Goal: Task Accomplishment & Management: Use online tool/utility

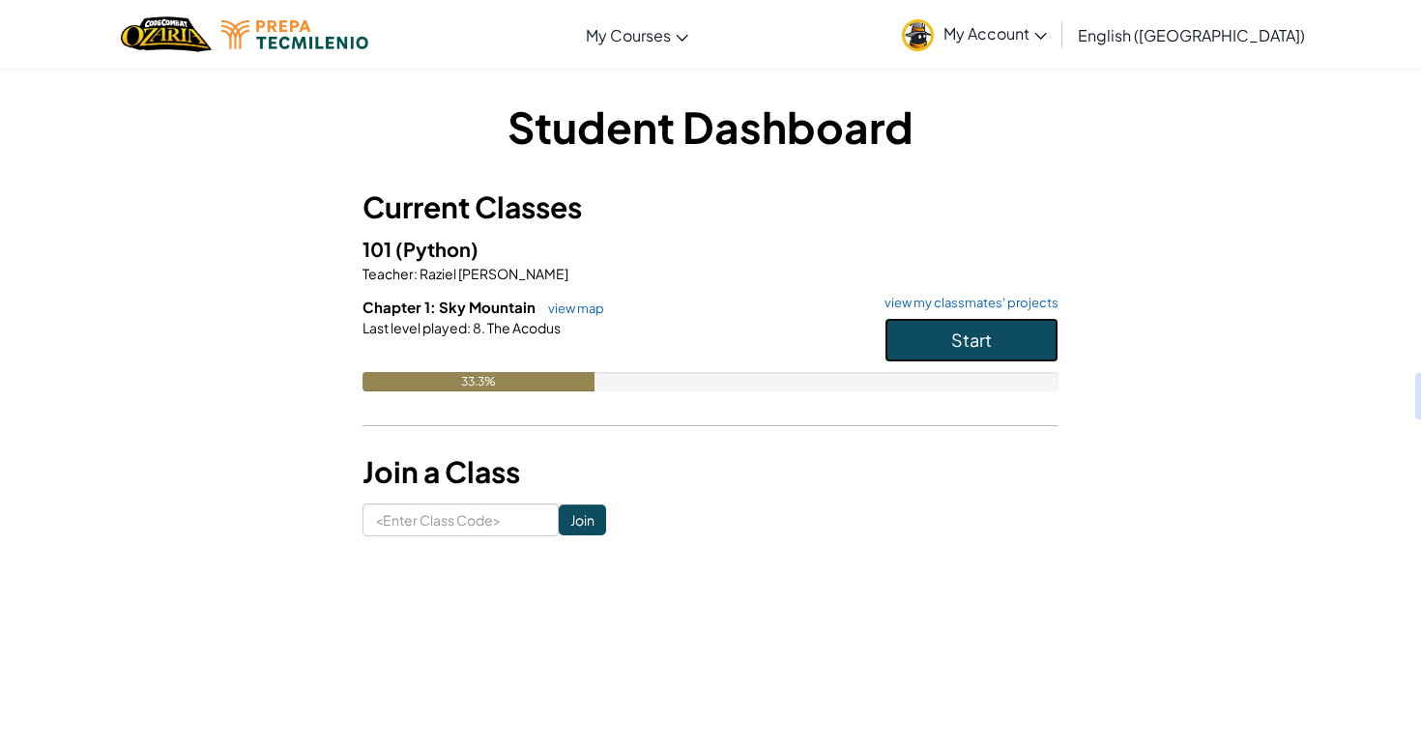
click at [958, 345] on span "Start" at bounding box center [971, 340] width 41 height 22
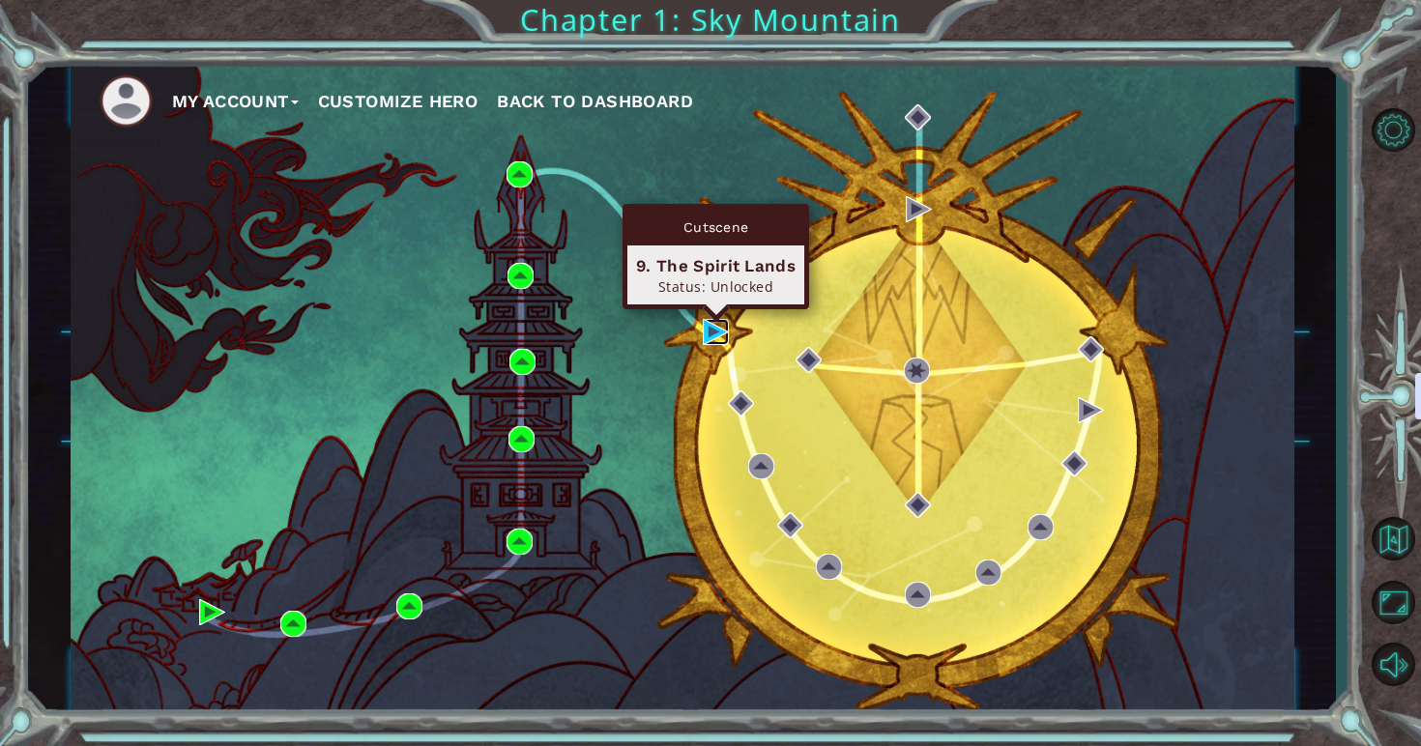
click at [708, 334] on img at bounding box center [716, 332] width 26 height 26
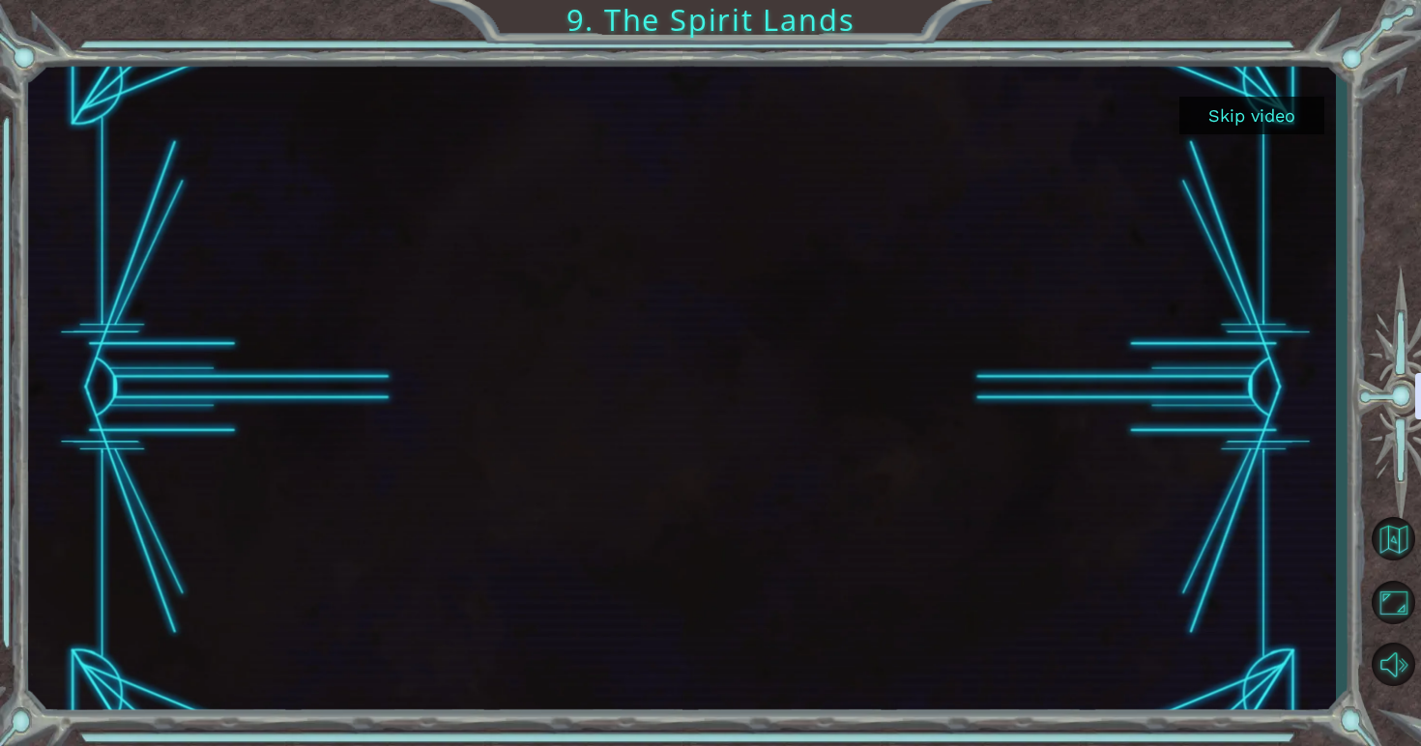
click at [1270, 122] on button "Skip video" at bounding box center [1251, 116] width 145 height 38
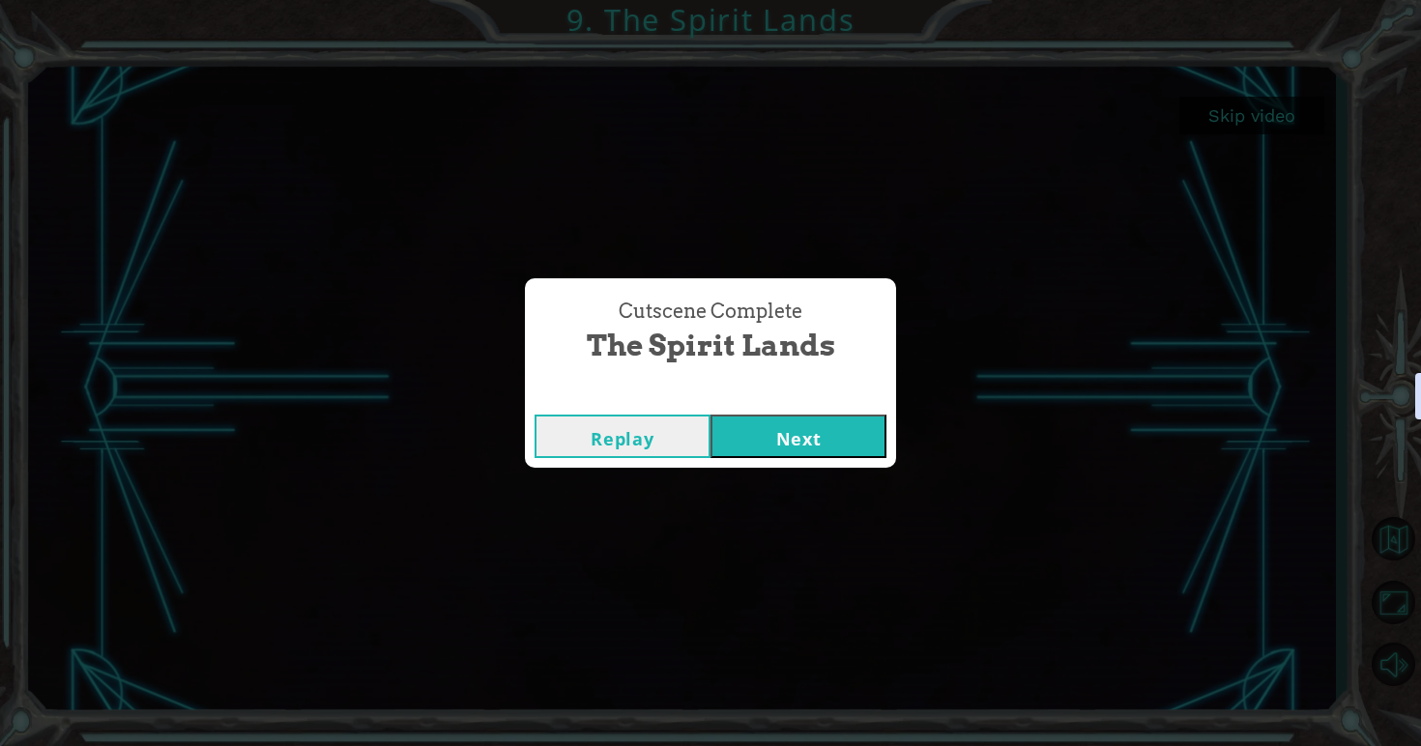
click at [781, 446] on button "Next" at bounding box center [798, 436] width 176 height 43
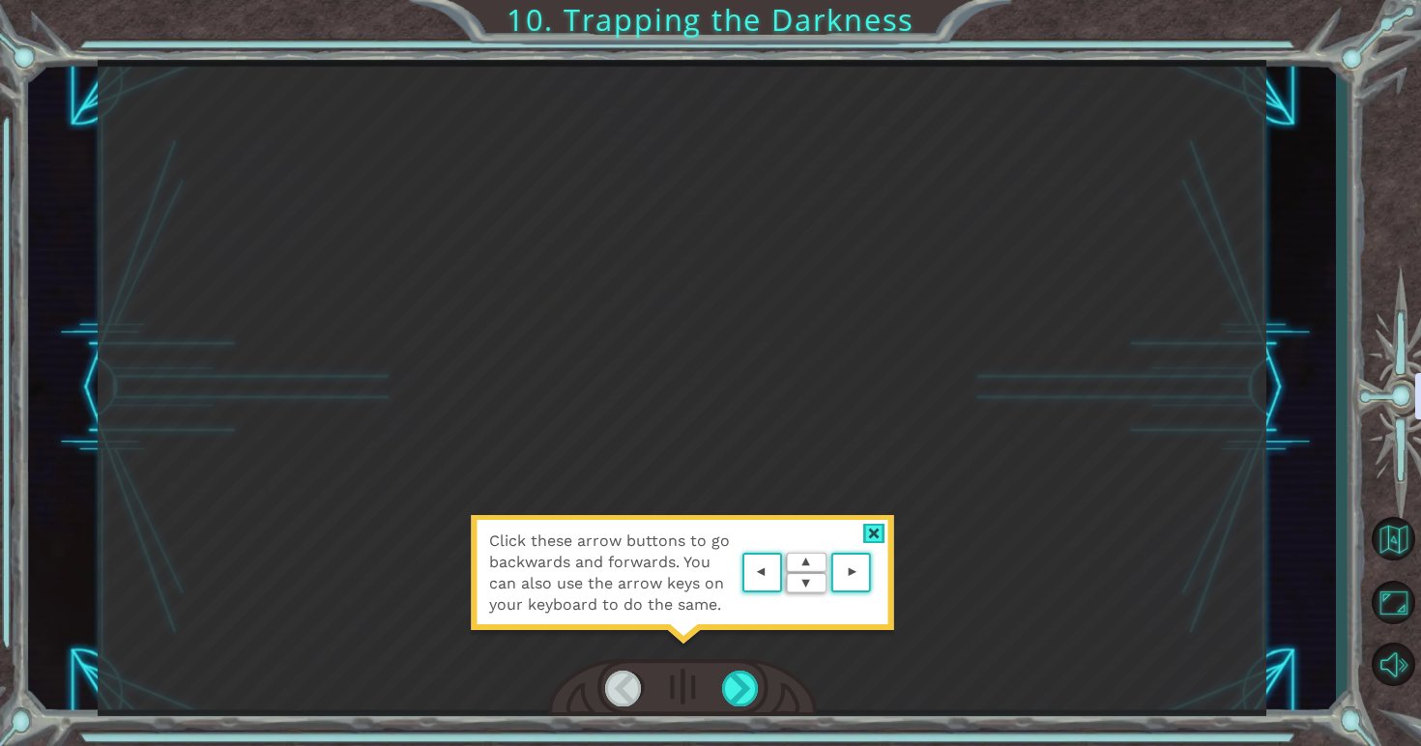
click at [761, 590] on img at bounding box center [806, 573] width 138 height 50
click at [876, 573] on area at bounding box center [876, 573] width 0 height 0
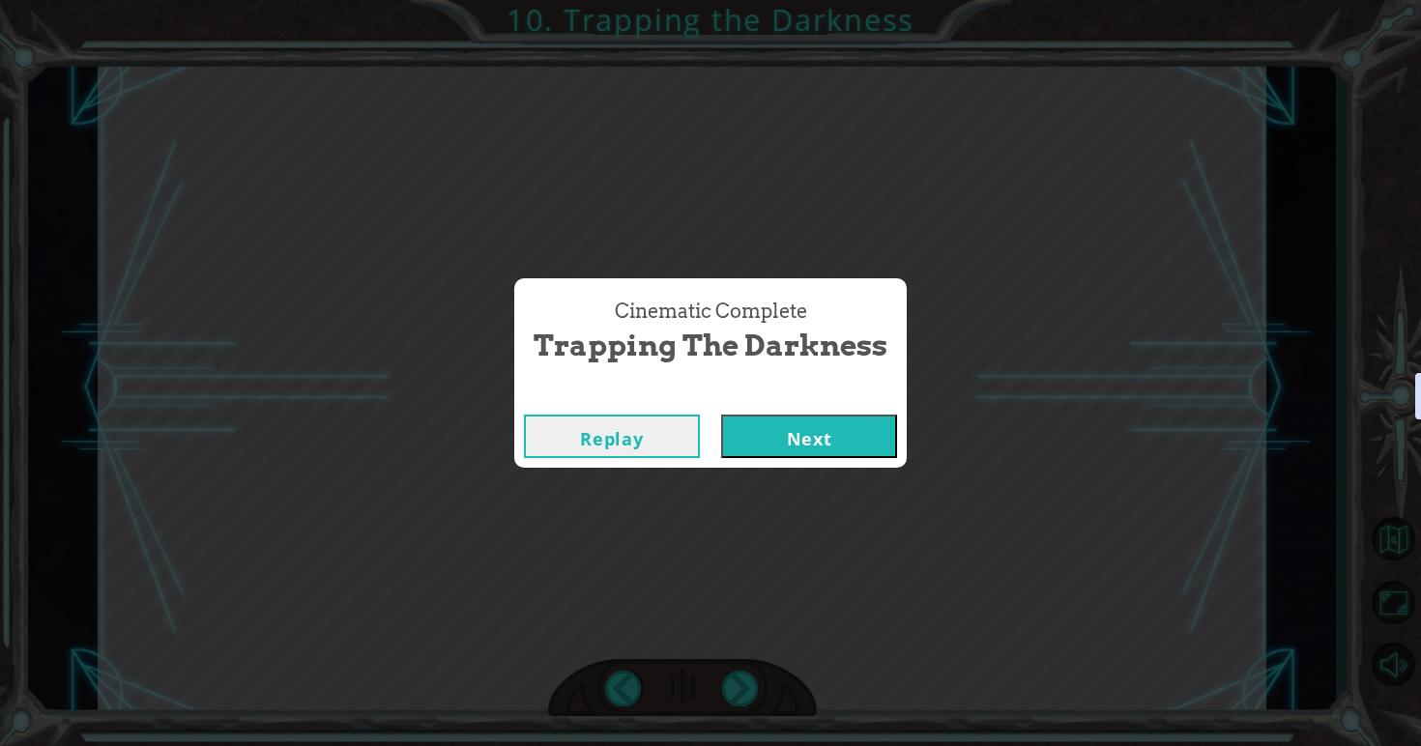
click at [843, 456] on button "Next" at bounding box center [809, 436] width 176 height 43
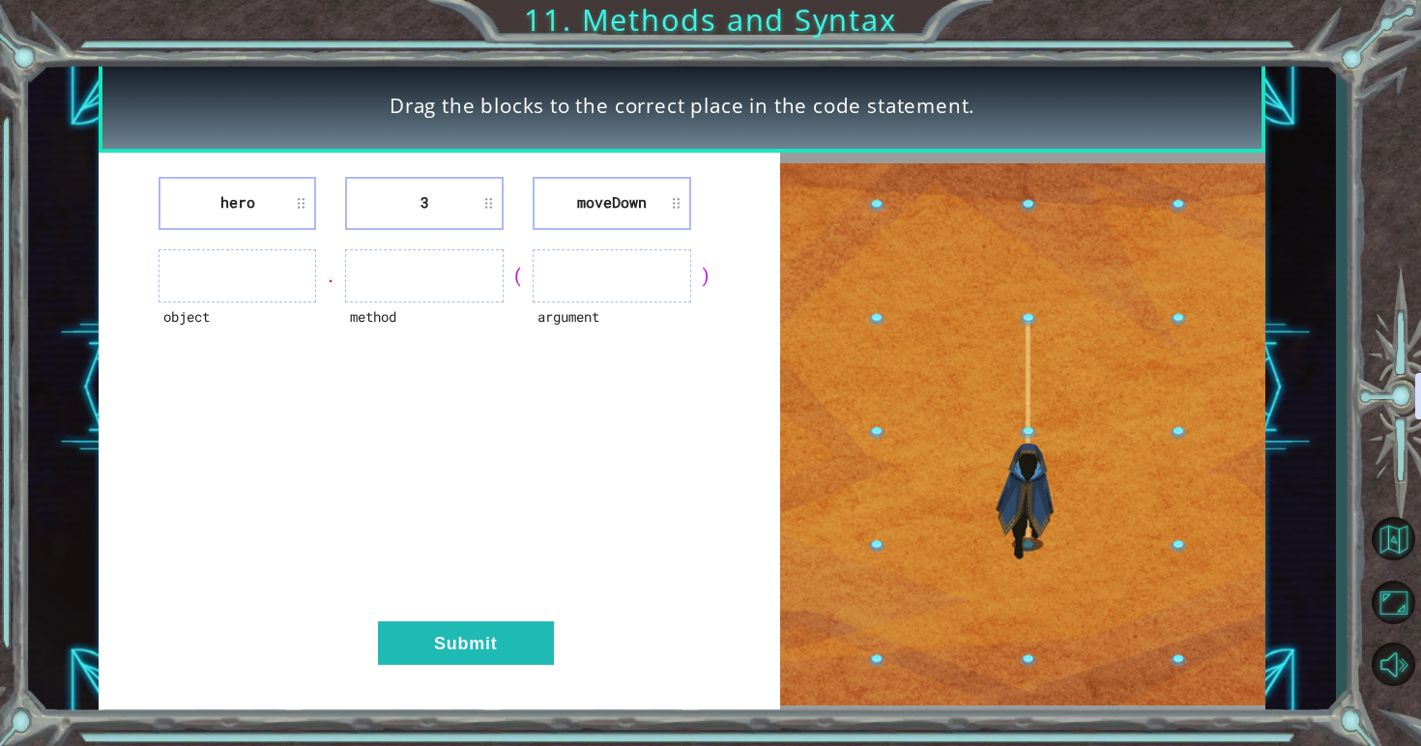
click at [272, 288] on ul at bounding box center [238, 275] width 159 height 53
click at [251, 199] on li "hero" at bounding box center [238, 203] width 159 height 53
drag, startPoint x: 251, startPoint y: 199, endPoint x: 251, endPoint y: 266, distance: 66.7
click at [251, 266] on div "hero 3 [GEOGRAPHIC_DATA] object . method ( argument ) Submit" at bounding box center [439, 435] width 681 height 564
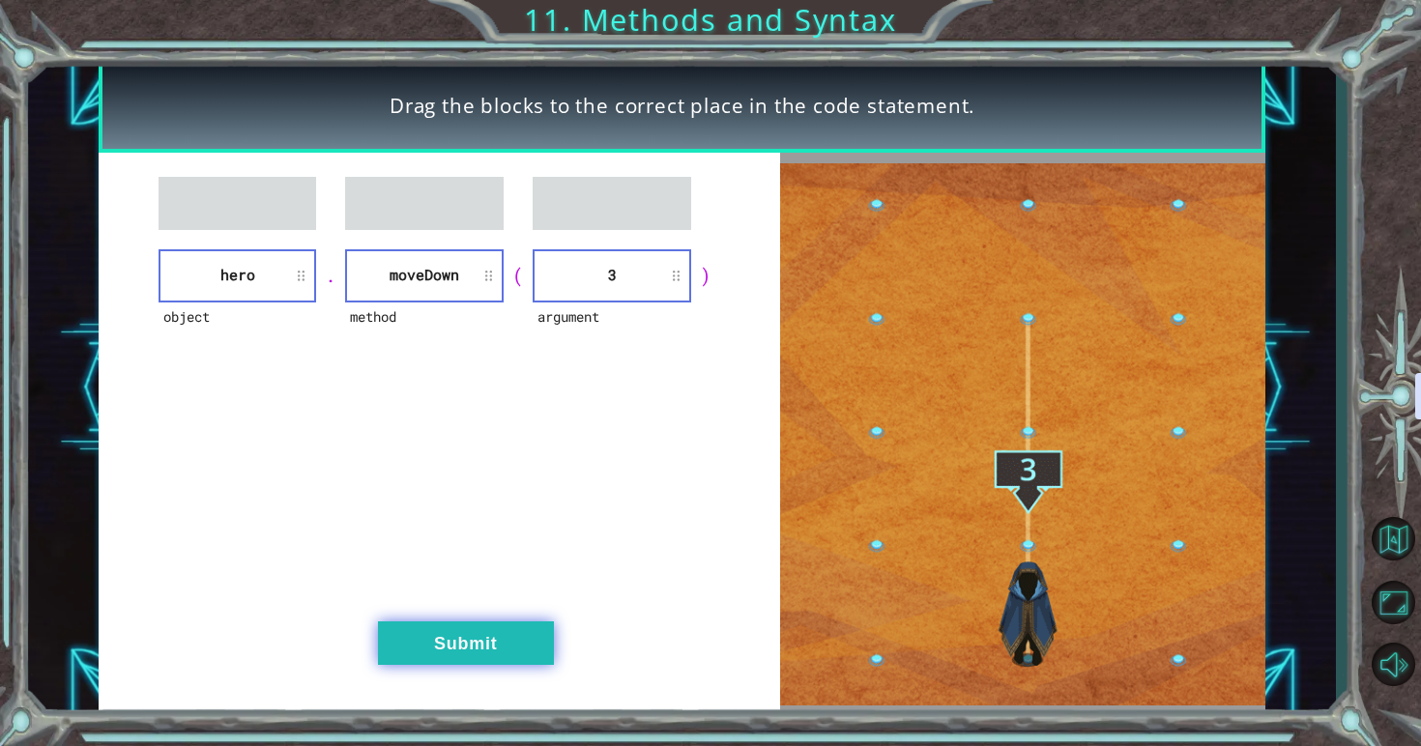
click at [457, 632] on button "Submit" at bounding box center [466, 643] width 176 height 43
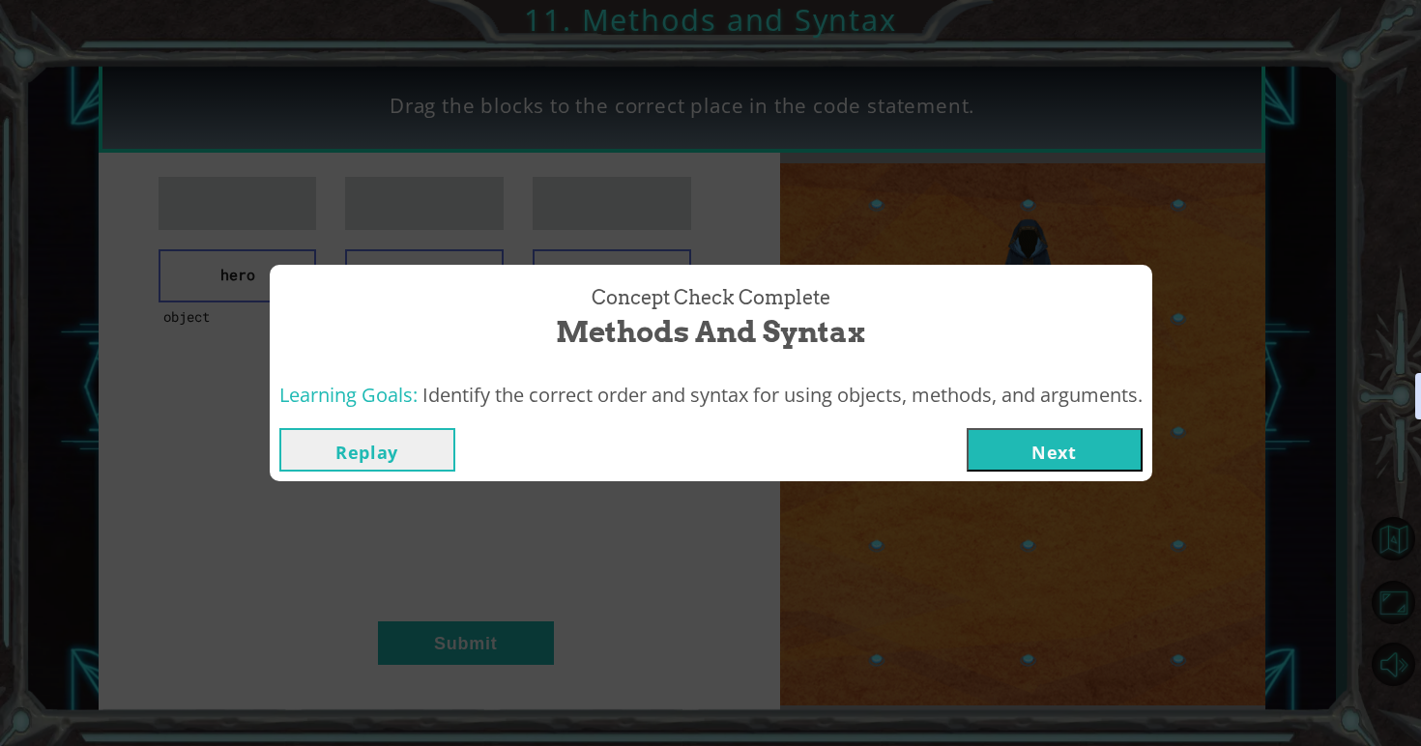
click at [1085, 462] on button "Next" at bounding box center [1055, 449] width 176 height 43
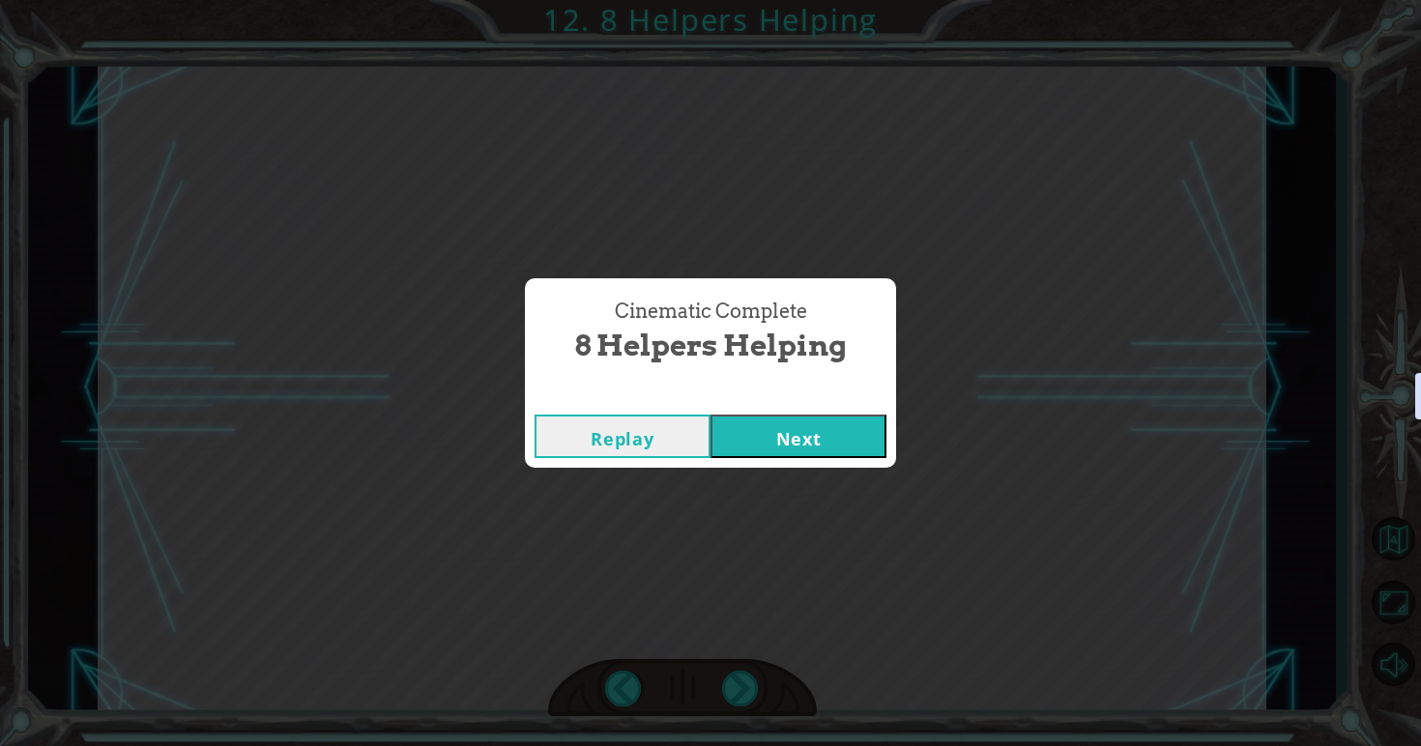
click at [857, 417] on button "Next" at bounding box center [798, 436] width 176 height 43
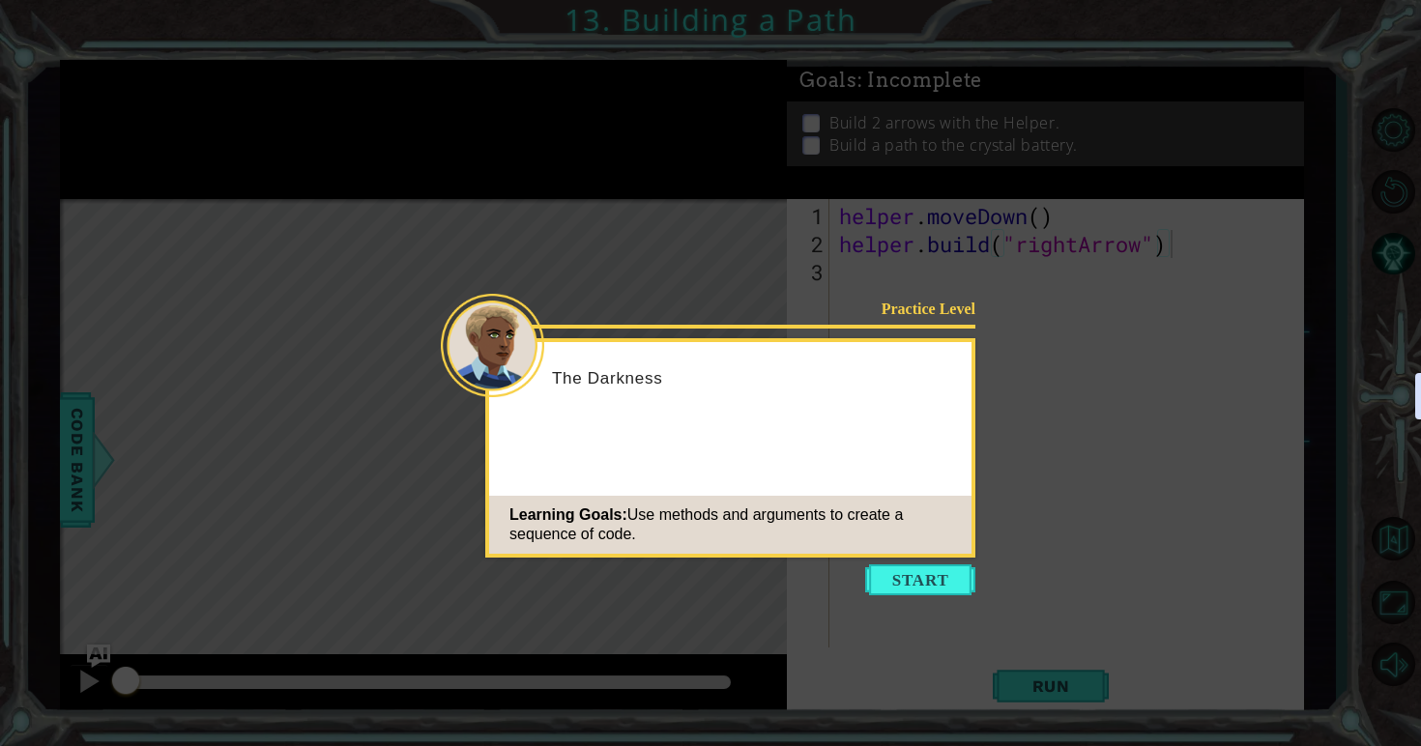
click at [876, 611] on icon at bounding box center [710, 373] width 1421 height 746
click at [885, 567] on button "Start" at bounding box center [920, 579] width 110 height 31
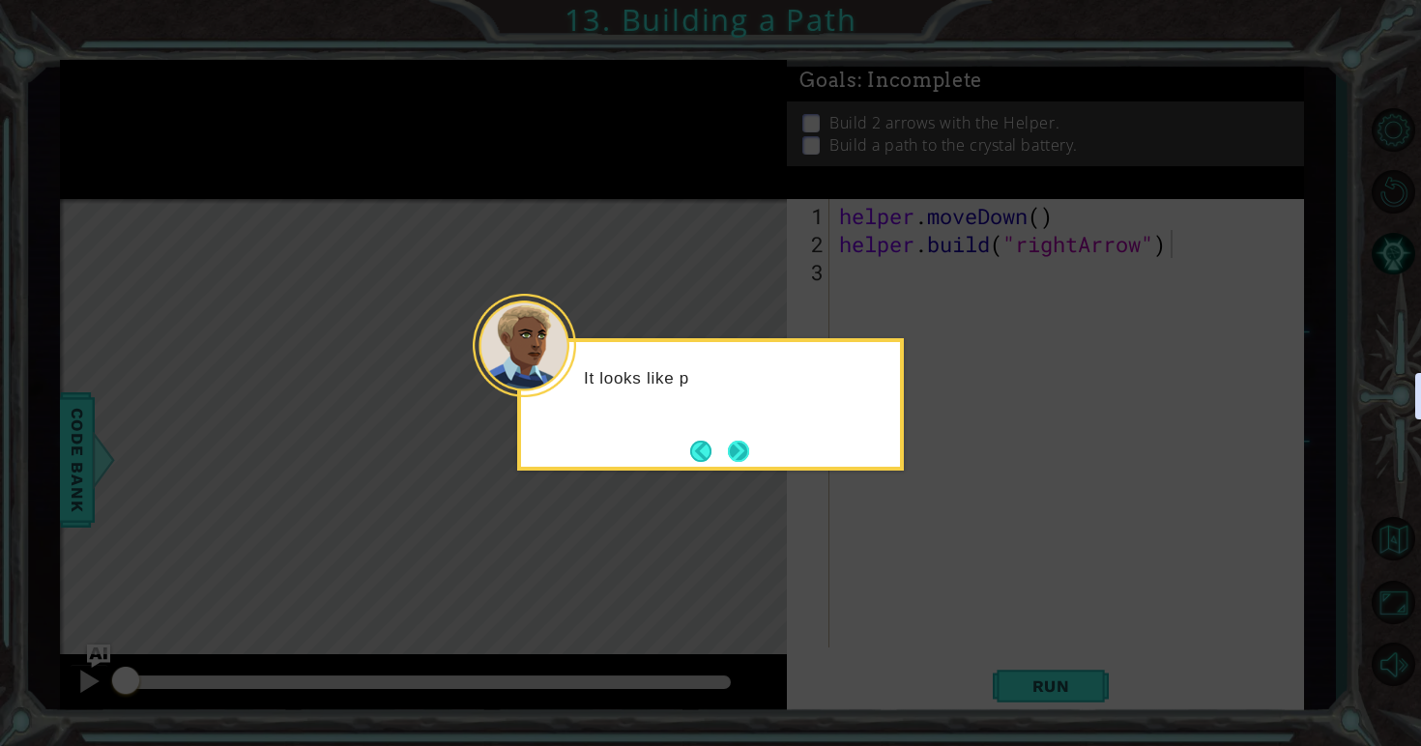
click at [750, 457] on button "Next" at bounding box center [739, 451] width 22 height 22
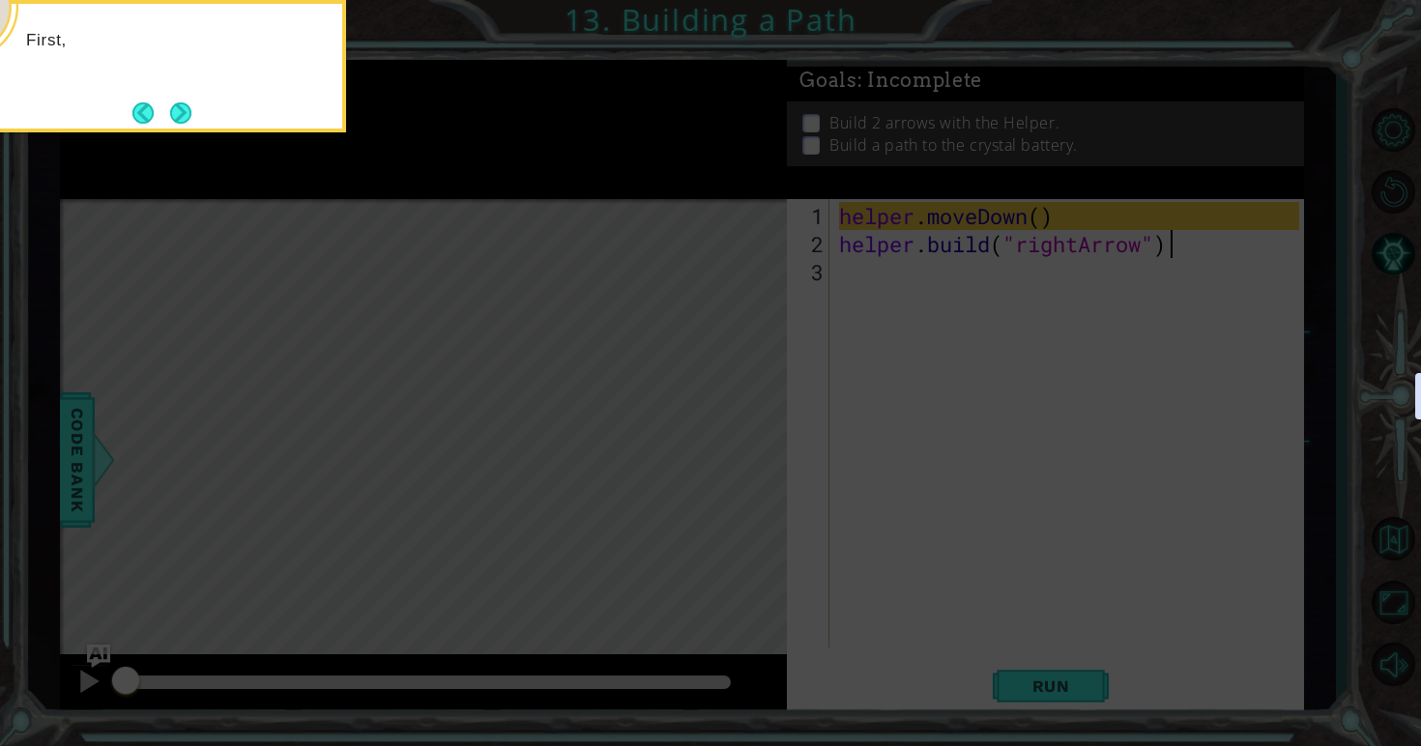
click at [1011, 594] on icon at bounding box center [710, 111] width 1421 height 1269
click at [188, 92] on div "First, you move the Helper to an empty spot in the path." at bounding box center [152, 61] width 379 height 98
click at [188, 97] on div "First, you move the Helper to an empty spot in the path." at bounding box center [152, 61] width 379 height 98
click at [175, 106] on button "Next" at bounding box center [180, 112] width 21 height 21
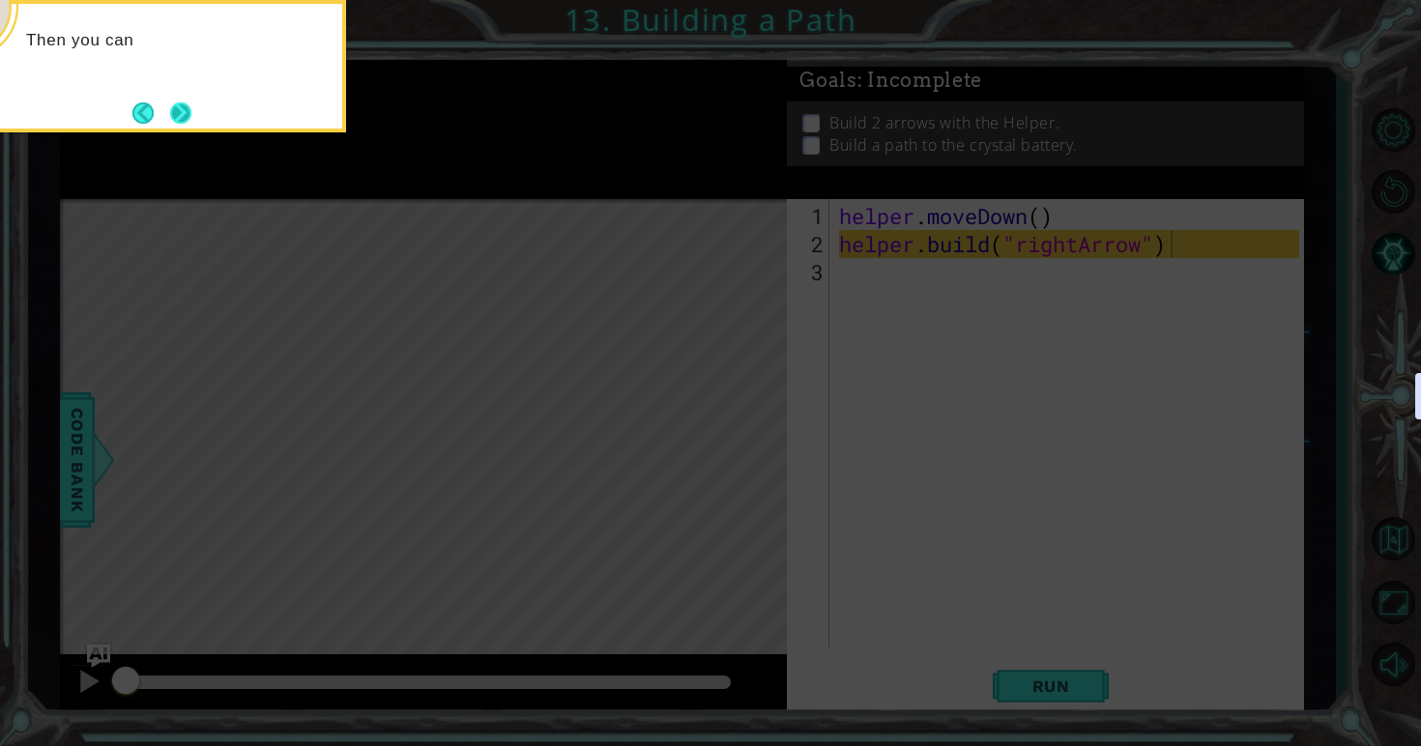
click at [173, 105] on button "Next" at bounding box center [181, 112] width 22 height 22
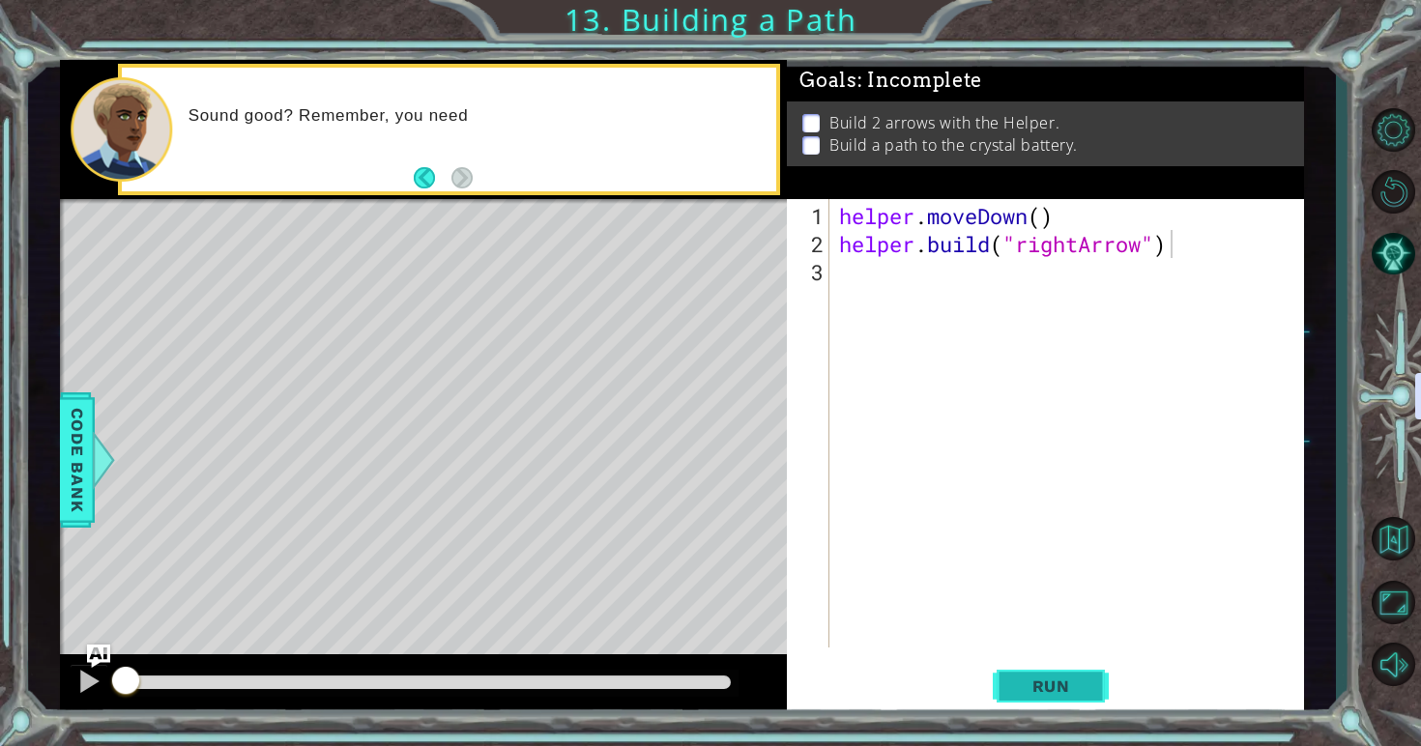
click at [1078, 692] on span "Run" at bounding box center [1051, 686] width 76 height 19
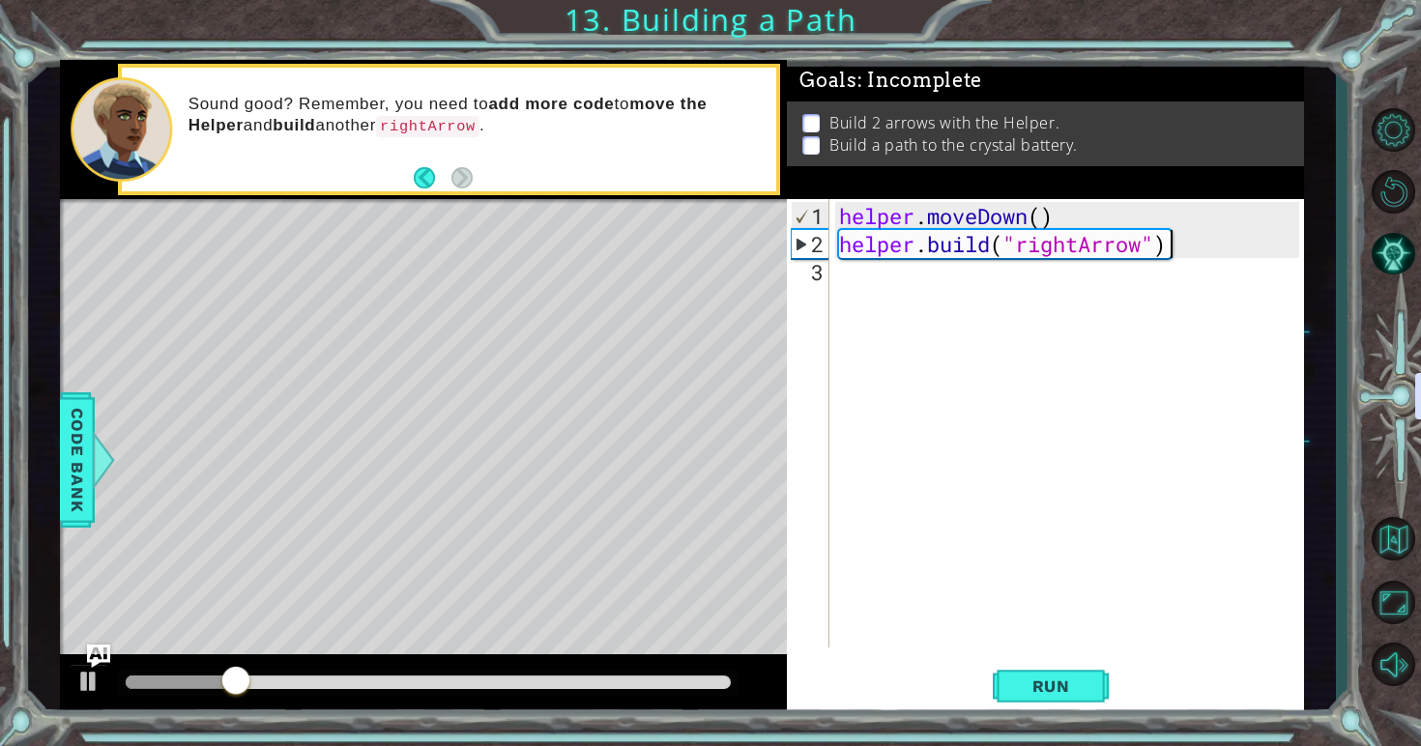
click at [1104, 295] on div "helper . moveDown ( ) helper . build ( "rightArrow" )" at bounding box center [1072, 454] width 474 height 505
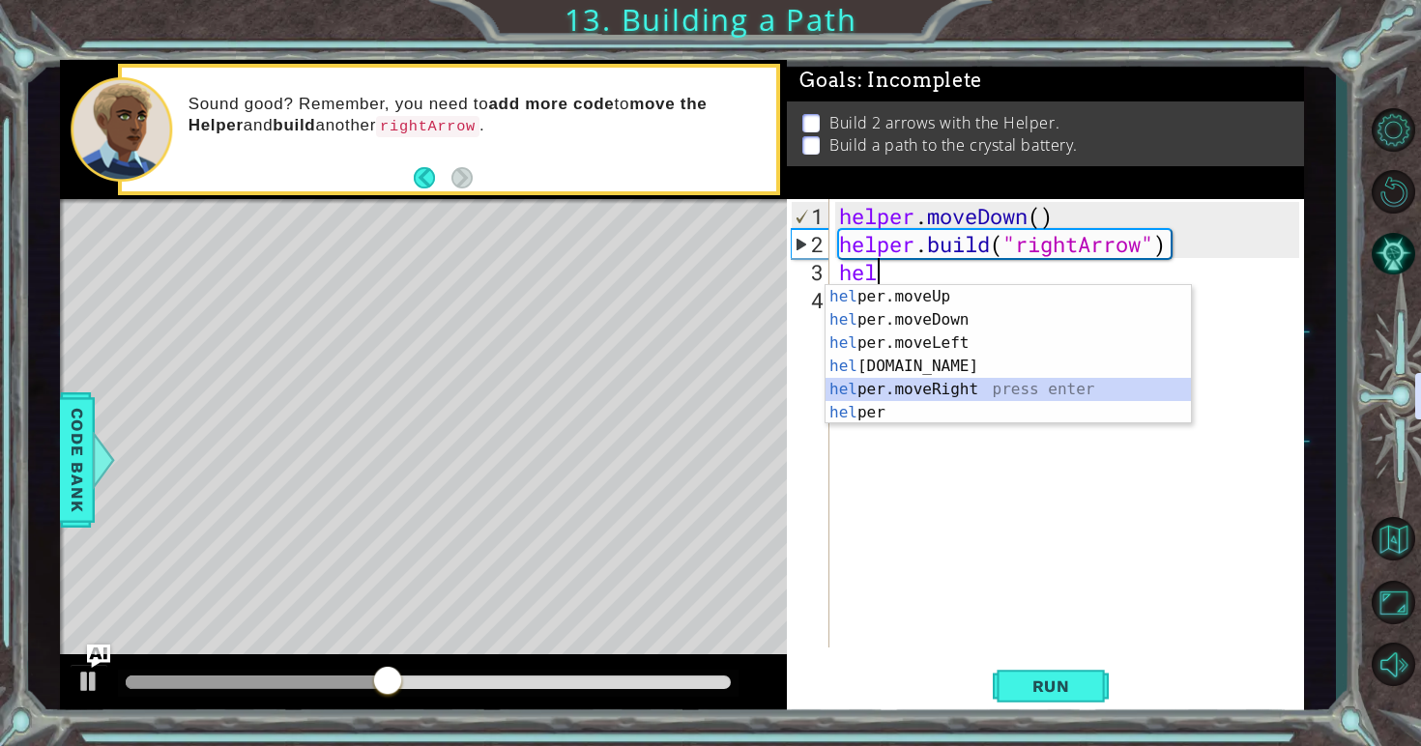
click at [1011, 382] on div "hel per.moveUp press enter hel per.moveDown press enter hel per.moveLeft press …" at bounding box center [1007, 378] width 365 height 186
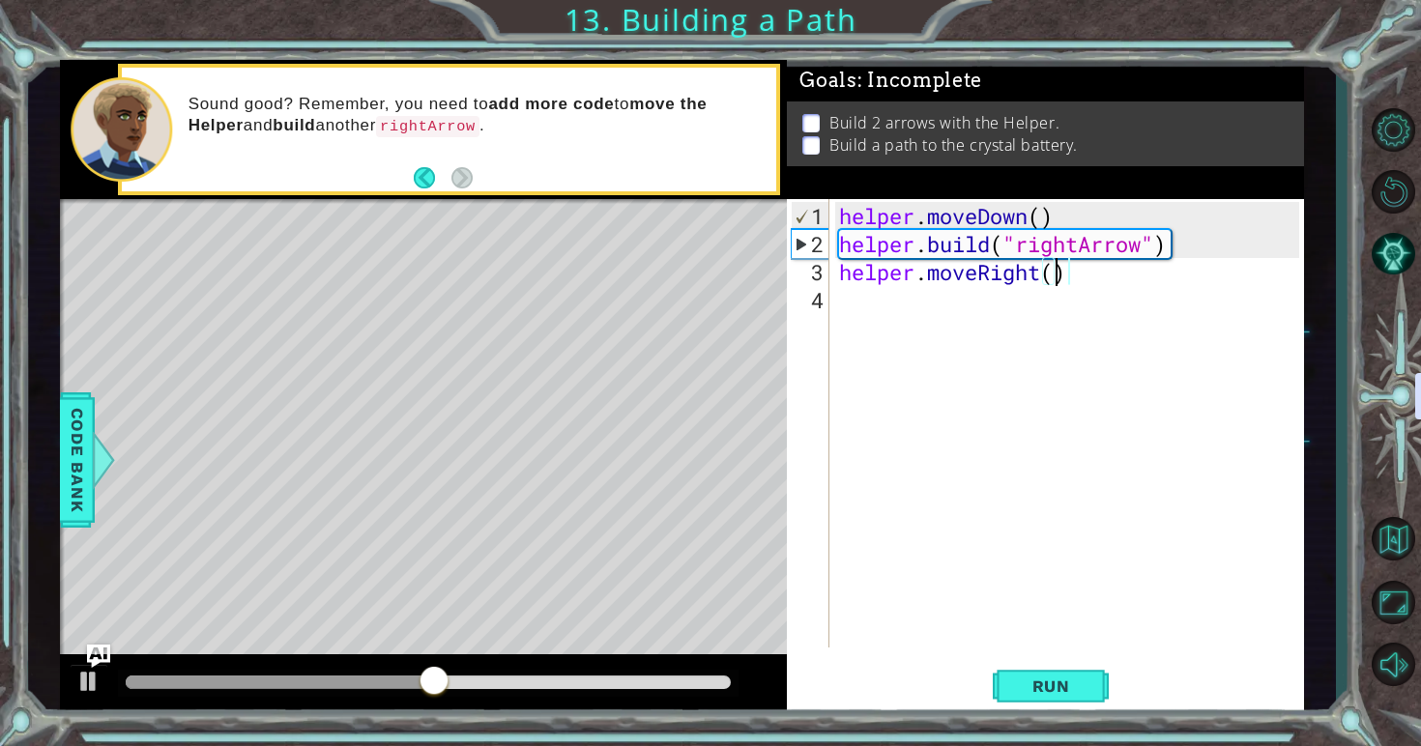
type textarea "helper.moveRight(3)"
click at [1036, 317] on div "helper . moveDown ( ) helper . build ( "rightArrow" ) helper . moveRight ( 3 )" at bounding box center [1072, 454] width 474 height 505
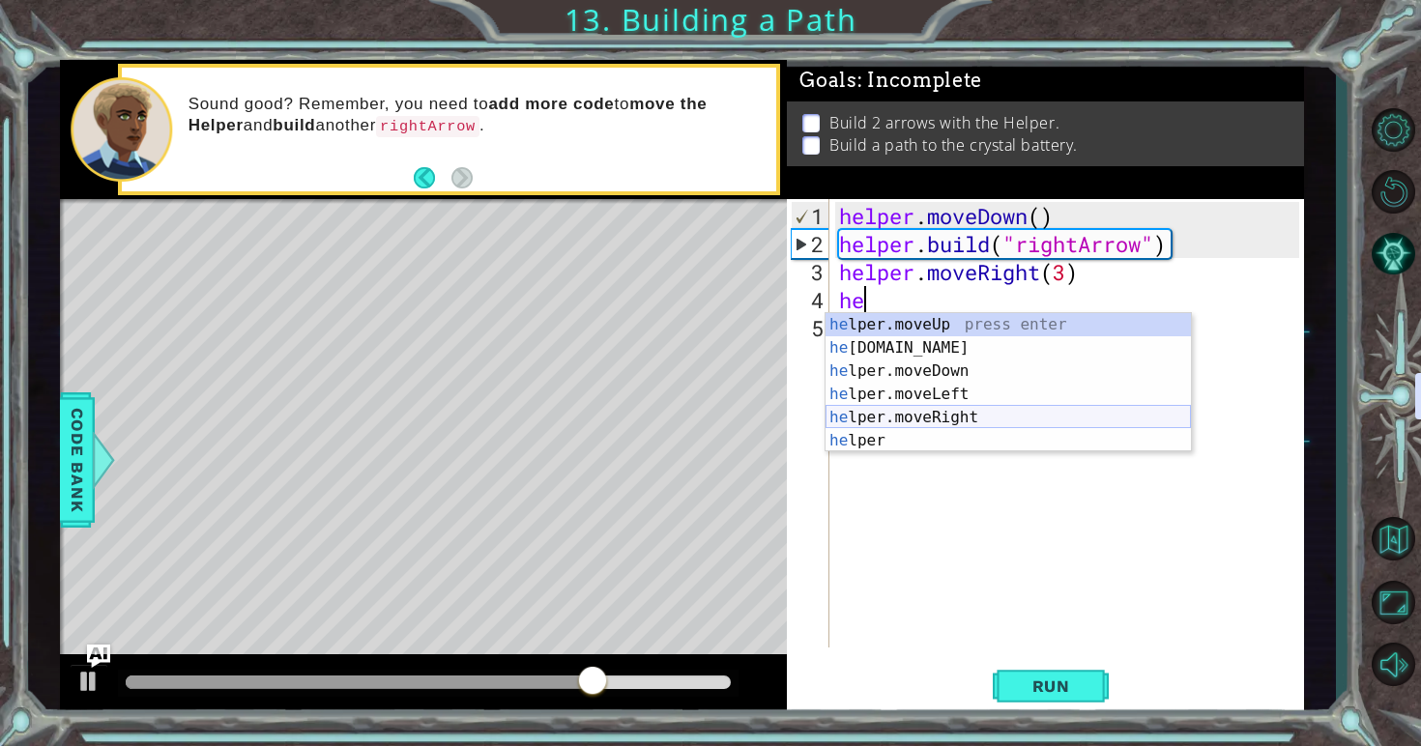
click at [994, 419] on div "he lper.moveUp press enter he [DOMAIN_NAME] press enter he lper.moveDown press …" at bounding box center [1007, 406] width 365 height 186
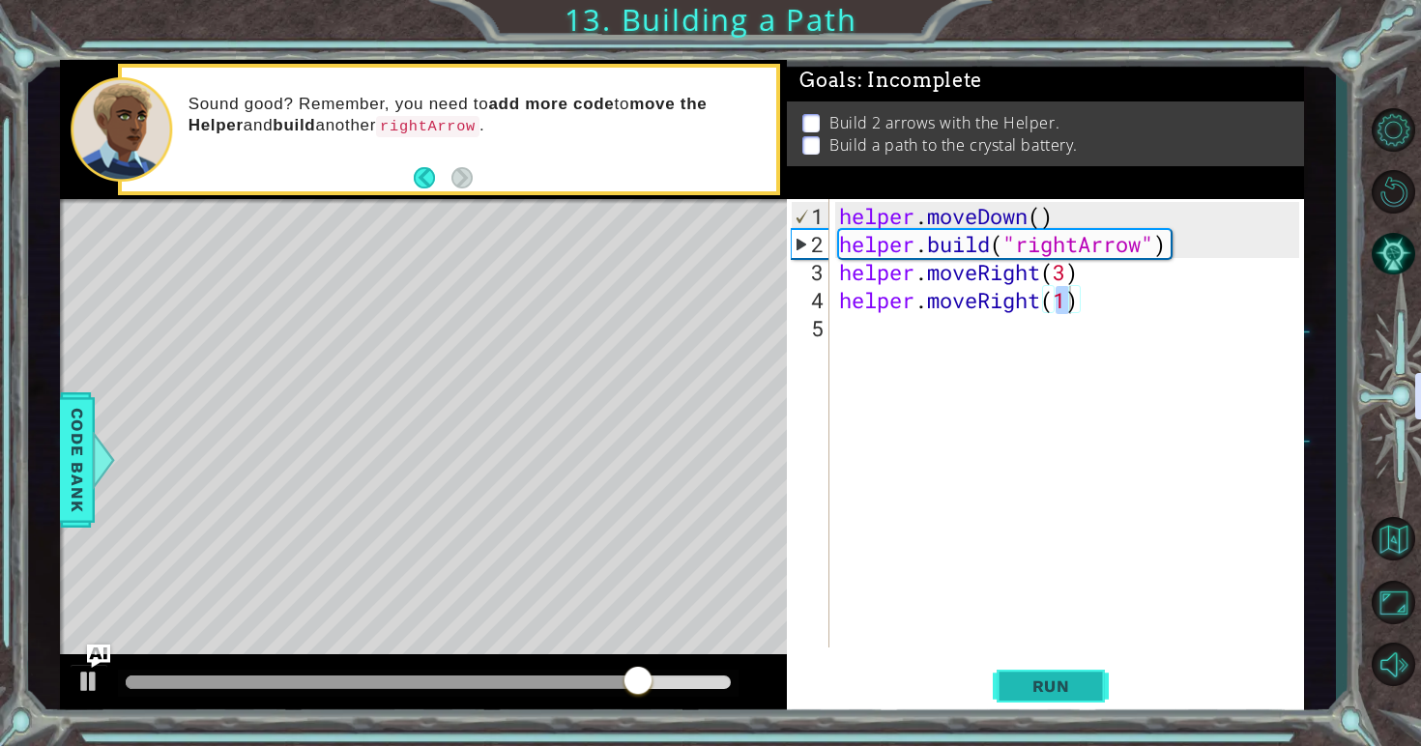
click at [1074, 675] on button "Run" at bounding box center [1051, 686] width 116 height 51
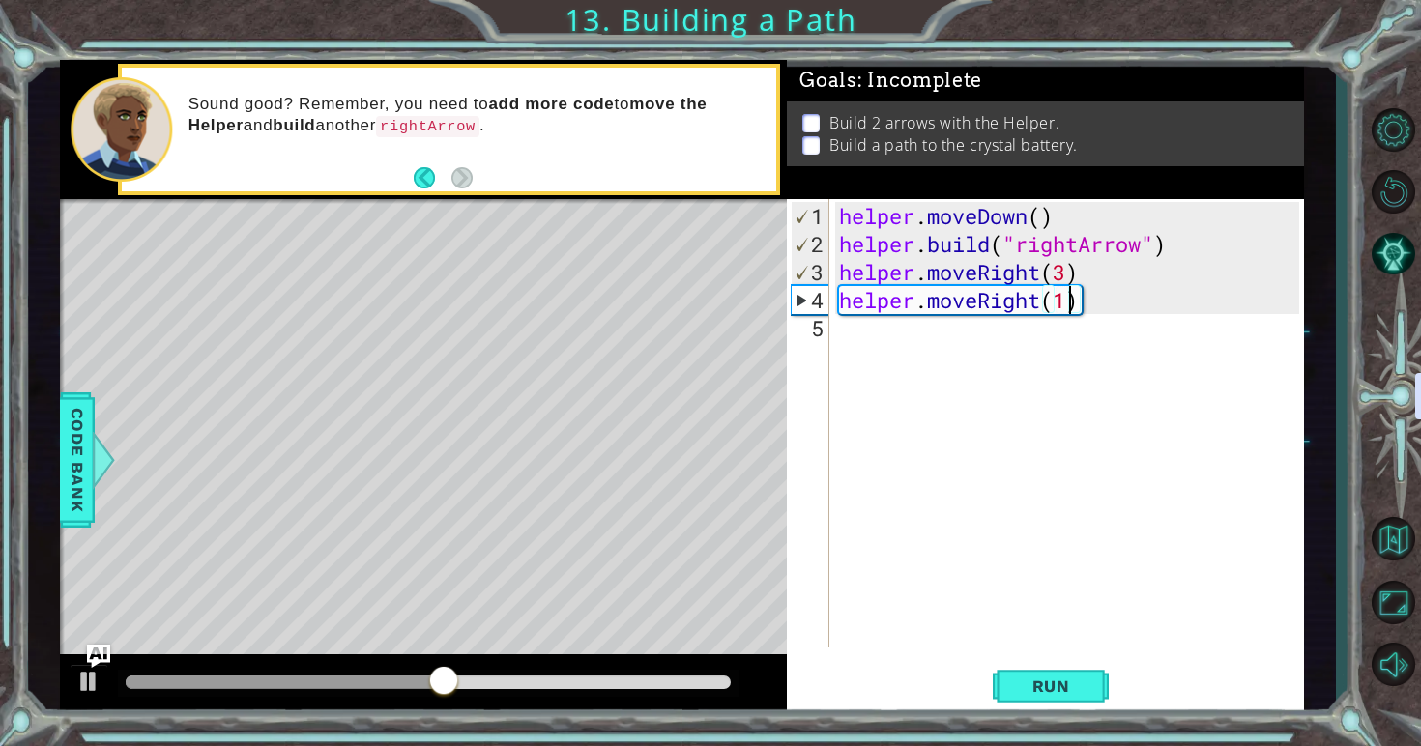
click at [1061, 285] on div "helper . moveDown ( ) helper . build ( "rightArrow" ) helper . moveRight ( 3 ) …" at bounding box center [1072, 454] width 474 height 505
click at [1069, 276] on div "helper . moveDown ( ) helper . build ( "rightArrow" ) helper . moveRight ( 3 ) …" at bounding box center [1072, 454] width 474 height 505
click at [1064, 691] on span "Run" at bounding box center [1051, 686] width 76 height 19
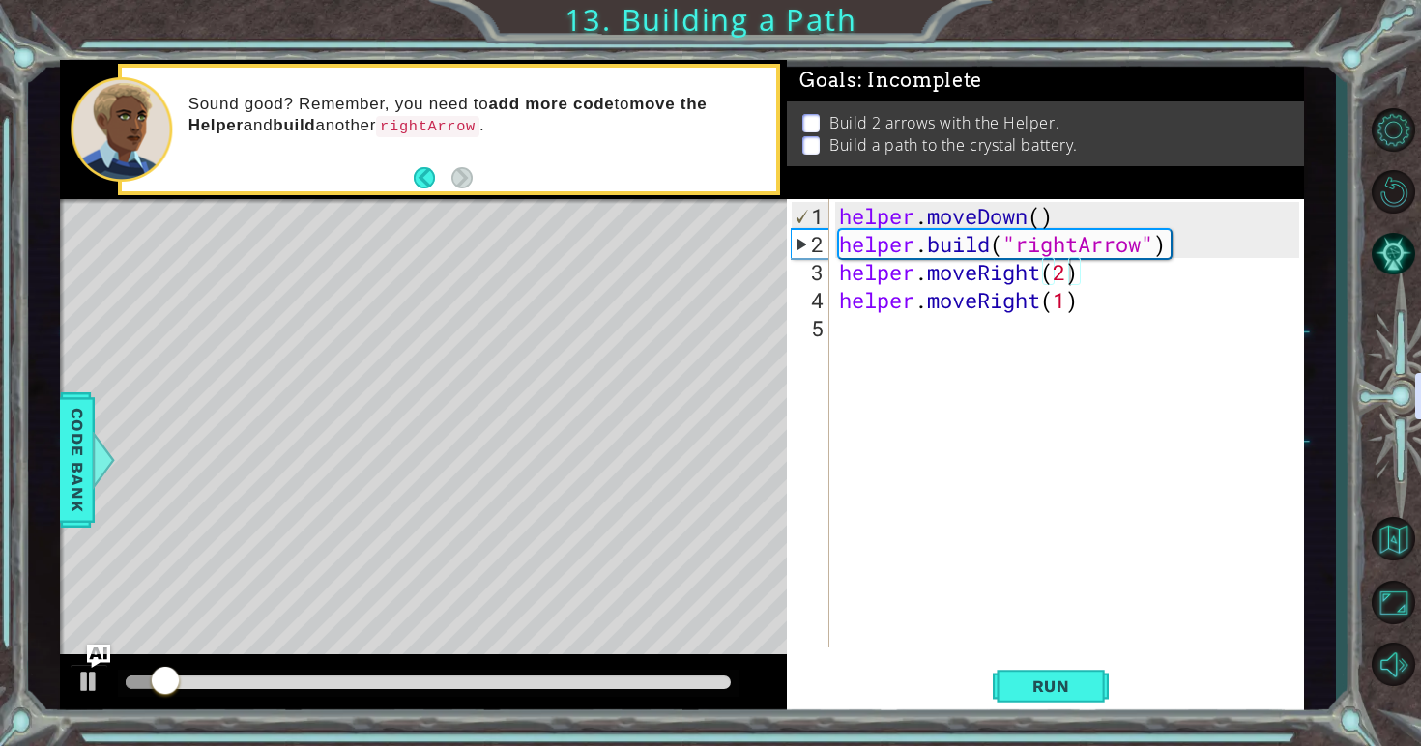
drag, startPoint x: 203, startPoint y: 691, endPoint x: 338, endPoint y: 691, distance: 135.3
click at [338, 691] on div at bounding box center [429, 683] width 622 height 27
drag, startPoint x: 338, startPoint y: 691, endPoint x: 373, endPoint y: 691, distance: 34.8
click at [340, 691] on div at bounding box center [429, 683] width 622 height 27
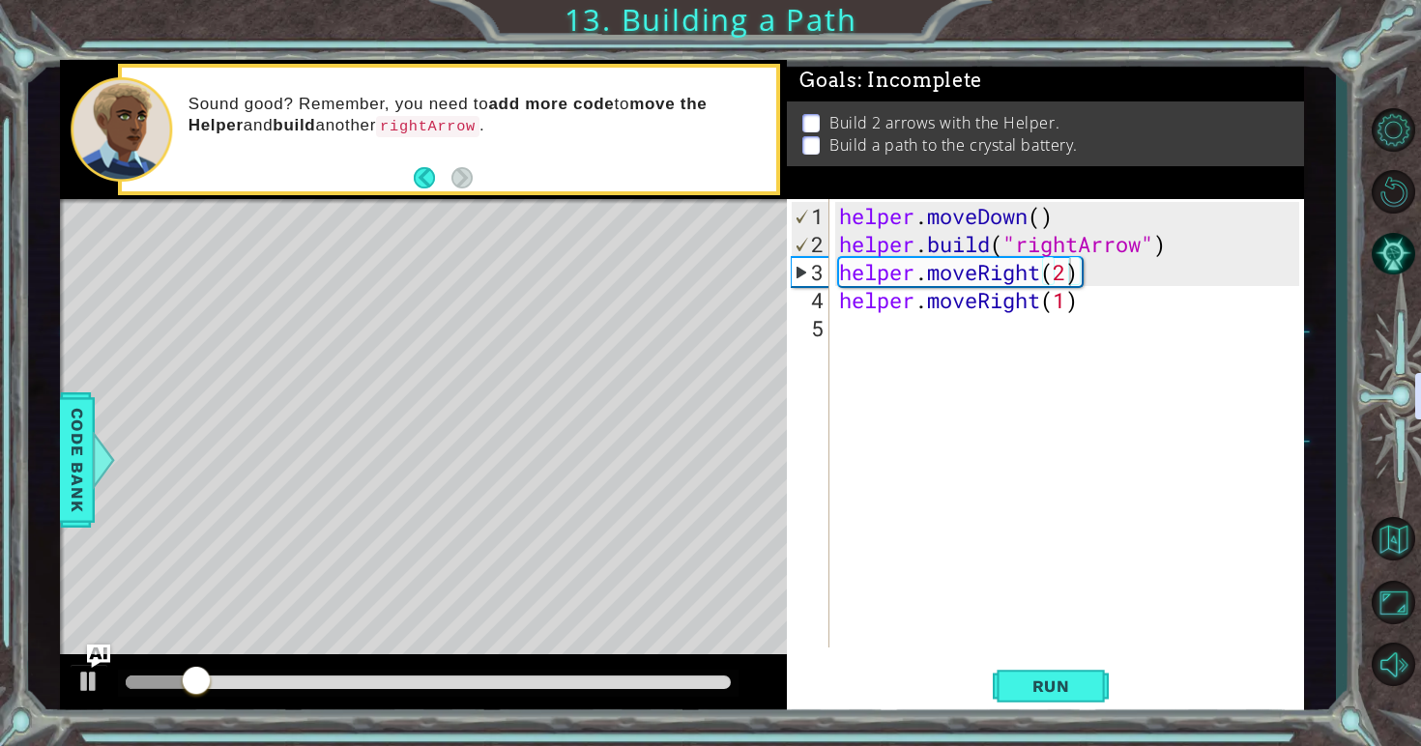
click at [407, 689] on div at bounding box center [429, 683] width 622 height 27
click at [467, 680] on div at bounding box center [429, 683] width 606 height 14
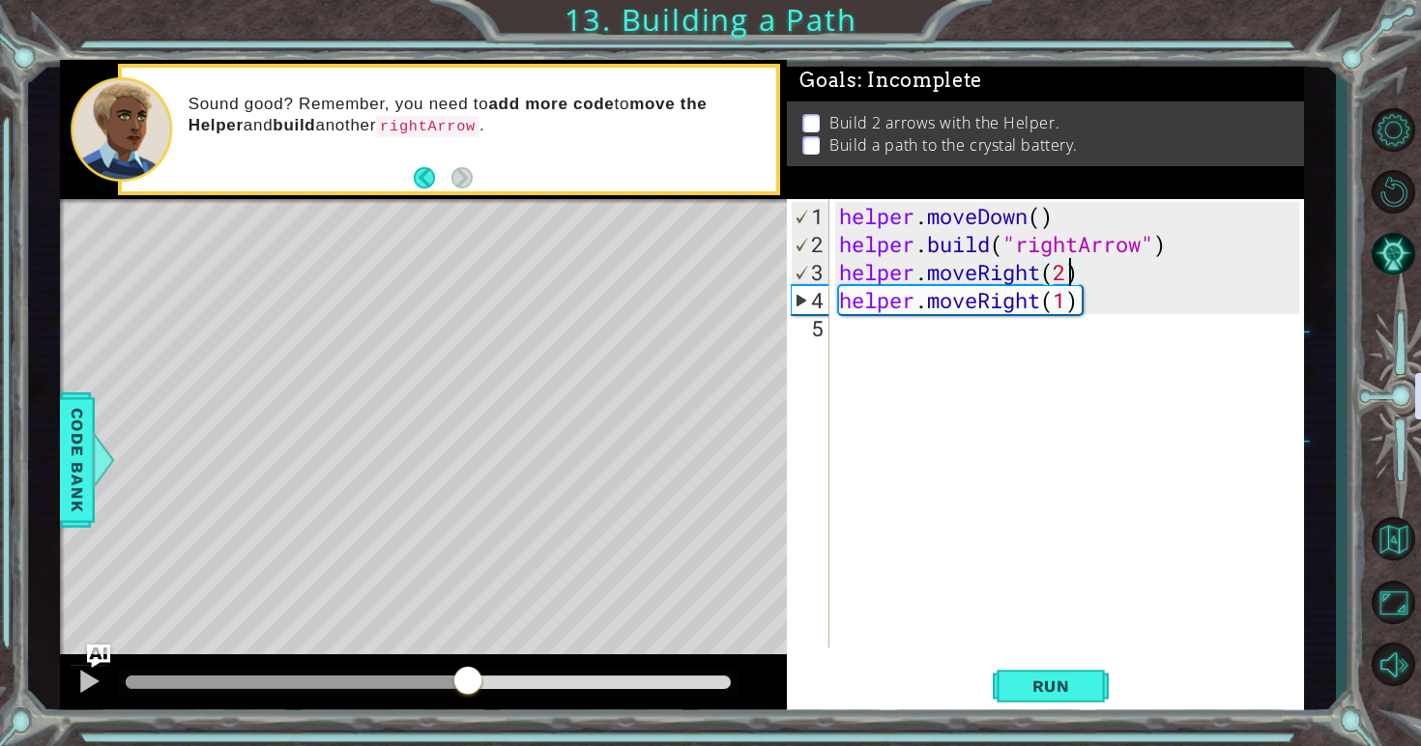
click at [1034, 293] on div "helper . moveDown ( ) helper . build ( "rightArrow" ) helper . moveRight ( 2 ) …" at bounding box center [1072, 454] width 474 height 505
click at [1042, 294] on div "helper . moveDown ( ) helper . build ( "rightArrow" ) helper . moveRight ( 2 ) …" at bounding box center [1072, 454] width 474 height 505
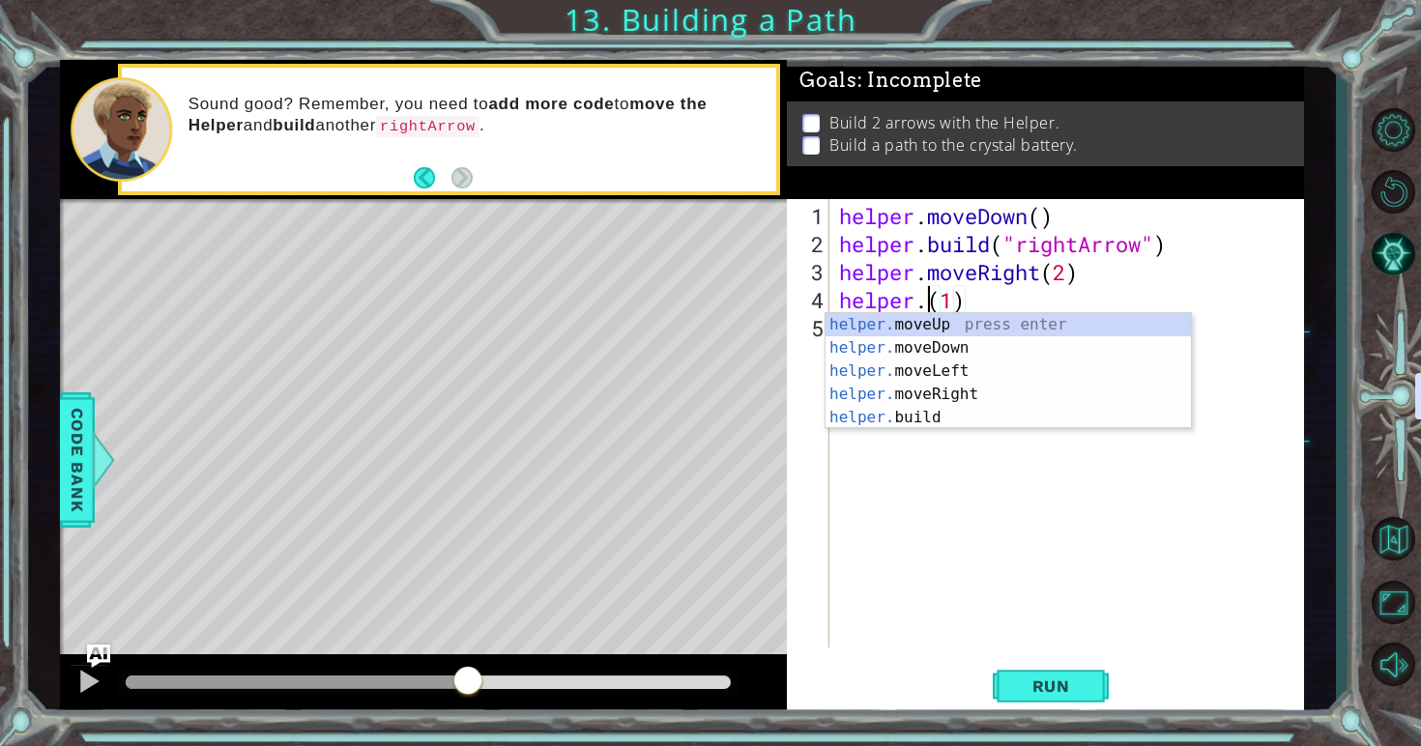
scroll to position [0, 5]
click at [1073, 270] on div "helper . moveDown ( ) helper . build ( "rightArrow" ) helper . moveRight ( 2 ) …" at bounding box center [1072, 454] width 474 height 505
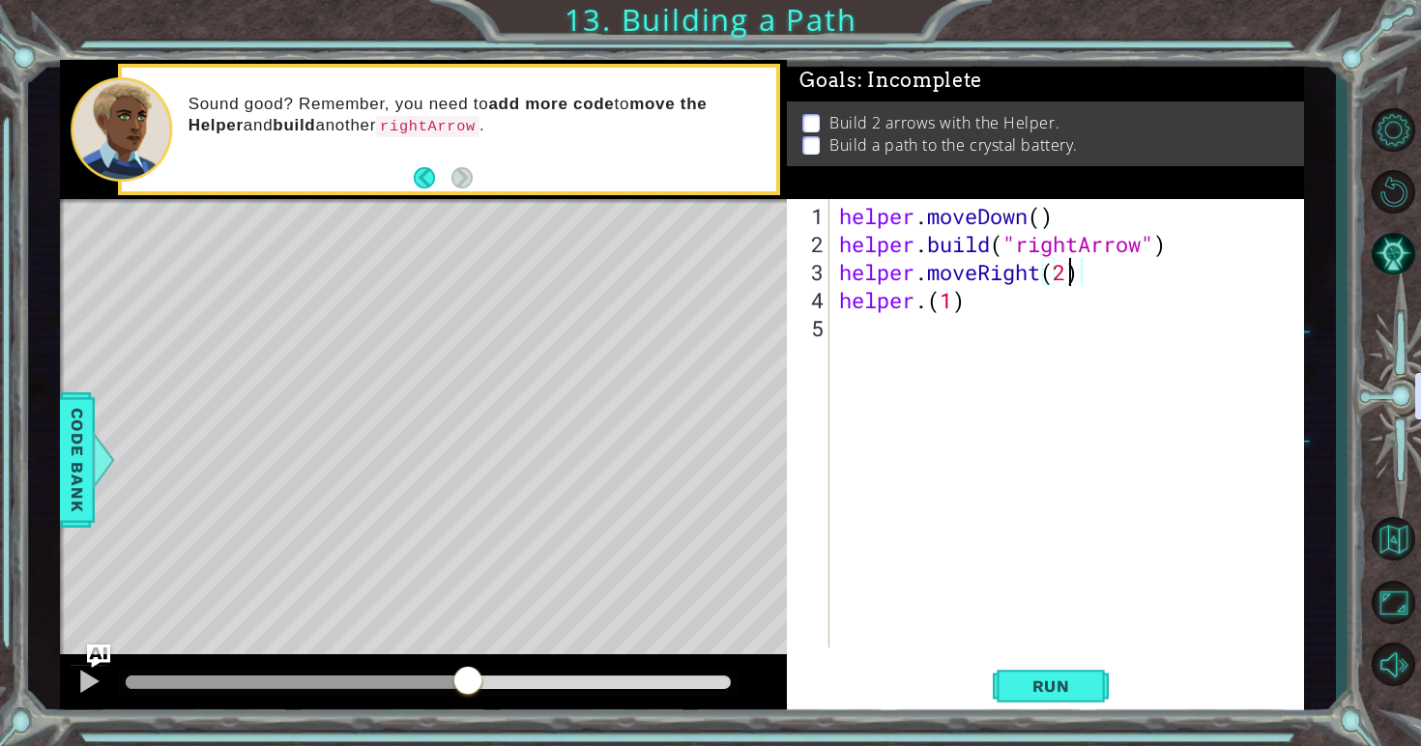
scroll to position [0, 10]
click at [954, 304] on div "helper . moveDown ( ) helper . build ( "rightArrow" ) helper . moveRight ( 3 ) …" at bounding box center [1072, 454] width 474 height 505
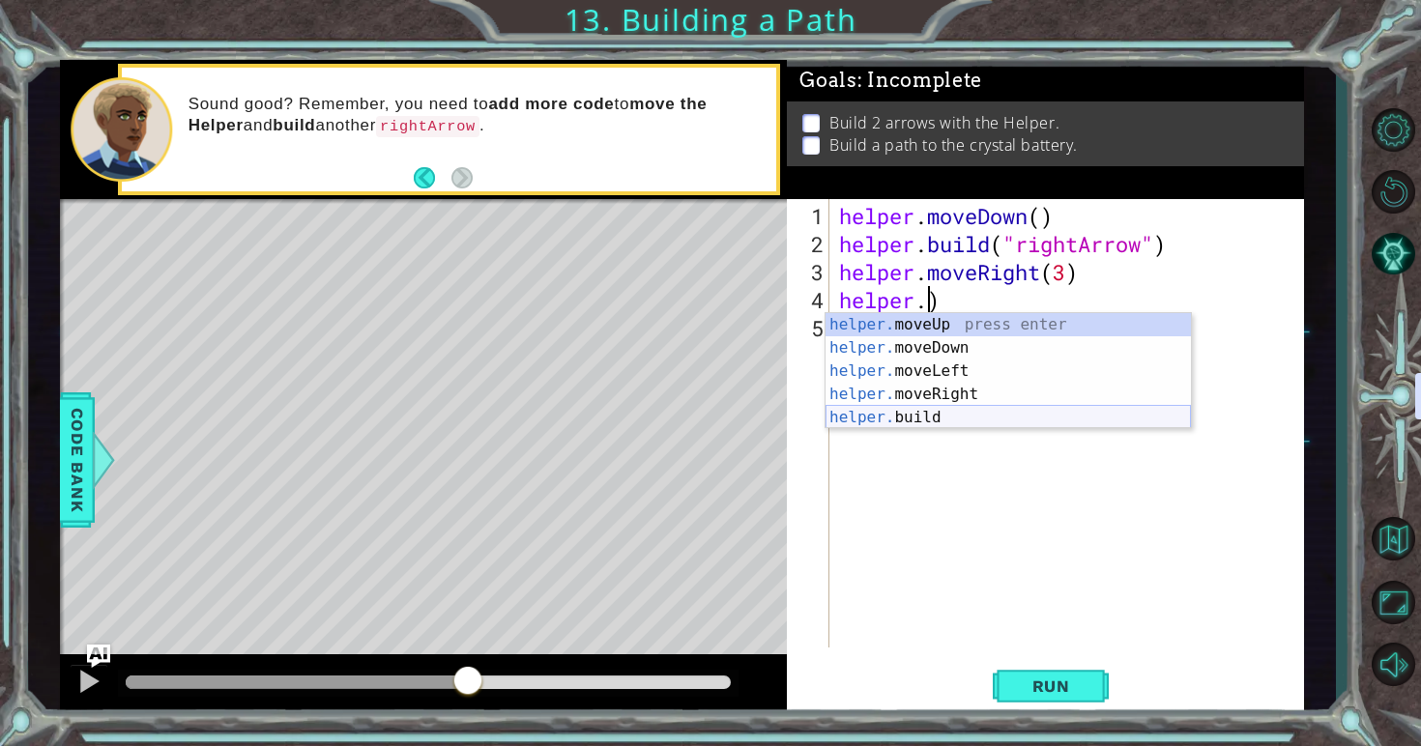
click at [917, 419] on div "helper. moveUp press enter helper. moveDown press enter helper. moveLeft press …" at bounding box center [1007, 394] width 365 height 162
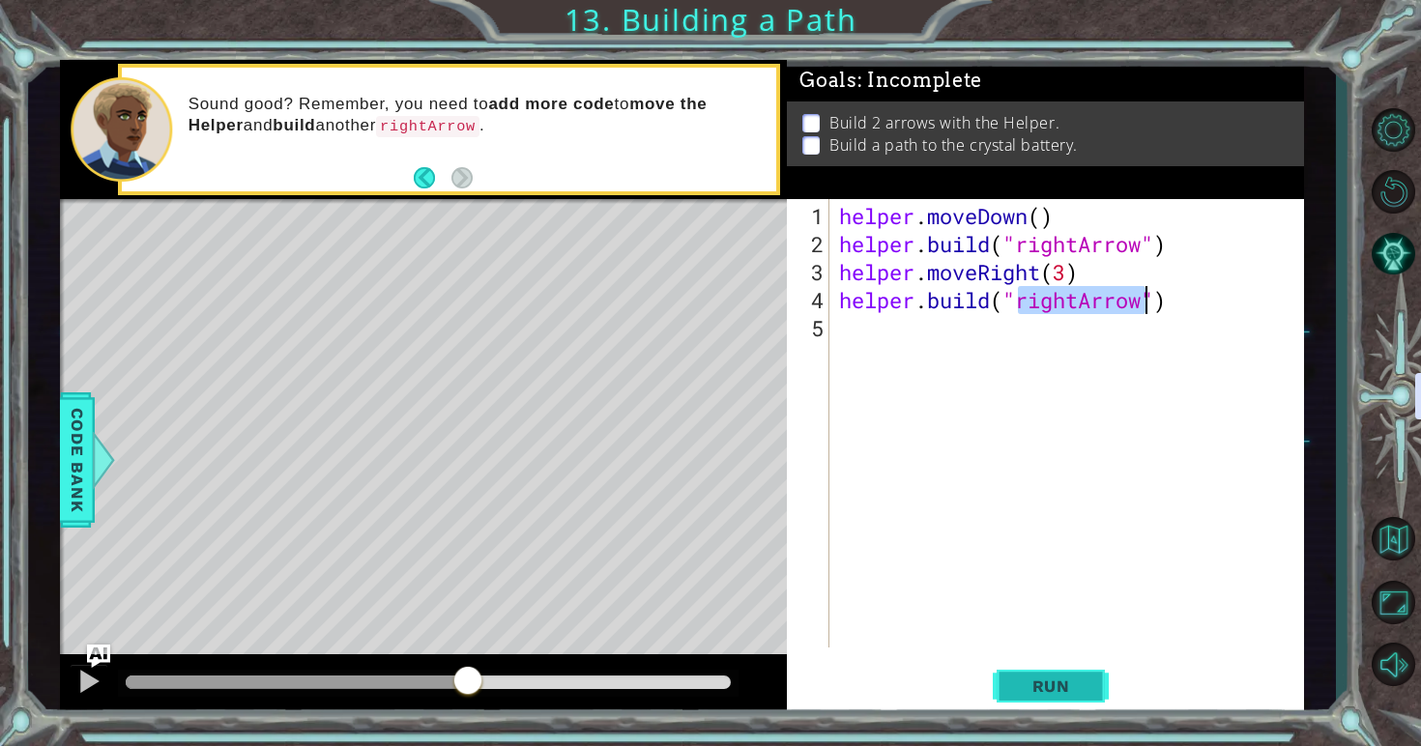
type textarea "[DOMAIN_NAME]("rightArrow")"
click at [1046, 694] on span "Run" at bounding box center [1051, 686] width 76 height 19
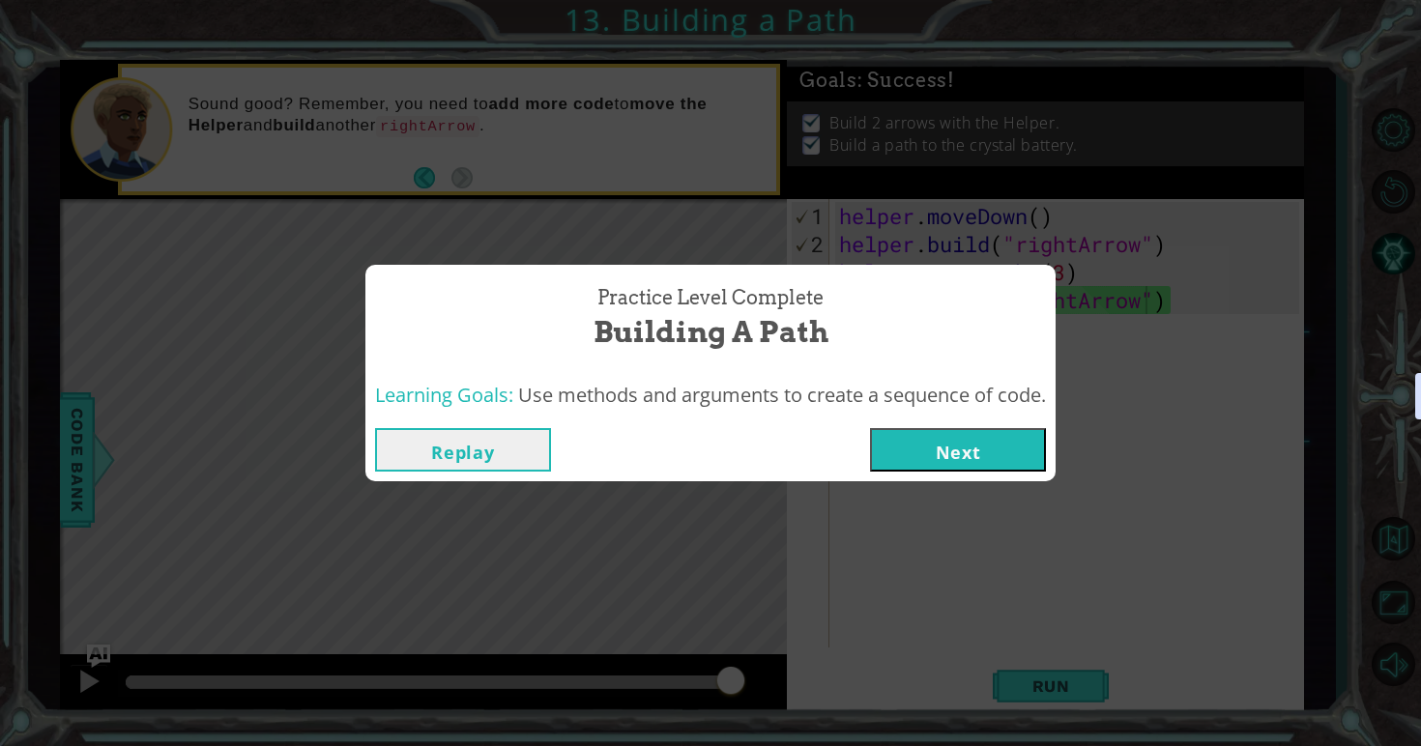
click at [1014, 459] on button "Next" at bounding box center [958, 449] width 176 height 43
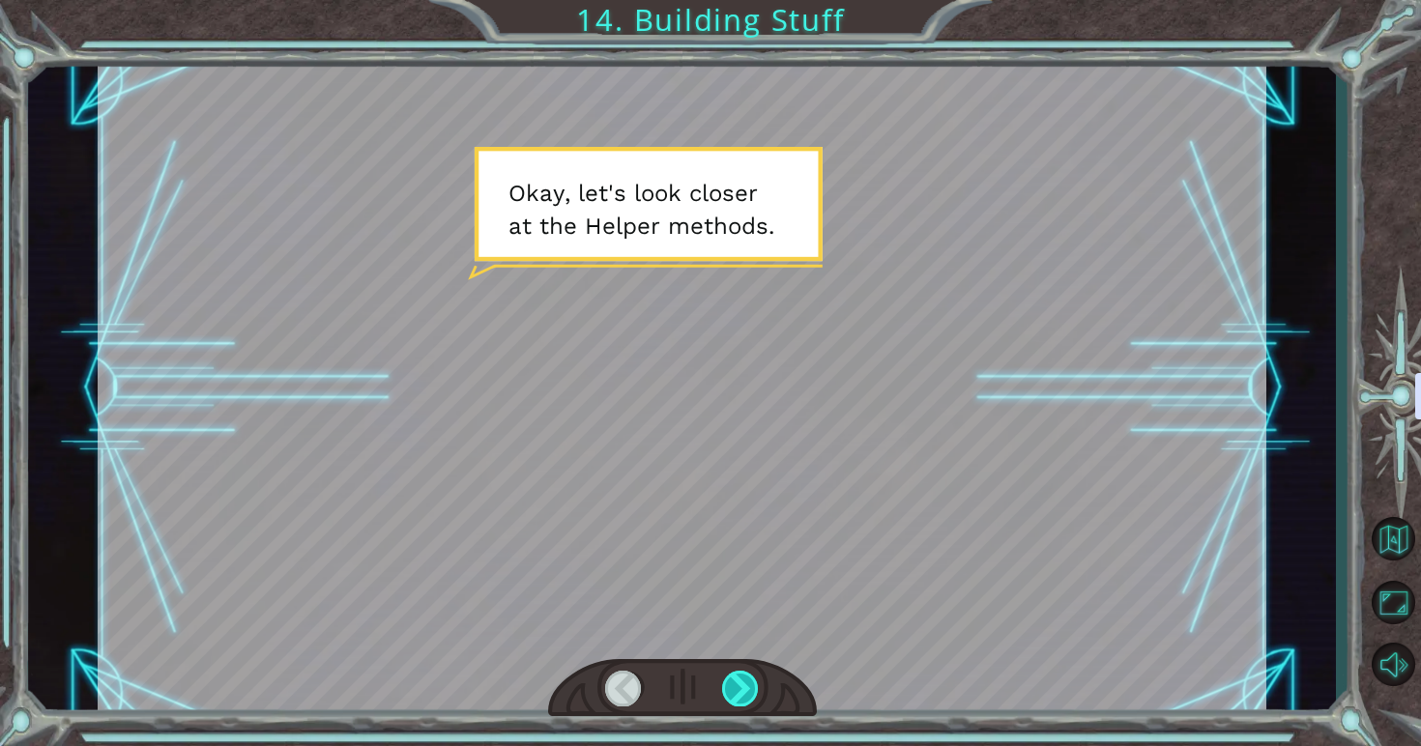
click at [735, 698] on div at bounding box center [741, 689] width 38 height 36
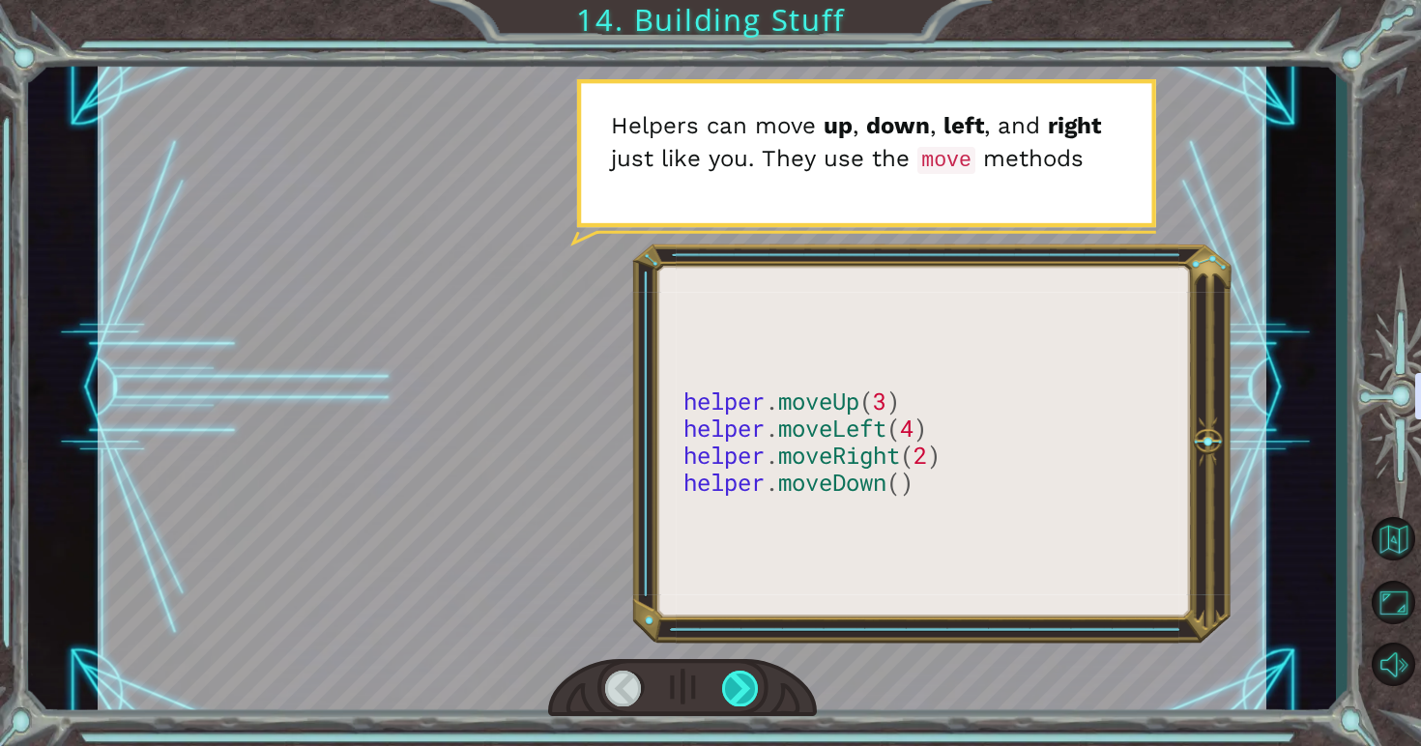
click at [735, 693] on div at bounding box center [741, 689] width 38 height 36
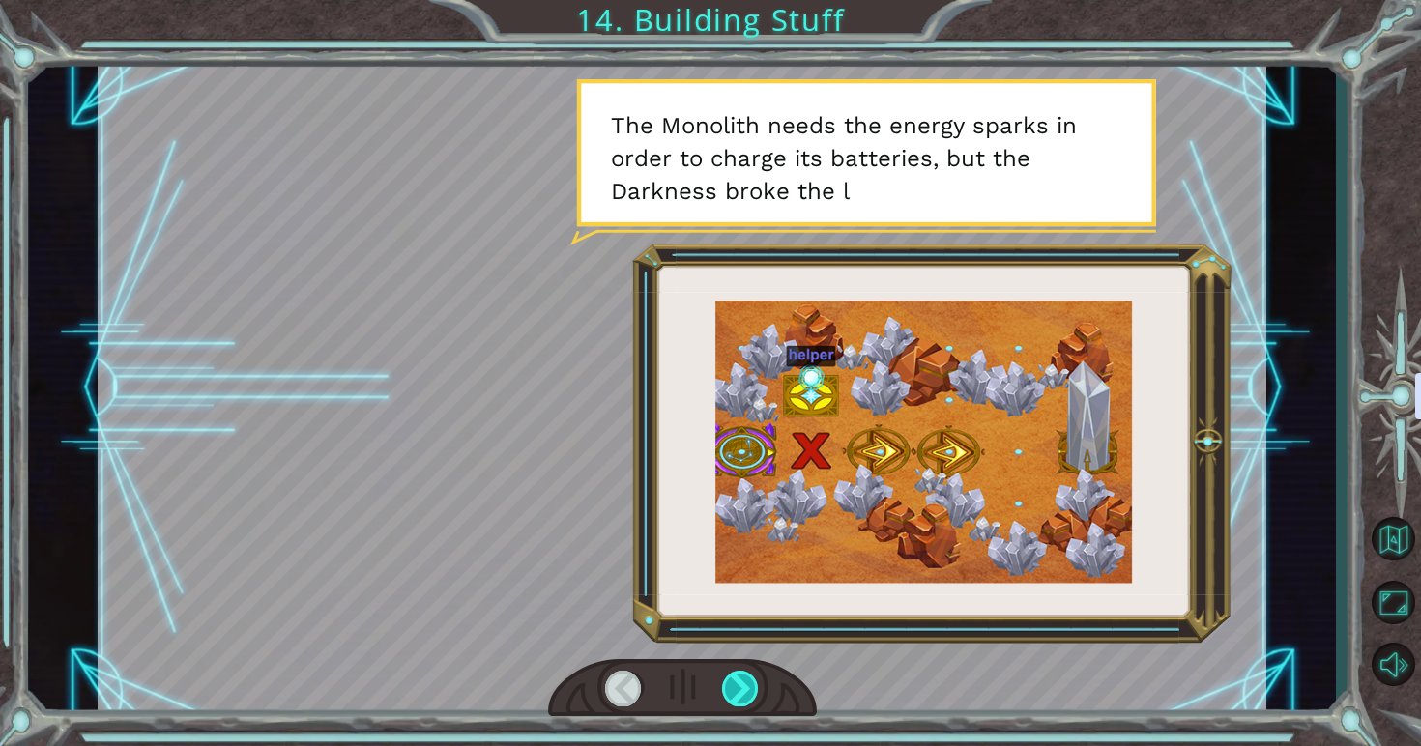
click at [734, 693] on div at bounding box center [741, 689] width 38 height 36
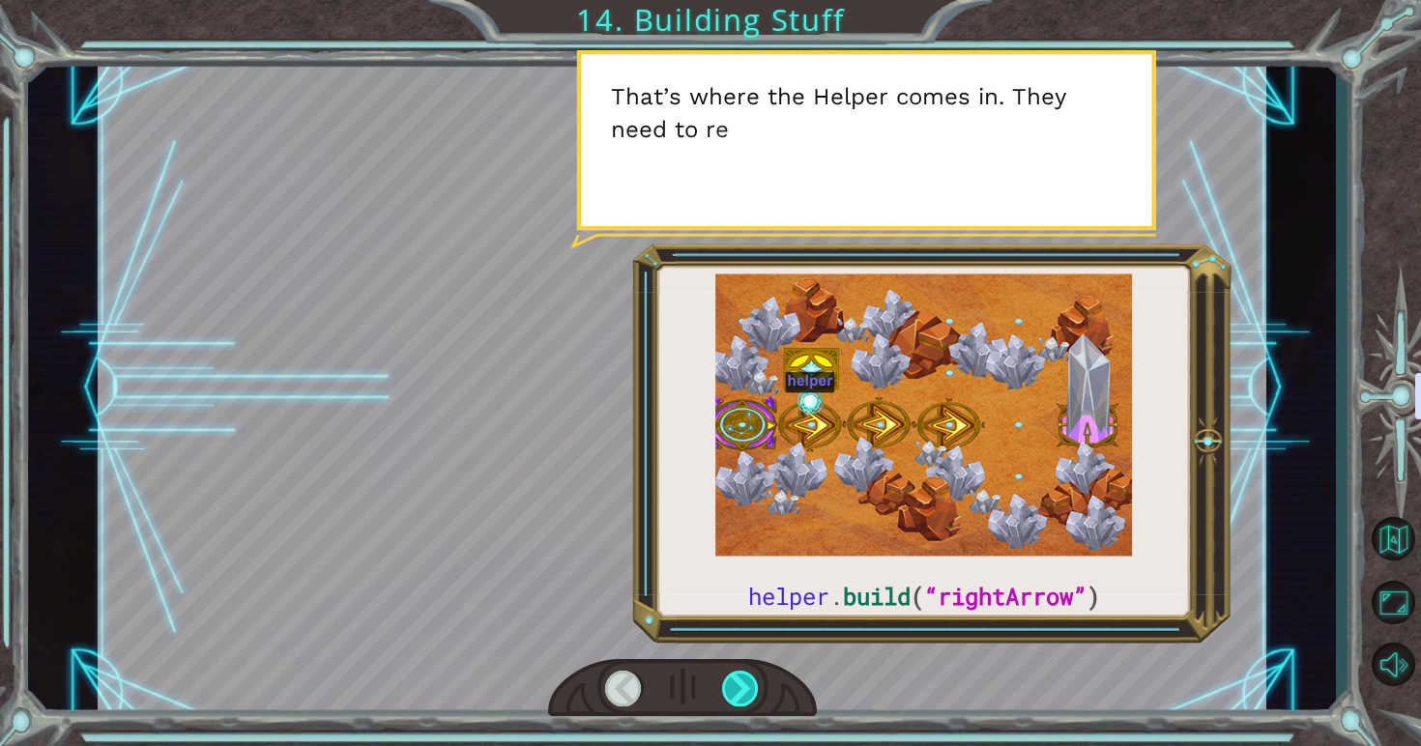
click at [734, 693] on div at bounding box center [741, 689] width 38 height 36
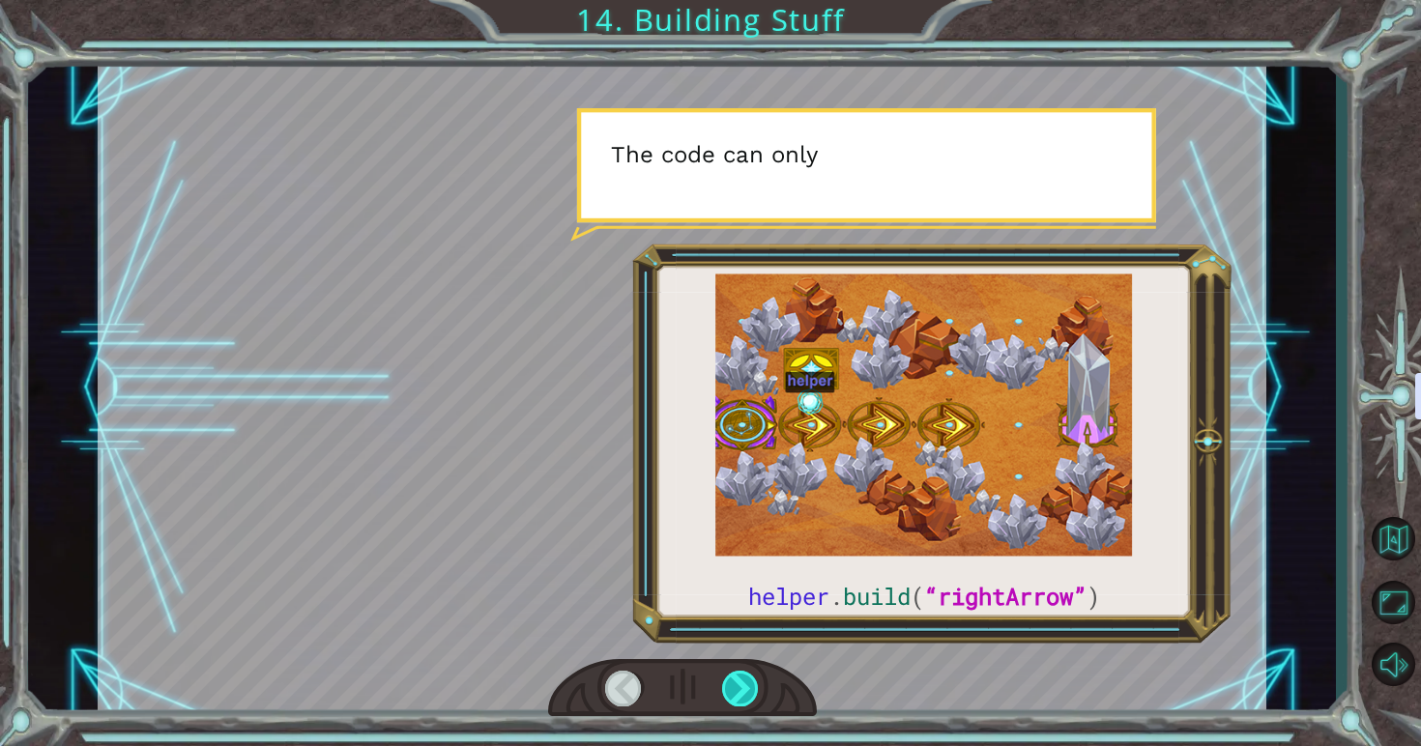
click at [734, 693] on div at bounding box center [741, 689] width 38 height 36
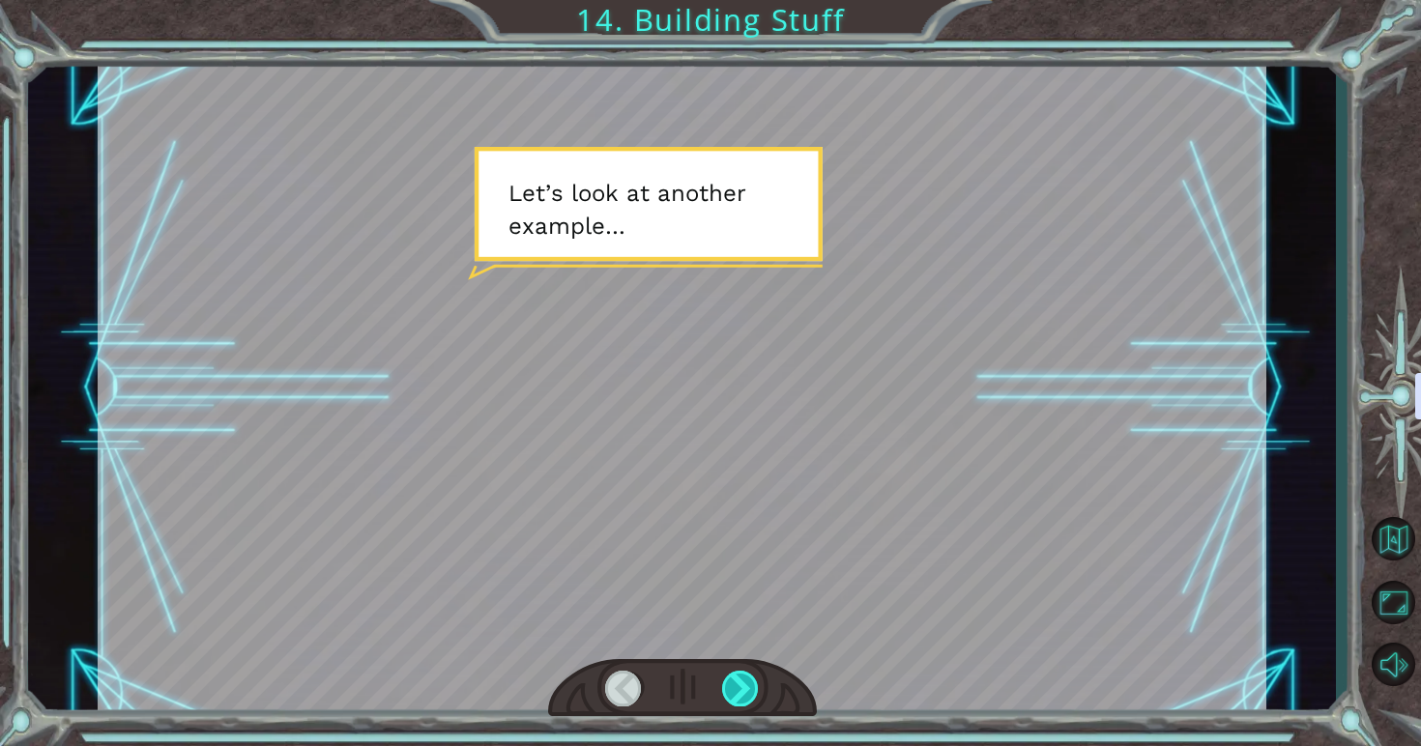
click at [734, 693] on div at bounding box center [741, 689] width 38 height 36
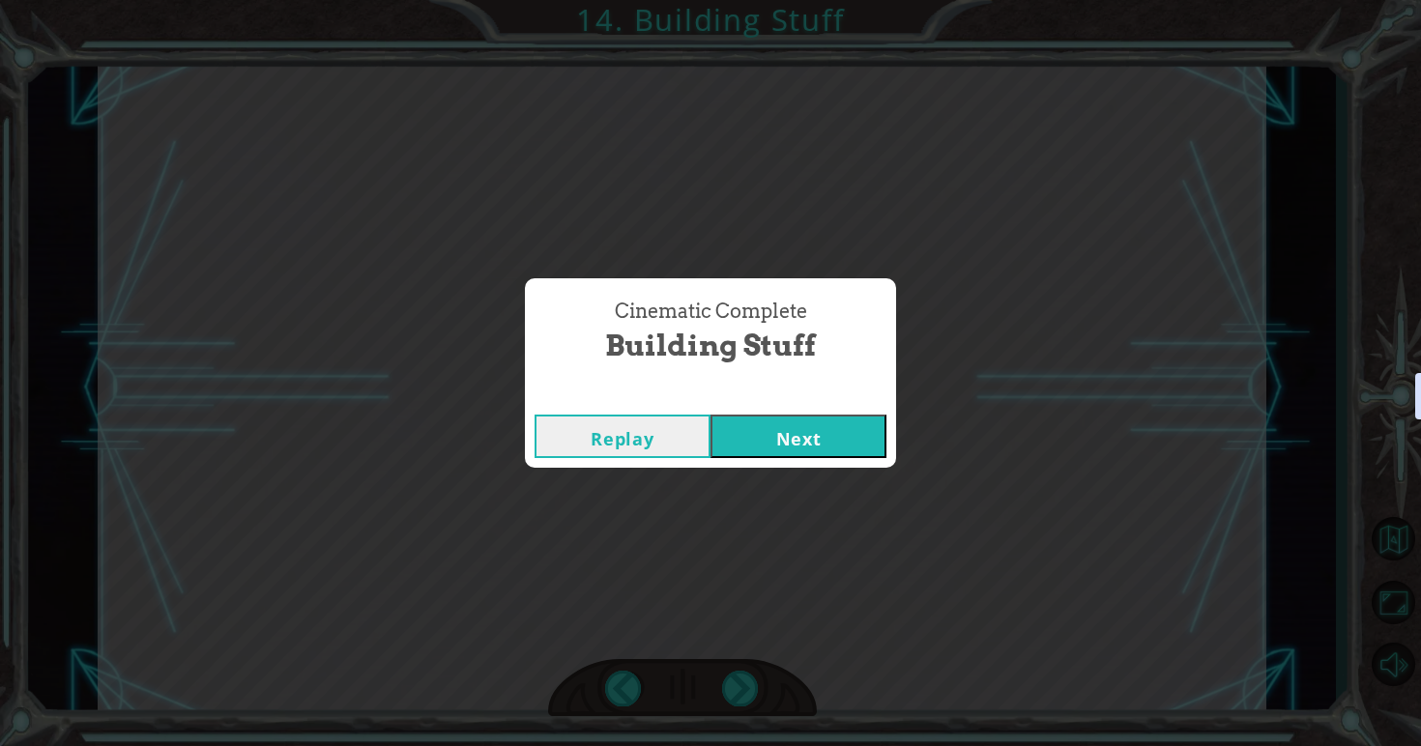
click at [855, 448] on button "Next" at bounding box center [798, 436] width 176 height 43
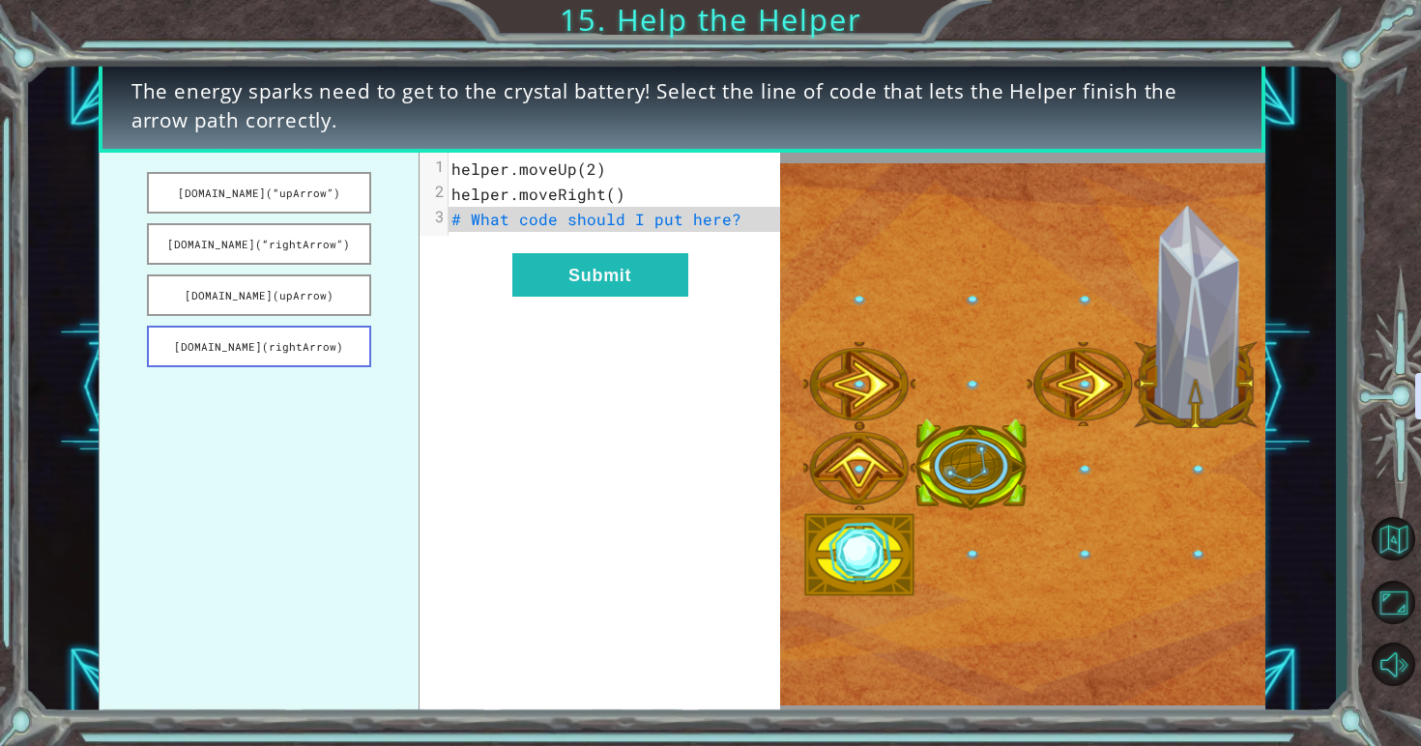
click at [320, 345] on button "[DOMAIN_NAME](rightArrow)" at bounding box center [258, 347] width 223 height 42
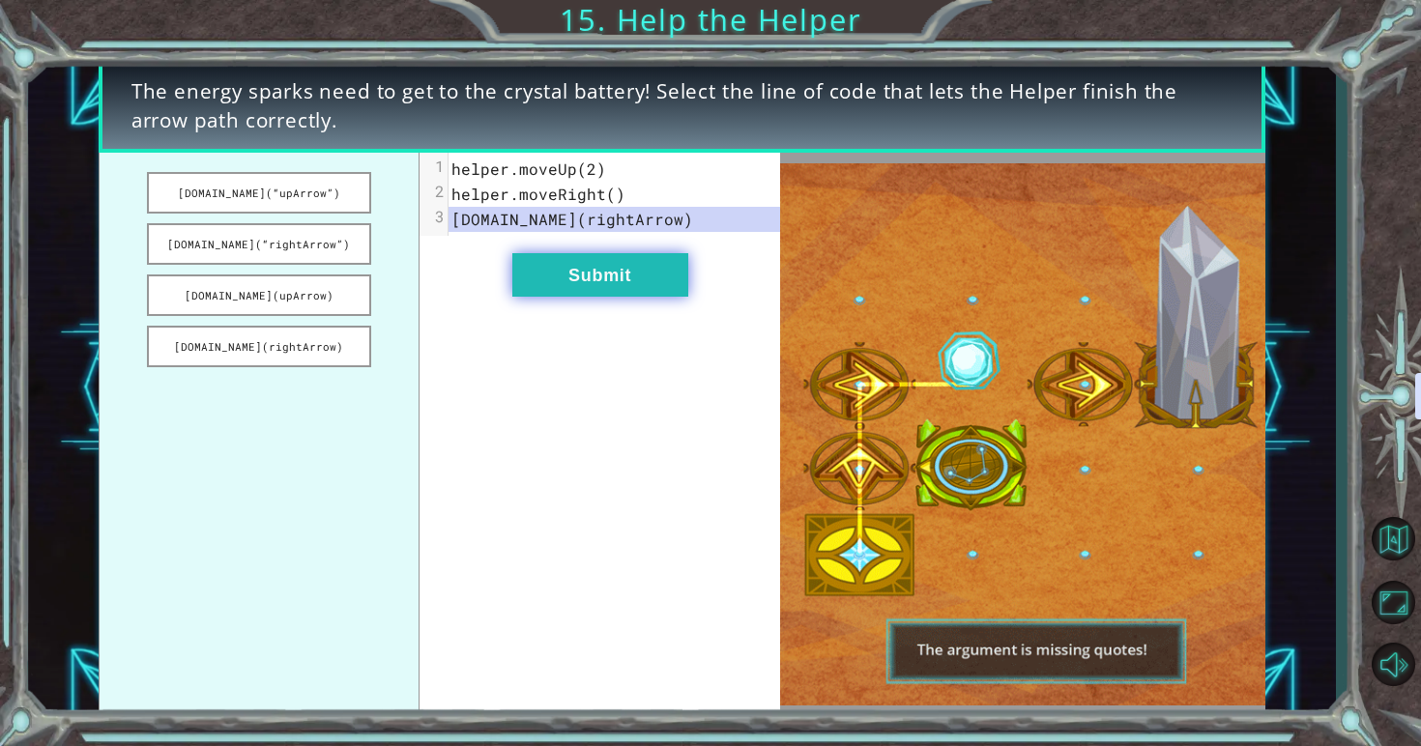
click at [657, 259] on button "Submit" at bounding box center [600, 274] width 176 height 43
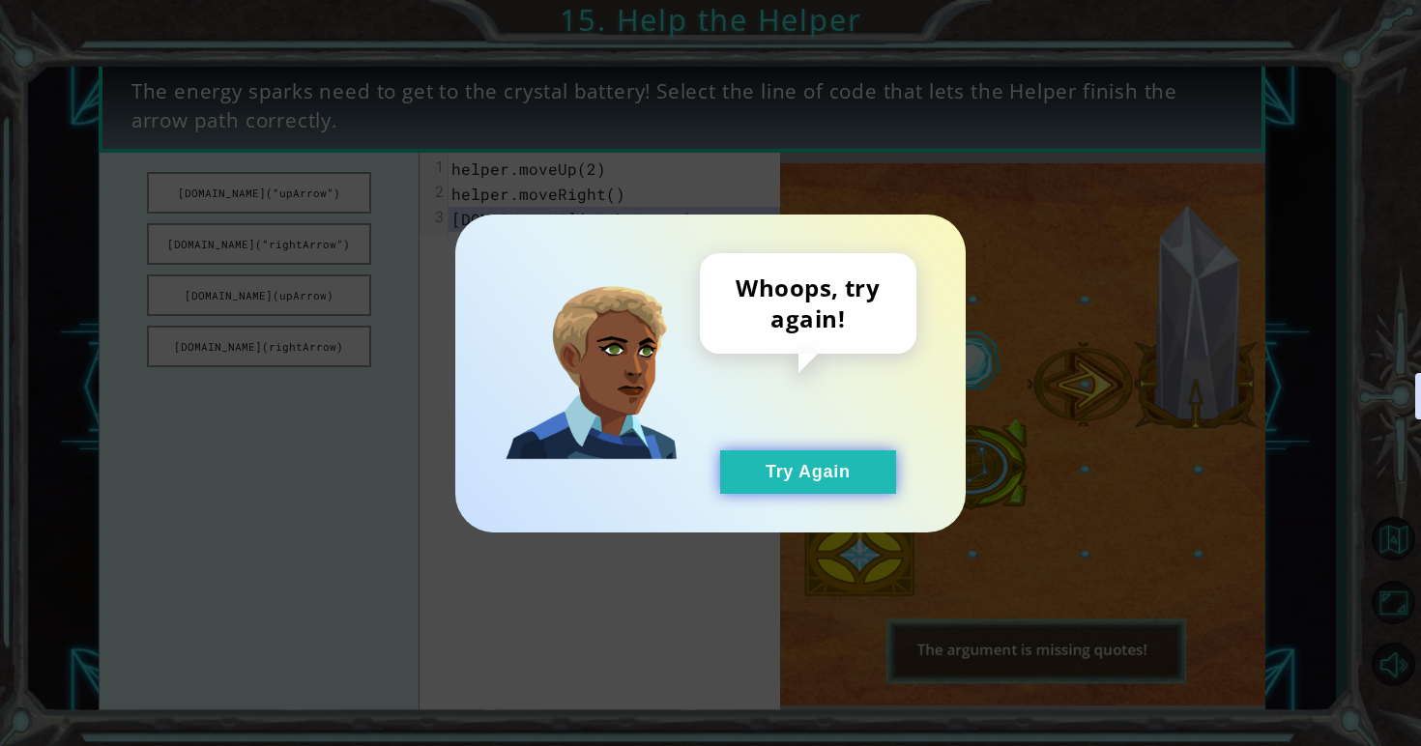
click at [776, 484] on button "Try Again" at bounding box center [808, 471] width 176 height 43
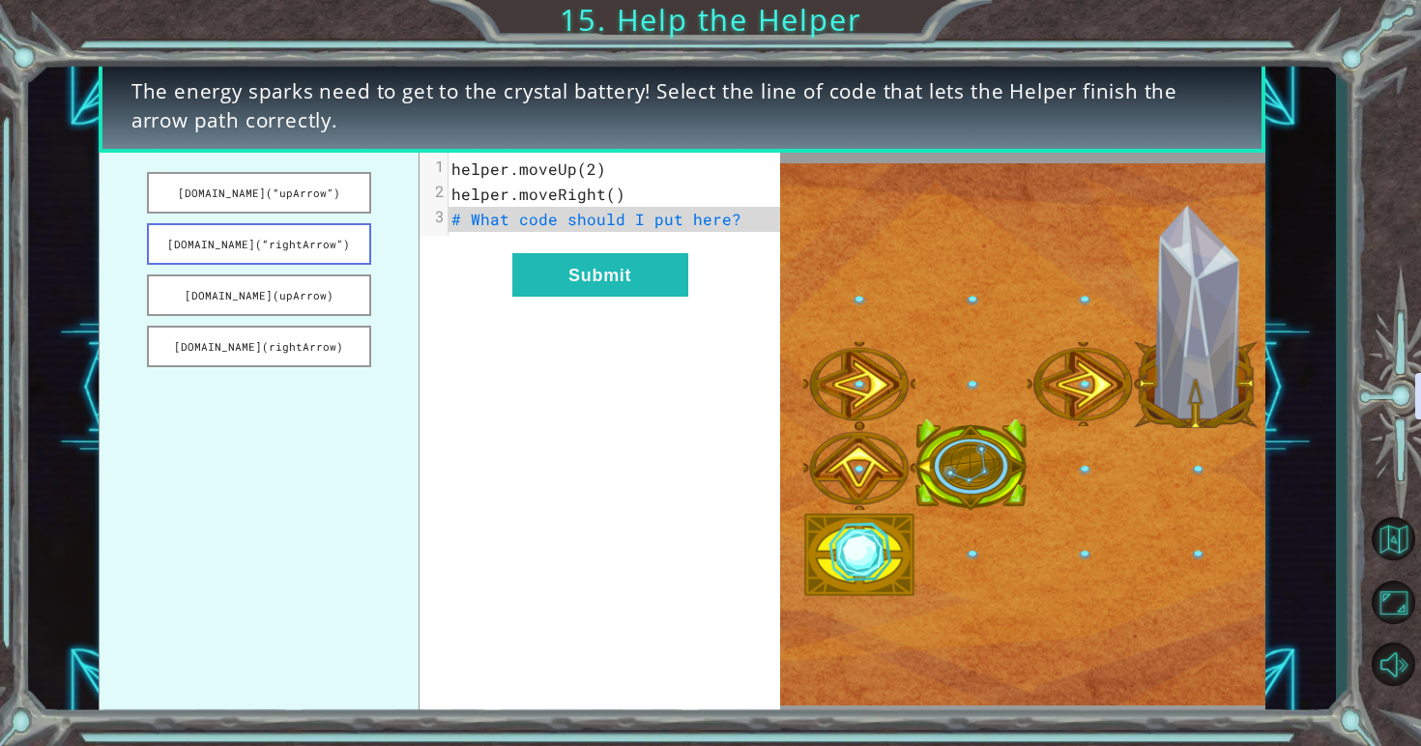
click at [323, 228] on button "[DOMAIN_NAME](“rightArrow”)" at bounding box center [258, 244] width 223 height 42
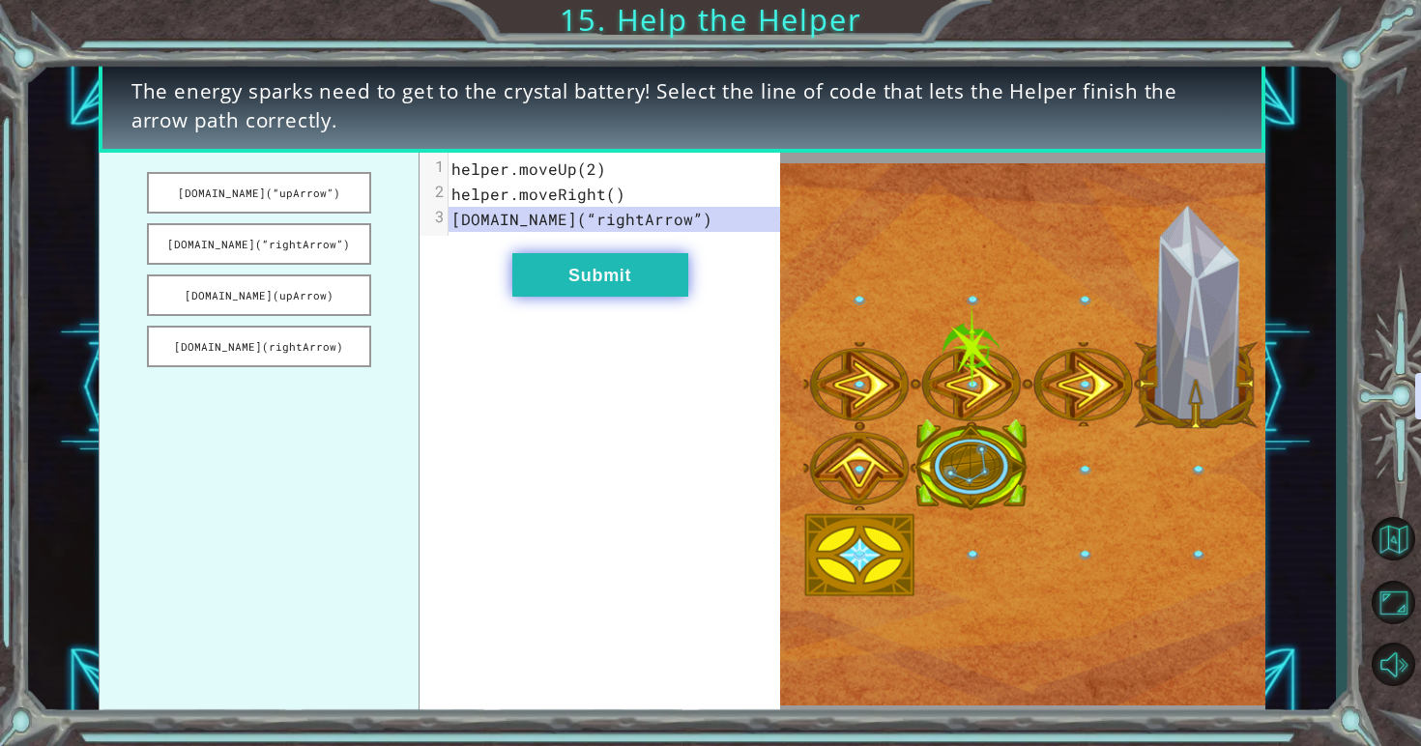
click at [626, 259] on button "Submit" at bounding box center [600, 274] width 176 height 43
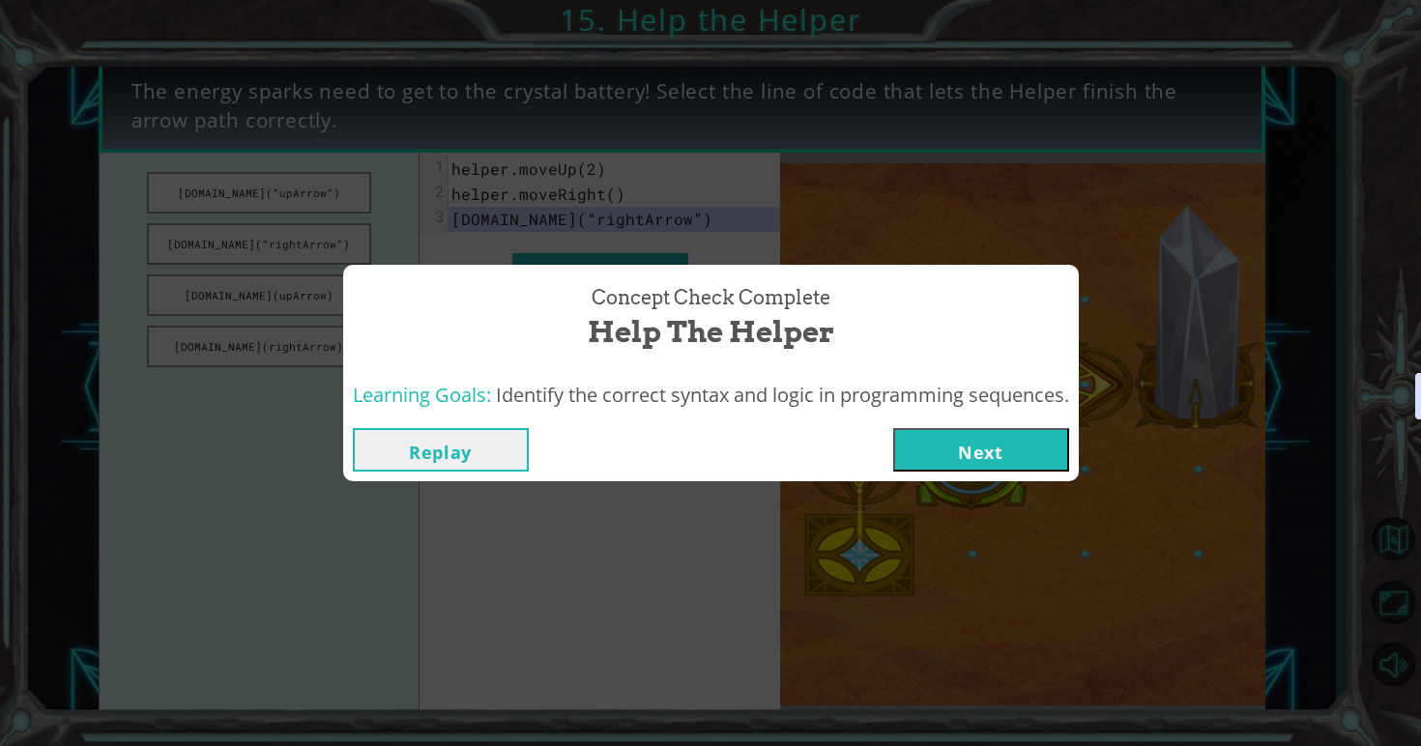
click at [924, 472] on div "Replay Next" at bounding box center [711, 450] width 736 height 63
click at [930, 462] on button "Next" at bounding box center [981, 449] width 176 height 43
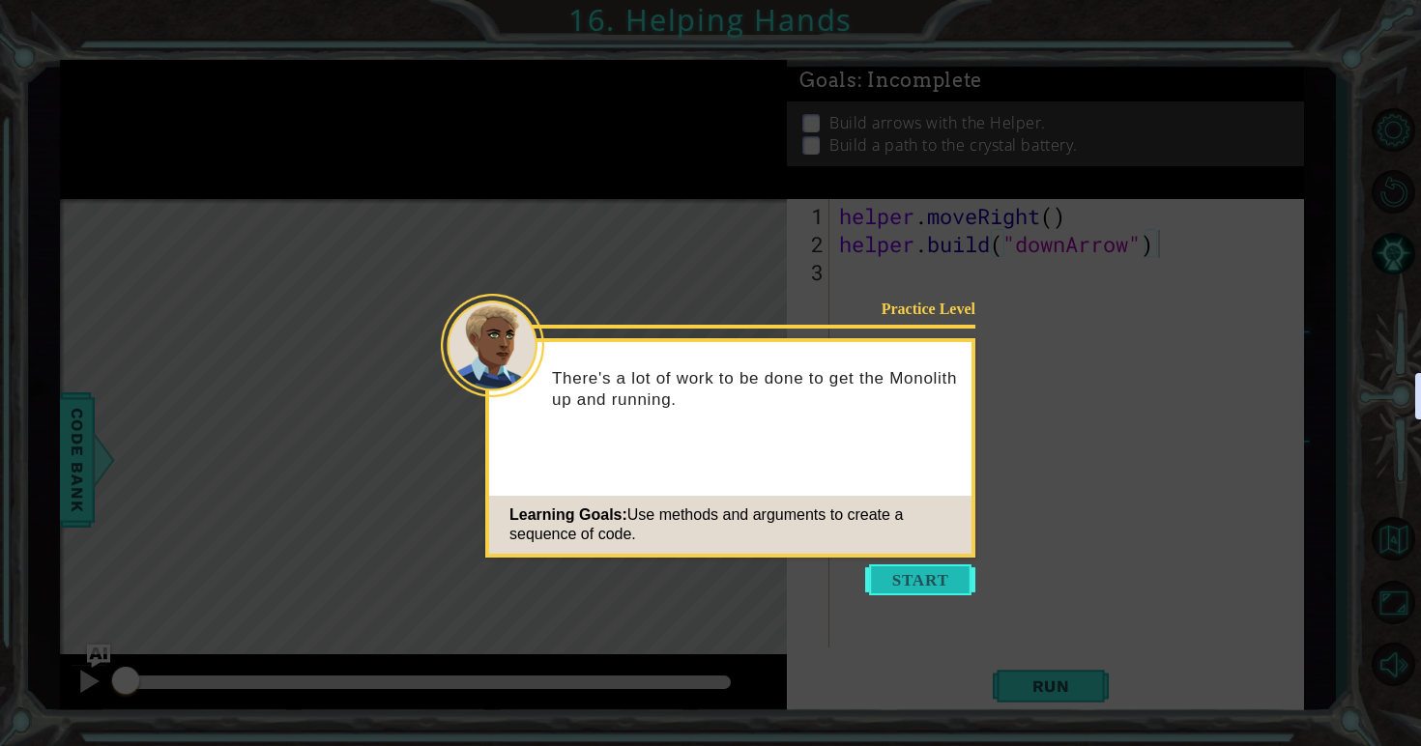
click at [909, 569] on button "Start" at bounding box center [920, 579] width 110 height 31
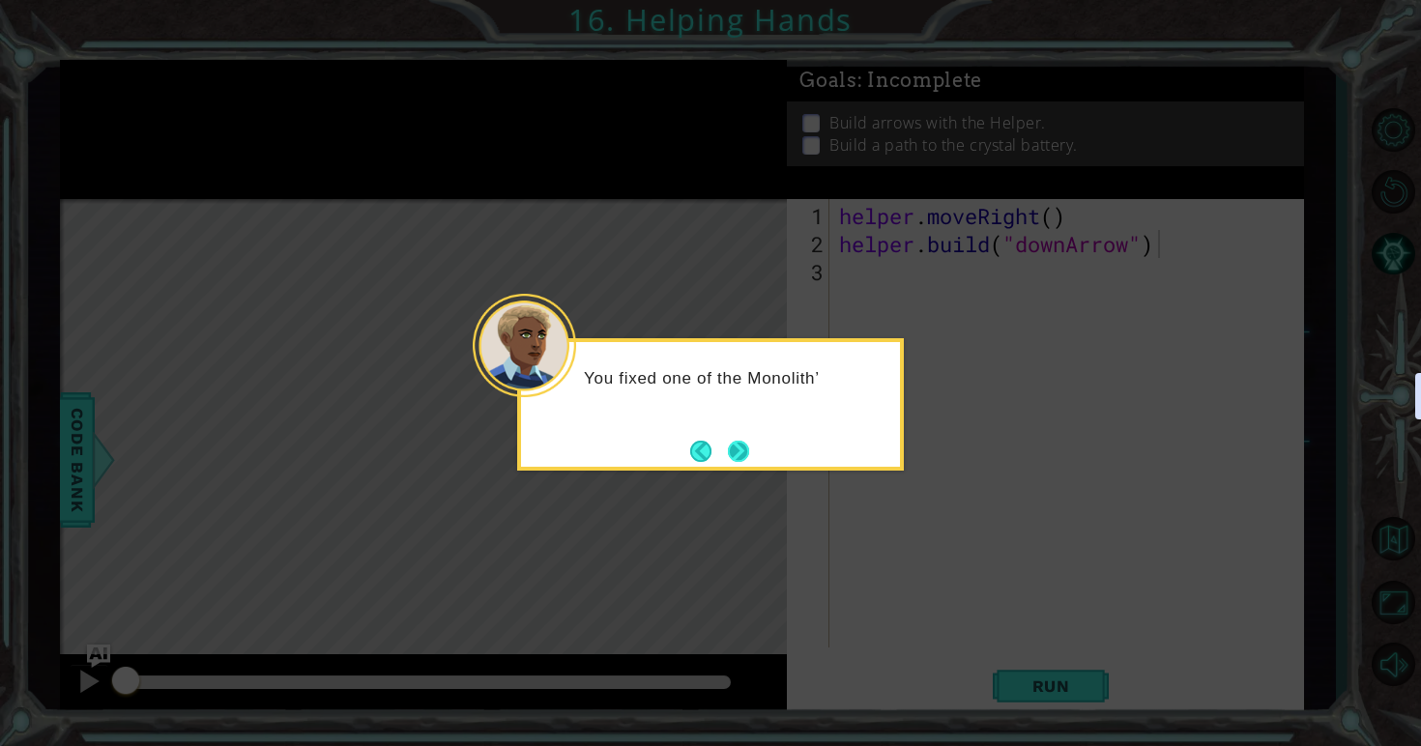
click at [746, 446] on button "Next" at bounding box center [739, 451] width 22 height 22
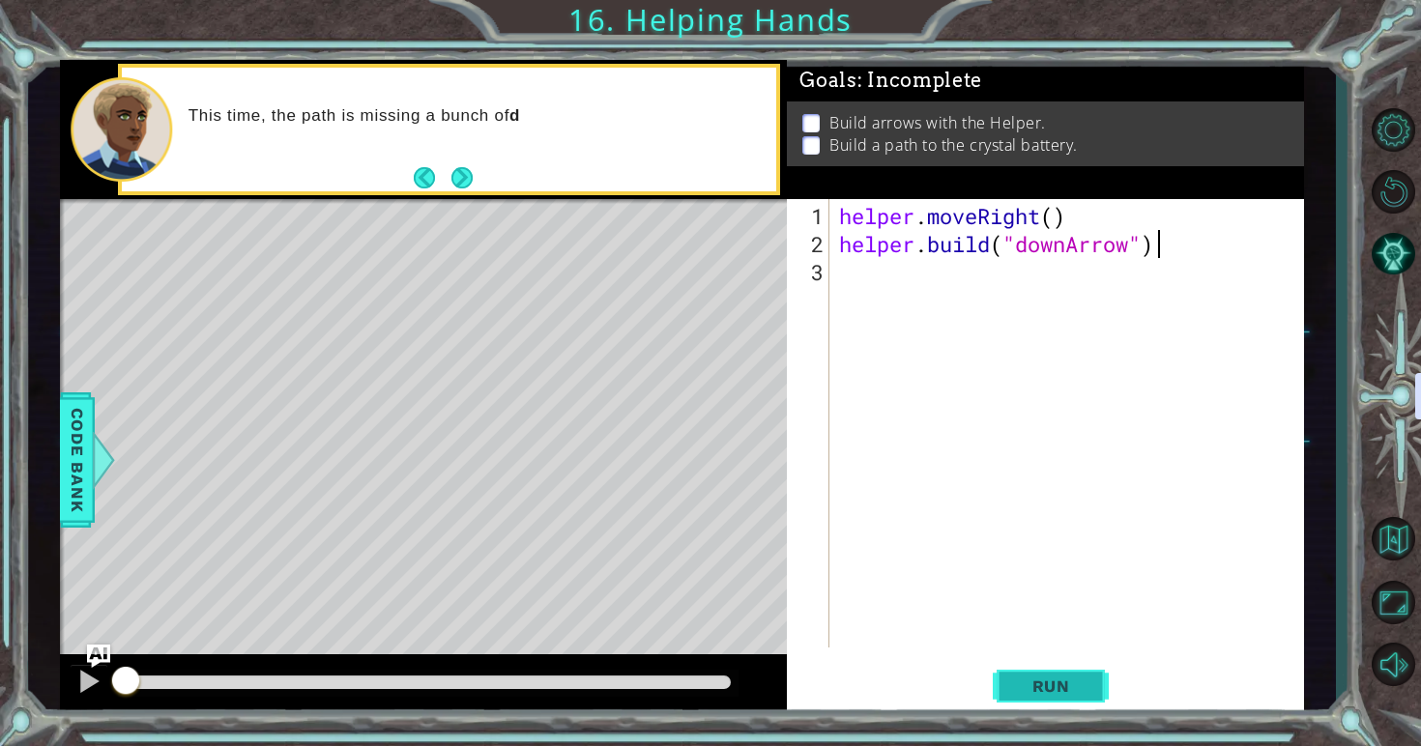
click at [1030, 692] on span "Run" at bounding box center [1051, 686] width 76 height 19
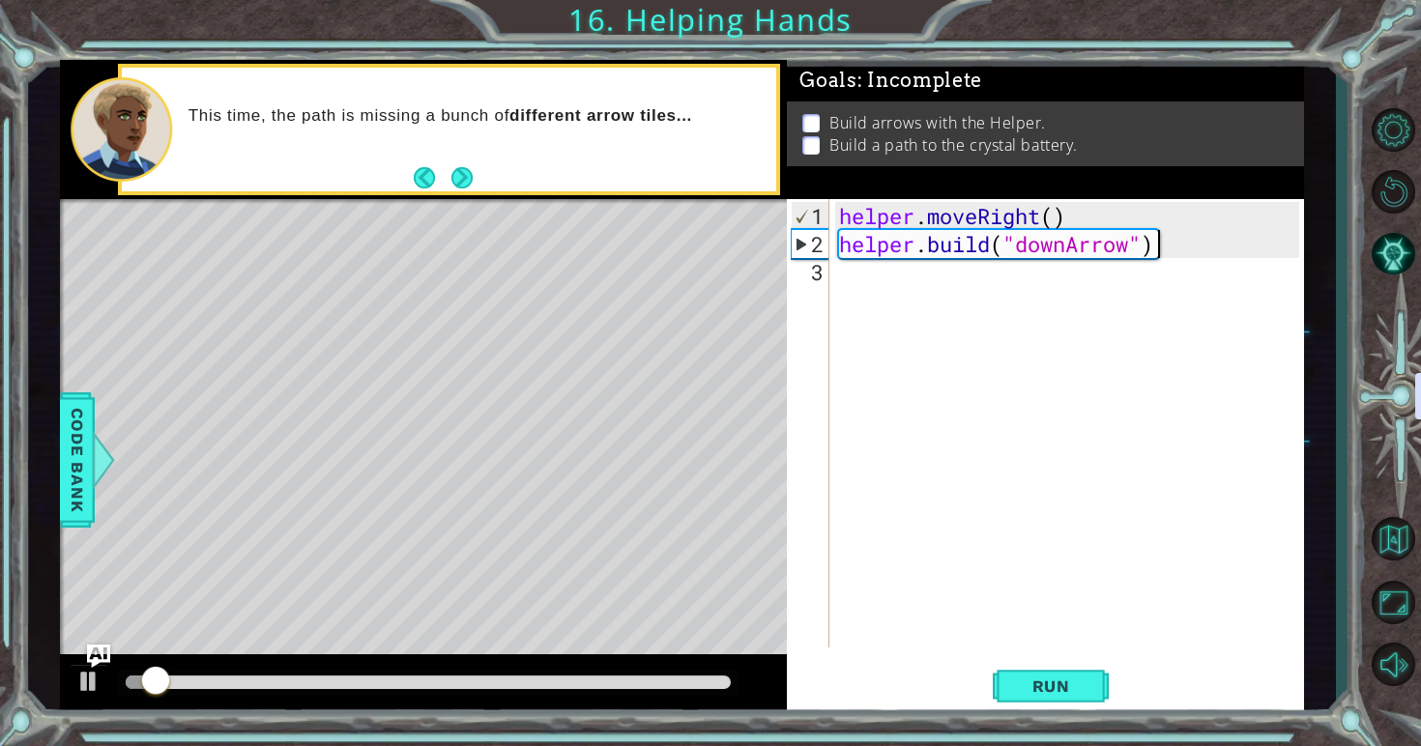
click at [895, 264] on div "helper . moveRight ( ) helper . build ( "downArrow" )" at bounding box center [1072, 454] width 474 height 505
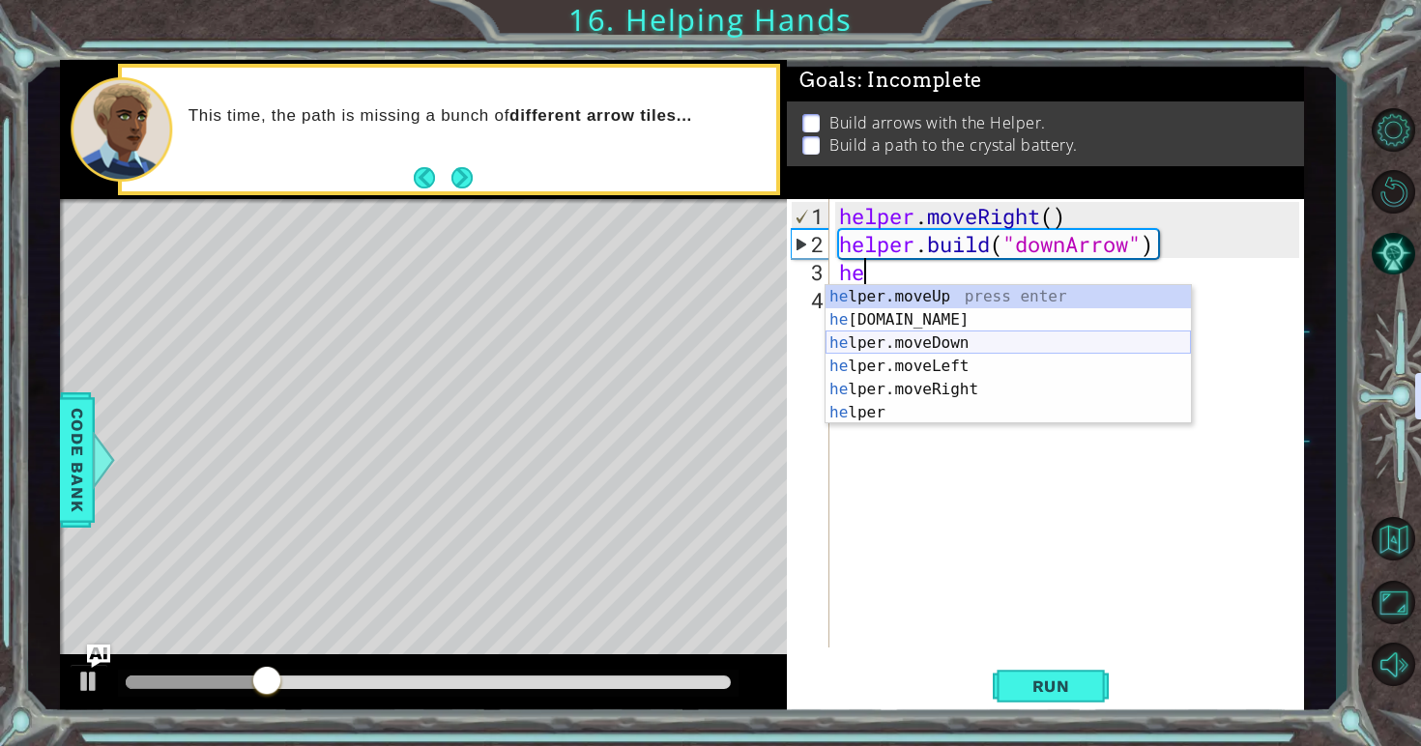
click at [961, 335] on div "he lper.moveUp press enter he [DOMAIN_NAME] press enter he lper.moveDown press …" at bounding box center [1007, 378] width 365 height 186
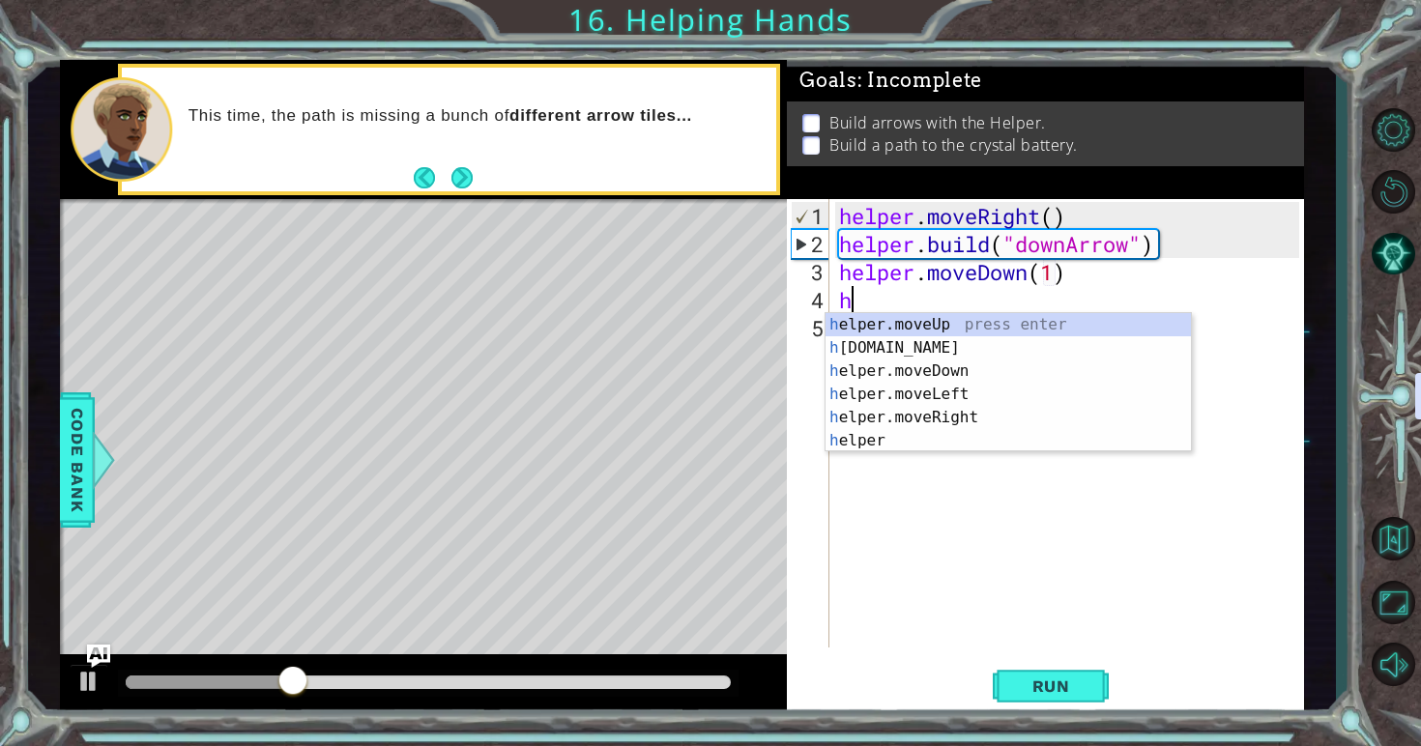
scroll to position [0, 10]
click at [985, 352] on div "h elper.moveUp press enter h [DOMAIN_NAME] press enter h elper.moveDown press e…" at bounding box center [1007, 406] width 365 height 186
type textarea "[DOMAIN_NAME]("rightArrow")"
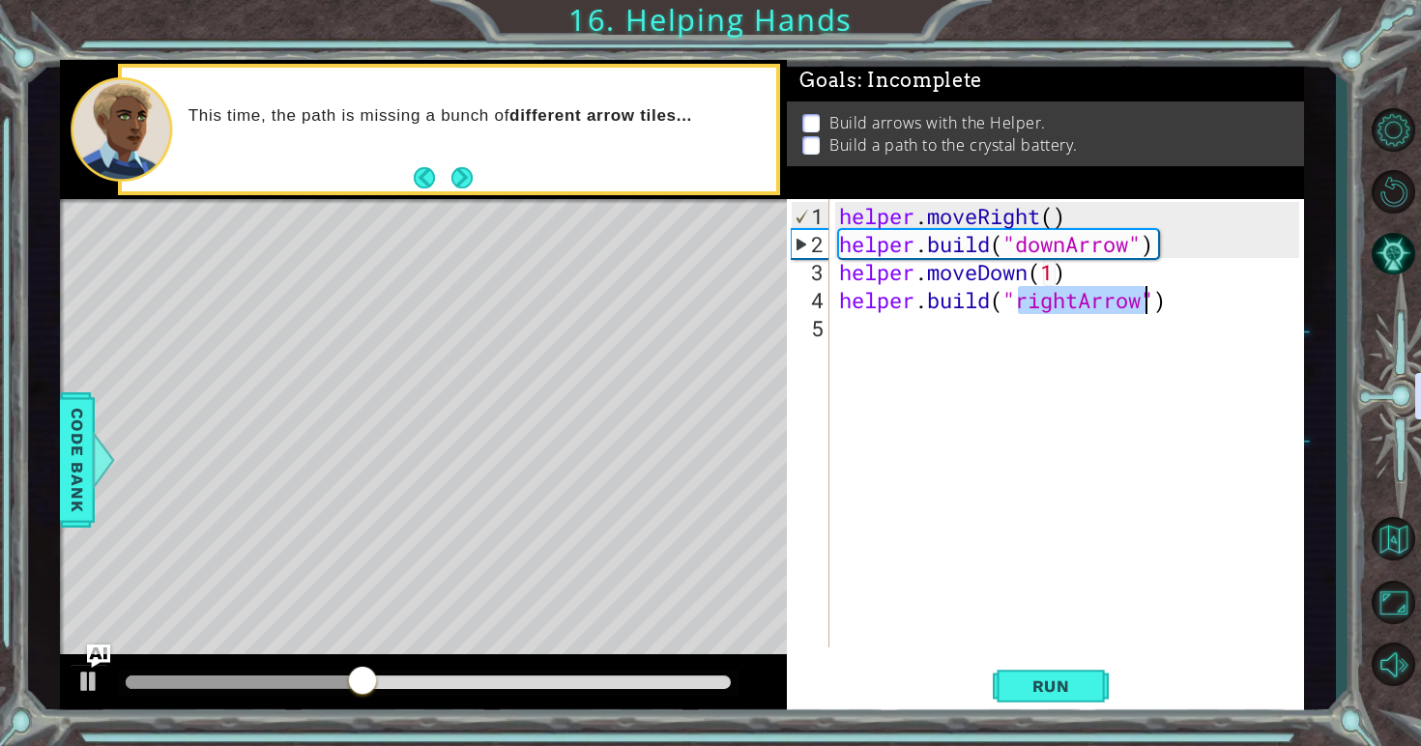
click at [1026, 343] on div "helper . moveRight ( ) helper . build ( "downArrow" ) helper . moveDown ( 1 ) h…" at bounding box center [1072, 454] width 474 height 505
click at [1192, 302] on div "helper . moveRight ( ) helper . build ( "downArrow" ) helper . moveDown ( 1 ) h…" at bounding box center [1072, 454] width 474 height 505
type textarea "[DOMAIN_NAME]("rightArrow")"
click at [1155, 332] on div "helper . moveRight ( ) helper . build ( "downArrow" ) helper . moveDown ( 1 ) h…" at bounding box center [1072, 454] width 474 height 505
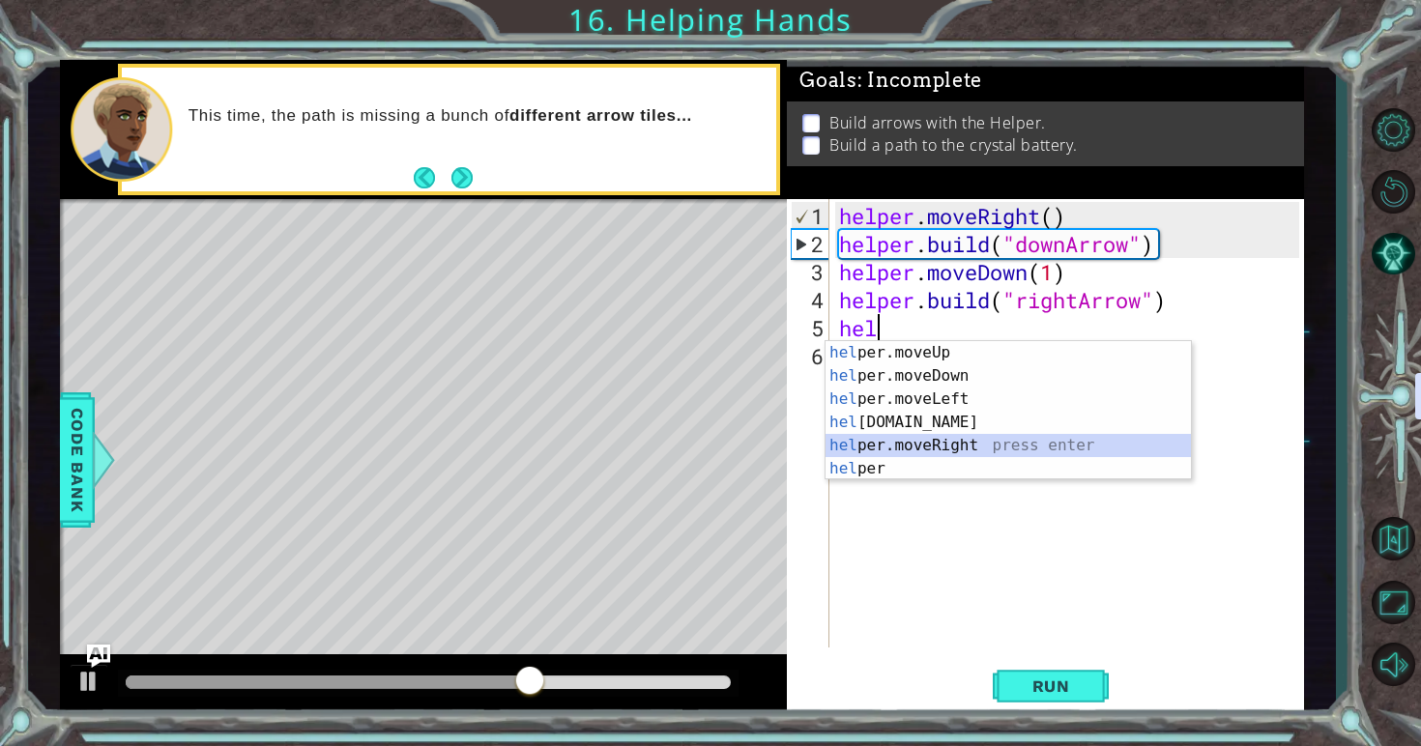
click at [936, 446] on div "hel per.moveUp press enter hel per.moveDown press enter hel per.moveLeft press …" at bounding box center [1007, 434] width 365 height 186
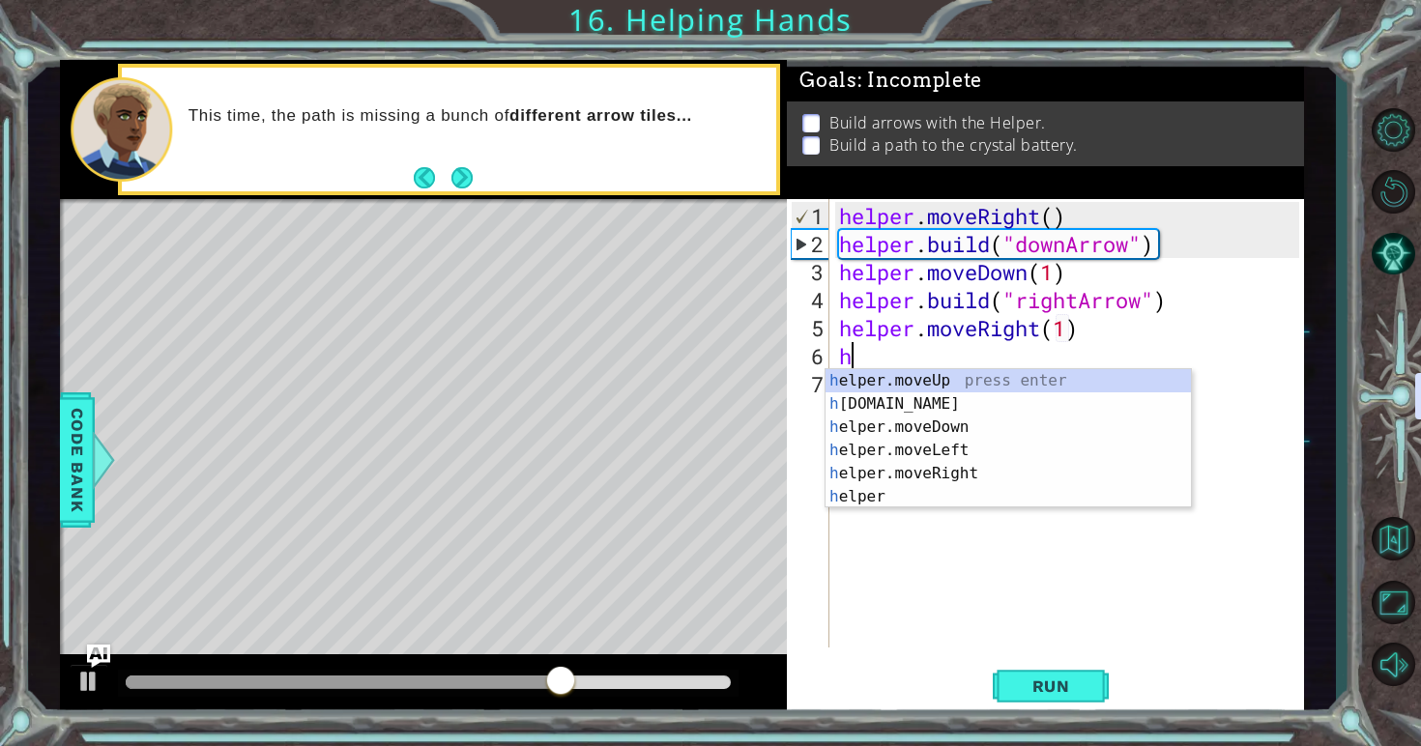
scroll to position [0, 11]
click at [990, 410] on div "he lper.moveUp press enter he [DOMAIN_NAME] press enter he lper.moveDown press …" at bounding box center [1007, 462] width 365 height 186
type textarea "[DOMAIN_NAME]("rightArrow")"
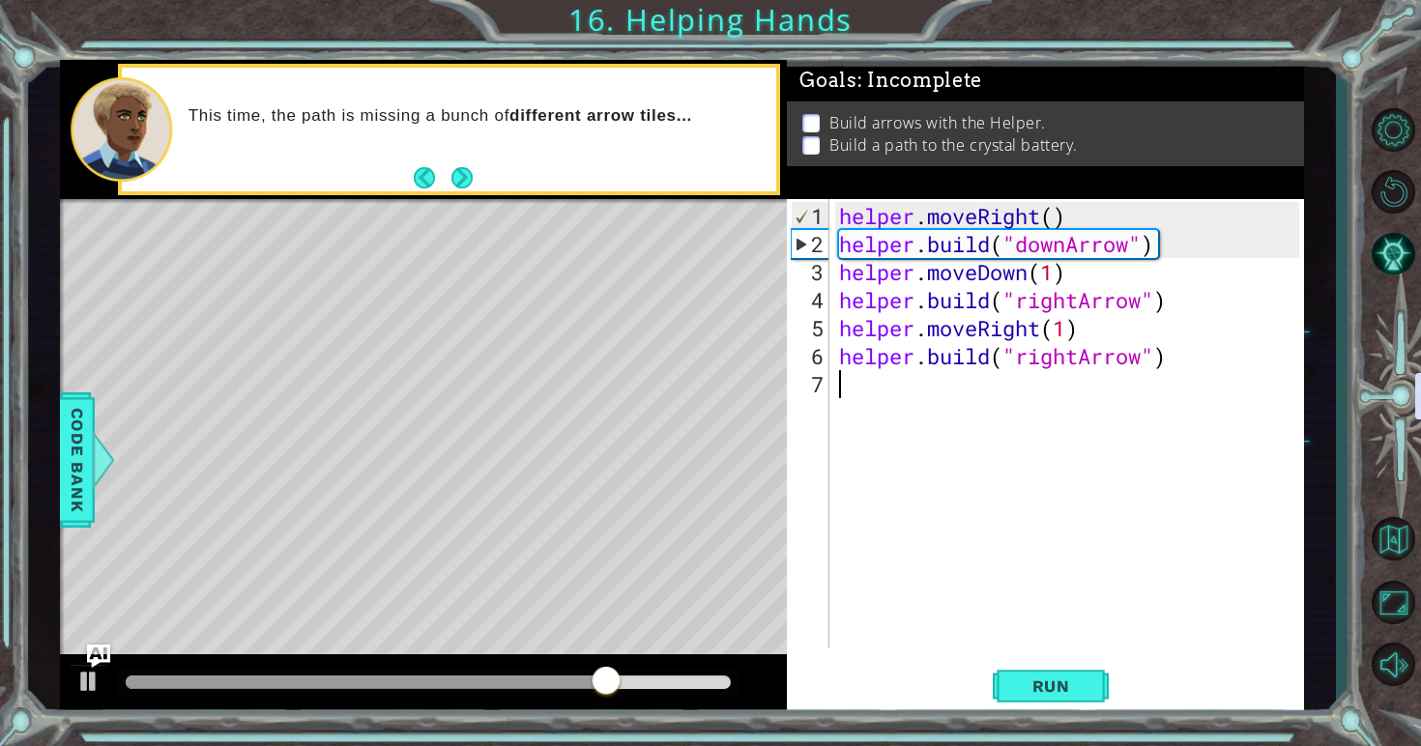
click at [1033, 411] on div "helper . moveRight ( ) helper . build ( "downArrow" ) helper . moveDown ( 1 ) h…" at bounding box center [1072, 454] width 474 height 505
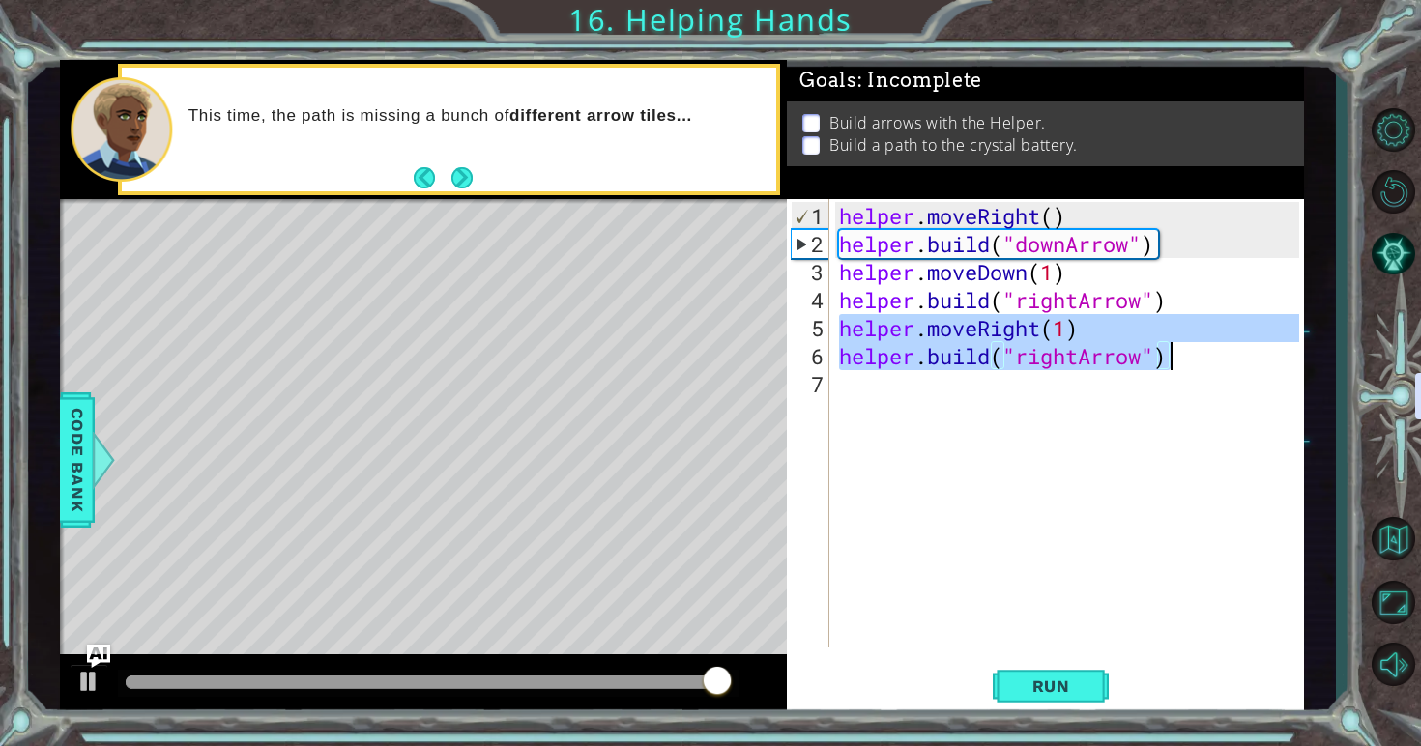
drag, startPoint x: 843, startPoint y: 326, endPoint x: 1220, endPoint y: 367, distance: 379.2
click at [1220, 367] on div "helper . moveRight ( ) helper . build ( "downArrow" ) helper . moveDown ( 1 ) h…" at bounding box center [1072, 454] width 474 height 505
type textarea "helper.moveRight(1) [DOMAIN_NAME]("rightArrow")"
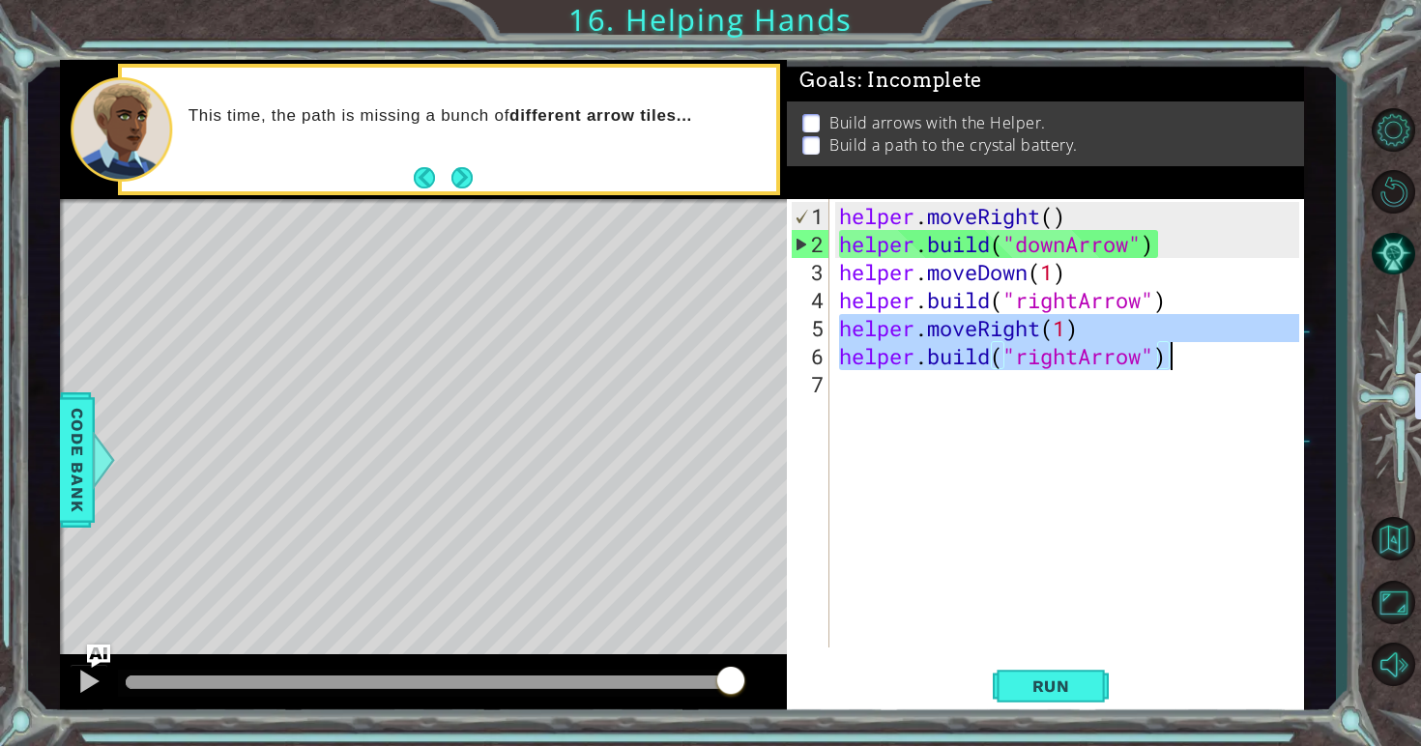
click at [1115, 395] on div "helper . moveRight ( ) helper . build ( "downArrow" ) helper . moveDown ( 1 ) h…" at bounding box center [1072, 454] width 474 height 505
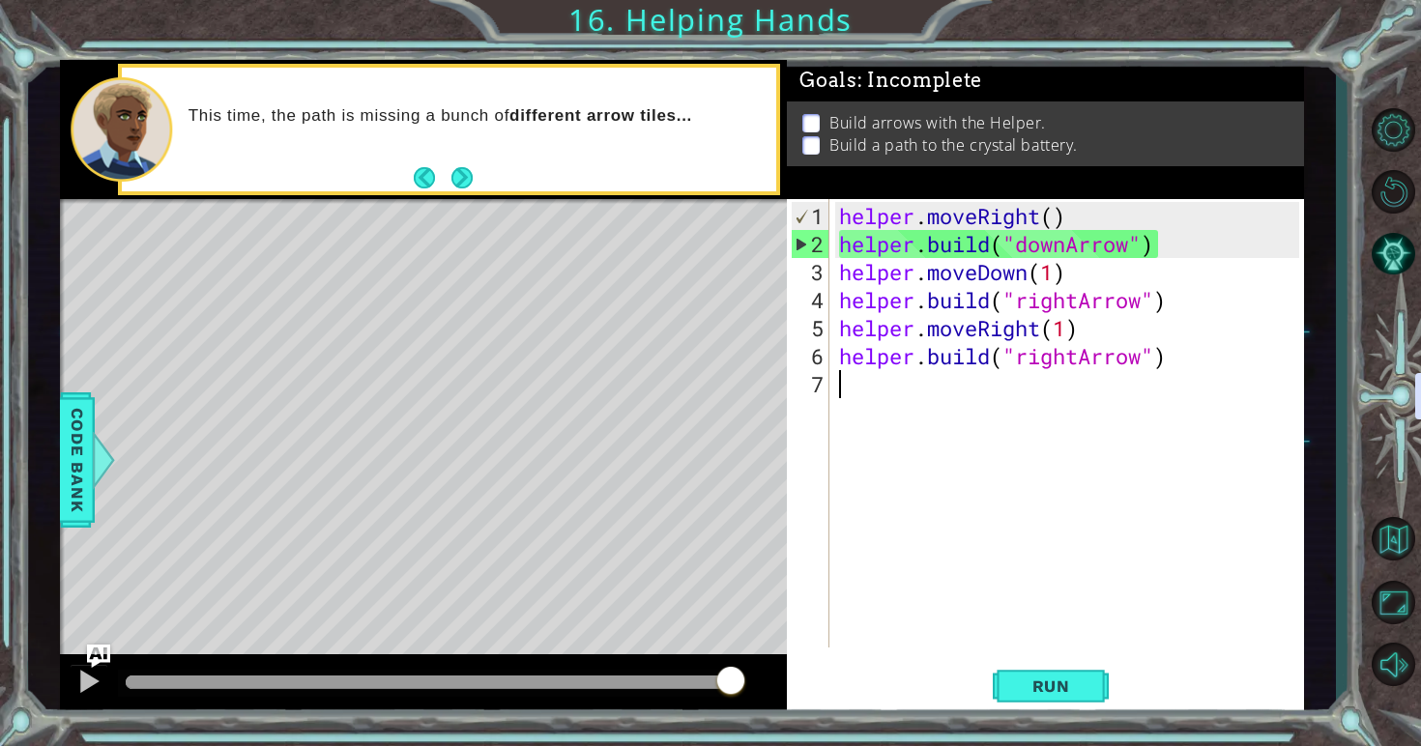
paste textarea "[DOMAIN_NAME]("rightArrow")"
type textarea "[DOMAIN_NAME]("rightArrow")"
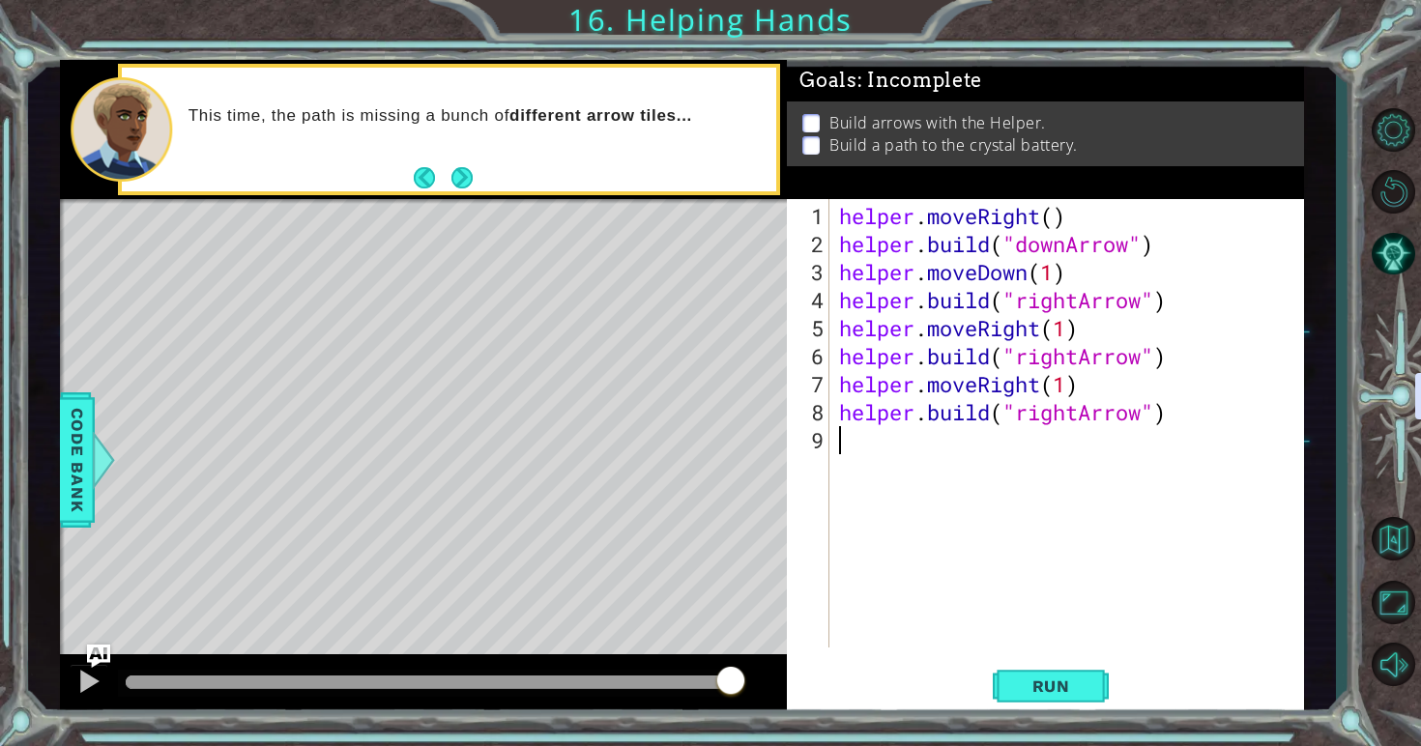
click at [1104, 432] on div "helper . moveRight ( ) helper . build ( "downArrow" ) helper . moveDown ( 1 ) h…" at bounding box center [1072, 454] width 474 height 505
click at [1092, 419] on div "helper . moveRight ( ) helper . build ( "downArrow" ) helper . moveDown ( 1 ) h…" at bounding box center [1072, 454] width 474 height 505
drag, startPoint x: 1078, startPoint y: 419, endPoint x: 1022, endPoint y: 418, distance: 56.1
click at [1022, 418] on div "helper . moveRight ( ) helper . build ( "downArrow" ) helper . moveDown ( 1 ) h…" at bounding box center [1072, 454] width 474 height 505
type textarea "[DOMAIN_NAME]("UpArrow")"
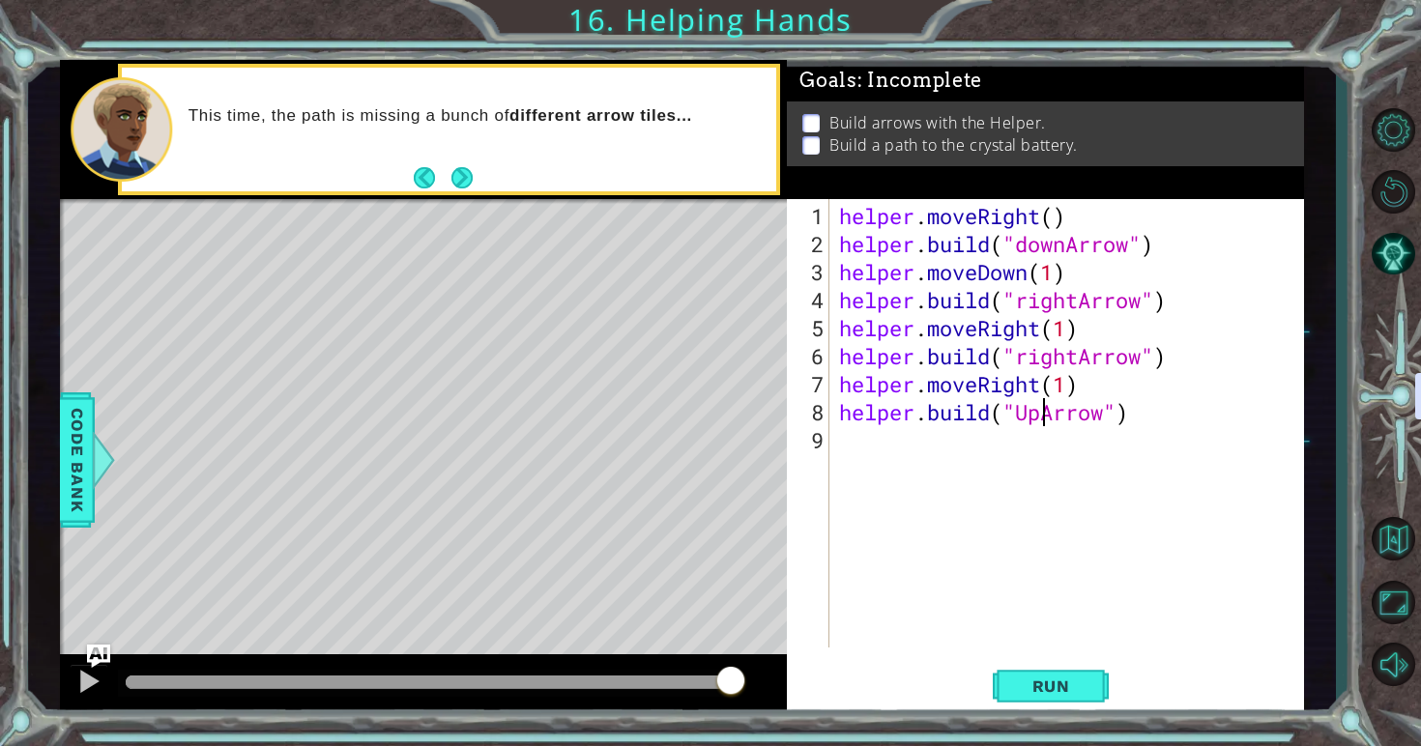
scroll to position [0, 9]
click at [1060, 495] on div "helper . moveRight ( ) helper . build ( "downArrow" ) helper . moveDown ( 1 ) h…" at bounding box center [1072, 454] width 474 height 505
click at [1060, 705] on button "Run" at bounding box center [1051, 686] width 116 height 51
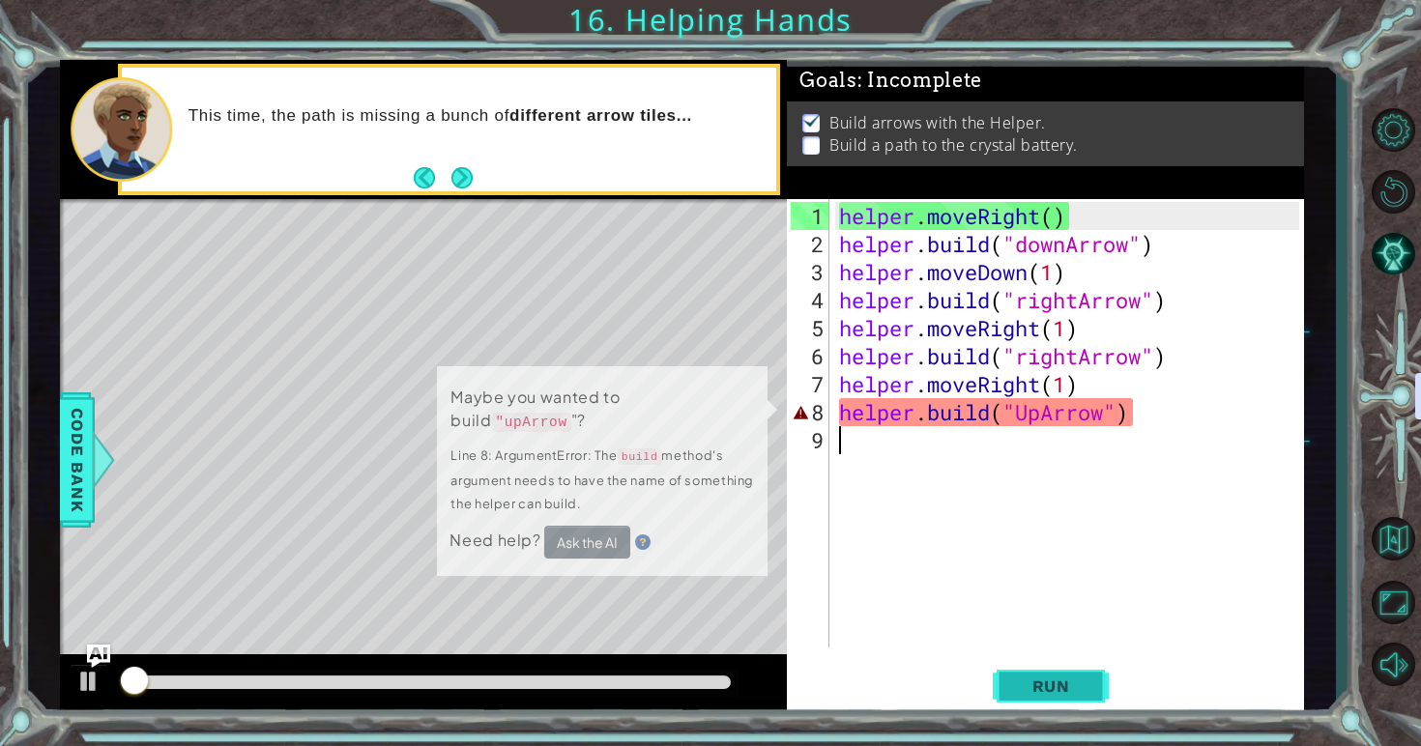
click at [1061, 692] on span "Run" at bounding box center [1051, 686] width 76 height 19
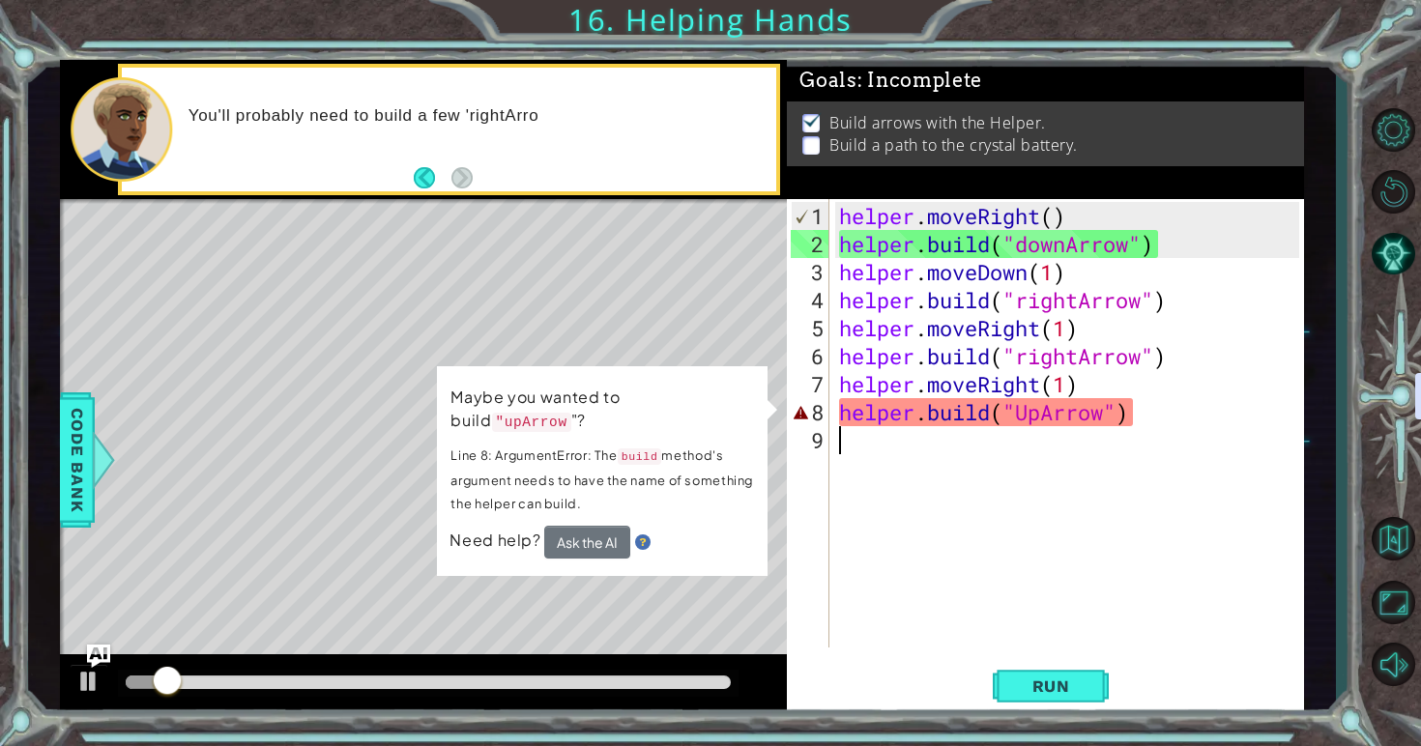
click at [1027, 425] on div "helper . moveRight ( ) helper . build ( "downArrow" ) helper . moveDown ( 1 ) h…" at bounding box center [1072, 454] width 474 height 505
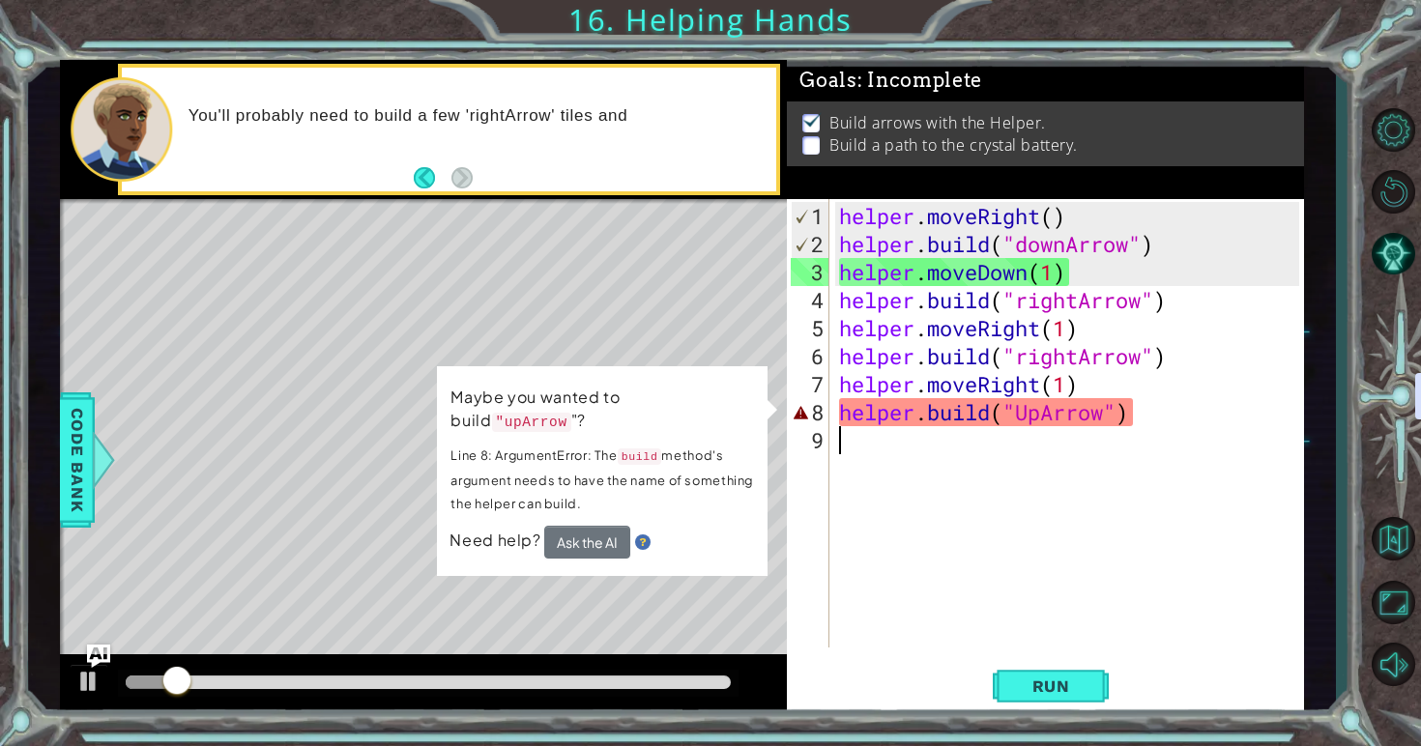
click at [1038, 419] on div "helper . moveRight ( ) helper . build ( "downArrow" ) helper . moveDown ( 1 ) h…" at bounding box center [1072, 454] width 474 height 505
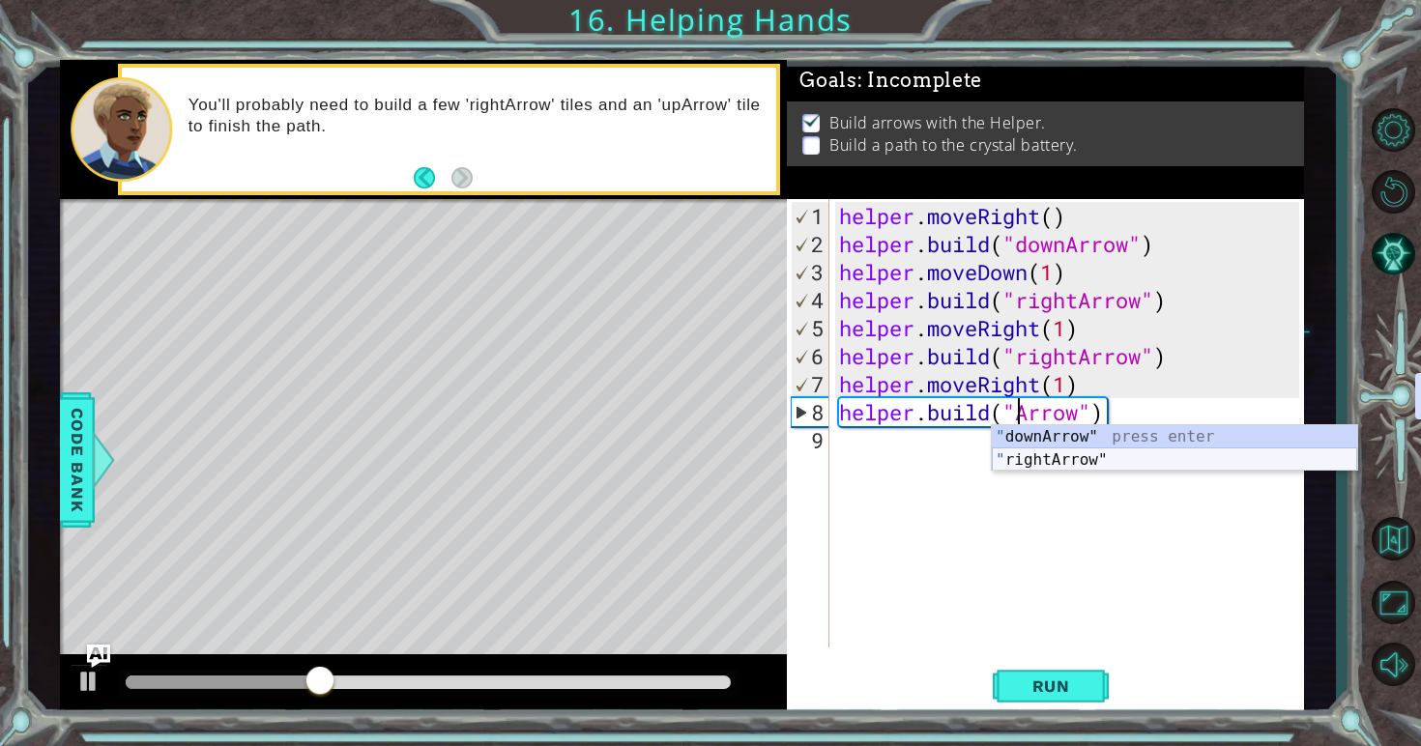
click at [1054, 454] on div "" downArrow" press enter " rightArrow" press enter" at bounding box center [1174, 471] width 365 height 93
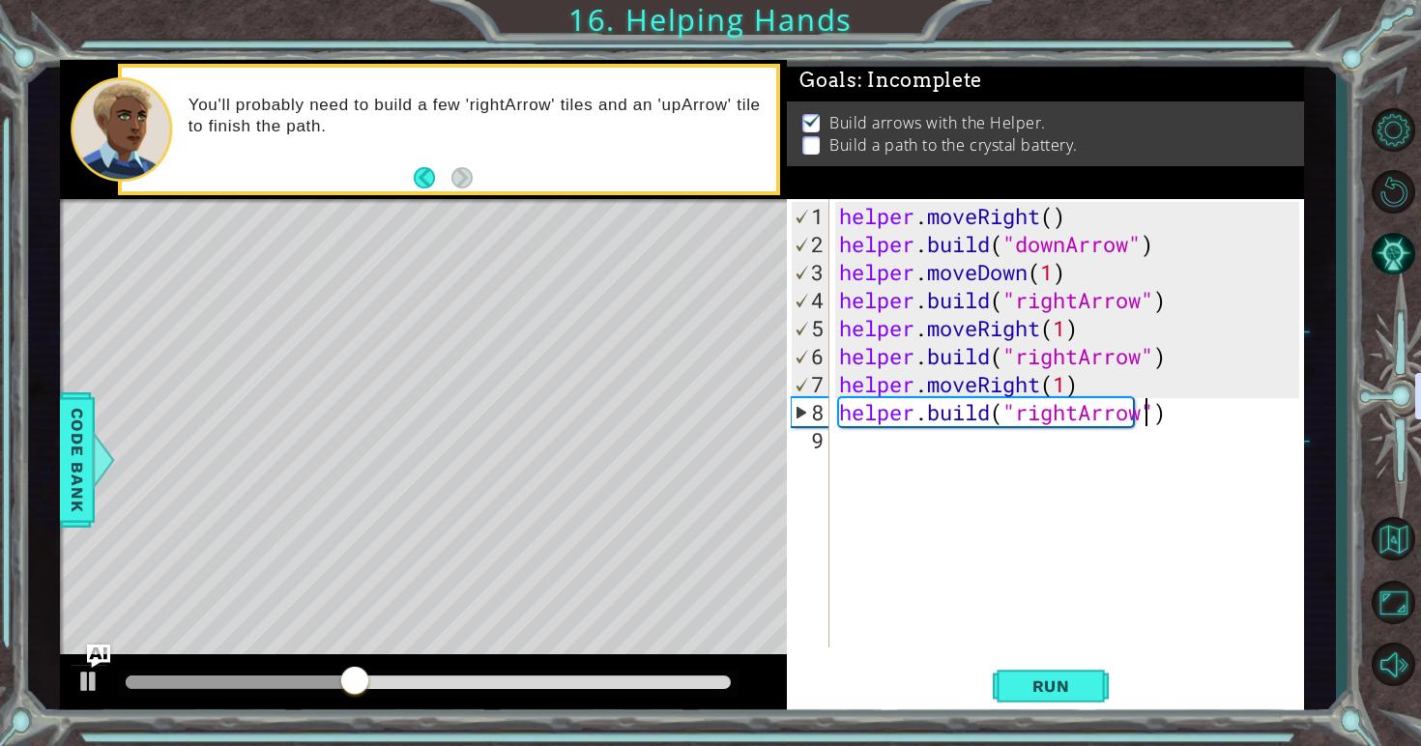
click at [564, 705] on div at bounding box center [424, 685] width 728 height 62
click at [580, 694] on div at bounding box center [429, 683] width 622 height 27
click at [587, 691] on div at bounding box center [429, 683] width 622 height 27
click at [591, 682] on div at bounding box center [429, 683] width 606 height 14
drag, startPoint x: 597, startPoint y: 682, endPoint x: 668, endPoint y: 682, distance: 70.6
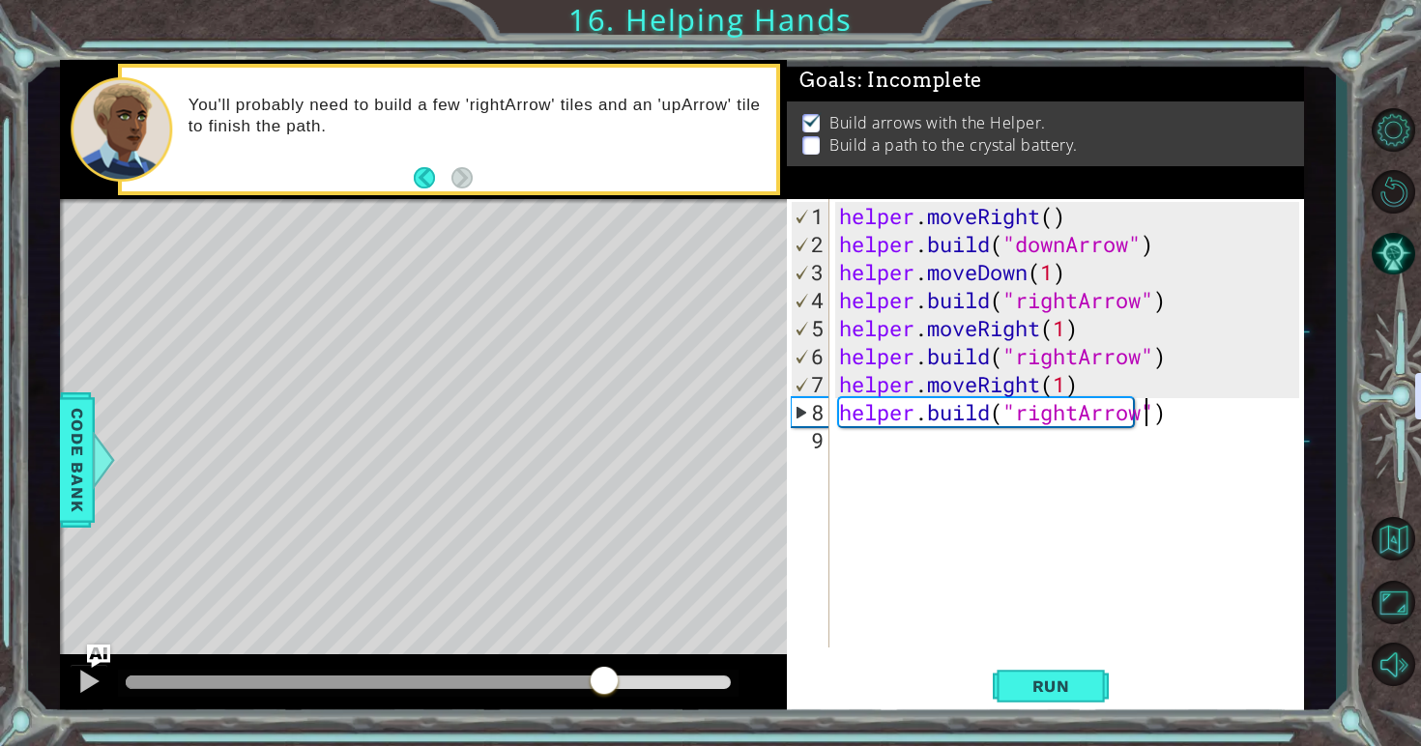
click at [622, 682] on div at bounding box center [604, 682] width 35 height 35
click at [350, 676] on div at bounding box center [238, 683] width 224 height 14
click at [71, 683] on button at bounding box center [89, 684] width 39 height 40
click at [1040, 707] on button "Run" at bounding box center [1051, 686] width 116 height 51
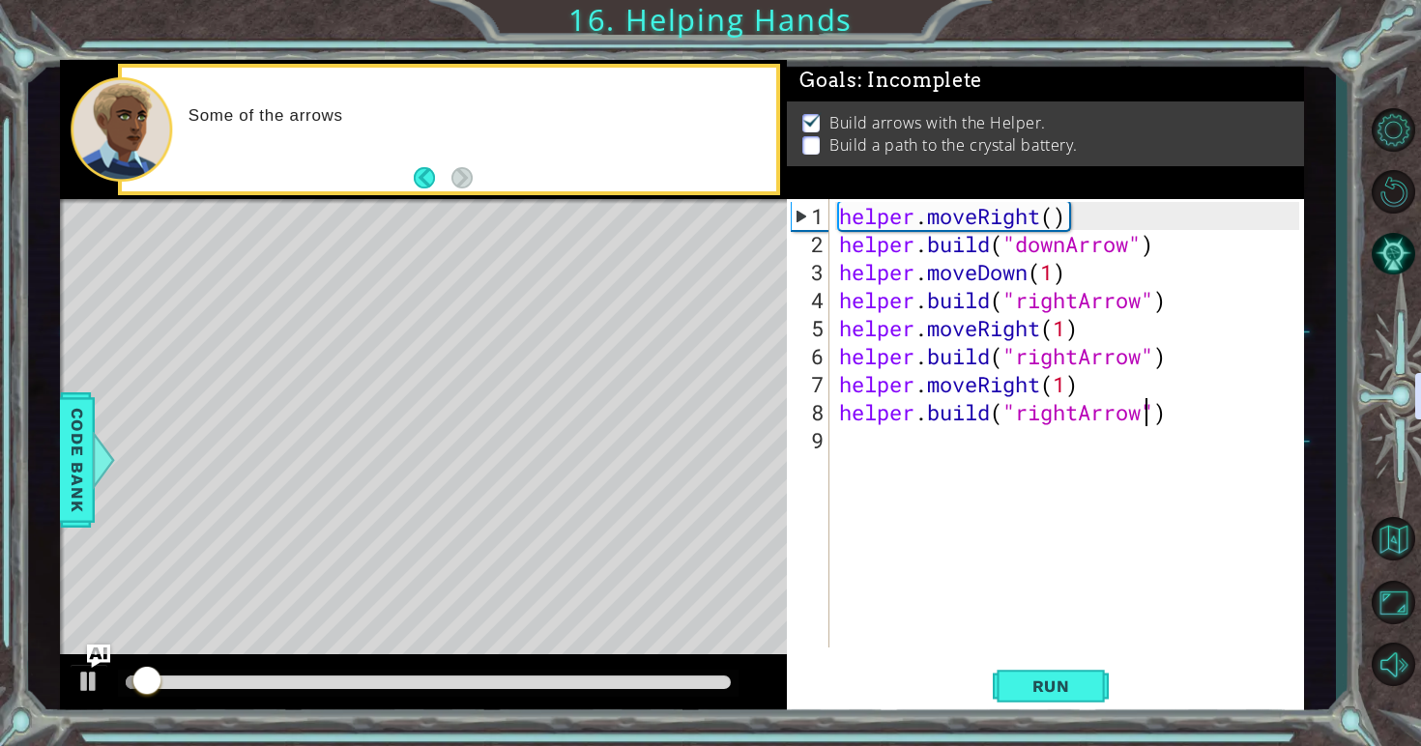
click at [441, 679] on div at bounding box center [429, 683] width 606 height 14
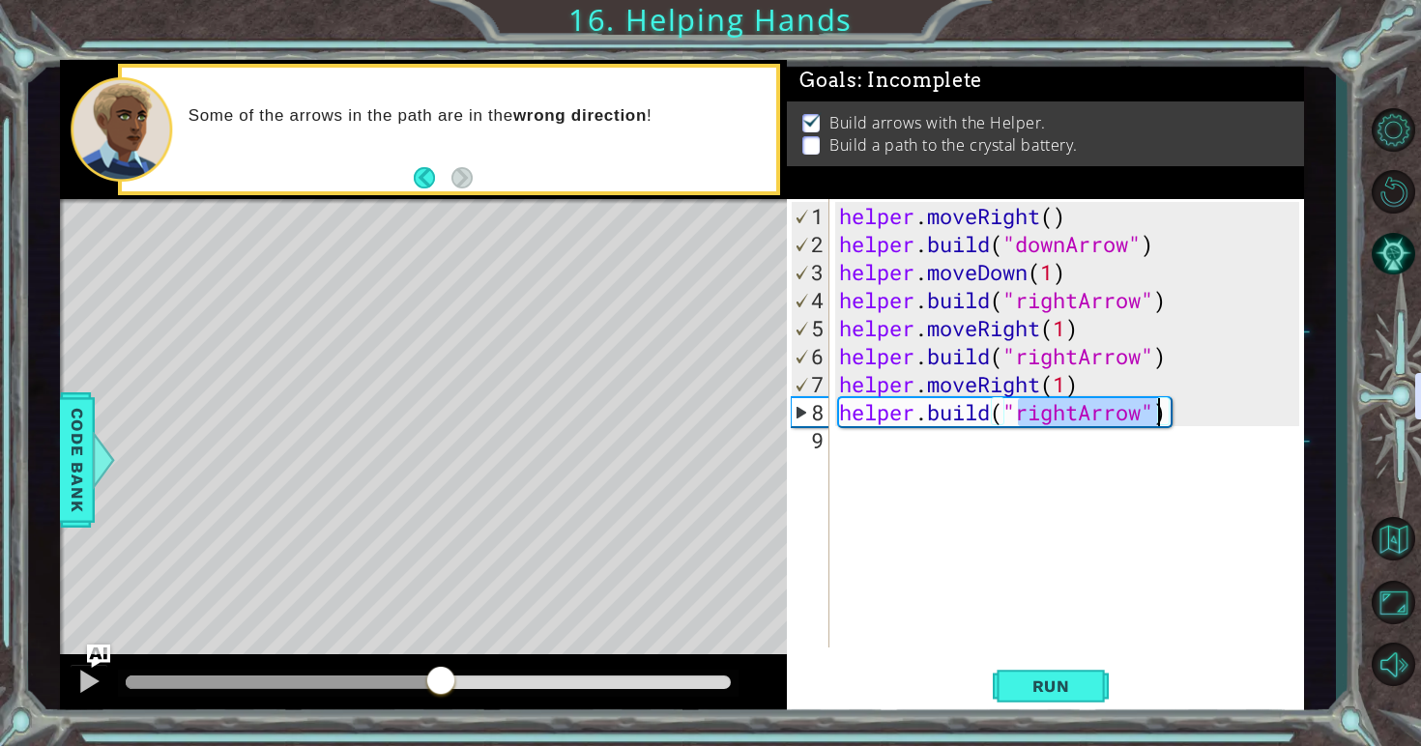
drag, startPoint x: 1023, startPoint y: 414, endPoint x: 1151, endPoint y: 417, distance: 128.6
click at [1151, 417] on div "helper . moveRight ( ) helper . build ( "downArrow" ) helper . moveDown ( 1 ) h…" at bounding box center [1072, 454] width 474 height 505
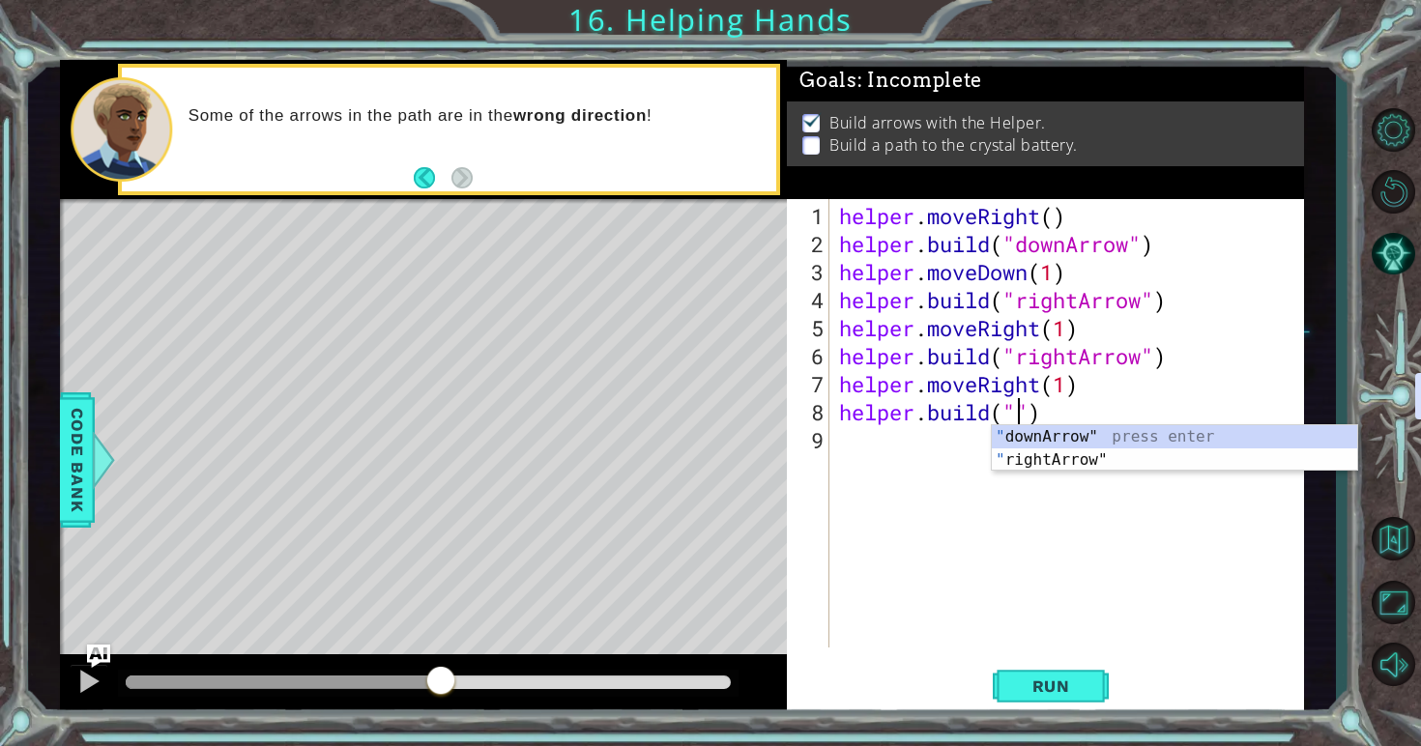
scroll to position [0, 8]
click at [1110, 440] on div "" downArrow" press enter " rightArrow" press enter" at bounding box center [1174, 471] width 365 height 93
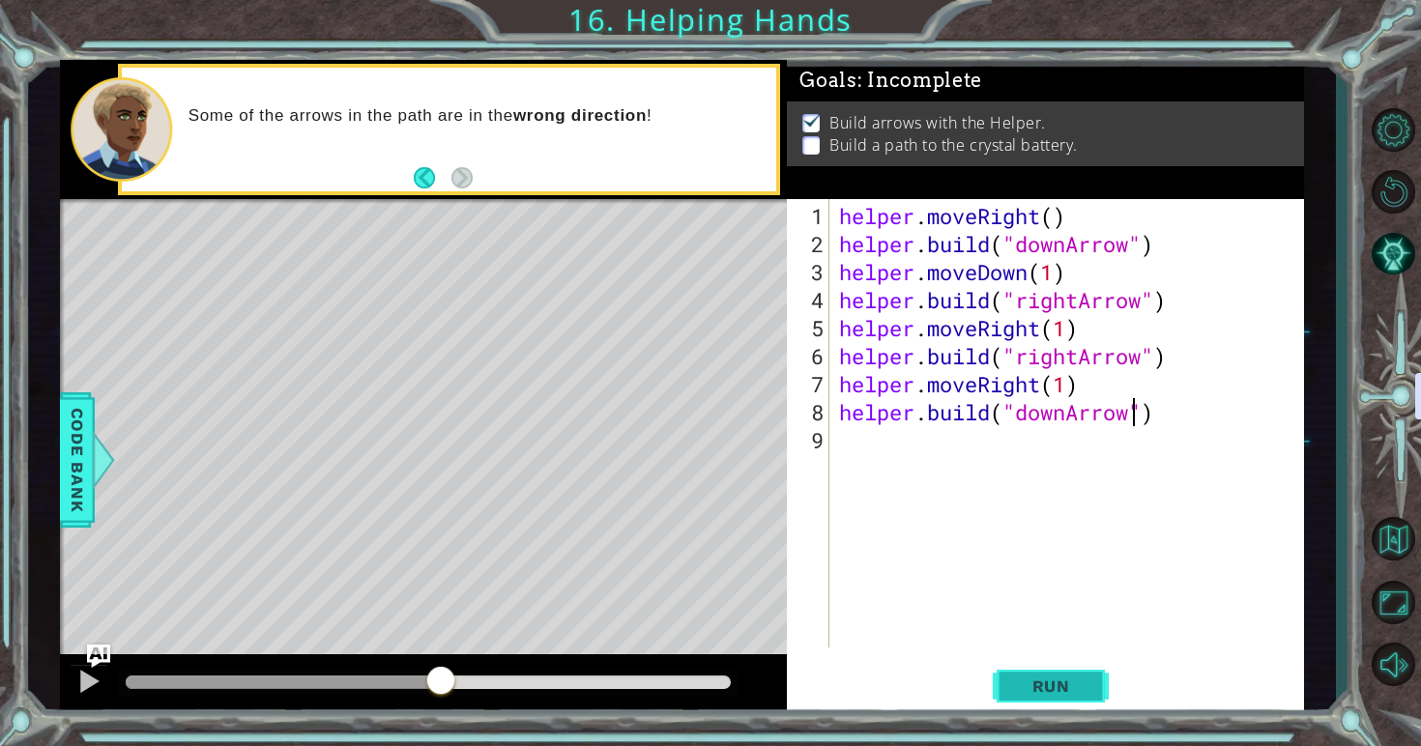
click at [1049, 674] on button "Run" at bounding box center [1051, 686] width 116 height 51
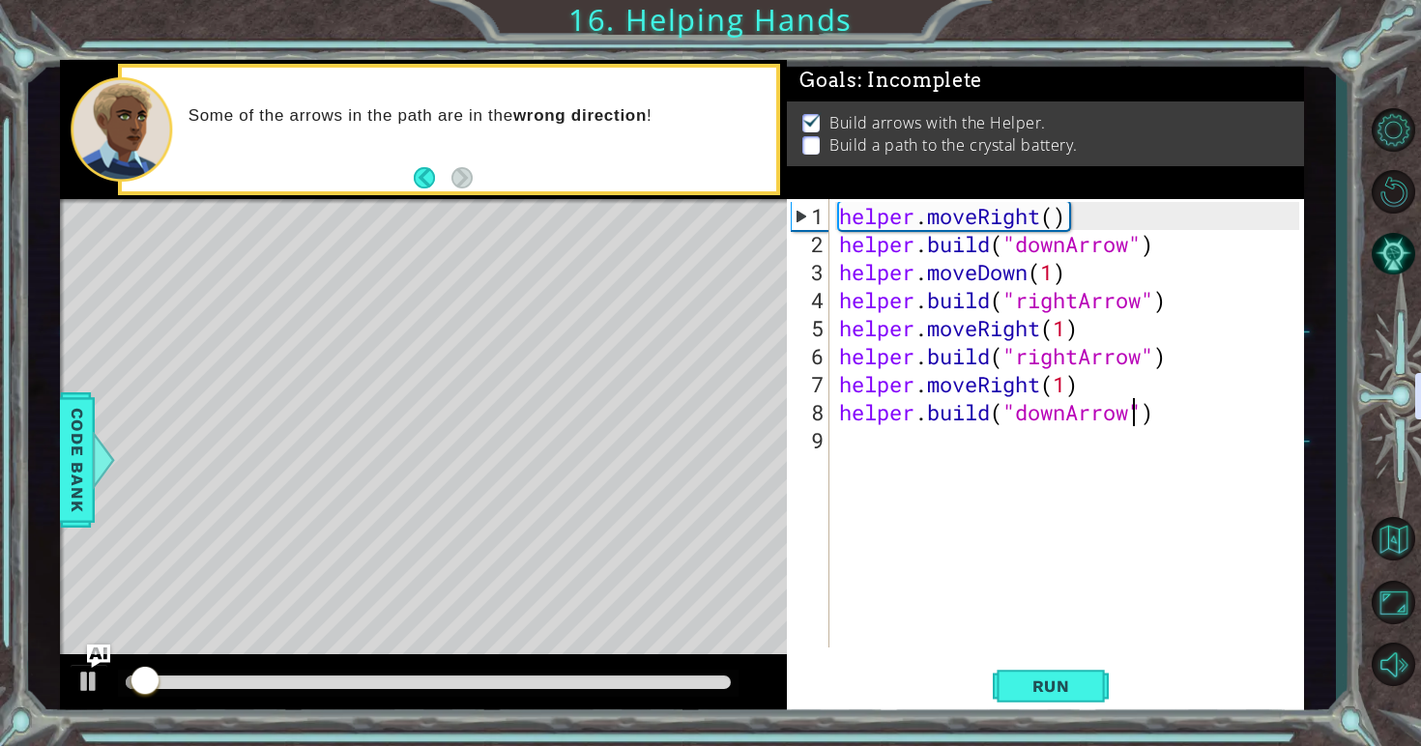
click at [564, 664] on div at bounding box center [424, 685] width 728 height 62
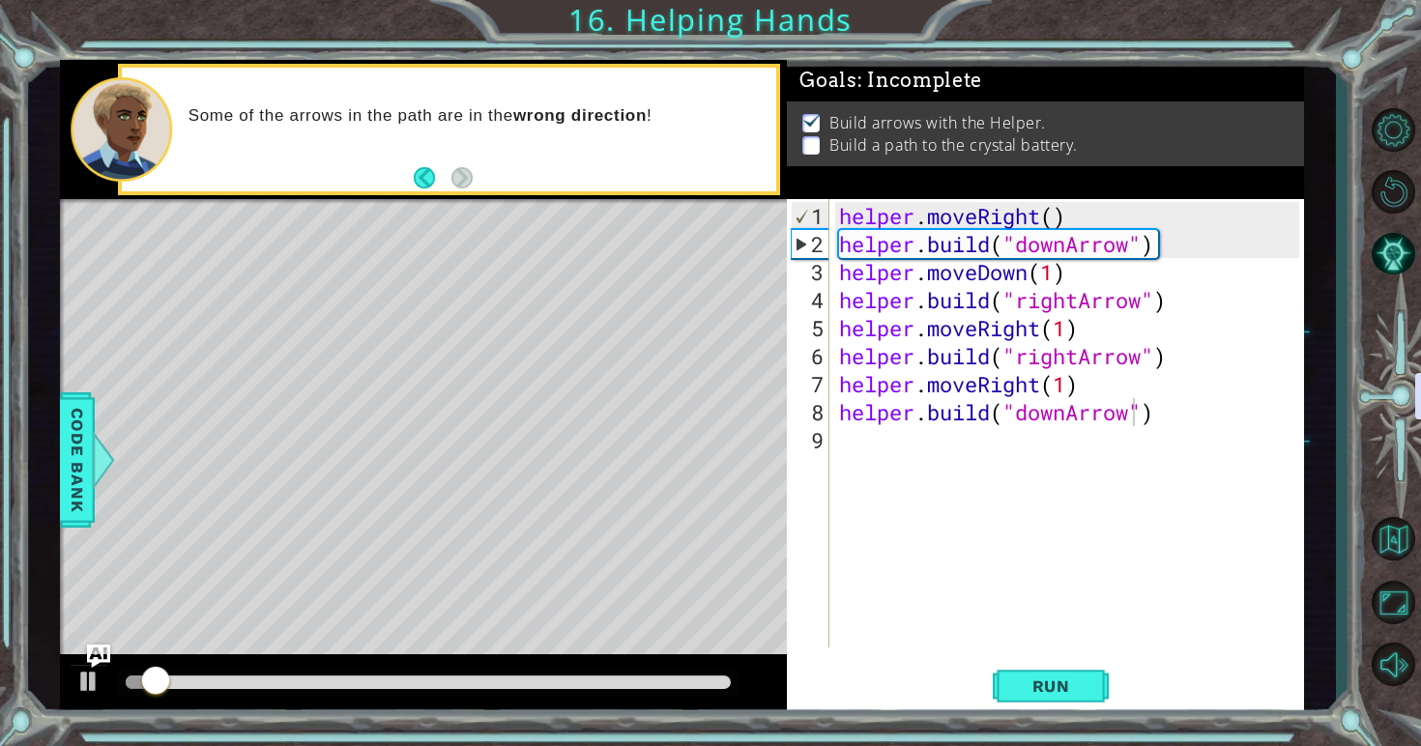
click at [563, 674] on div at bounding box center [429, 683] width 622 height 27
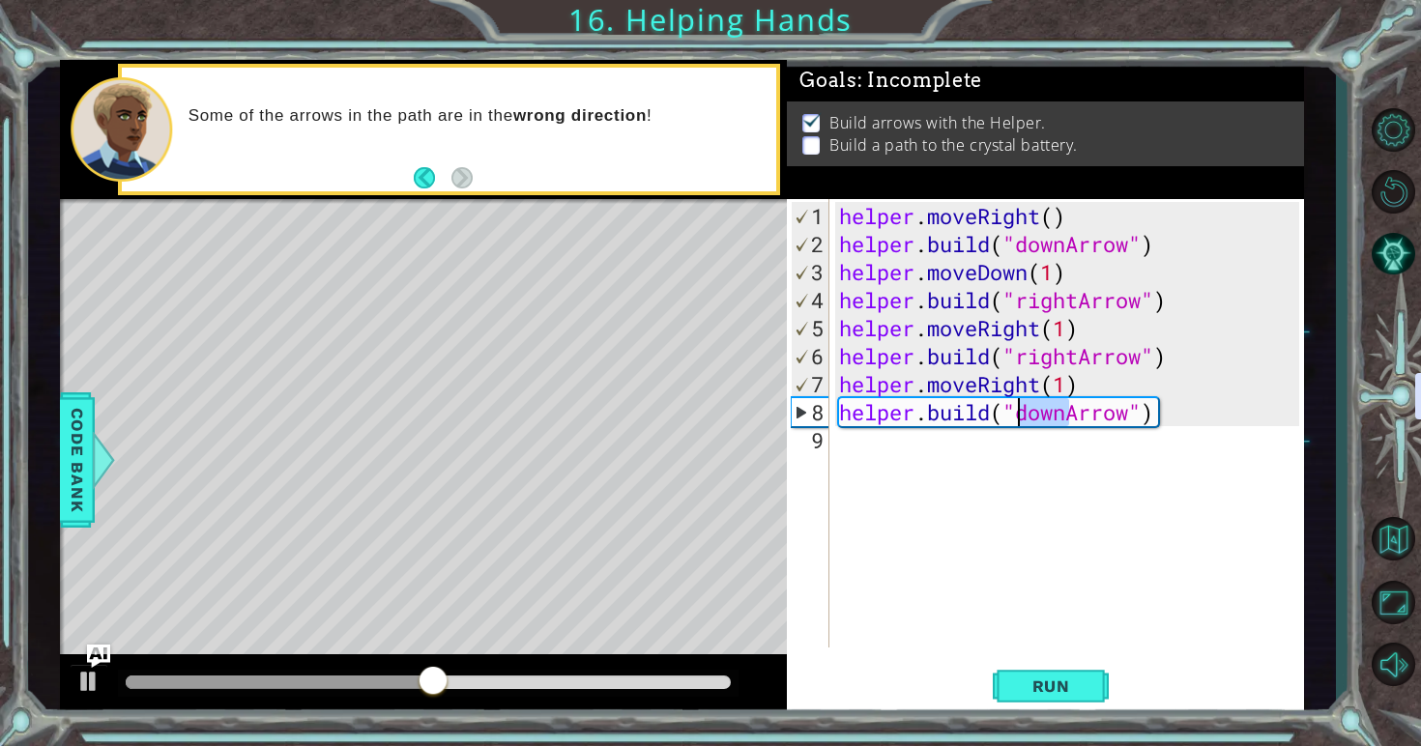
drag, startPoint x: 1075, startPoint y: 415, endPoint x: 1023, endPoint y: 414, distance: 52.2
click at [1023, 414] on div "helper . moveRight ( ) helper . build ( "downArrow" ) helper . moveDown ( 1 ) h…" at bounding box center [1072, 454] width 474 height 505
type textarea "[DOMAIN_NAME]("upArrow")"
click at [1078, 688] on span "Run" at bounding box center [1051, 686] width 76 height 19
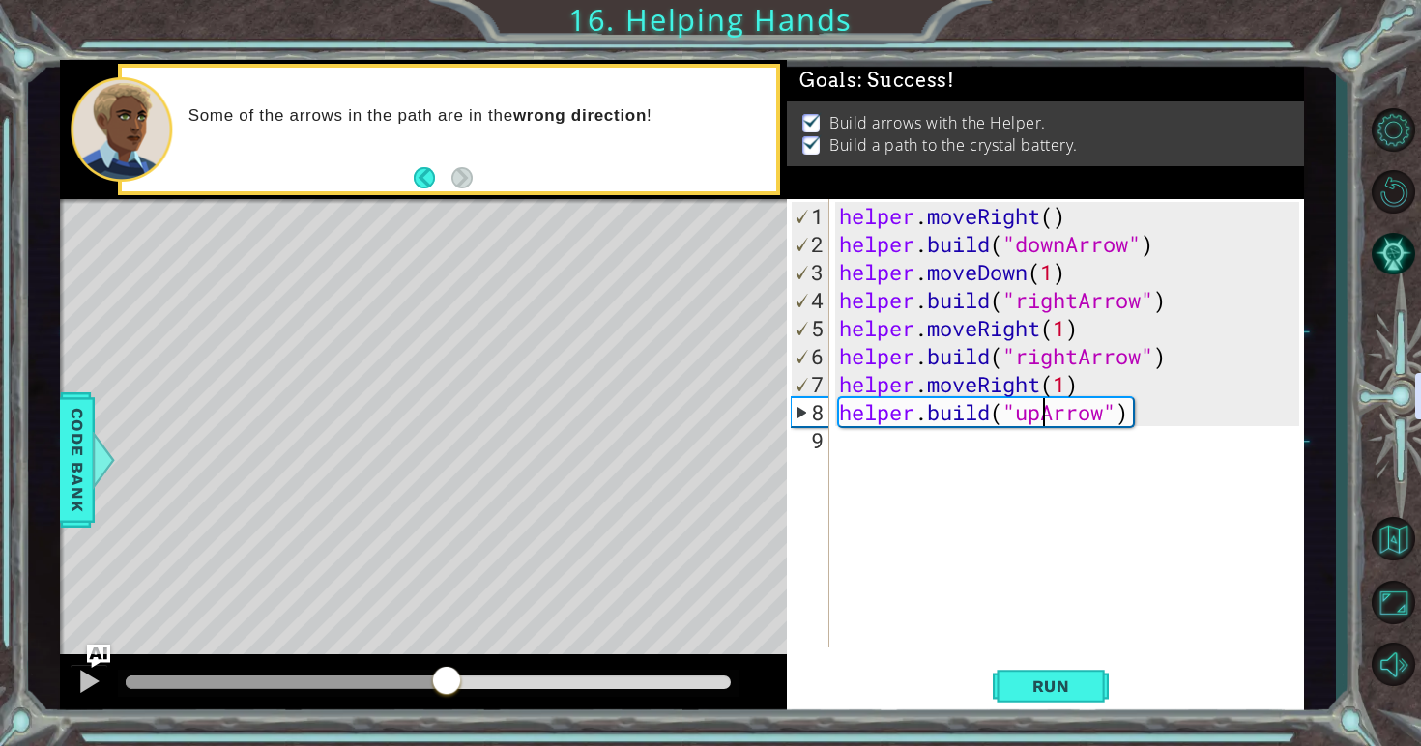
drag, startPoint x: 177, startPoint y: 686, endPoint x: 448, endPoint y: 686, distance: 270.6
click at [448, 686] on div at bounding box center [446, 682] width 35 height 35
drag, startPoint x: 448, startPoint y: 686, endPoint x: 571, endPoint y: 686, distance: 123.7
click at [527, 686] on div at bounding box center [509, 682] width 35 height 35
click at [1028, 681] on span "Run" at bounding box center [1051, 686] width 76 height 19
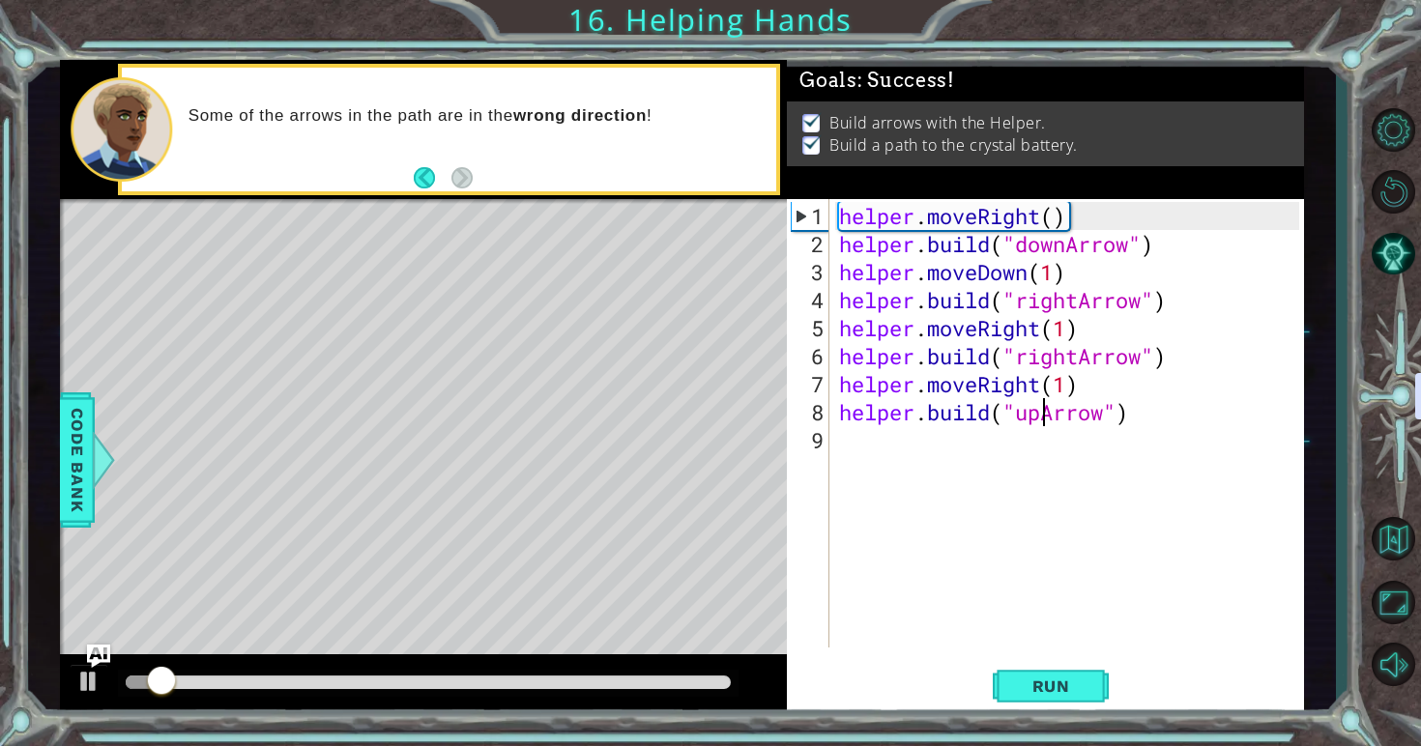
click at [617, 684] on div at bounding box center [429, 683] width 606 height 14
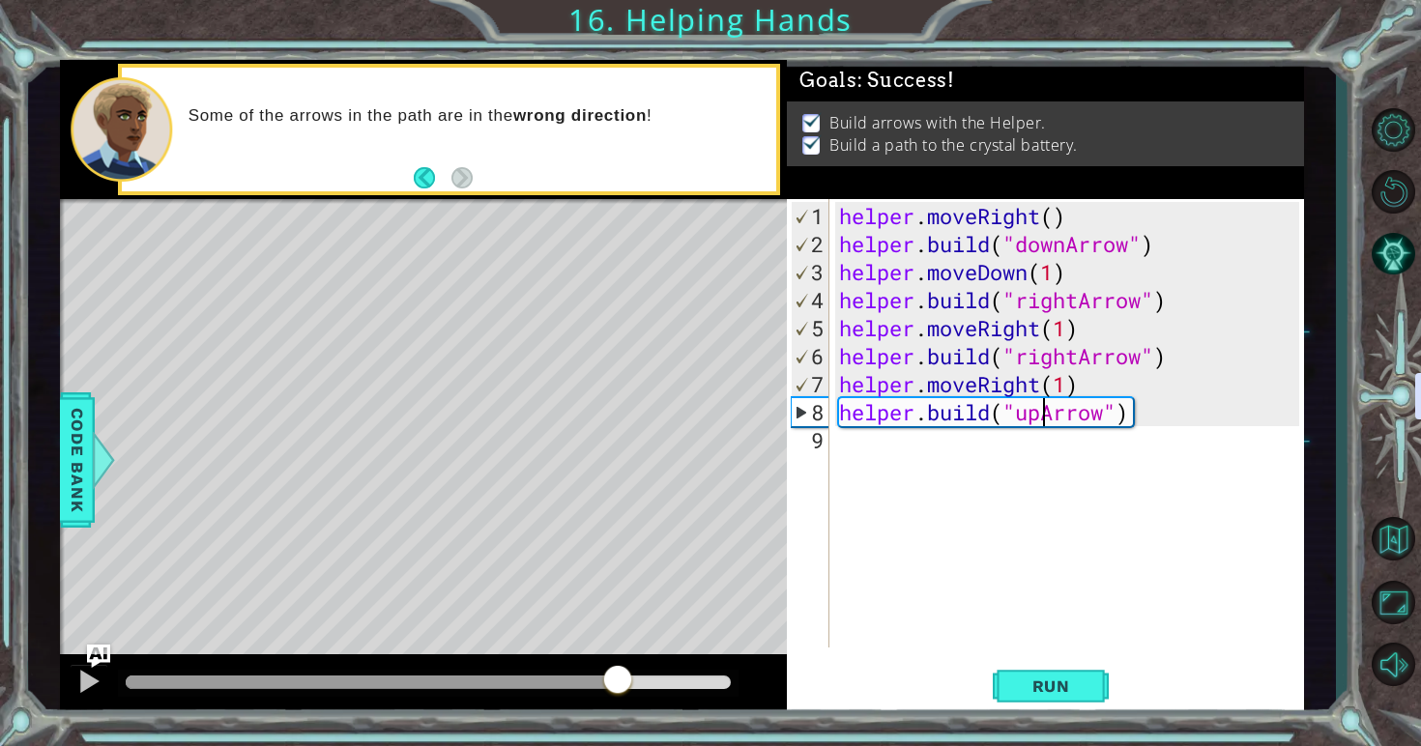
click at [668, 686] on div at bounding box center [429, 683] width 606 height 14
click at [700, 686] on div at bounding box center [429, 683] width 606 height 14
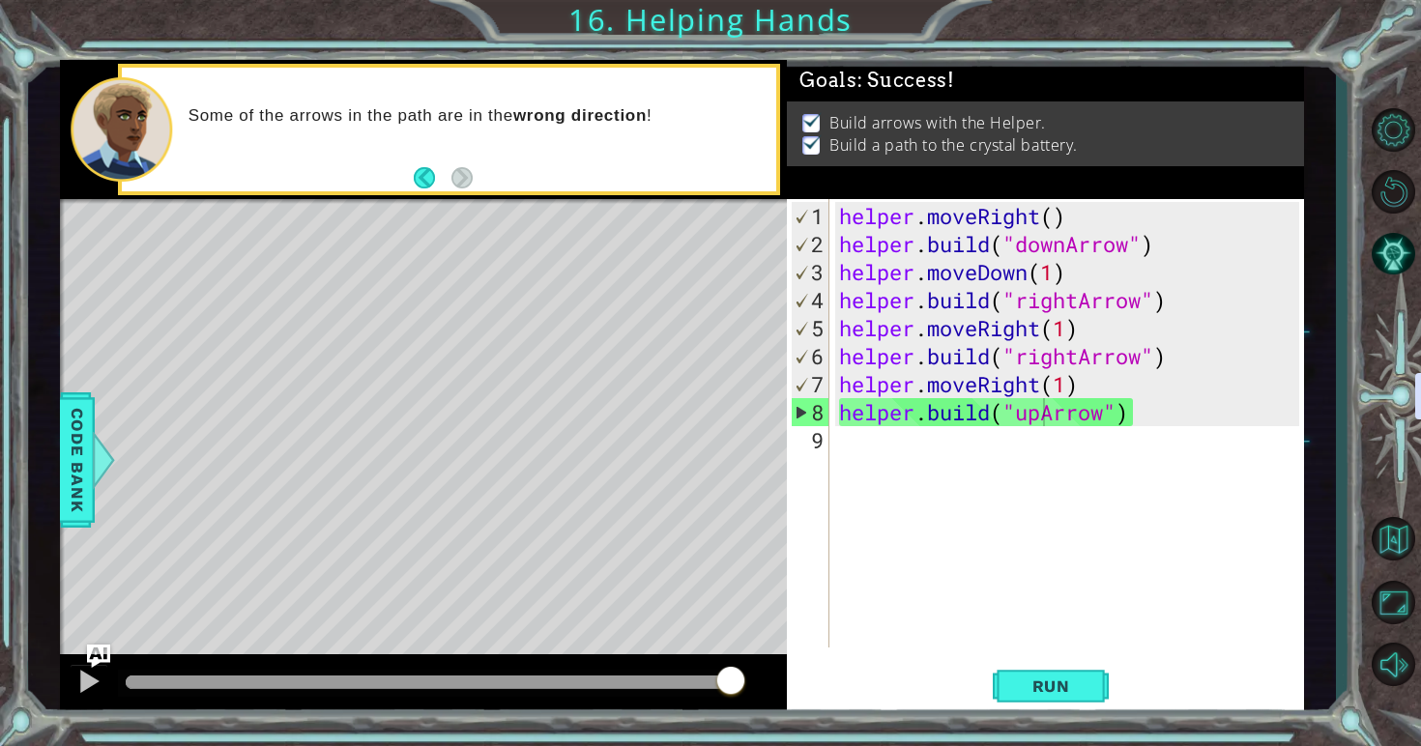
drag, startPoint x: 712, startPoint y: 685, endPoint x: 786, endPoint y: 685, distance: 73.5
click at [785, 685] on div at bounding box center [424, 685] width 728 height 62
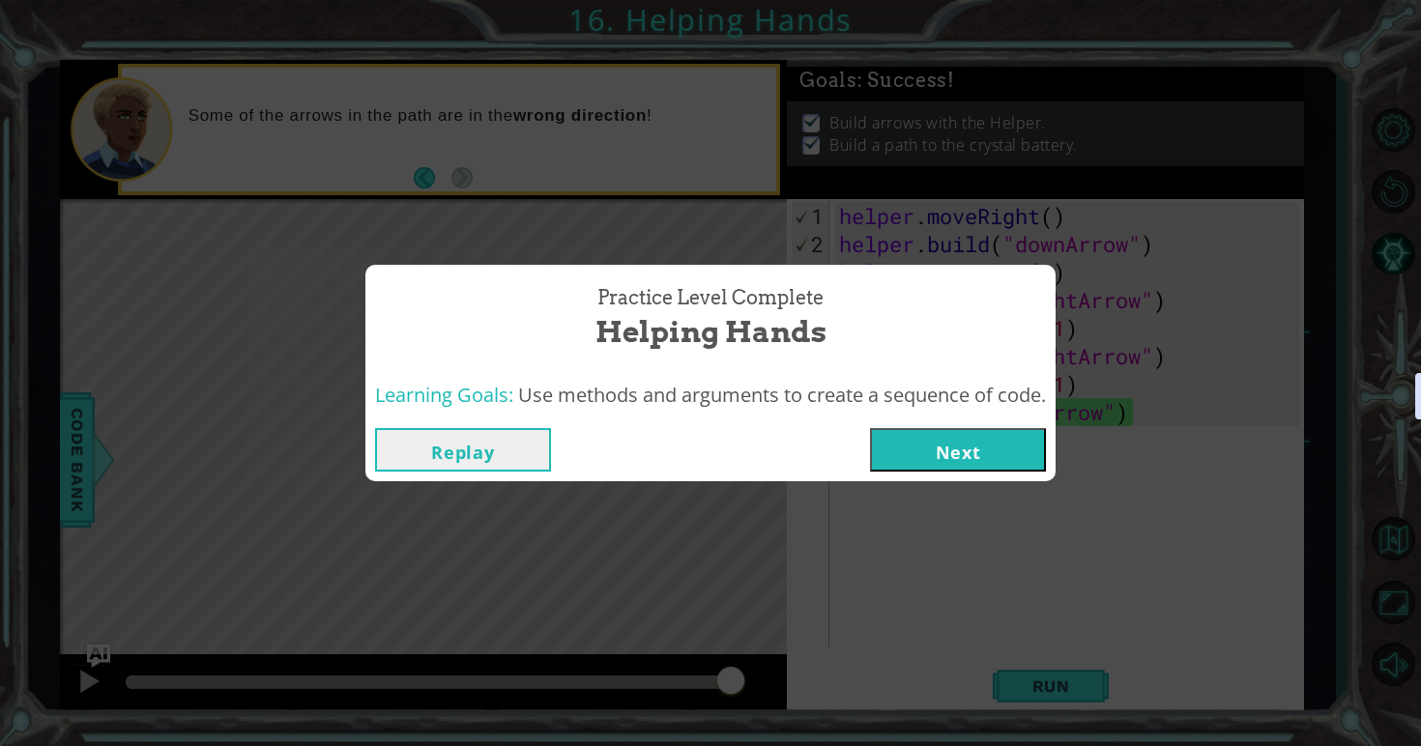
click at [979, 442] on button "Next" at bounding box center [958, 449] width 176 height 43
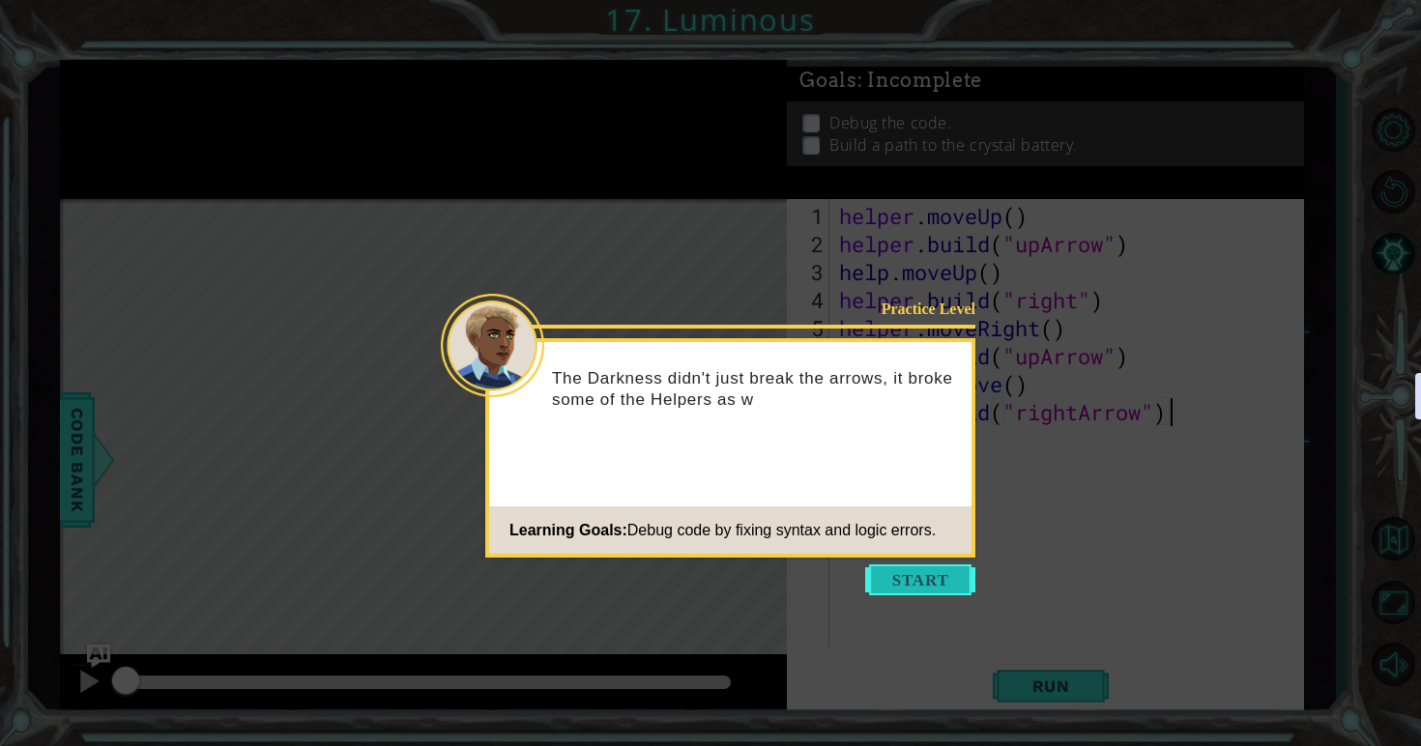
click at [912, 568] on button "Start" at bounding box center [920, 579] width 110 height 31
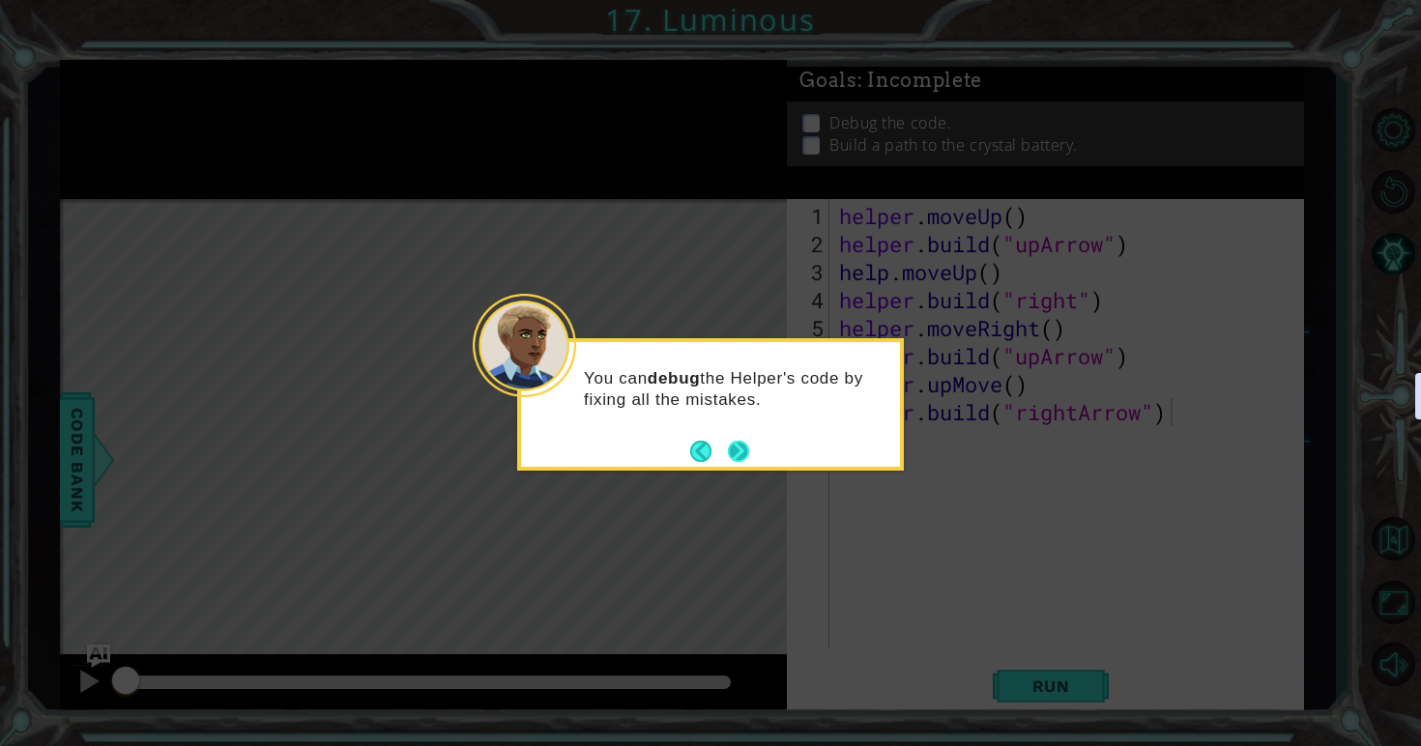
click at [741, 446] on button "Next" at bounding box center [738, 451] width 22 height 22
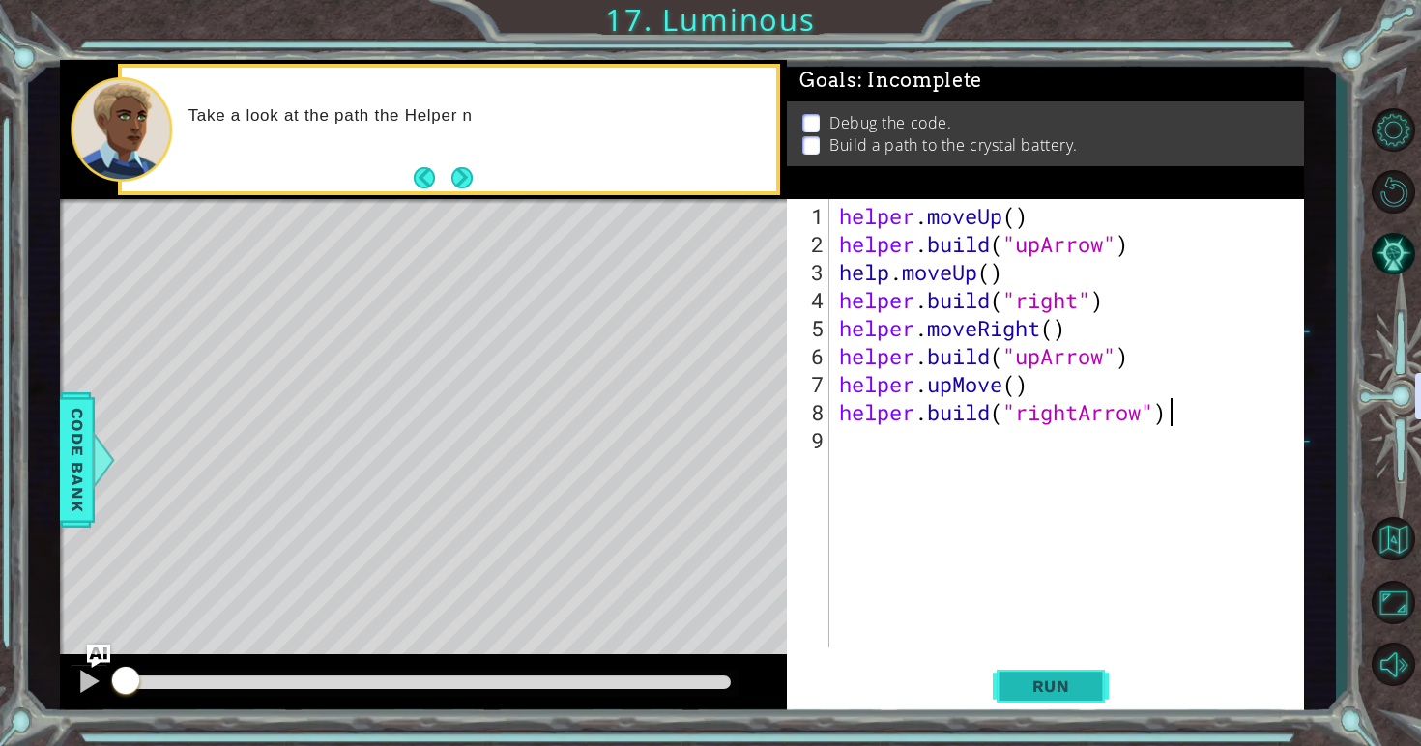
click at [1040, 682] on span "Run" at bounding box center [1051, 686] width 76 height 19
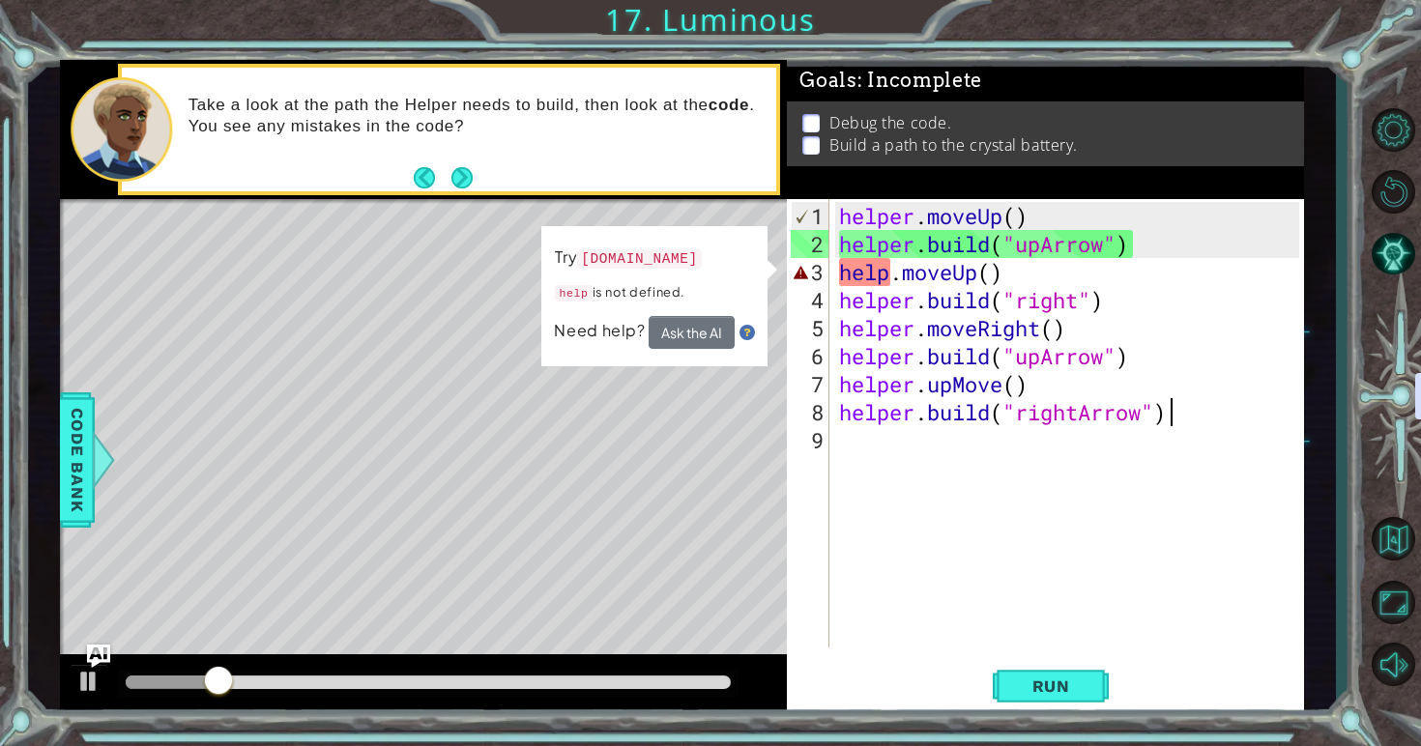
click at [890, 266] on div "helper . moveUp ( ) helper . build ( "upArrow" ) help . moveUp ( ) helper . bui…" at bounding box center [1072, 454] width 474 height 505
type textarea "helper.moveUp()"
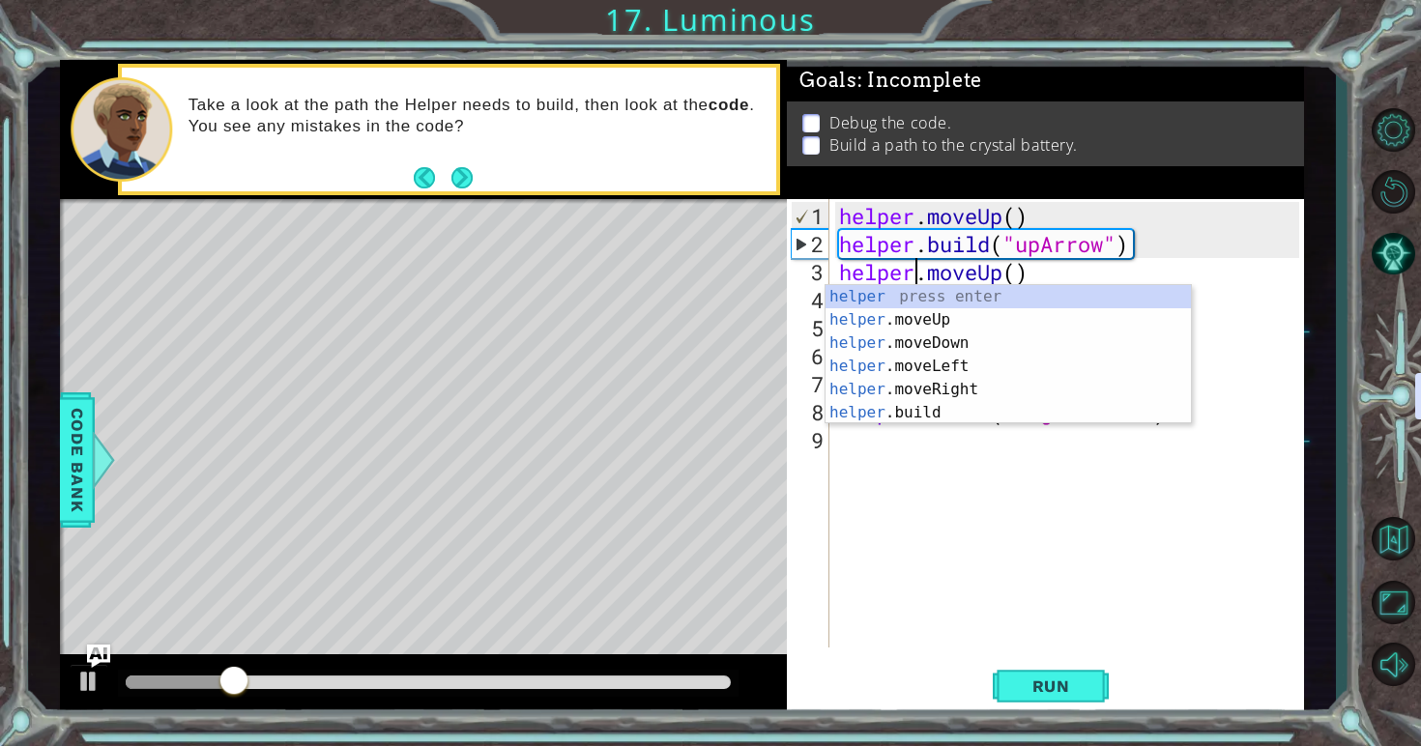
scroll to position [0, 3]
click at [959, 507] on div "helper . moveUp ( ) helper . build ( "upArrow" ) helper . moveUp ( ) helper . b…" at bounding box center [1072, 454] width 474 height 505
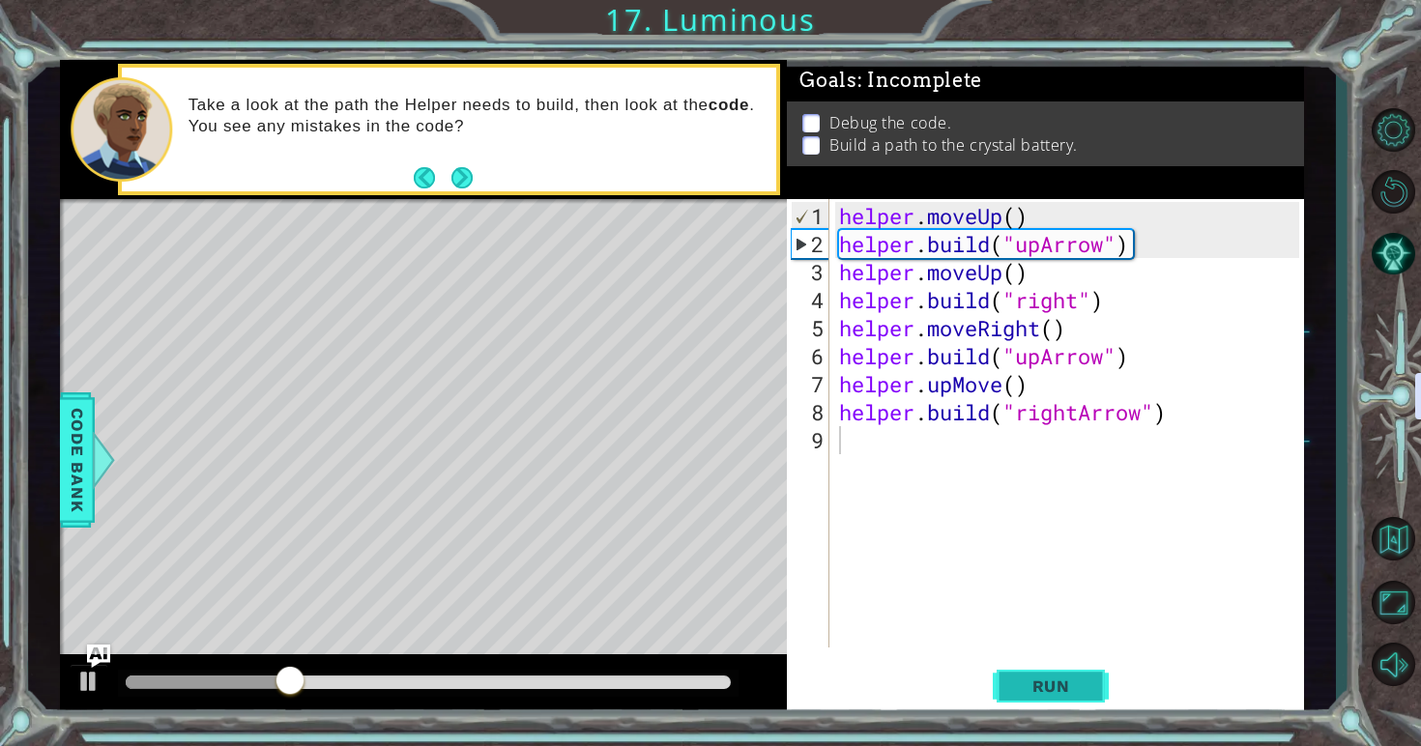
click at [1025, 668] on button "Run" at bounding box center [1051, 686] width 116 height 51
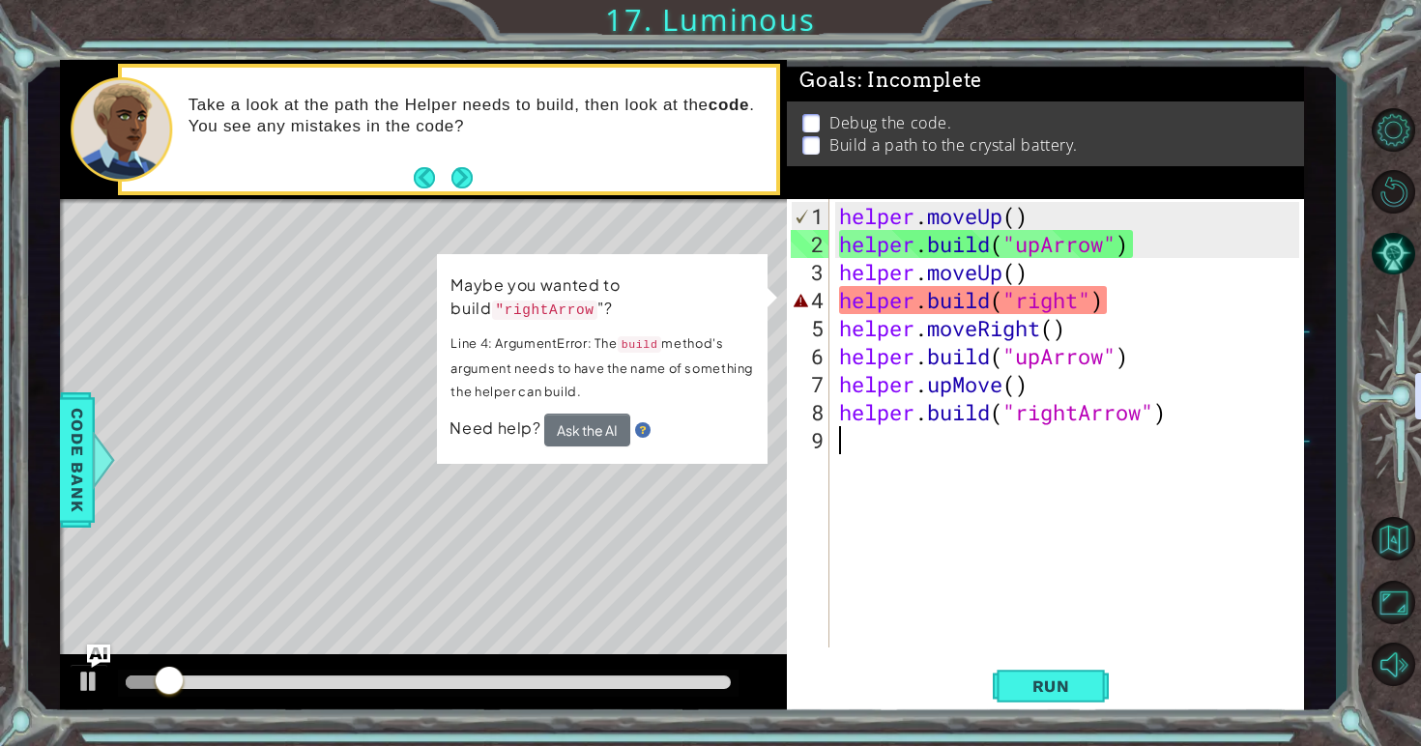
click at [918, 536] on div "helper . moveUp ( ) helper . build ( "upArrow" ) helper . moveUp ( ) helper . b…" at bounding box center [1072, 454] width 474 height 505
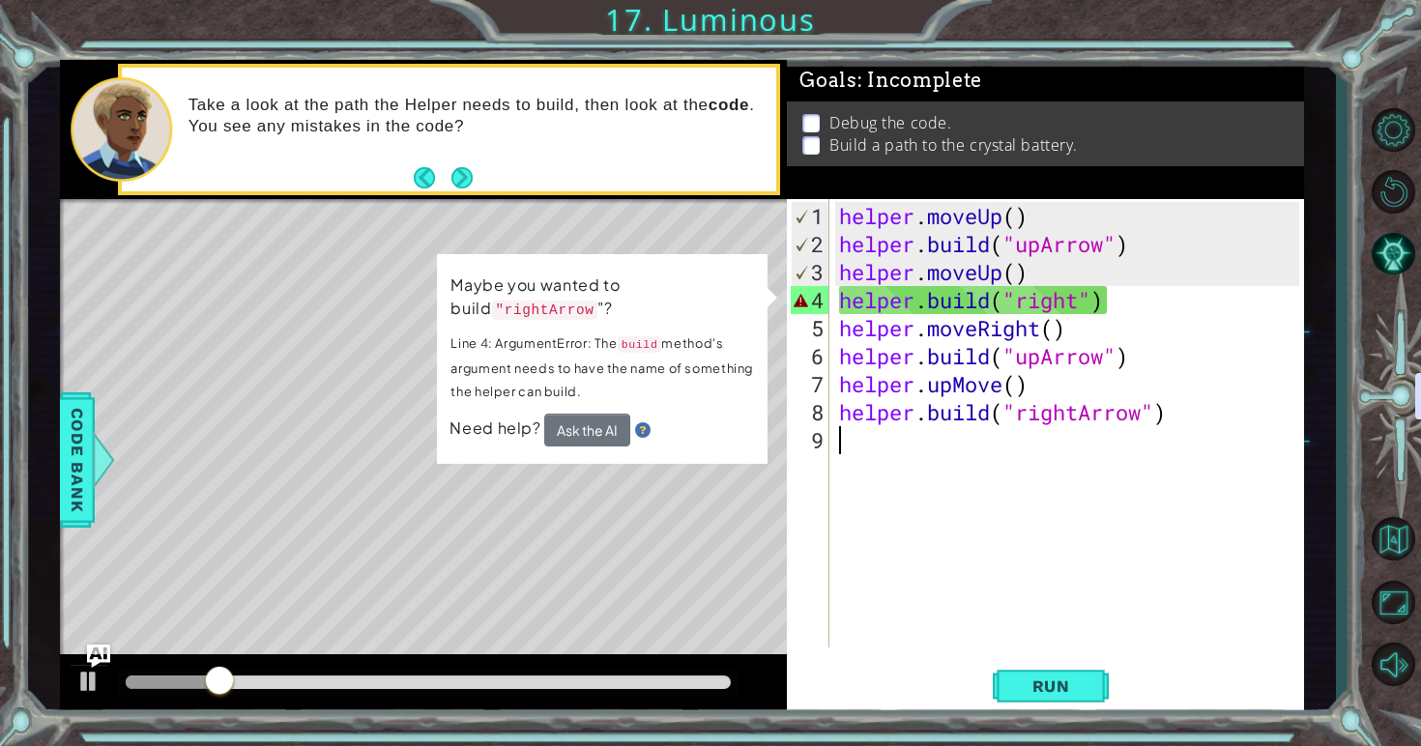
click at [1080, 306] on div "helper . moveUp ( ) helper . build ( "upArrow" ) helper . moveUp ( ) helper . b…" at bounding box center [1072, 454] width 474 height 505
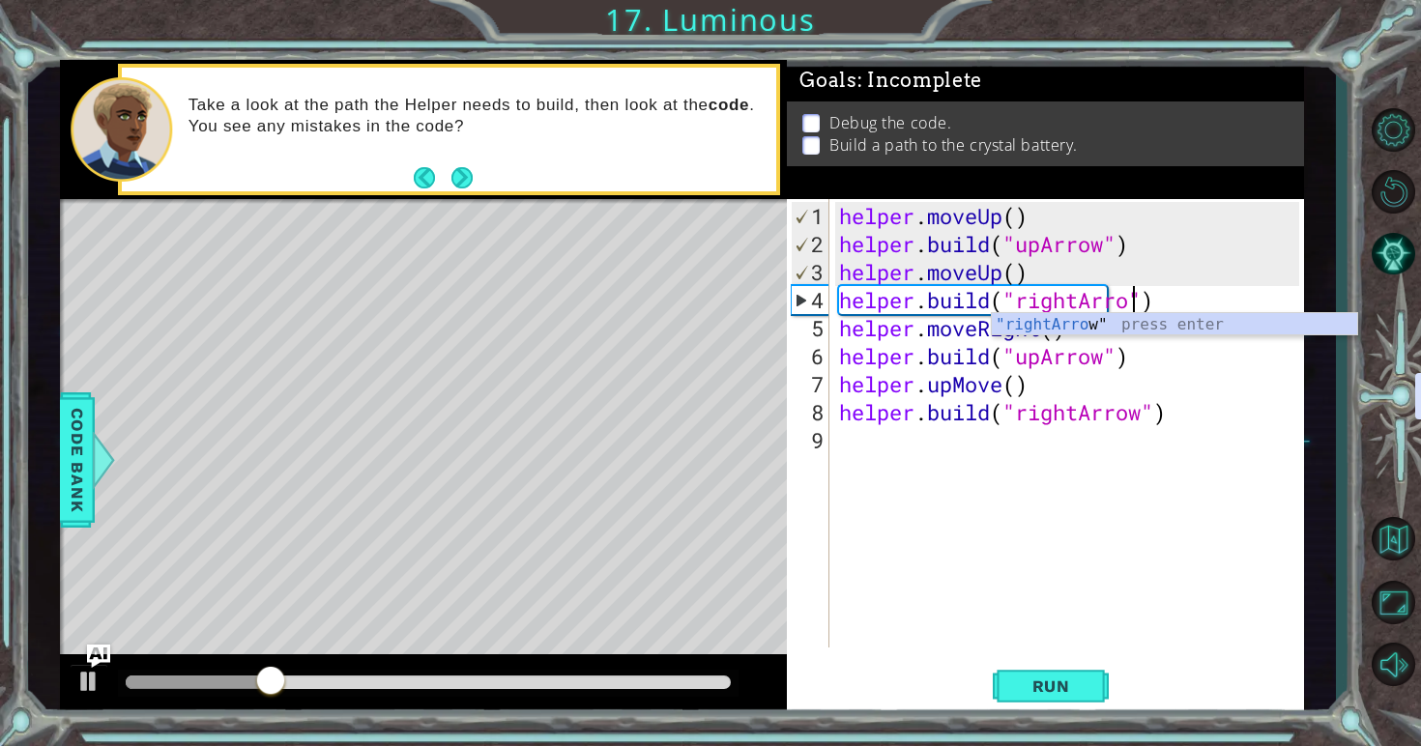
type textarea "[DOMAIN_NAME]("rightArrow")"
click at [1063, 442] on div "helper . moveUp ( ) helper . build ( "upArrow" ) helper . moveUp ( ) helper . b…" at bounding box center [1072, 454] width 474 height 505
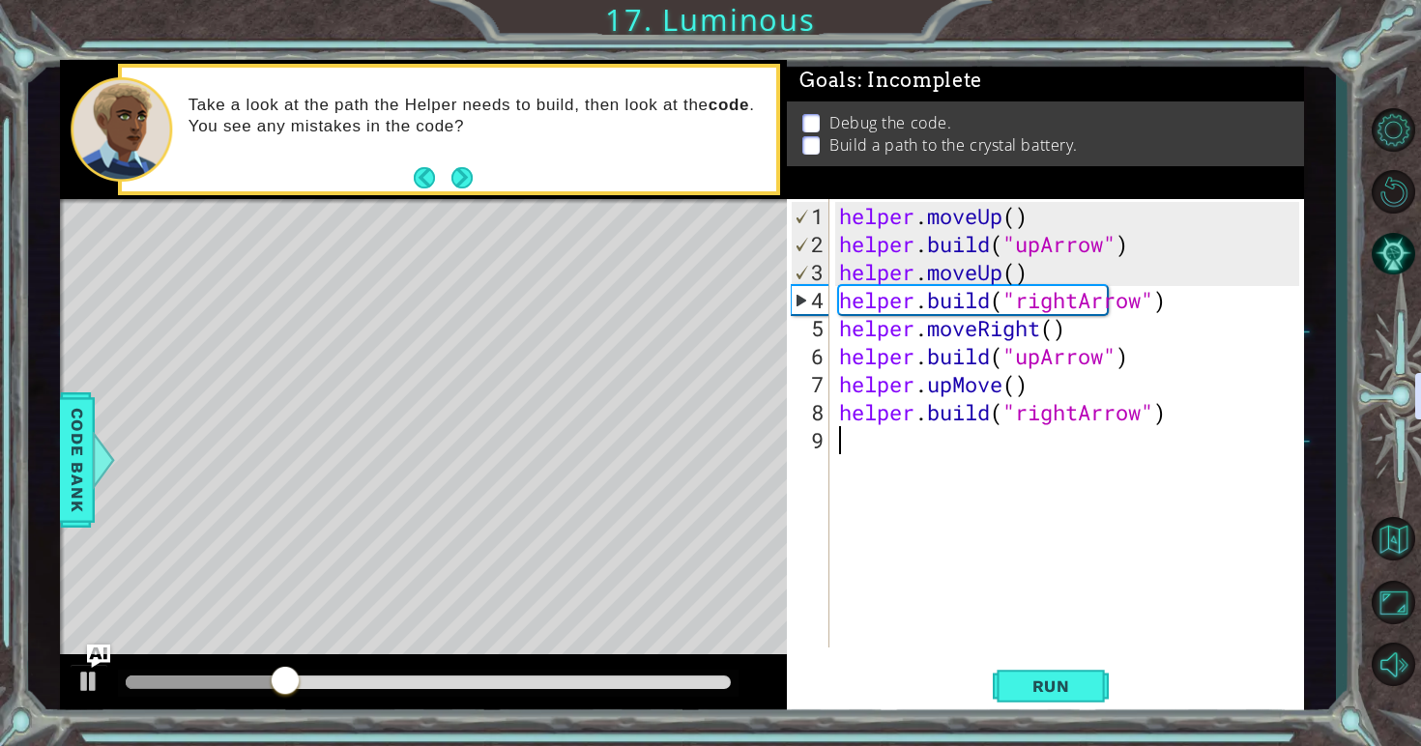
scroll to position [0, 0]
click at [951, 392] on div "helper . moveUp ( ) helper . build ( "upArrow" ) helper . moveUp ( ) helper . b…" at bounding box center [1072, 454] width 474 height 505
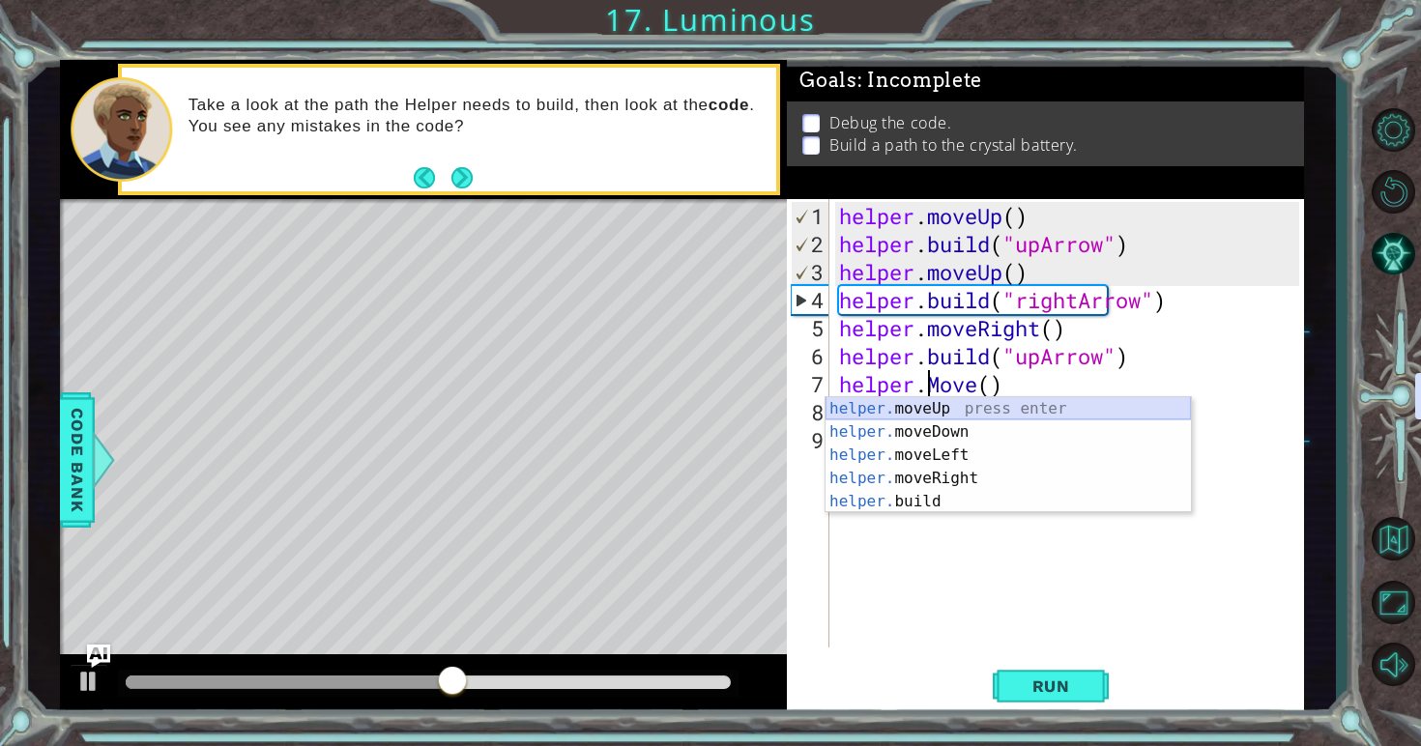
click at [948, 402] on div "helper. moveUp press enter helper. moveDown press enter helper. moveLeft press …" at bounding box center [1007, 478] width 365 height 162
type textarea "helper.moveUp(1)"
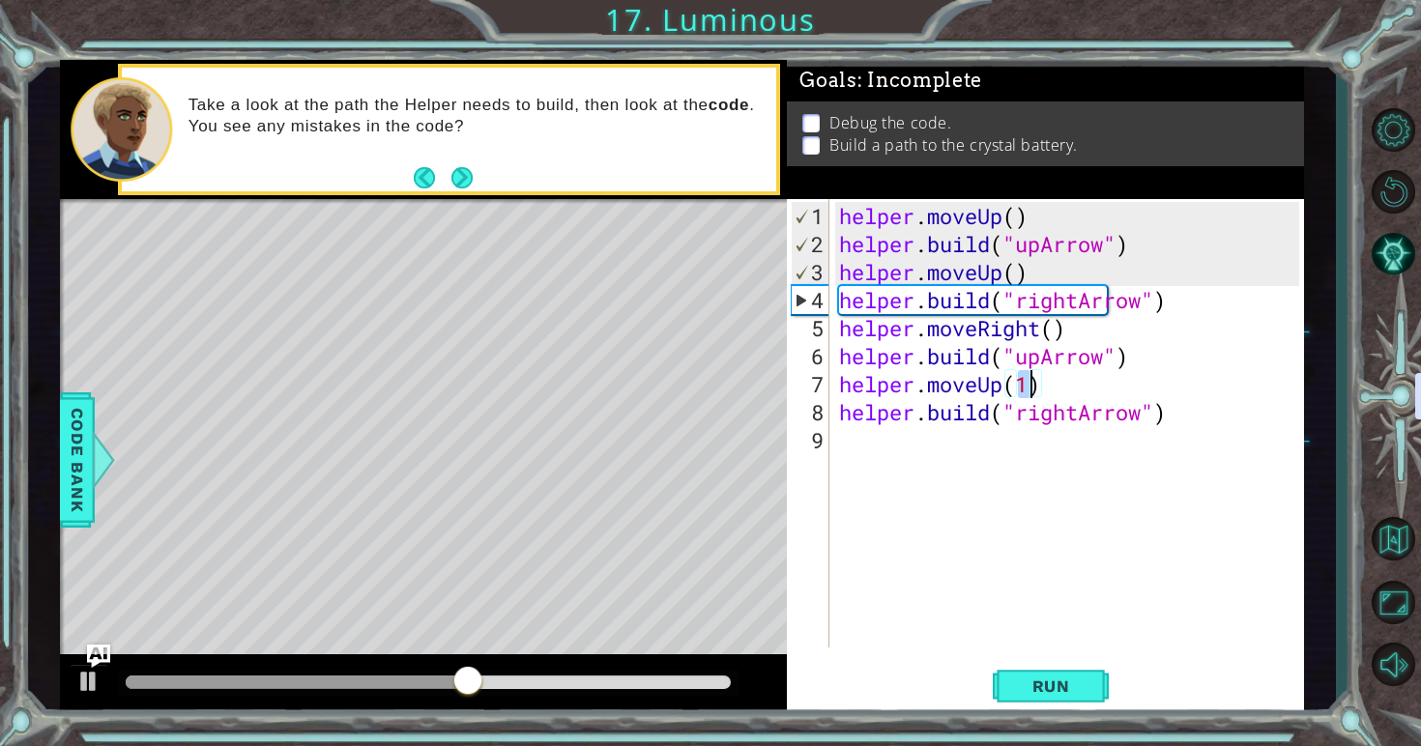
click at [980, 460] on div "helper . moveUp ( ) helper . build ( "upArrow" ) helper . moveUp ( ) helper . b…" at bounding box center [1072, 454] width 474 height 505
click at [1045, 682] on span "Run" at bounding box center [1051, 686] width 76 height 19
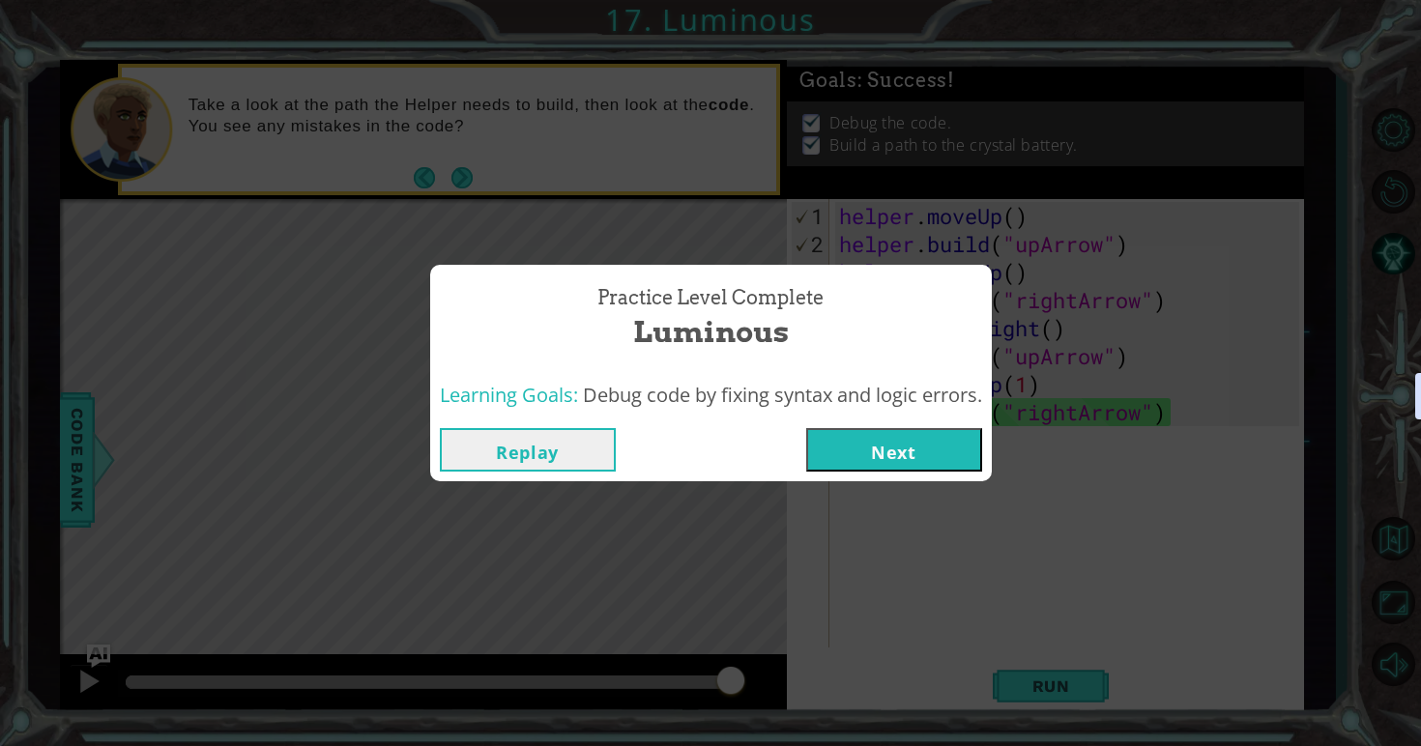
click at [853, 459] on button "Next" at bounding box center [894, 449] width 176 height 43
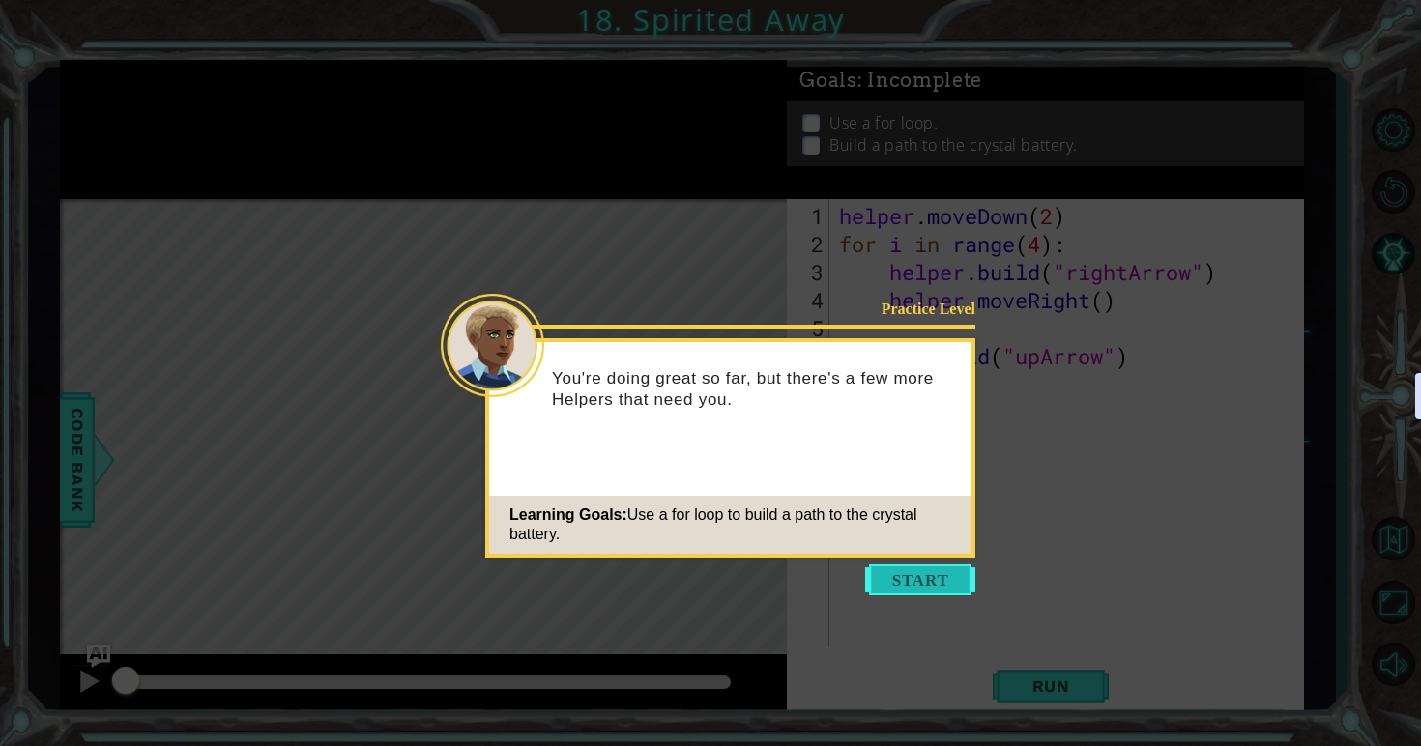
click at [897, 577] on button "Start" at bounding box center [920, 579] width 110 height 31
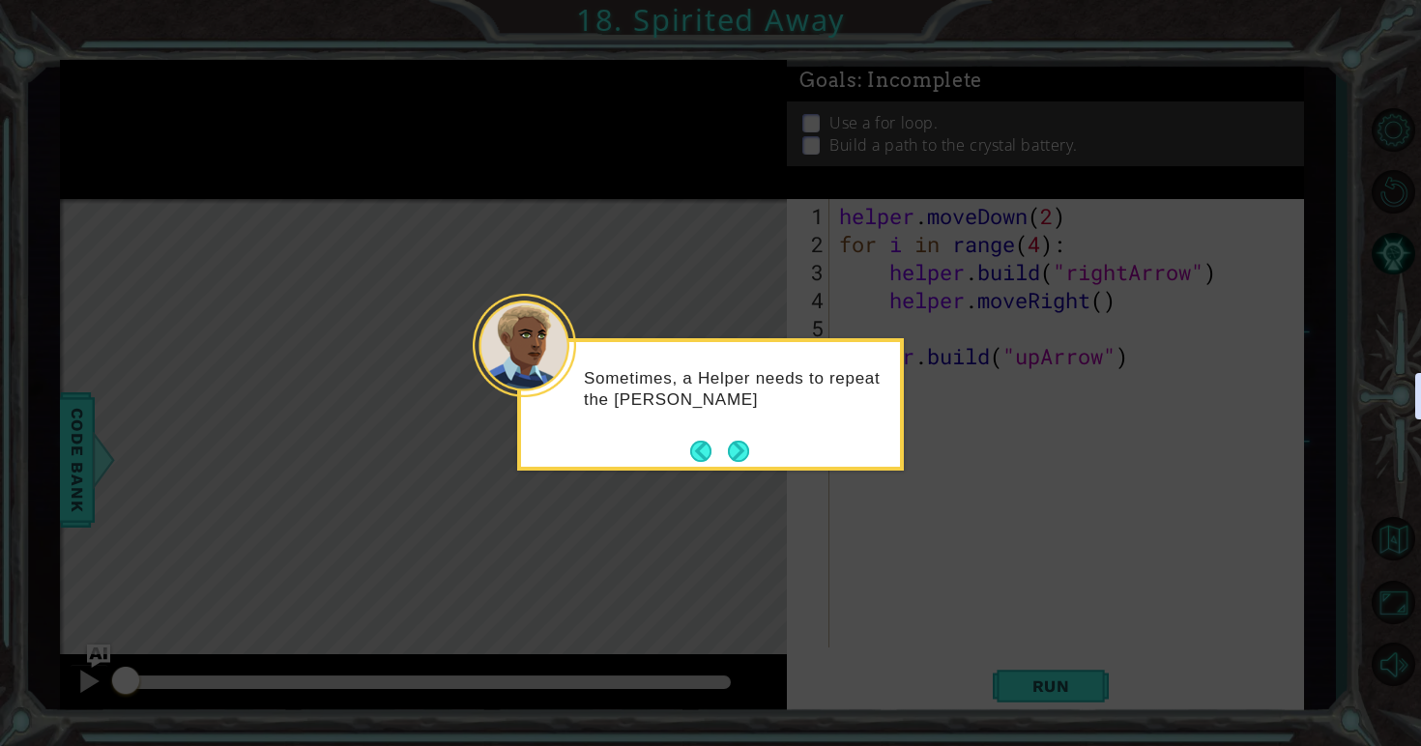
click at [752, 451] on div "Sometimes, a Helper needs to repeat the [PERSON_NAME]" at bounding box center [710, 404] width 387 height 132
click at [746, 449] on button "Next" at bounding box center [738, 451] width 23 height 23
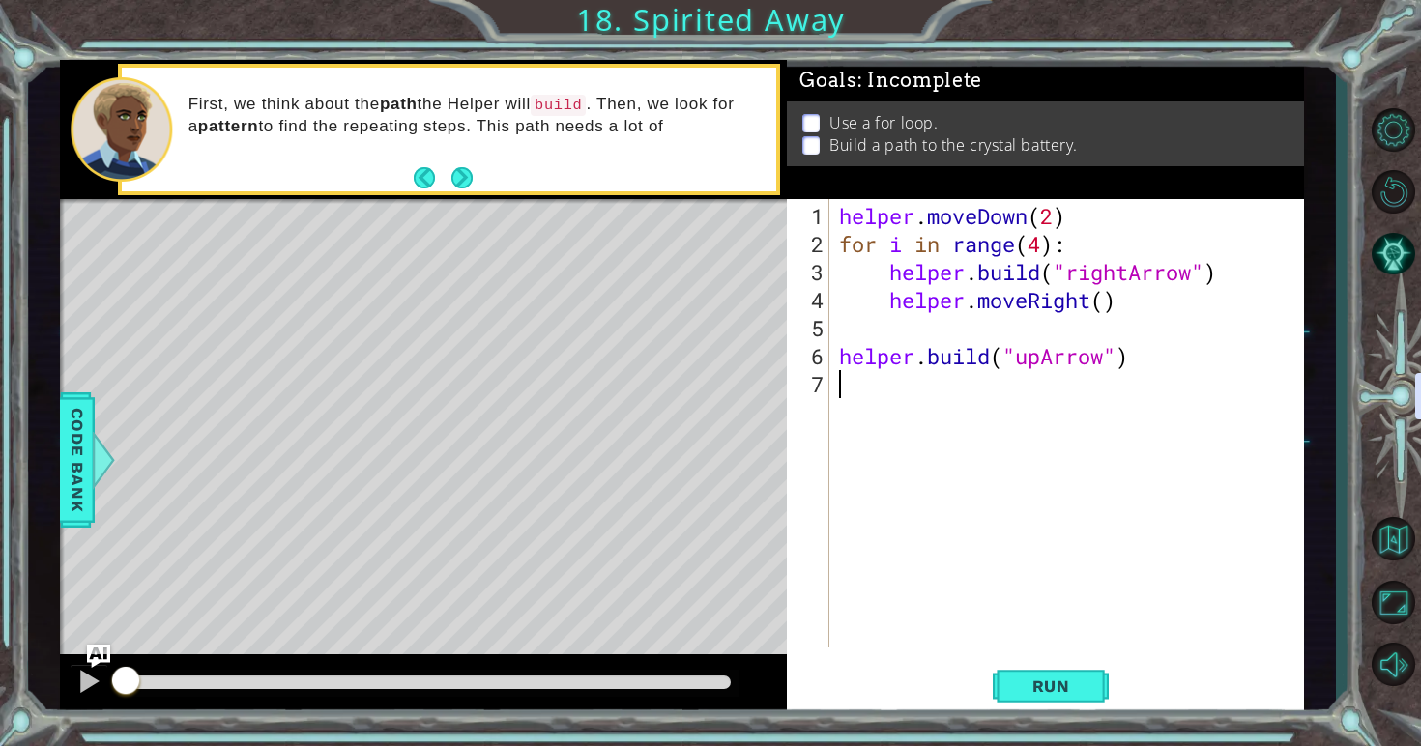
click at [882, 488] on div "helper . moveDown ( 2 ) for i in range ( 4 ) : helper . build ( "rightArrow" ) …" at bounding box center [1072, 454] width 474 height 505
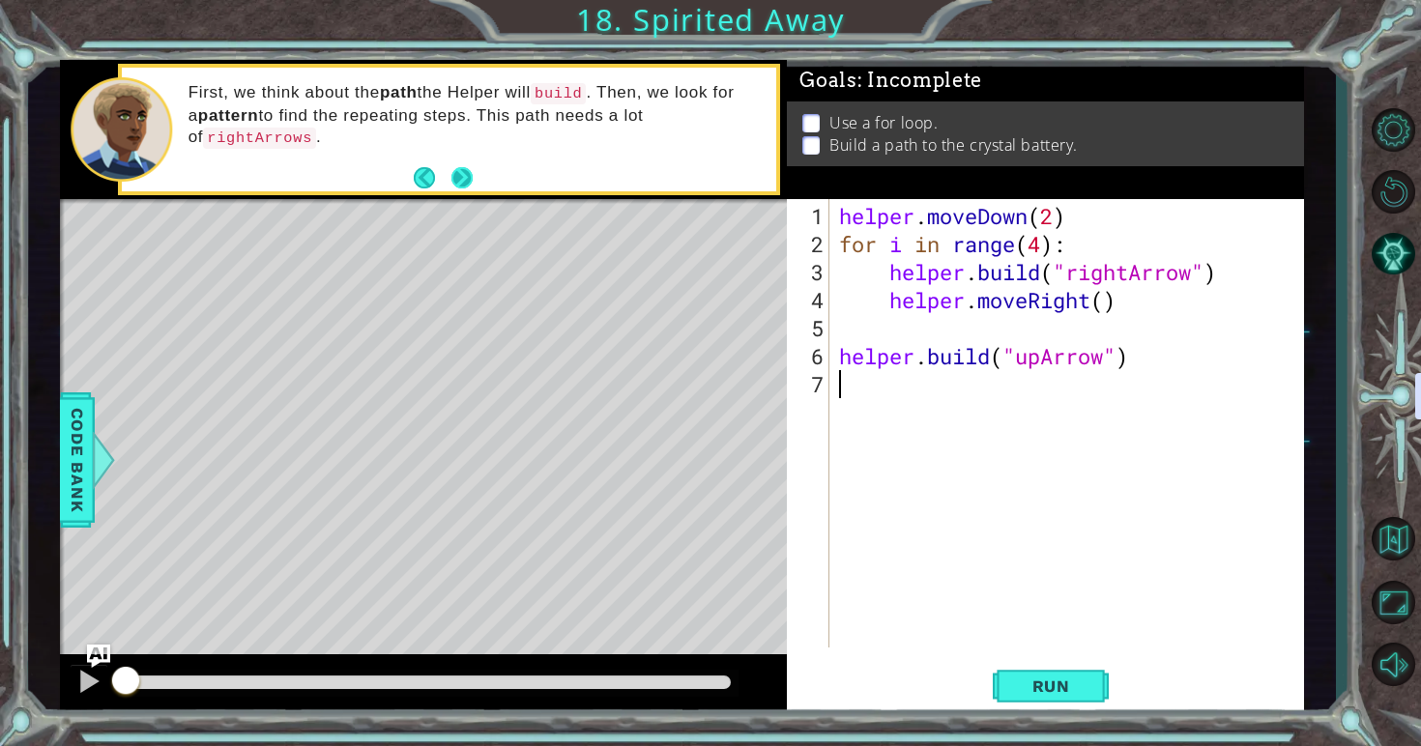
click at [459, 185] on button "Next" at bounding box center [462, 178] width 32 height 32
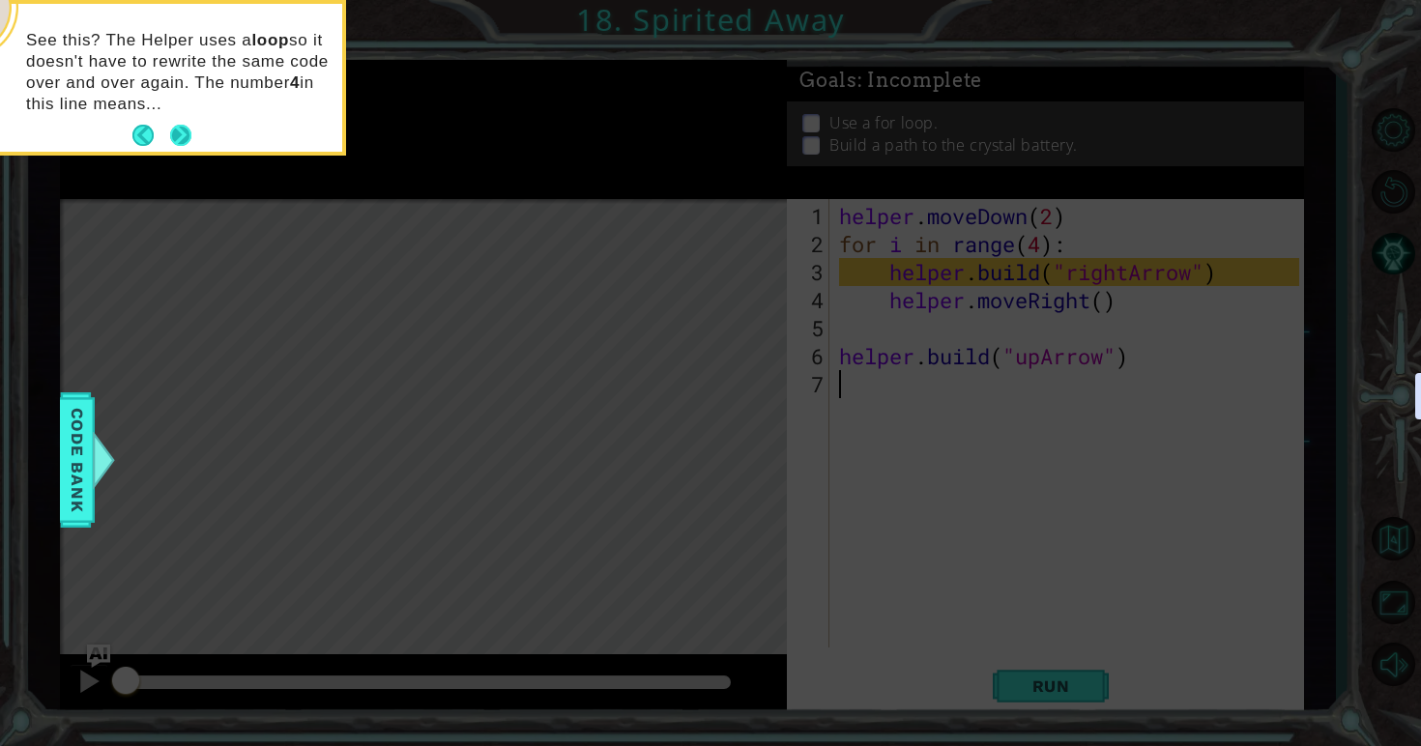
click at [184, 132] on button "Next" at bounding box center [180, 135] width 35 height 35
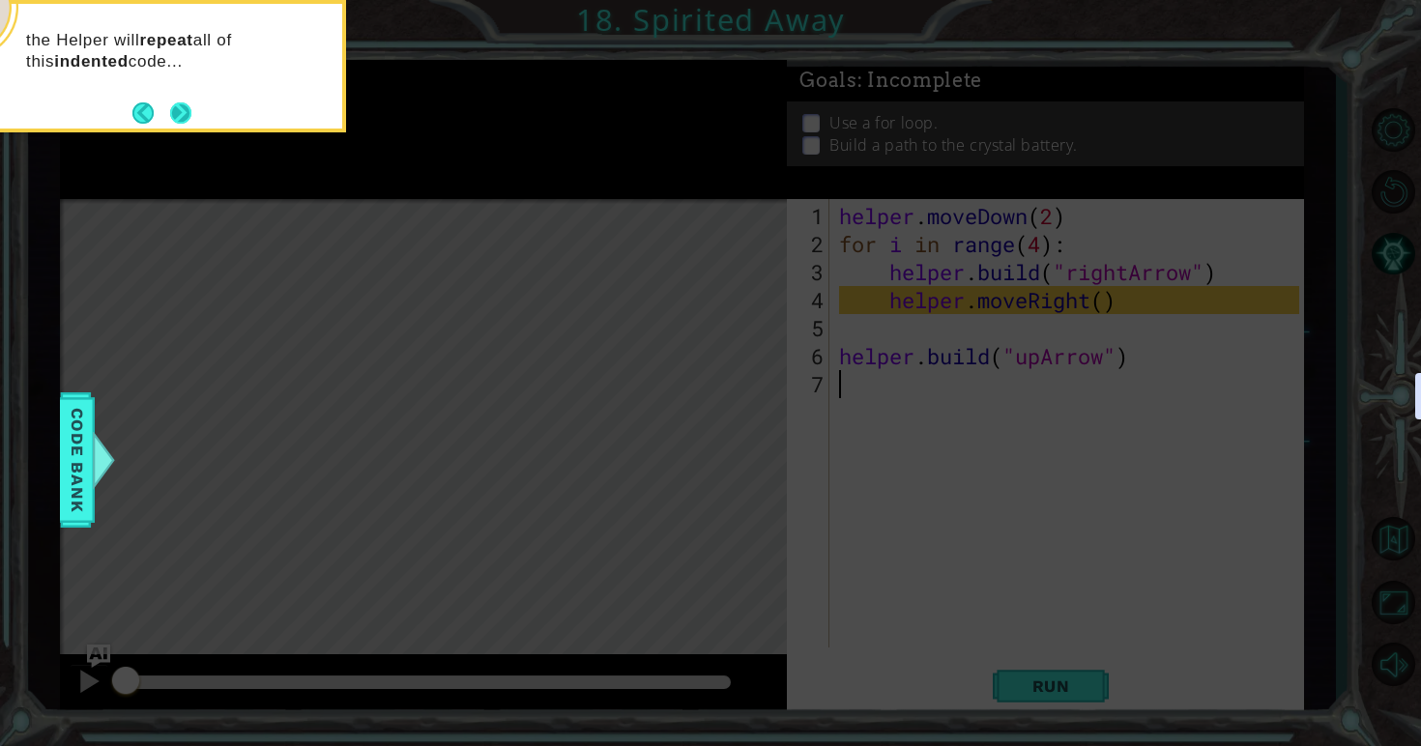
click at [182, 110] on button "Next" at bounding box center [181, 113] width 34 height 34
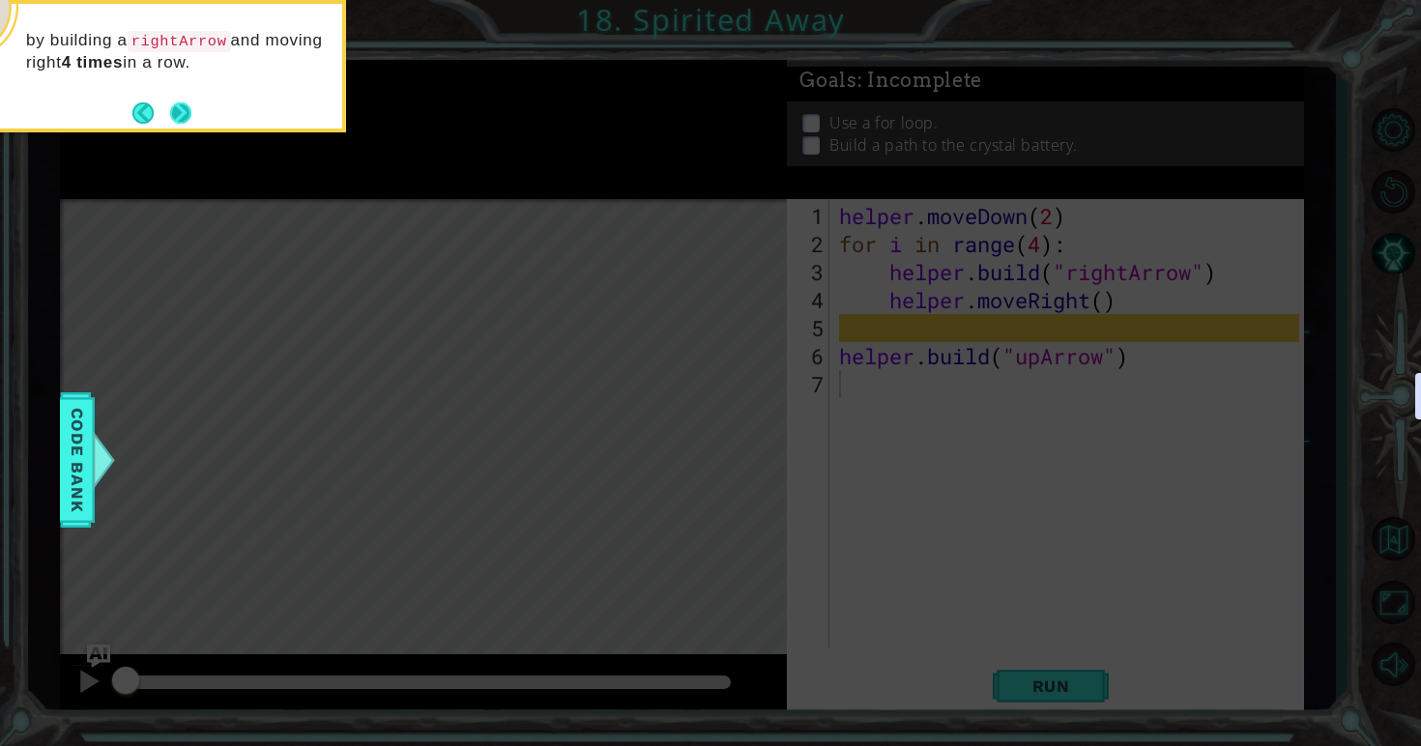
click at [181, 110] on button "Next" at bounding box center [180, 113] width 26 height 26
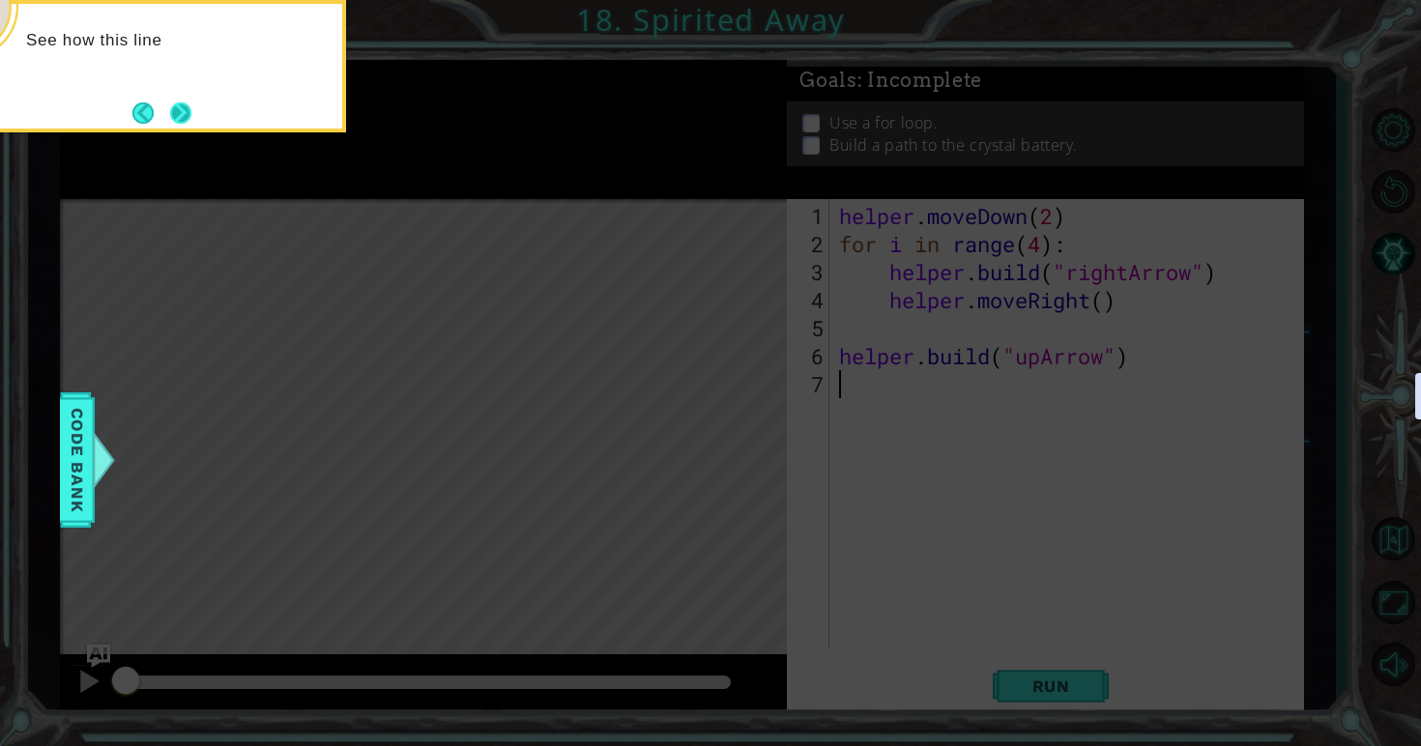
click at [181, 112] on button "Next" at bounding box center [180, 113] width 29 height 29
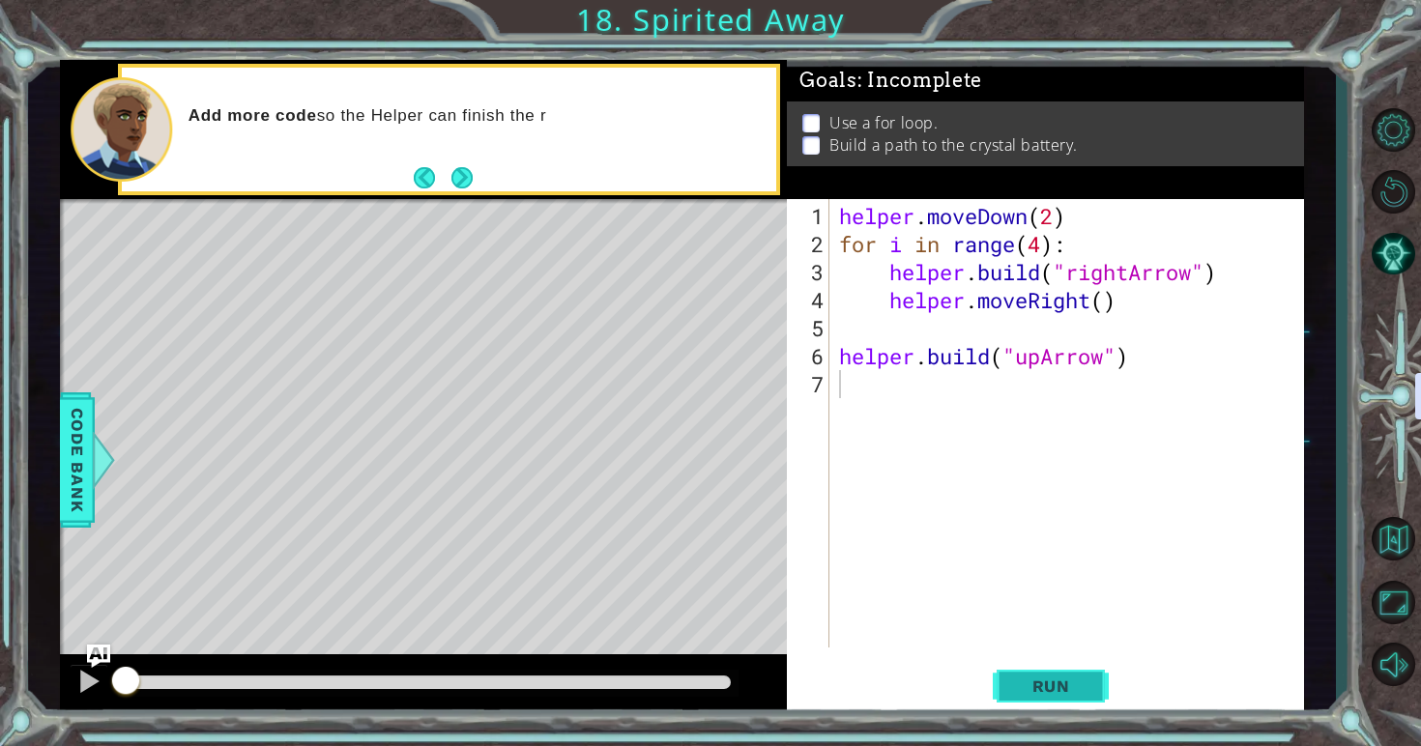
click at [1087, 688] on span "Run" at bounding box center [1051, 686] width 76 height 19
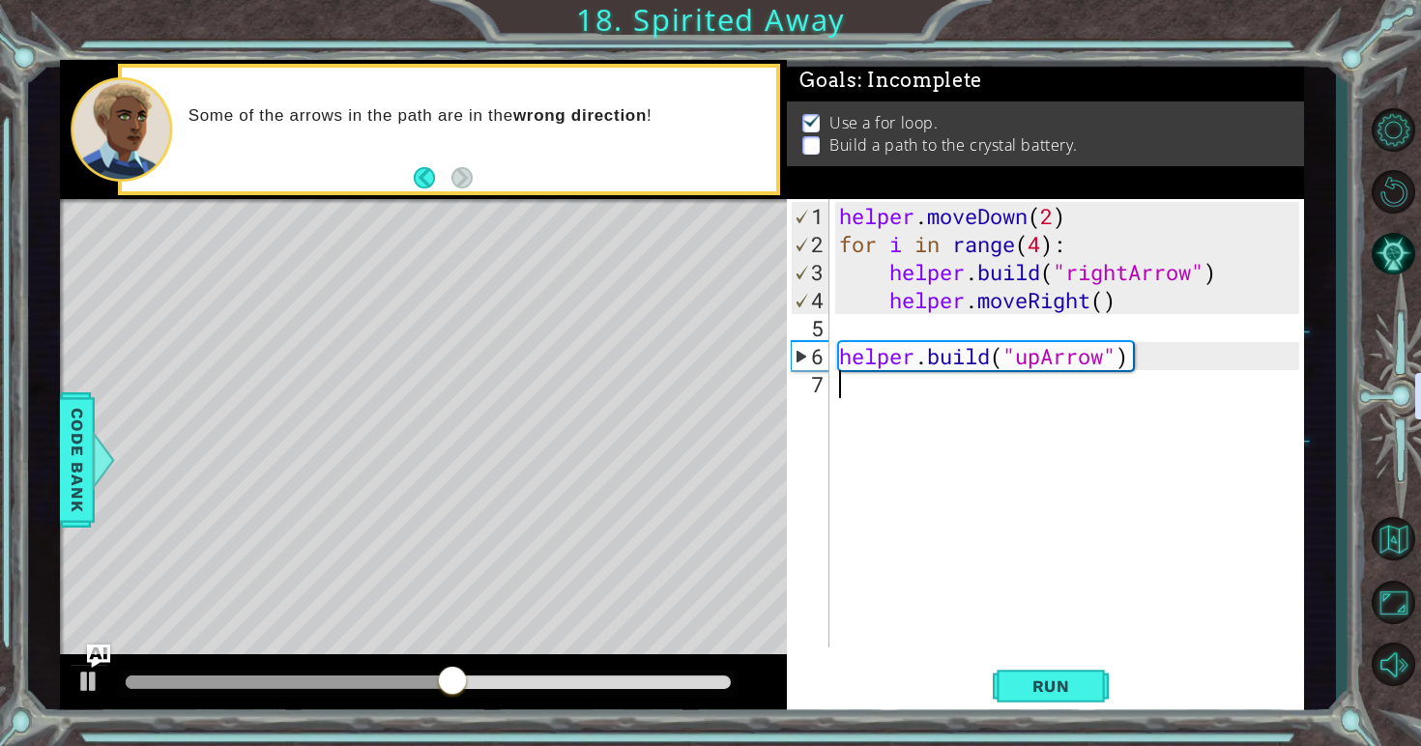
click at [883, 407] on div "helper . moveDown ( 2 ) for i in range ( 4 ) : helper . build ( "rightArrow" ) …" at bounding box center [1072, 454] width 474 height 505
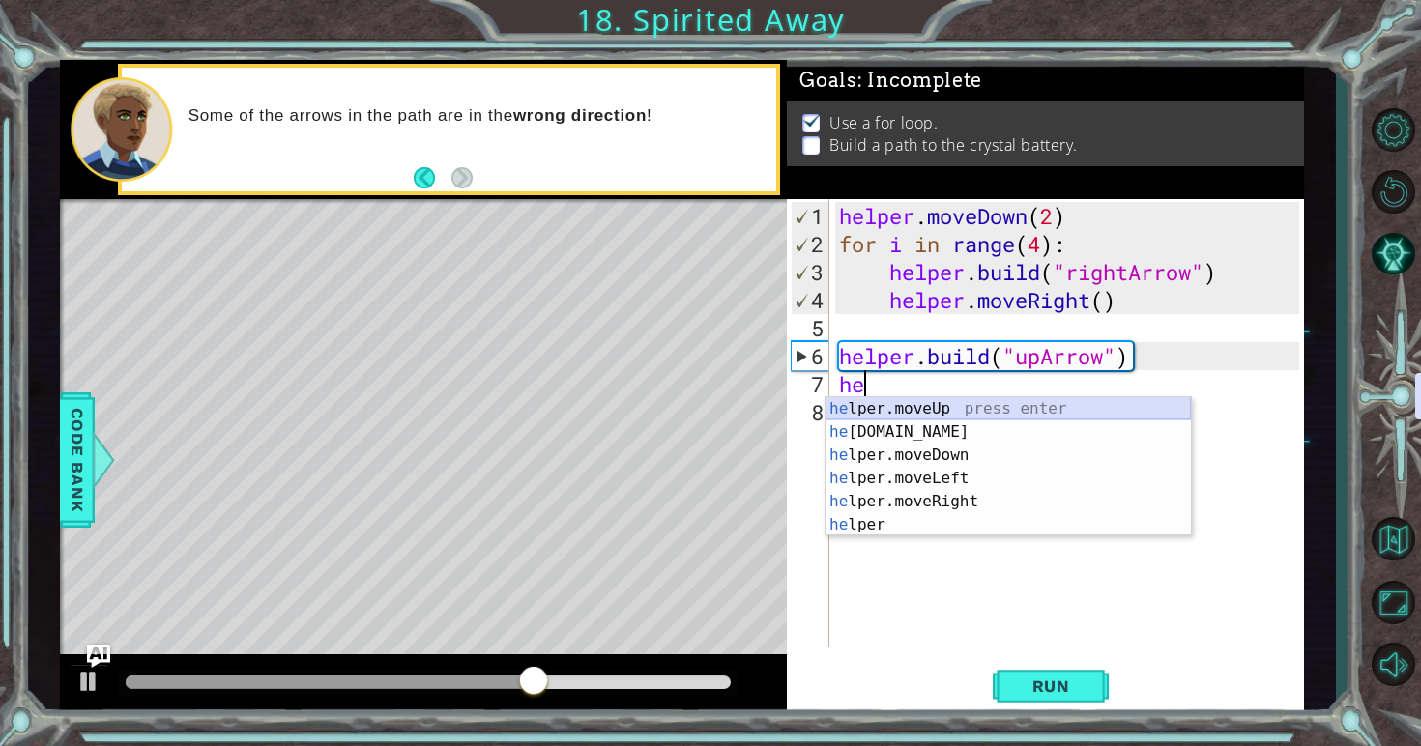
click at [931, 415] on div "he lper.moveUp press enter he [DOMAIN_NAME] press enter he lper.moveDown press …" at bounding box center [1007, 490] width 365 height 186
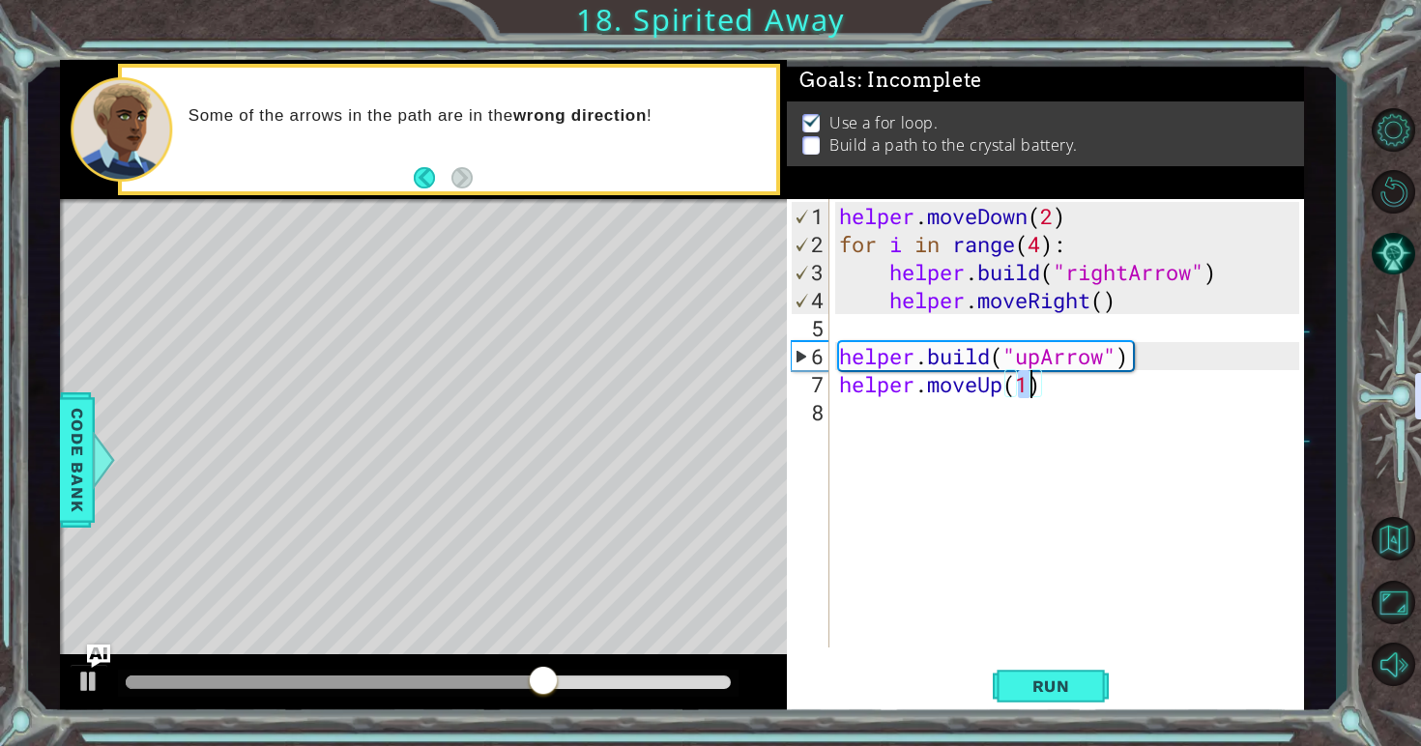
click at [931, 417] on div "helper . moveDown ( 2 ) for i in range ( 4 ) : helper . build ( "rightArrow" ) …" at bounding box center [1072, 454] width 474 height 505
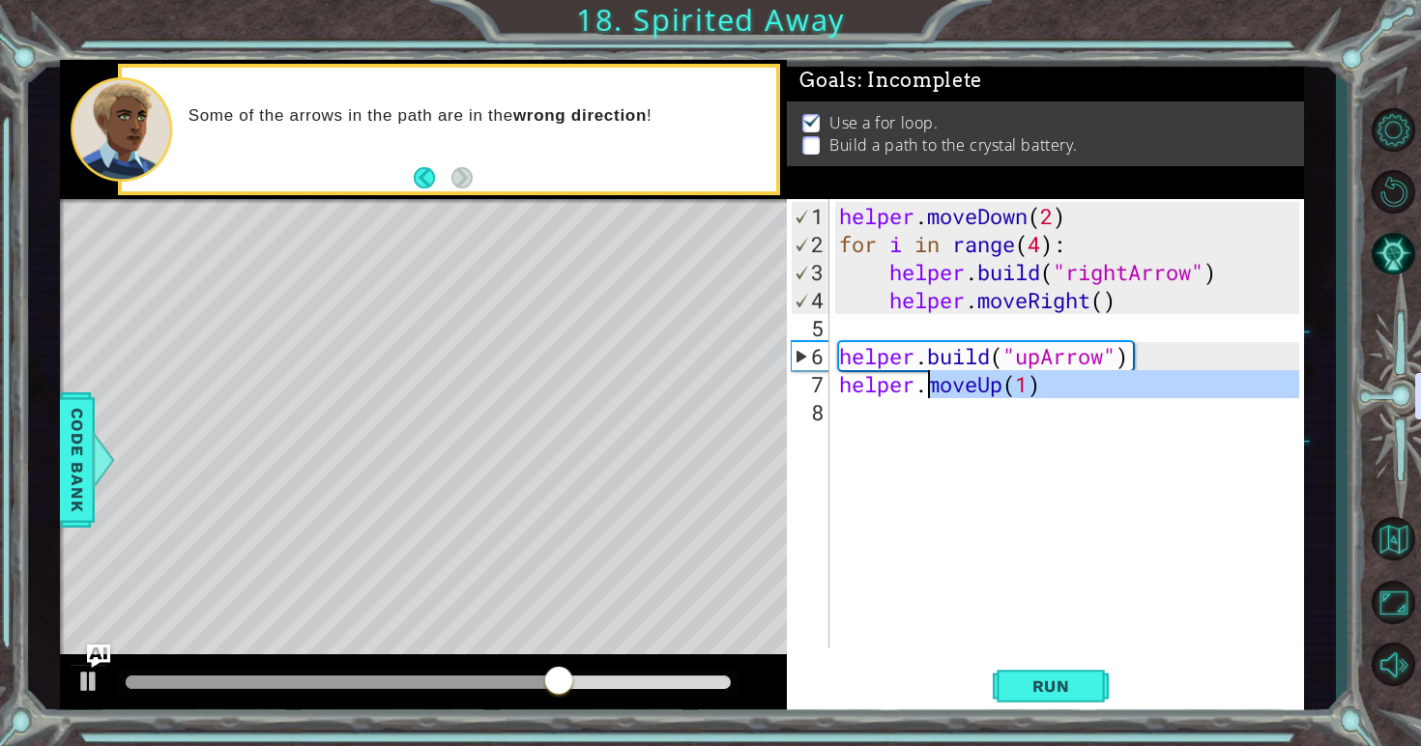
type textarea "helper.moveUp(1)"
click at [931, 417] on div "helper . moveDown ( 2 ) for i in range ( 4 ) : helper . build ( "rightArrow" ) …" at bounding box center [1072, 454] width 474 height 505
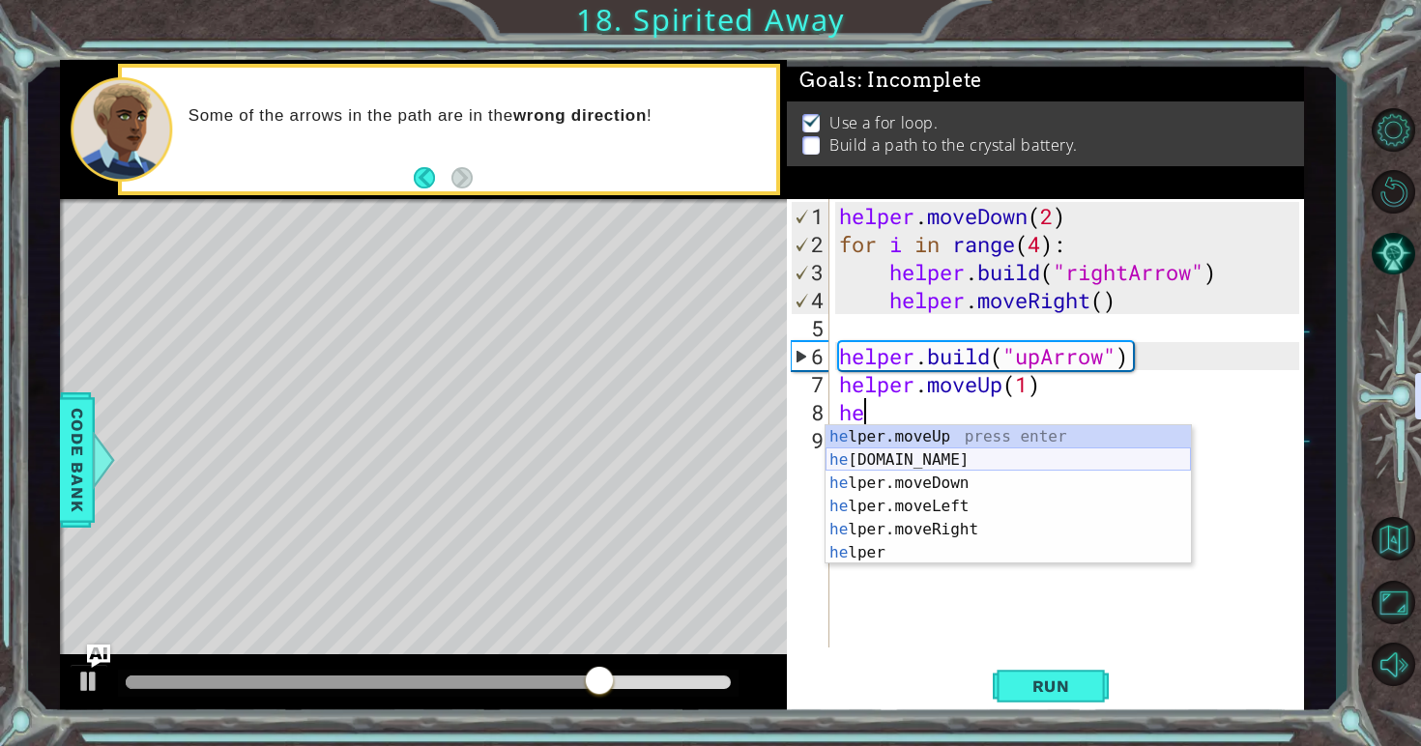
click at [937, 466] on div "he lper.moveUp press enter he [DOMAIN_NAME] press enter he lper.moveDown press …" at bounding box center [1007, 518] width 365 height 186
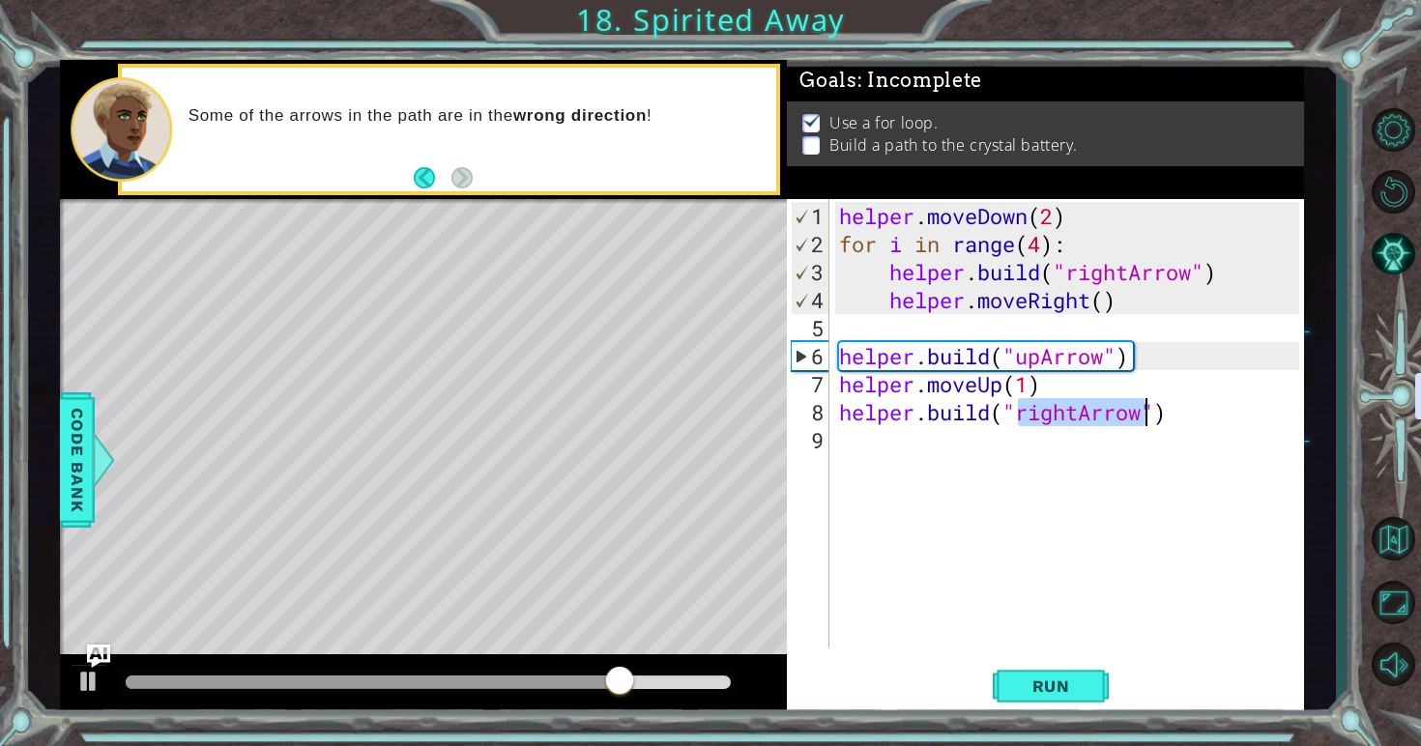
click at [1078, 421] on div "helper . moveDown ( 2 ) for i in range ( 4 ) : helper . build ( "rightArrow" ) …" at bounding box center [1072, 454] width 474 height 505
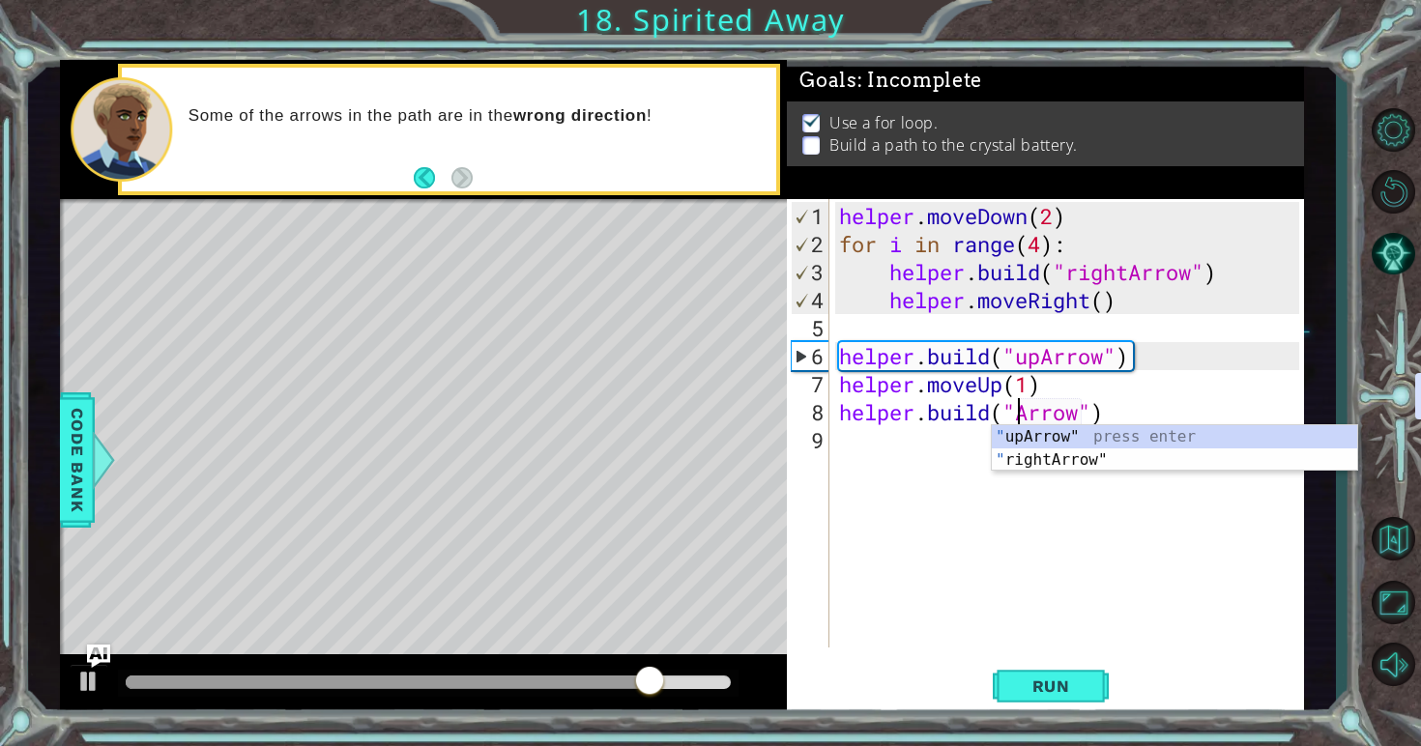
scroll to position [0, 8]
click at [1091, 446] on div ""u [PERSON_NAME]" press enter" at bounding box center [1174, 460] width 365 height 70
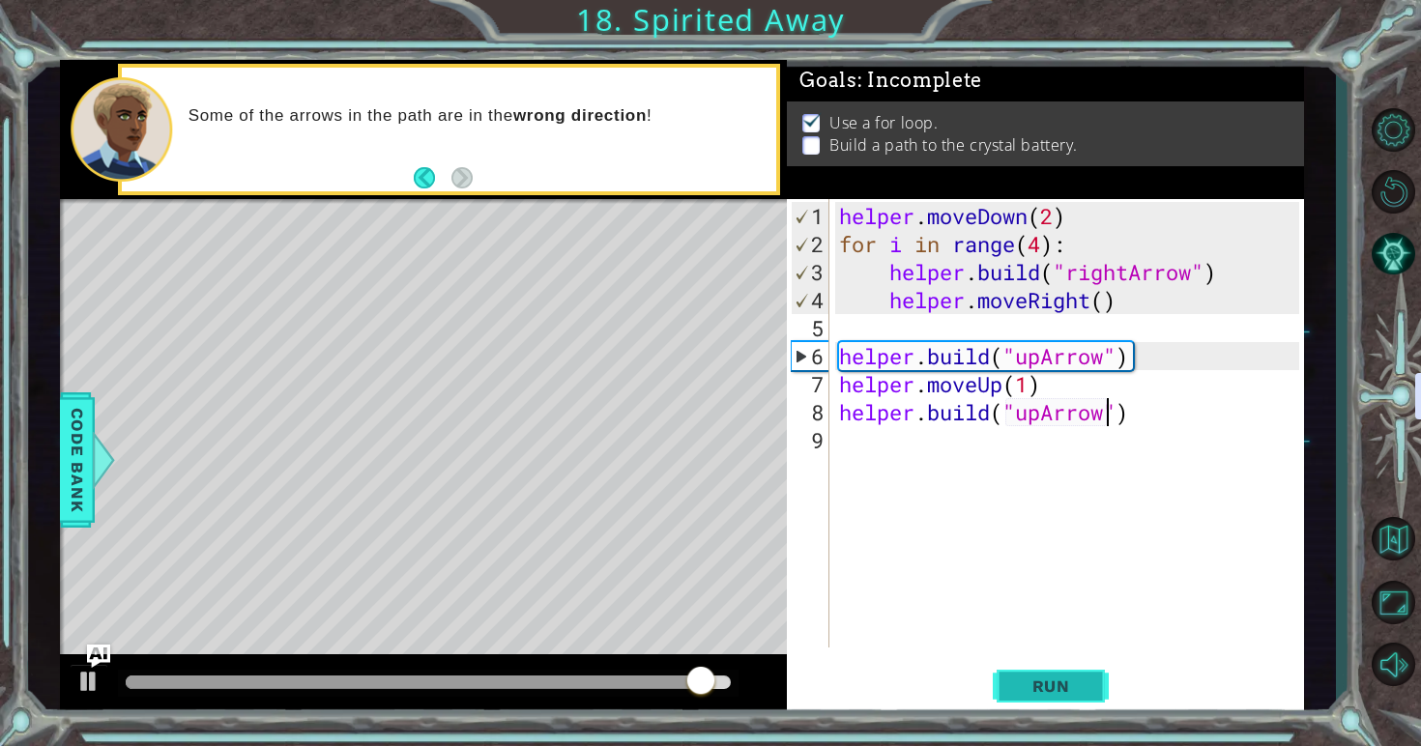
type textarea "[DOMAIN_NAME]("upArrow")"
click at [1080, 695] on span "Run" at bounding box center [1051, 686] width 76 height 19
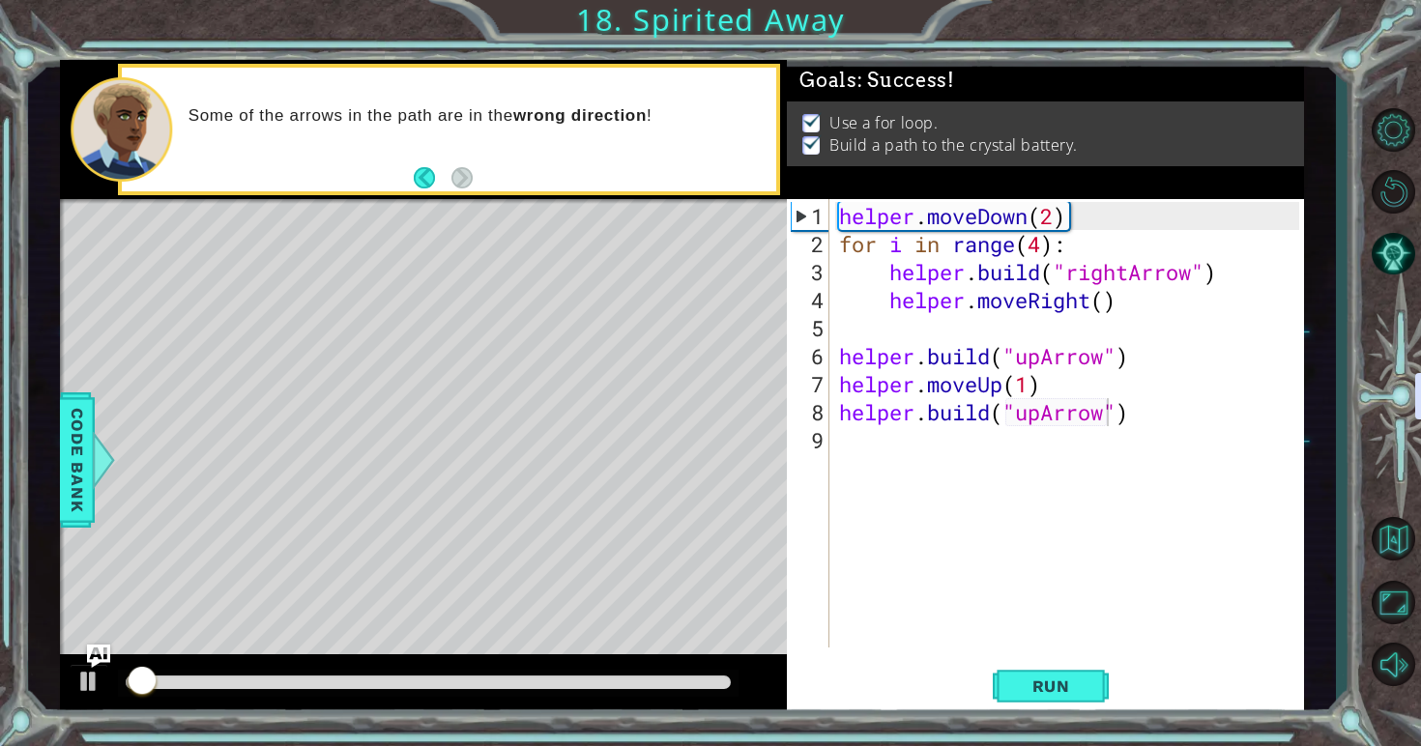
drag, startPoint x: 1080, startPoint y: 695, endPoint x: 718, endPoint y: 689, distance: 361.5
click at [719, 689] on div "1 ההההההההההההההההההההההההההההההההההההההההההההההההההההההההההההההההההההההההההההה…" at bounding box center [682, 388] width 1245 height 656
click at [668, 681] on div at bounding box center [429, 683] width 606 height 14
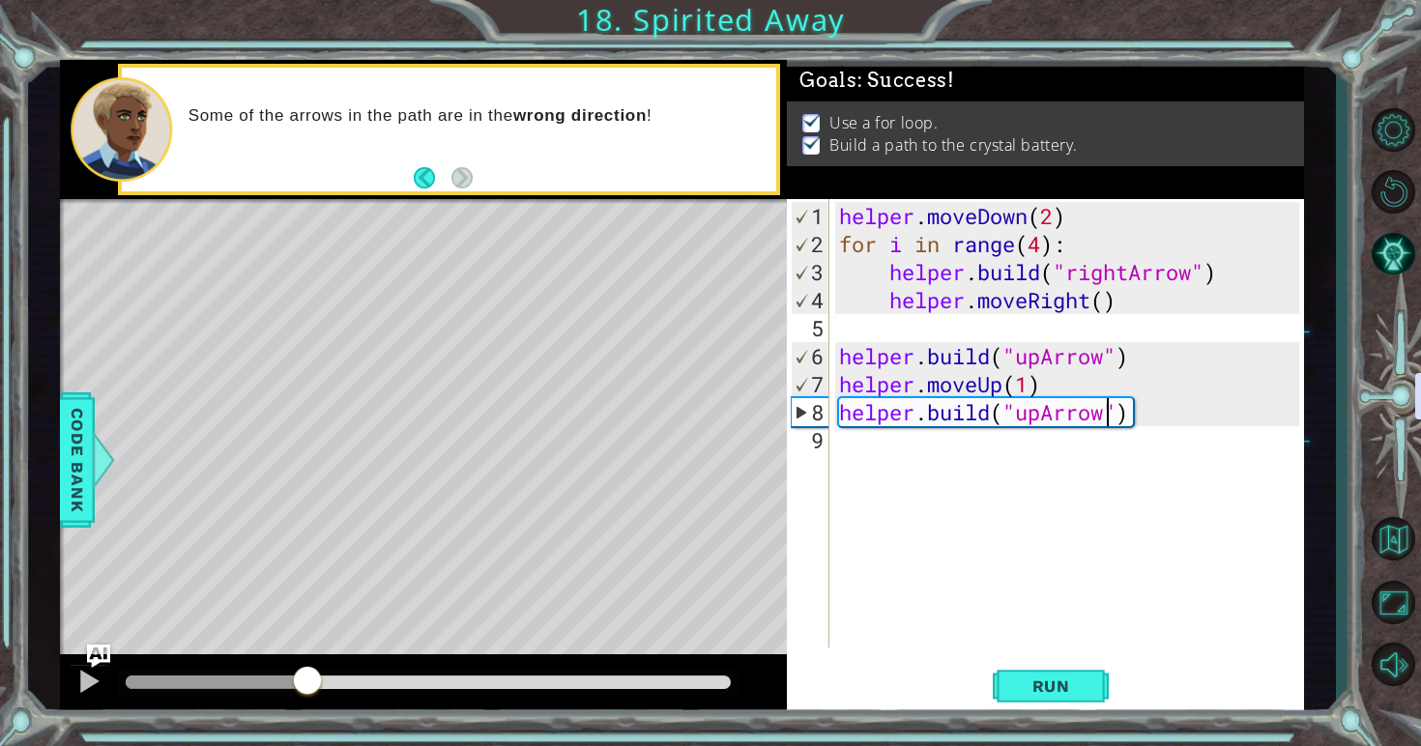
drag, startPoint x: 681, startPoint y: 681, endPoint x: 188, endPoint y: 672, distance: 493.0
click at [290, 672] on div at bounding box center [307, 682] width 35 height 35
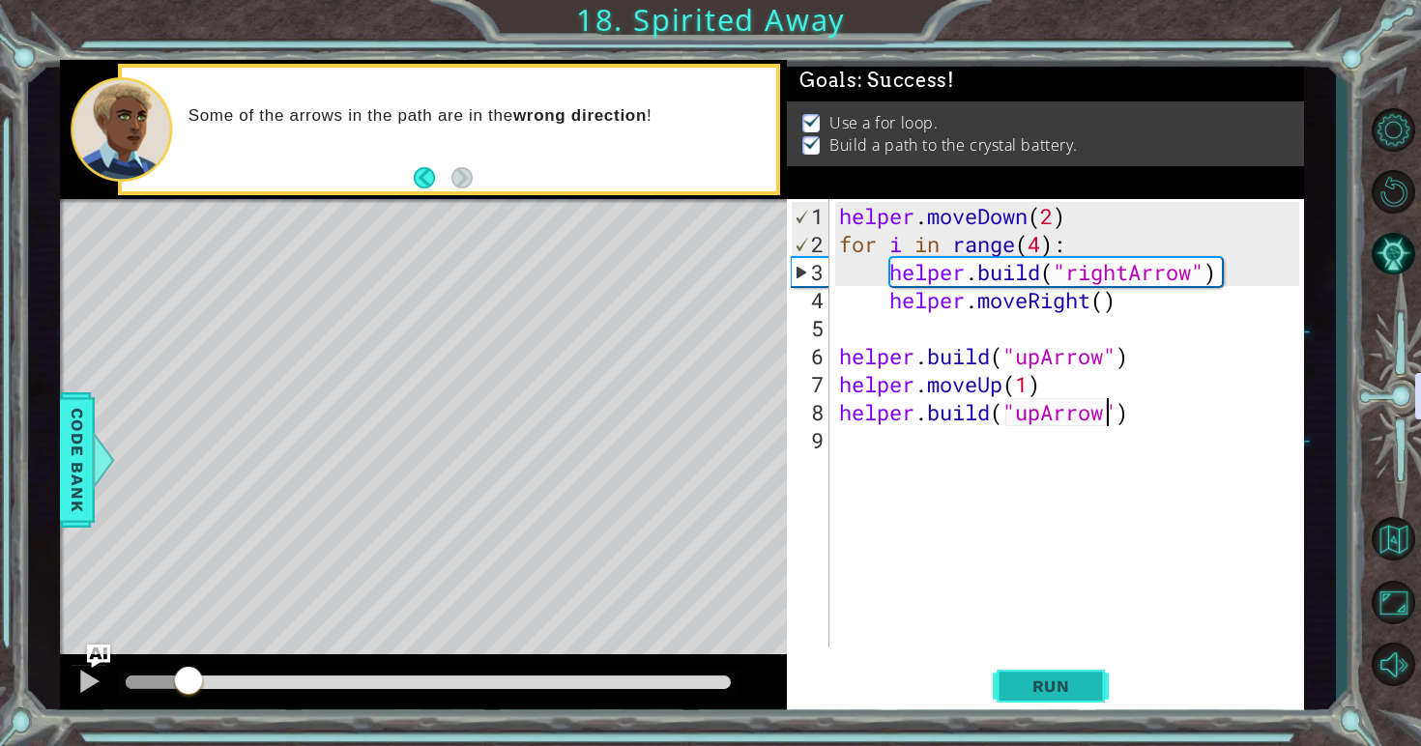
click at [1067, 680] on span "Run" at bounding box center [1051, 686] width 76 height 19
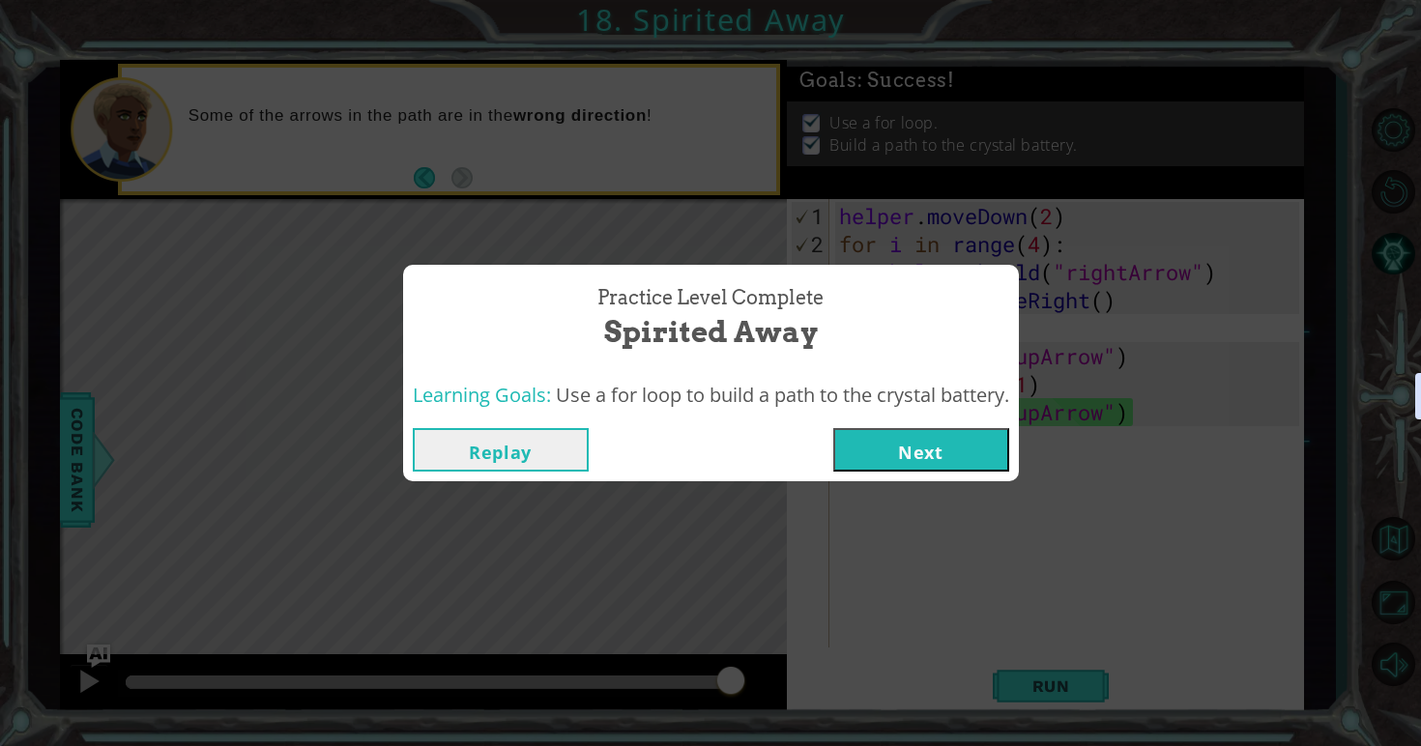
click at [863, 443] on button "Next" at bounding box center [921, 449] width 176 height 43
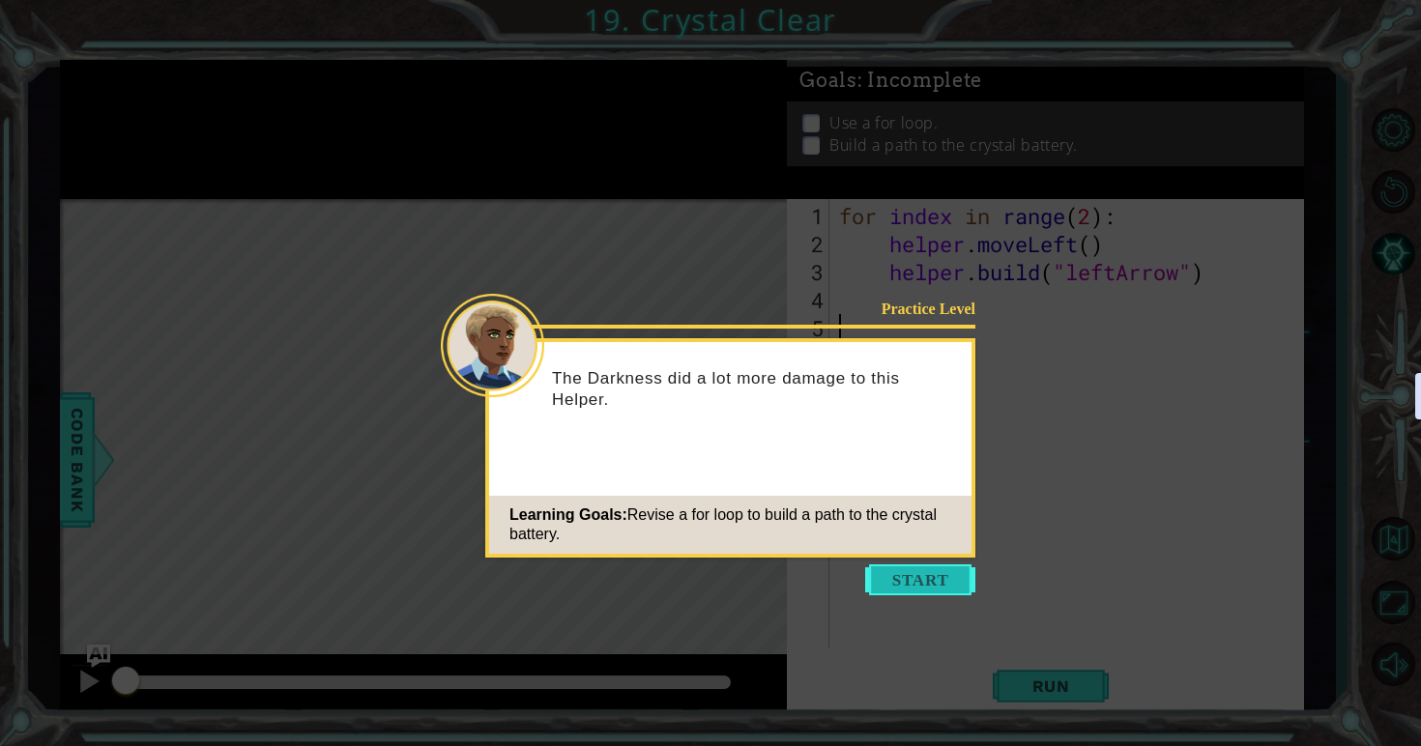
click at [903, 577] on button "Start" at bounding box center [920, 579] width 110 height 31
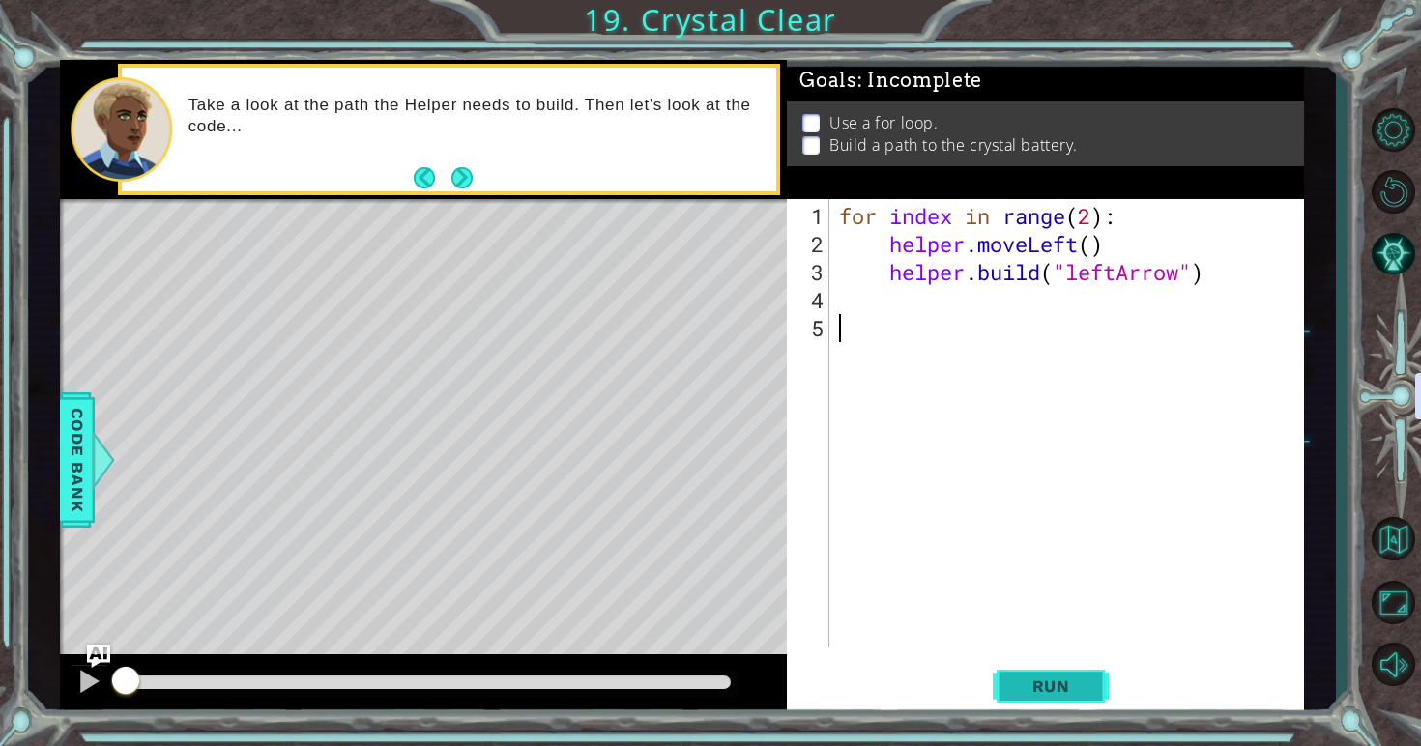
click at [1003, 677] on button "Run" at bounding box center [1051, 686] width 116 height 51
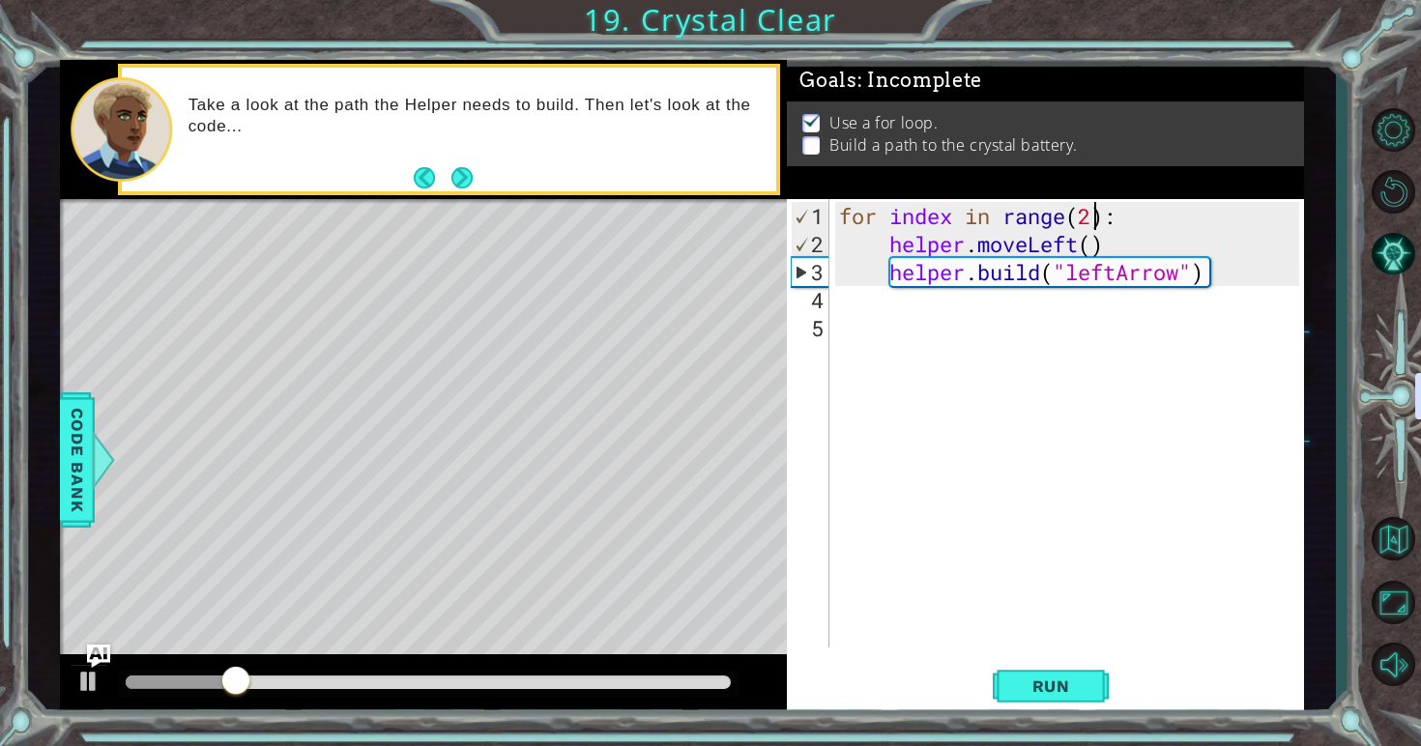
click at [1092, 218] on div "for index in range ( 2 ) : helper . moveLeft ( ) helper . build ( "leftArrow" )" at bounding box center [1072, 454] width 474 height 505
type textarea "for index in range(4):"
click at [1046, 666] on button "Run" at bounding box center [1051, 686] width 116 height 51
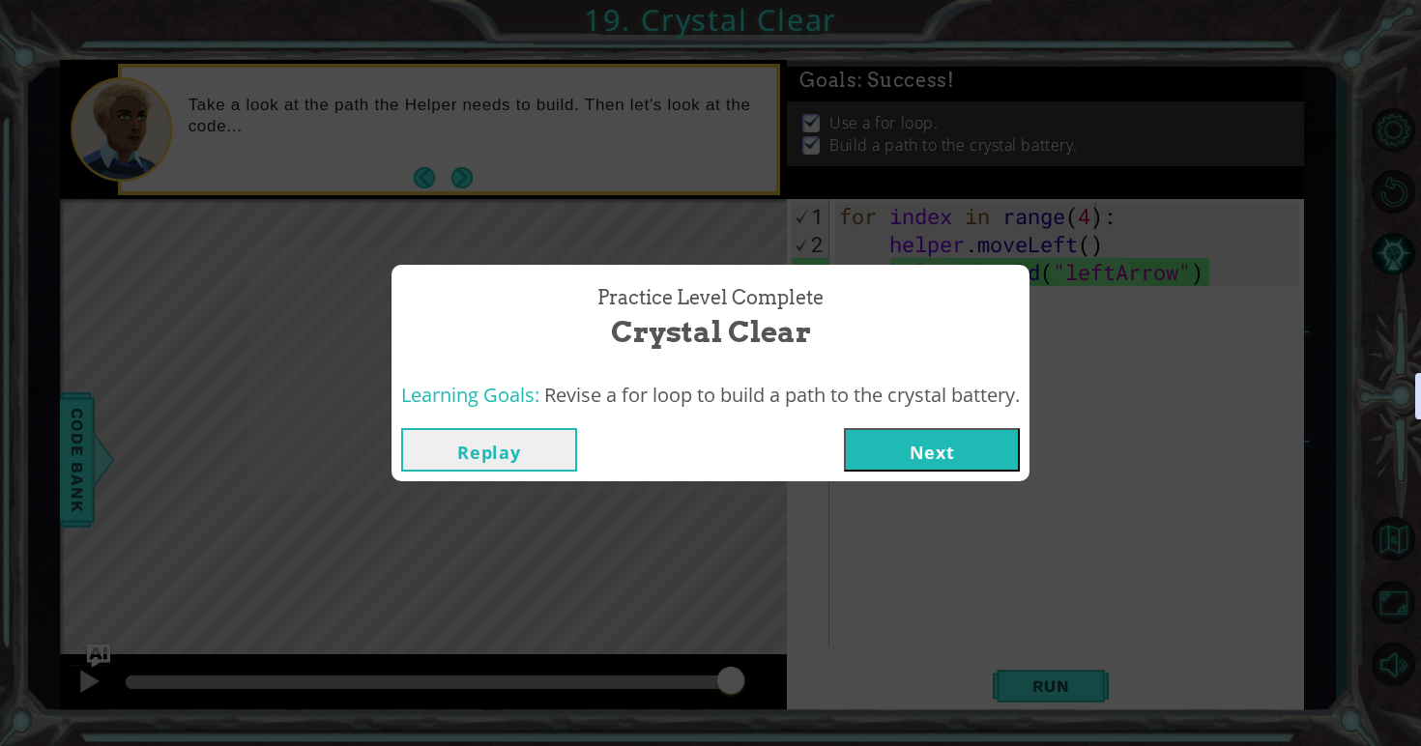
click at [941, 453] on button "Next" at bounding box center [932, 449] width 176 height 43
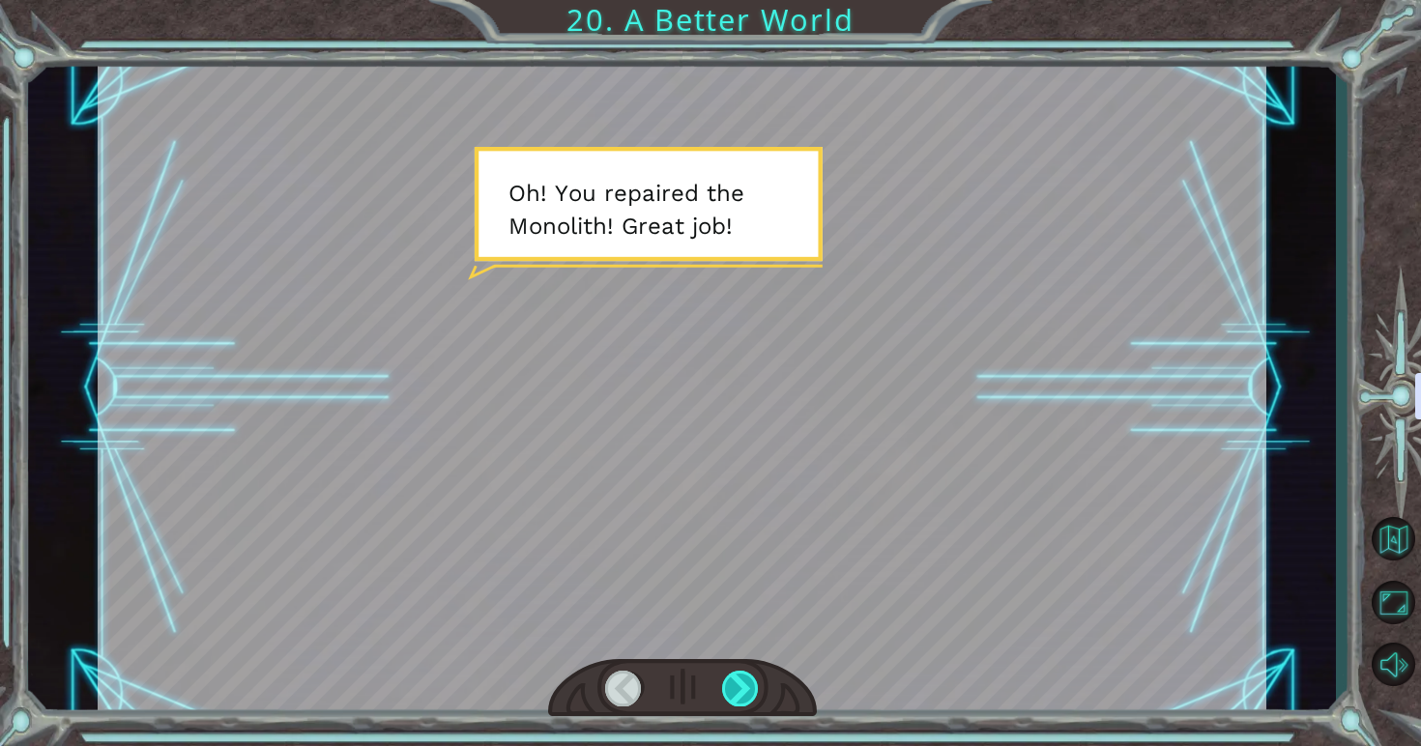
click at [754, 695] on div at bounding box center [741, 689] width 38 height 36
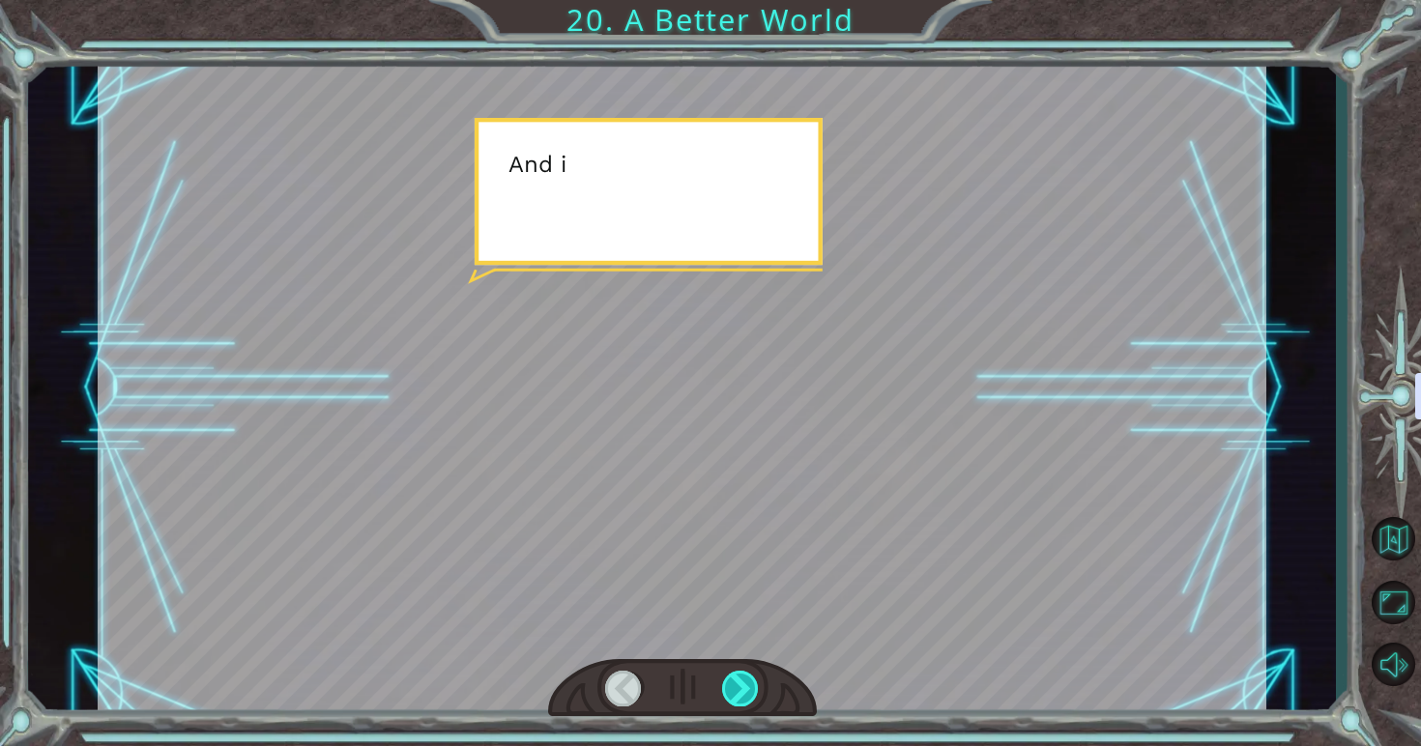
click at [754, 695] on div at bounding box center [741, 689] width 38 height 36
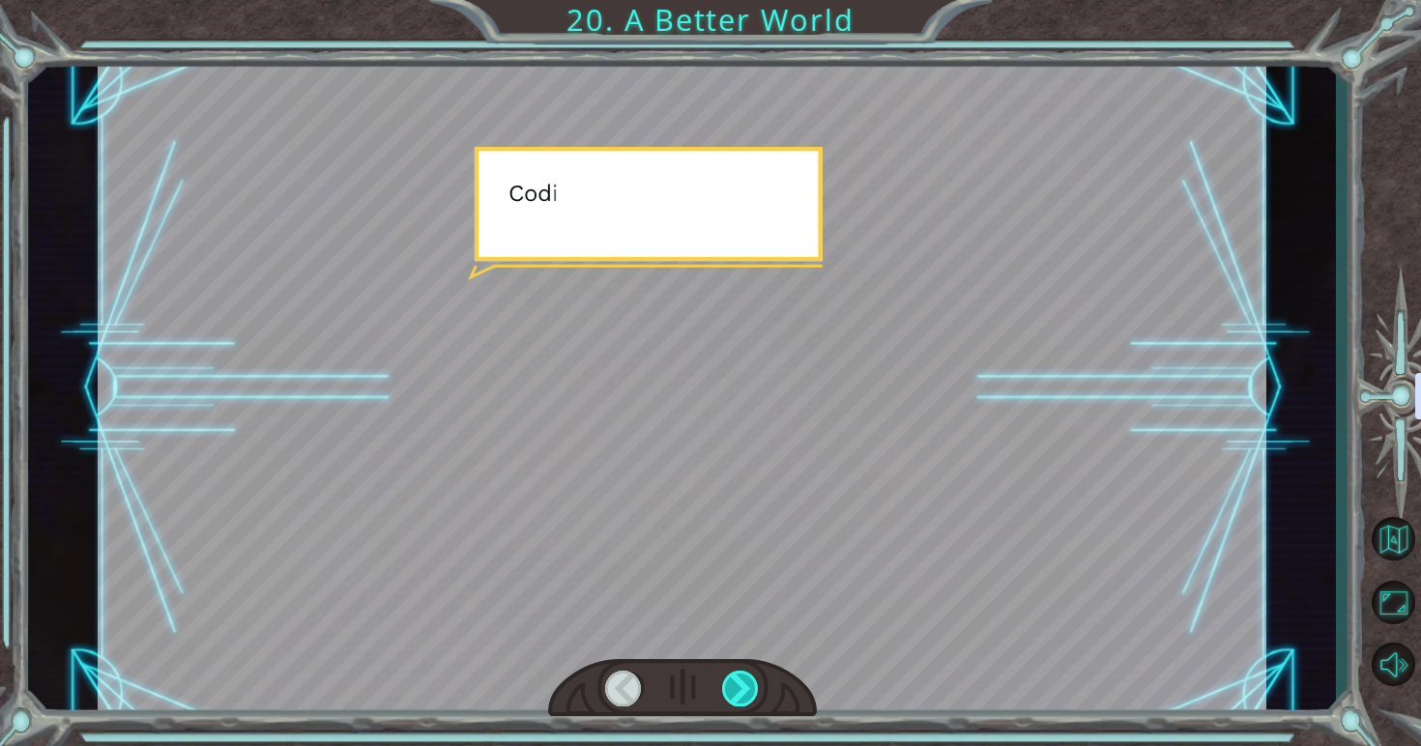
click at [754, 695] on div at bounding box center [741, 689] width 38 height 36
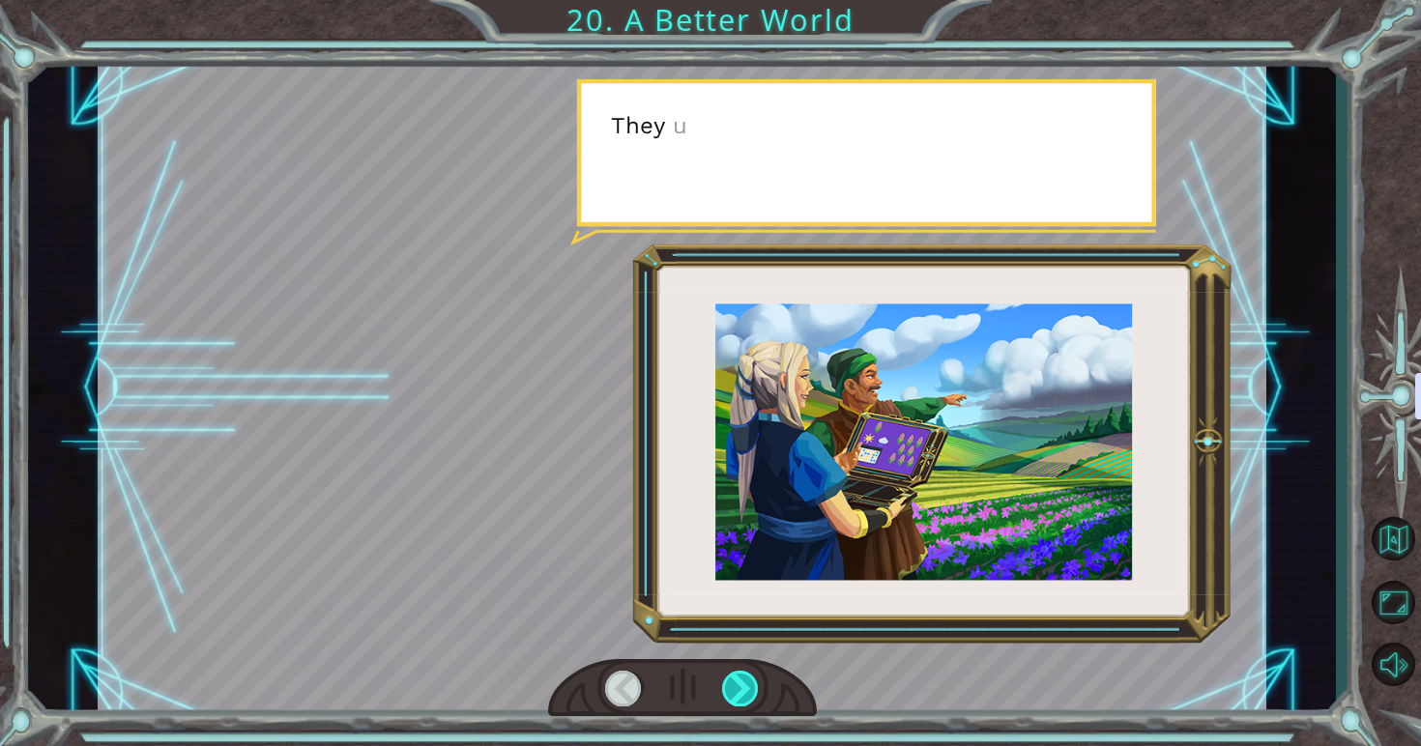
click at [754, 695] on div at bounding box center [741, 689] width 38 height 36
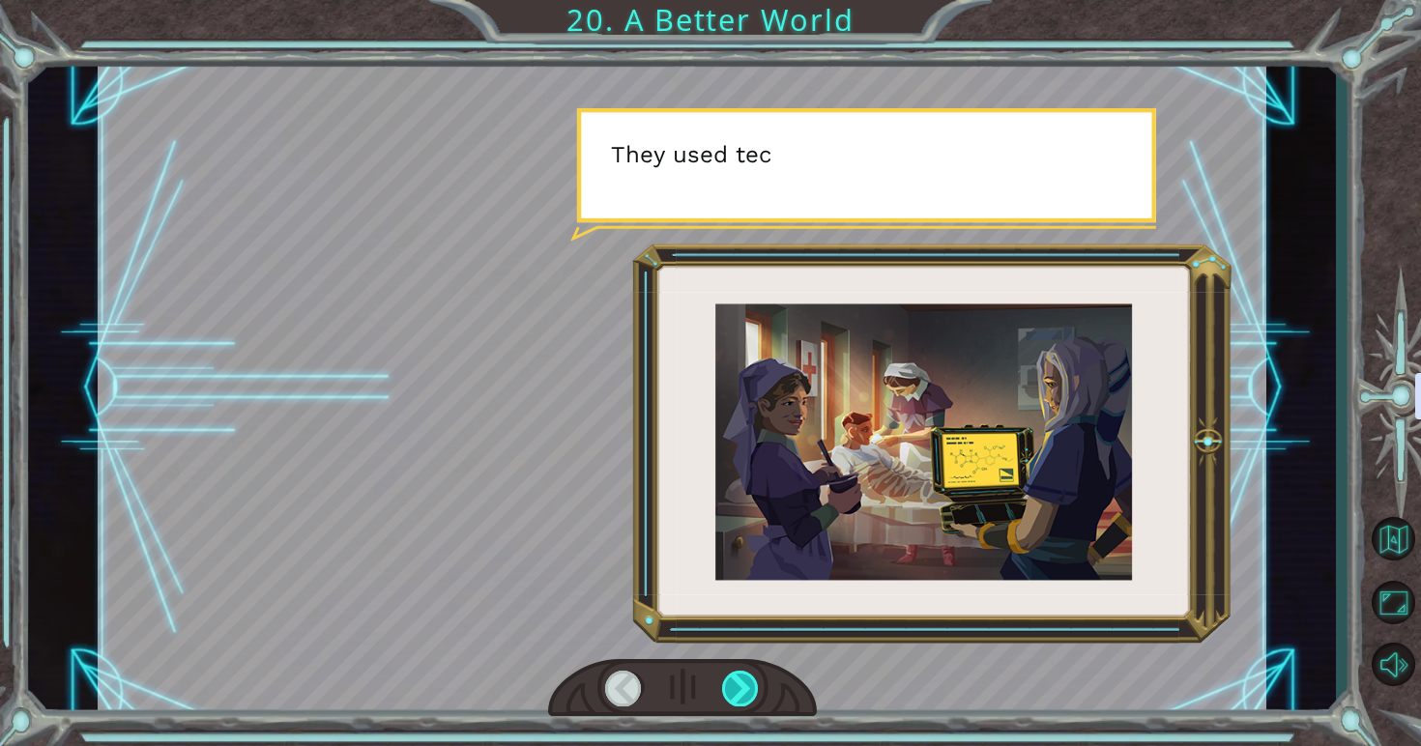
click at [754, 695] on div at bounding box center [741, 689] width 38 height 36
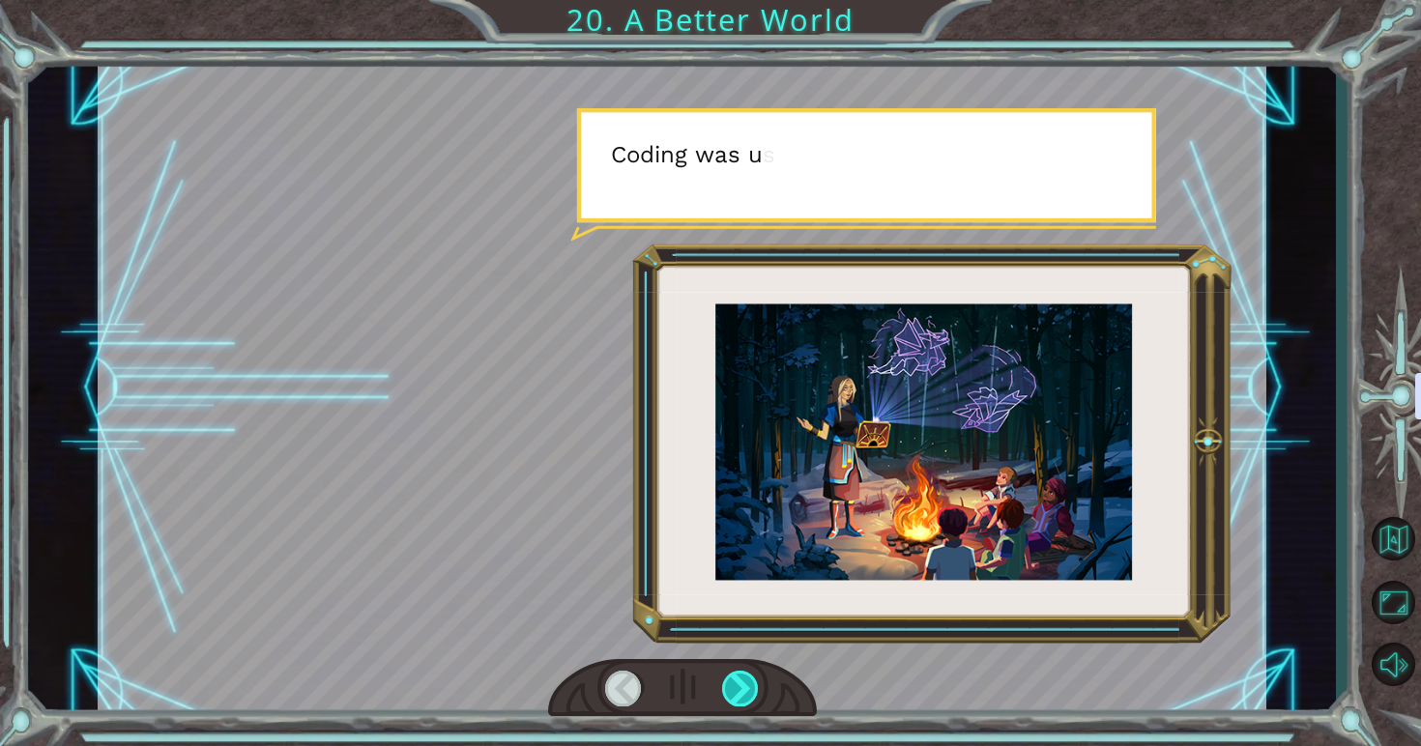
click at [754, 695] on div at bounding box center [741, 689] width 38 height 36
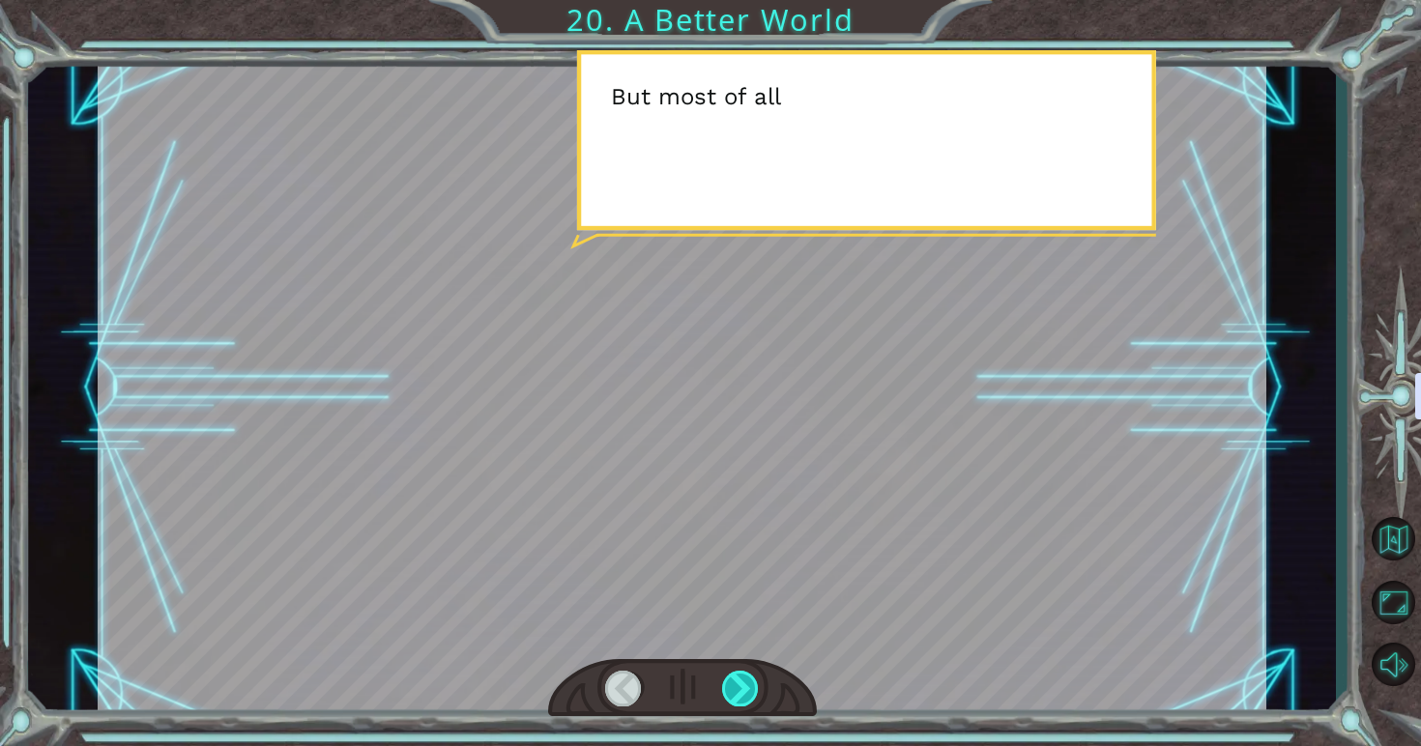
click at [754, 694] on div at bounding box center [741, 689] width 38 height 36
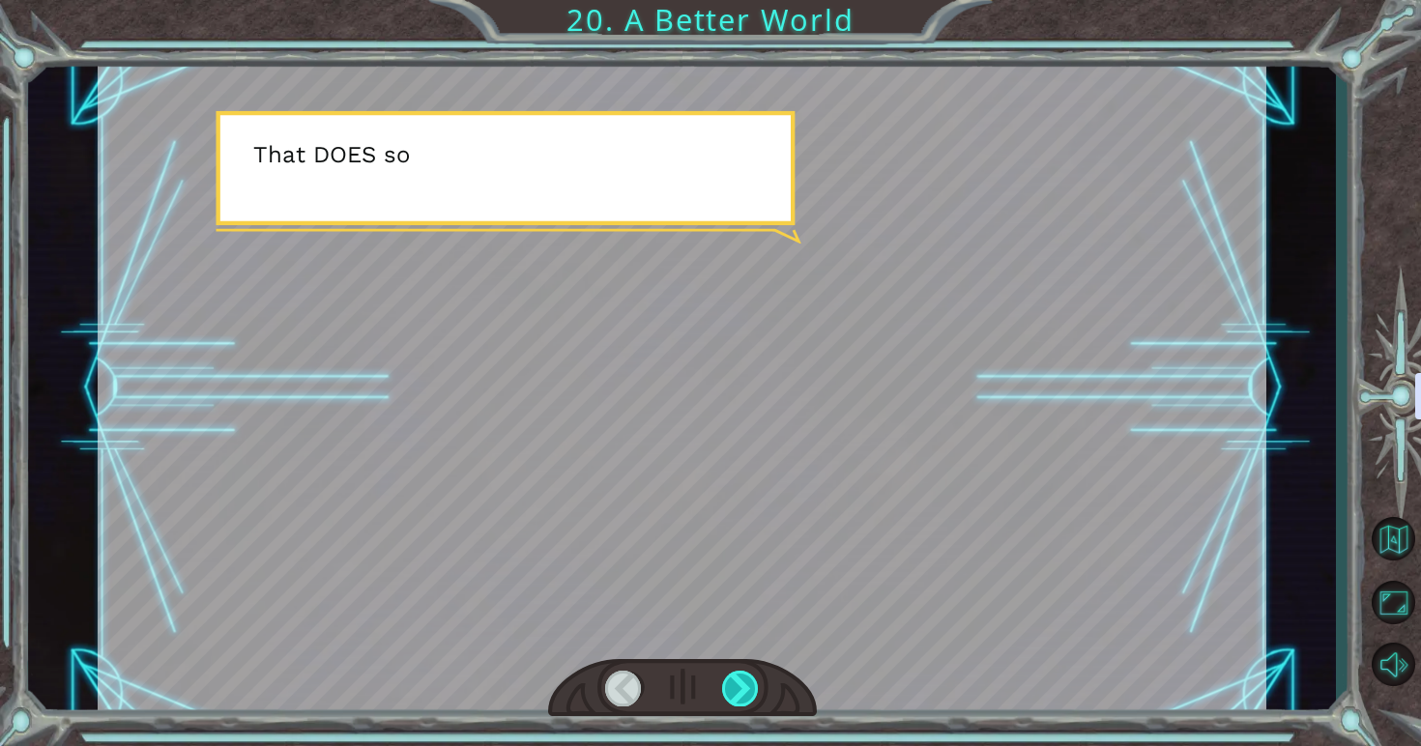
click at [754, 694] on div at bounding box center [741, 689] width 38 height 36
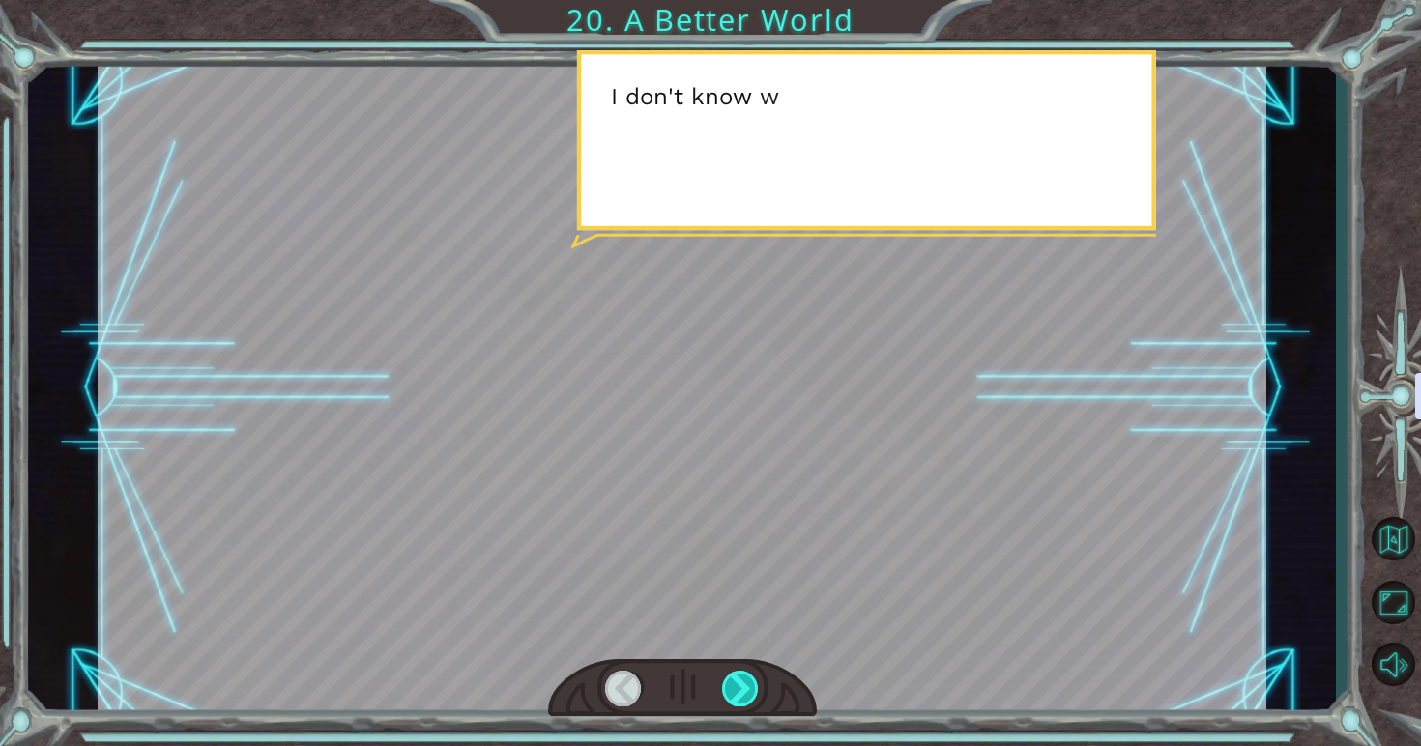
click at [754, 694] on div at bounding box center [741, 689] width 38 height 36
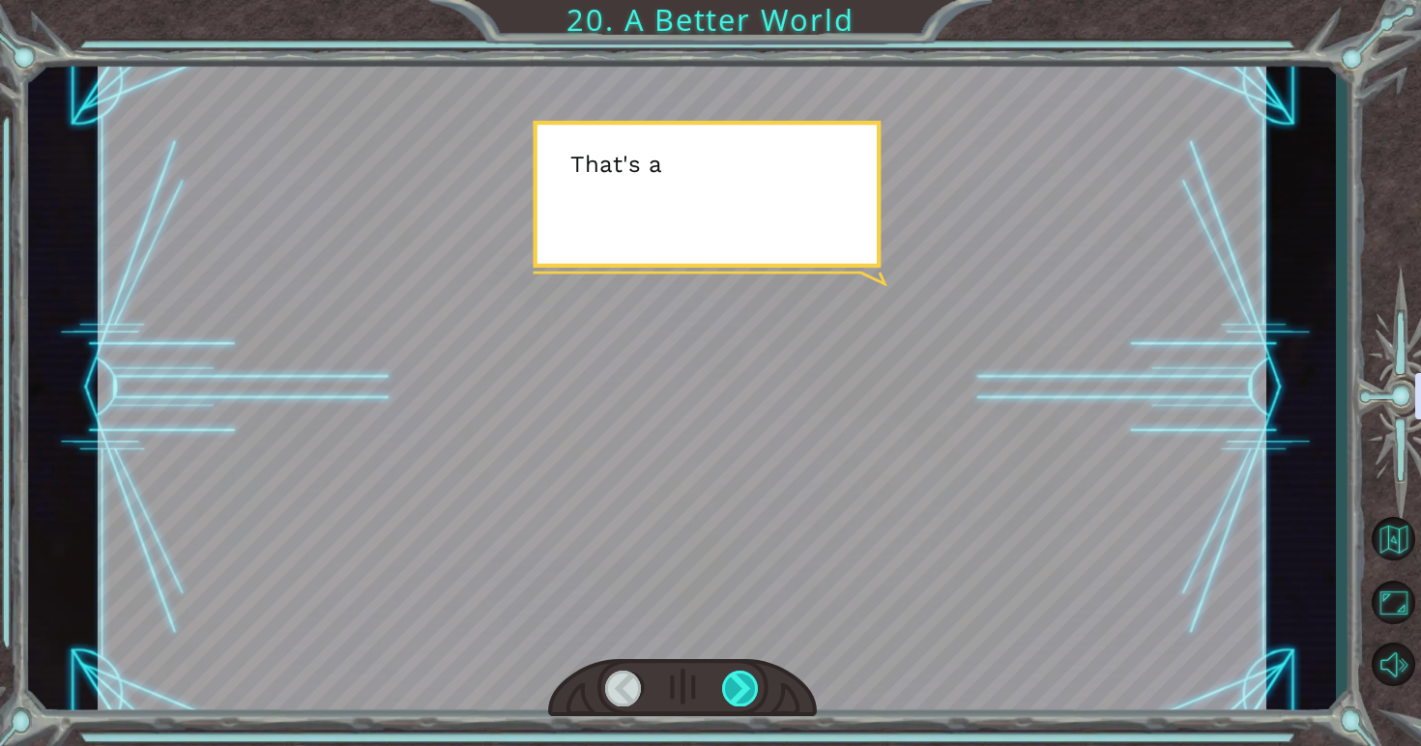
click at [754, 694] on div at bounding box center [741, 689] width 38 height 36
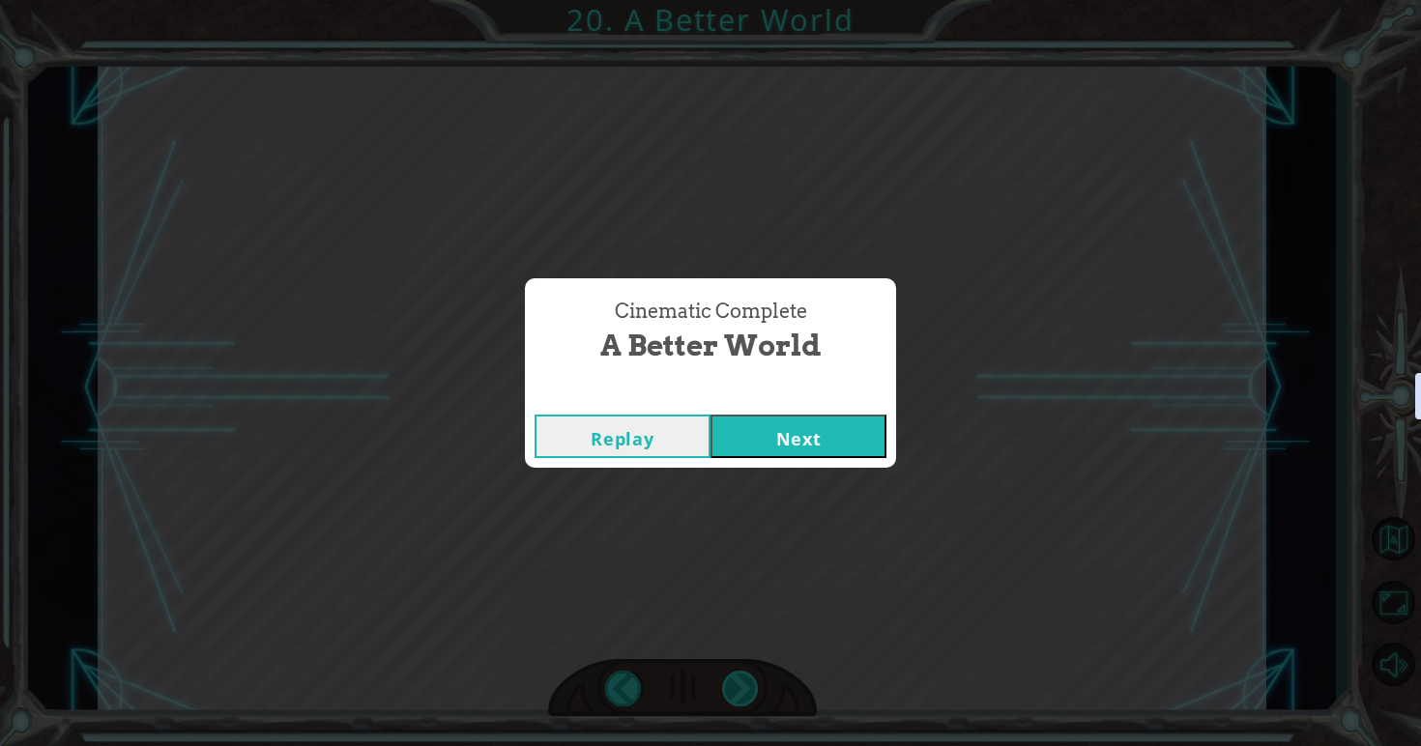
click at [754, 694] on div "Cinematic Complete A Better World Replay Next" at bounding box center [710, 373] width 1421 height 746
click at [841, 425] on button "Next" at bounding box center [798, 436] width 176 height 43
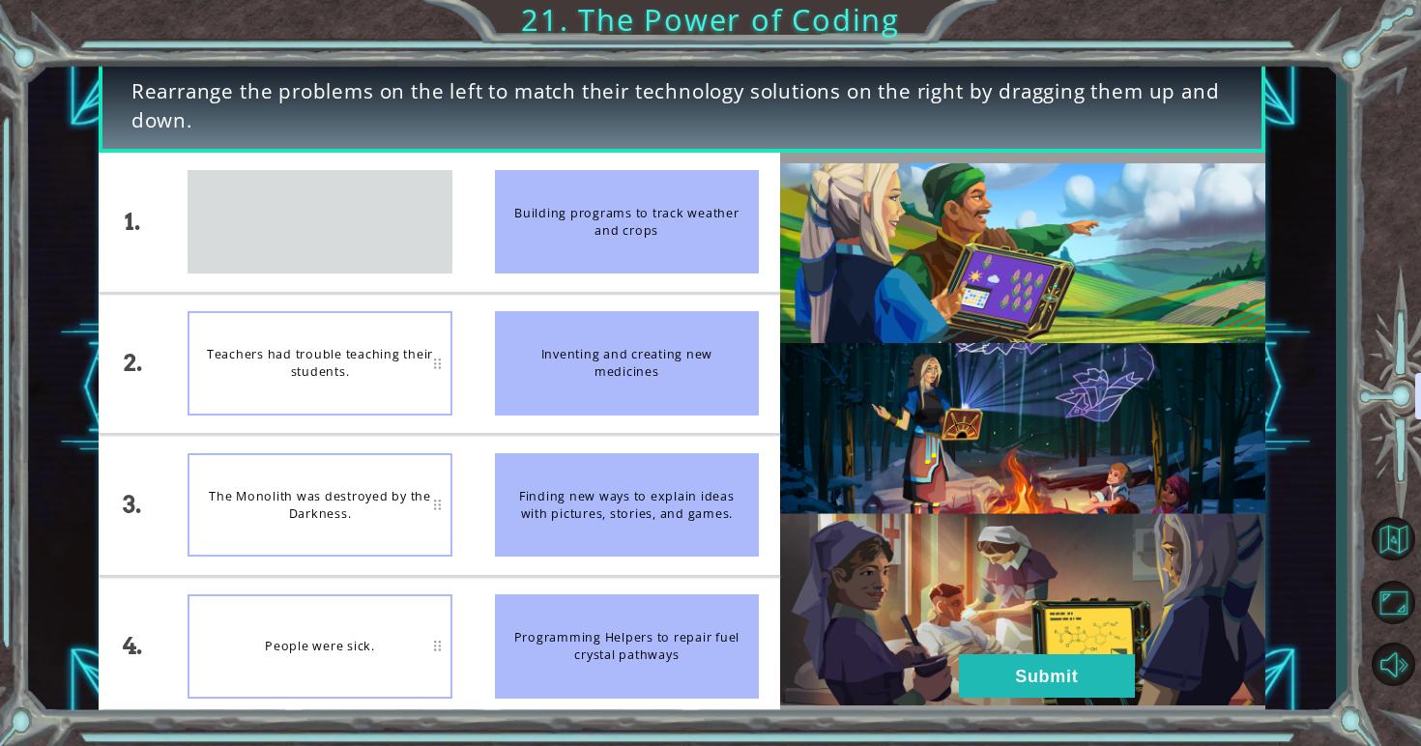
drag, startPoint x: 381, startPoint y: 230, endPoint x: 348, endPoint y: 212, distance: 37.6
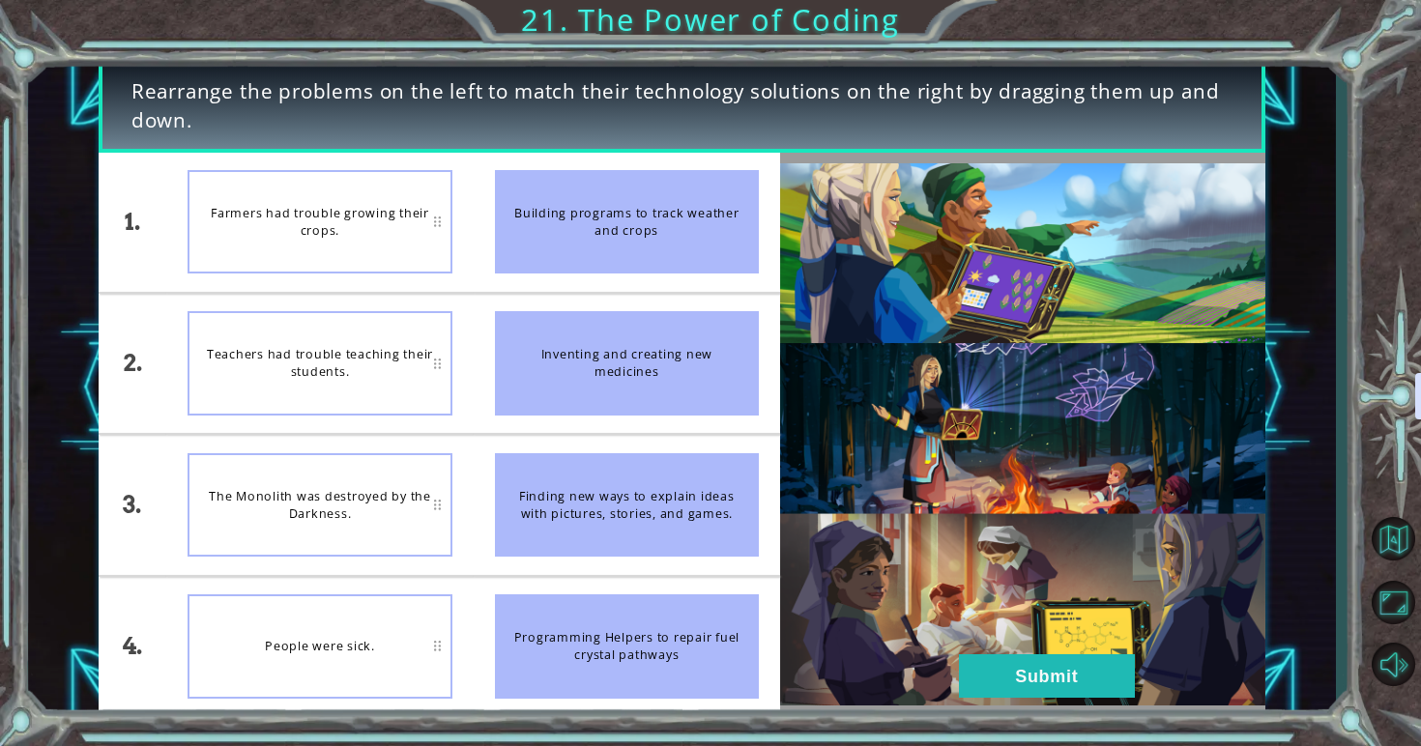
drag, startPoint x: 686, startPoint y: 182, endPoint x: 624, endPoint y: 186, distance: 62.0
click at [626, 186] on div "Building programs to track weather and crops" at bounding box center [627, 221] width 264 height 103
drag, startPoint x: 685, startPoint y: 204, endPoint x: 426, endPoint y: 199, distance: 259.1
click at [426, 199] on div "1. 2. 3. 4. Farmers had trouble growing their crops. Teachers had trouble teach…" at bounding box center [439, 435] width 681 height 564
click at [387, 526] on div "Teachers had trouble teaching their students." at bounding box center [320, 504] width 264 height 103
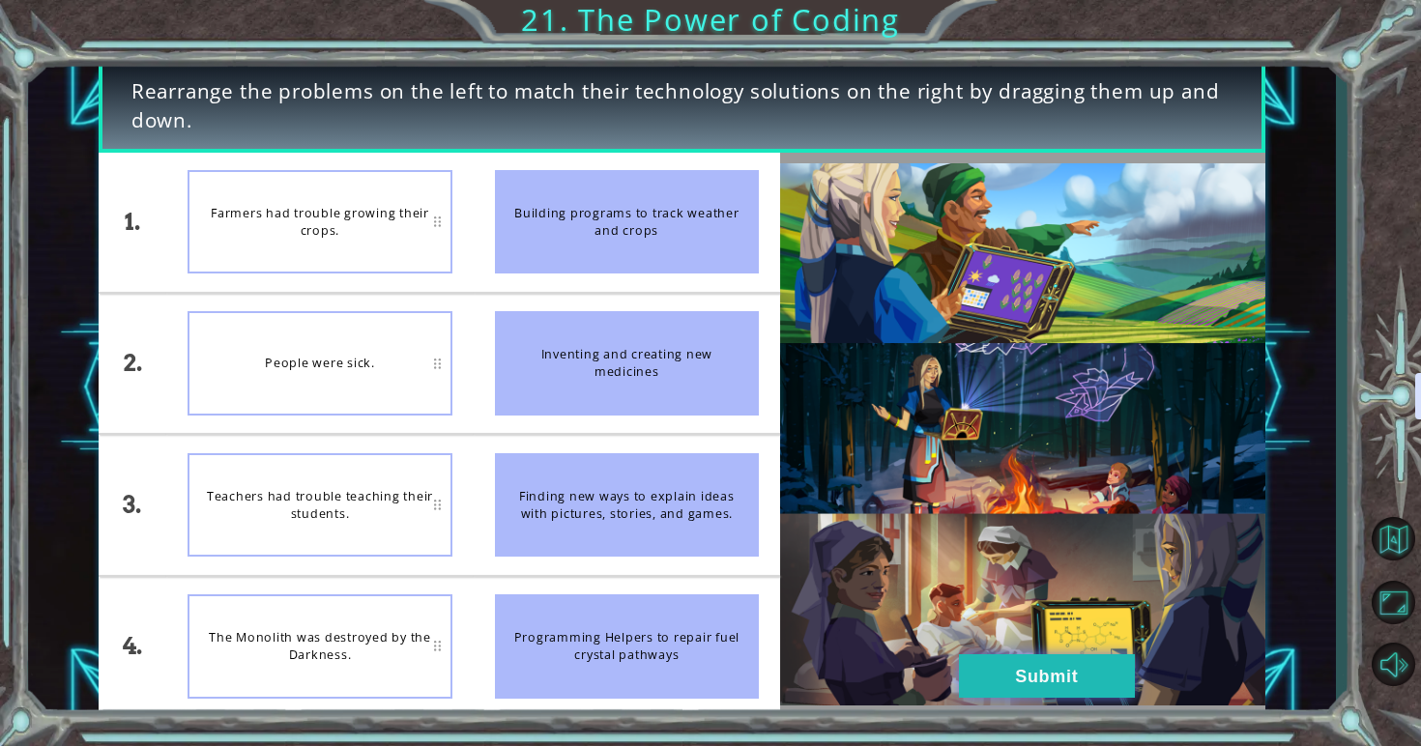
click at [963, 673] on button "Submit" at bounding box center [1047, 675] width 176 height 43
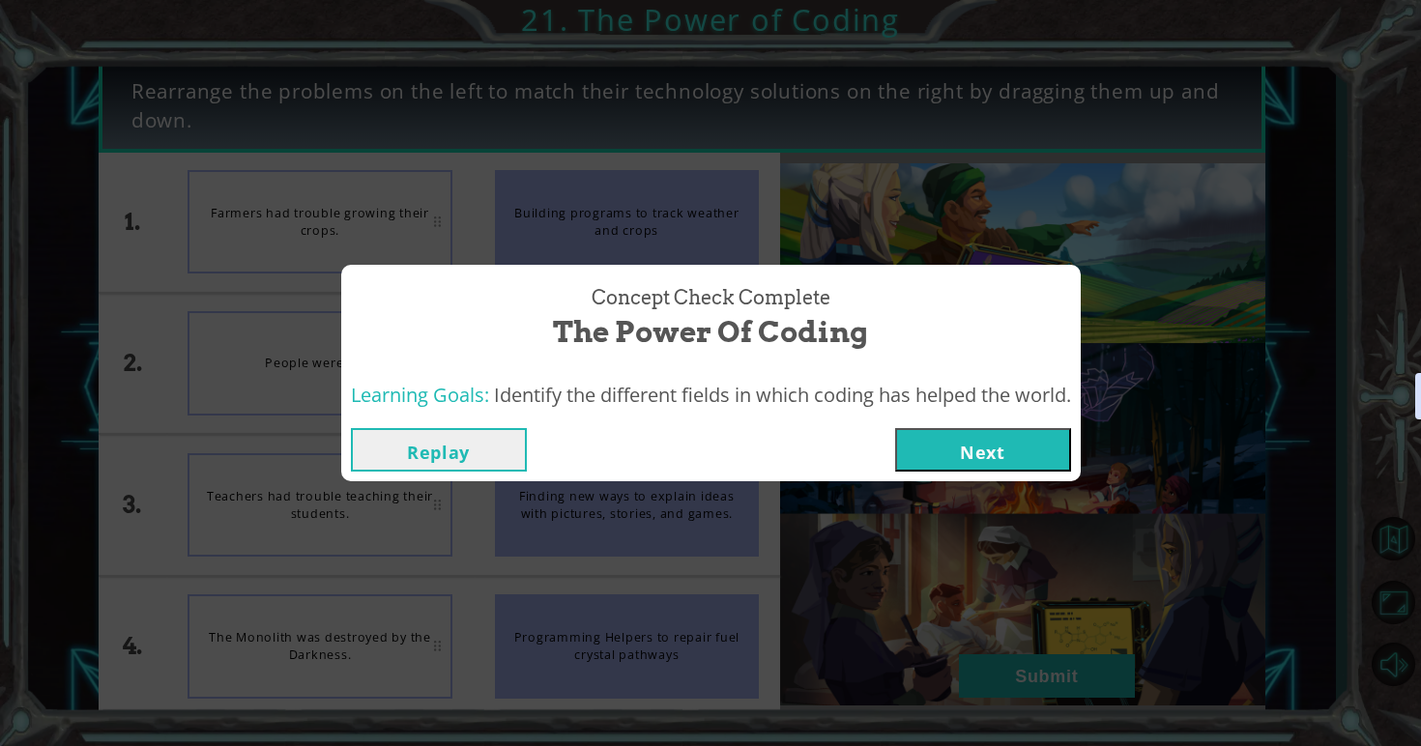
click at [927, 441] on button "Next" at bounding box center [983, 449] width 176 height 43
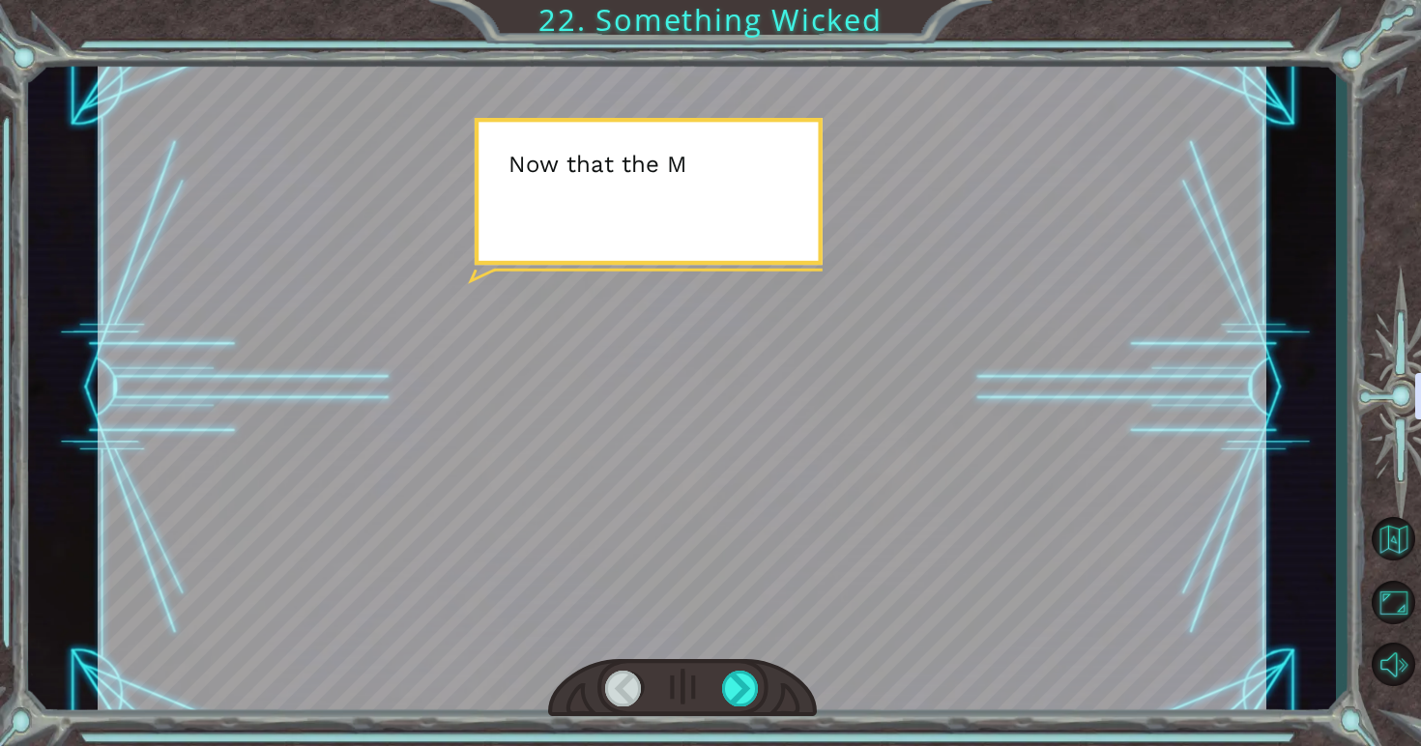
click at [905, 475] on div at bounding box center [682, 388] width 1168 height 656
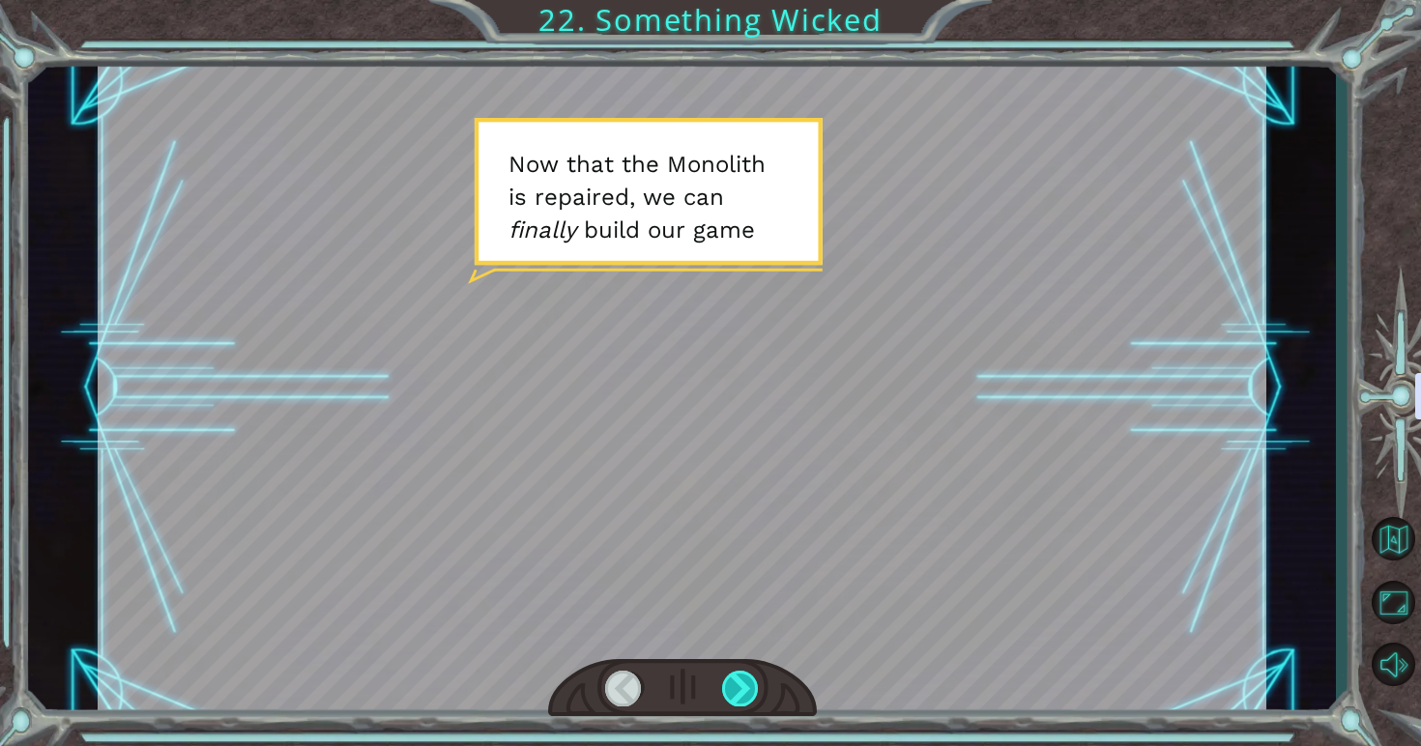
click at [743, 690] on div at bounding box center [741, 689] width 38 height 36
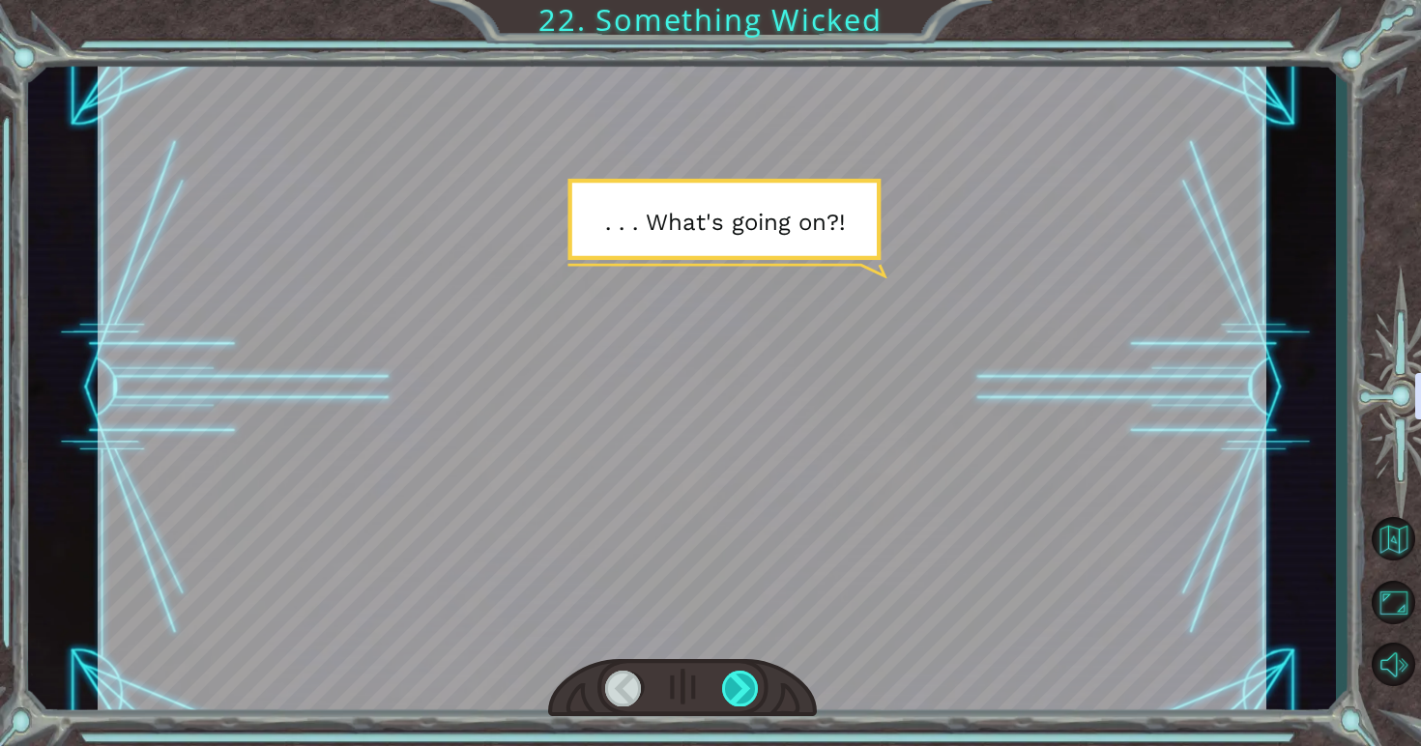
click at [743, 690] on div at bounding box center [741, 689] width 38 height 36
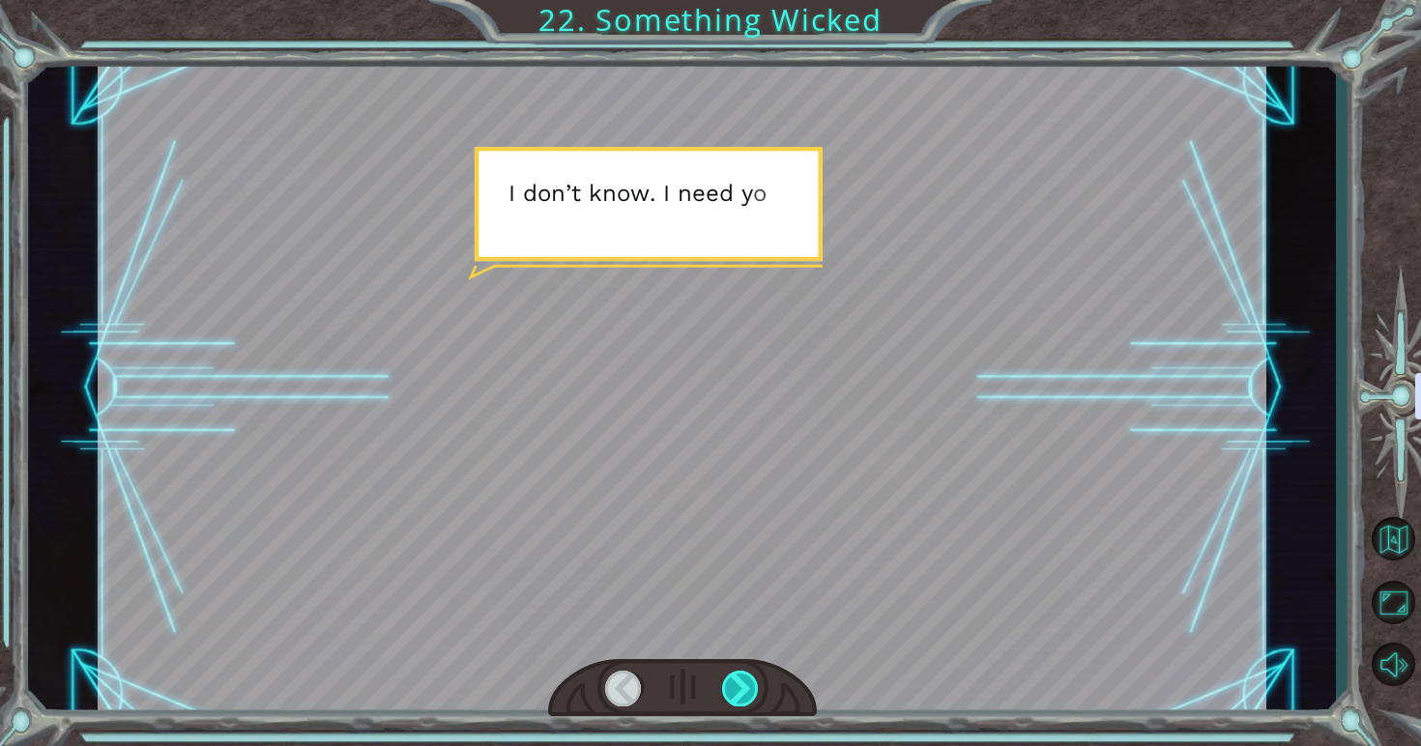
click at [743, 690] on div at bounding box center [741, 689] width 38 height 36
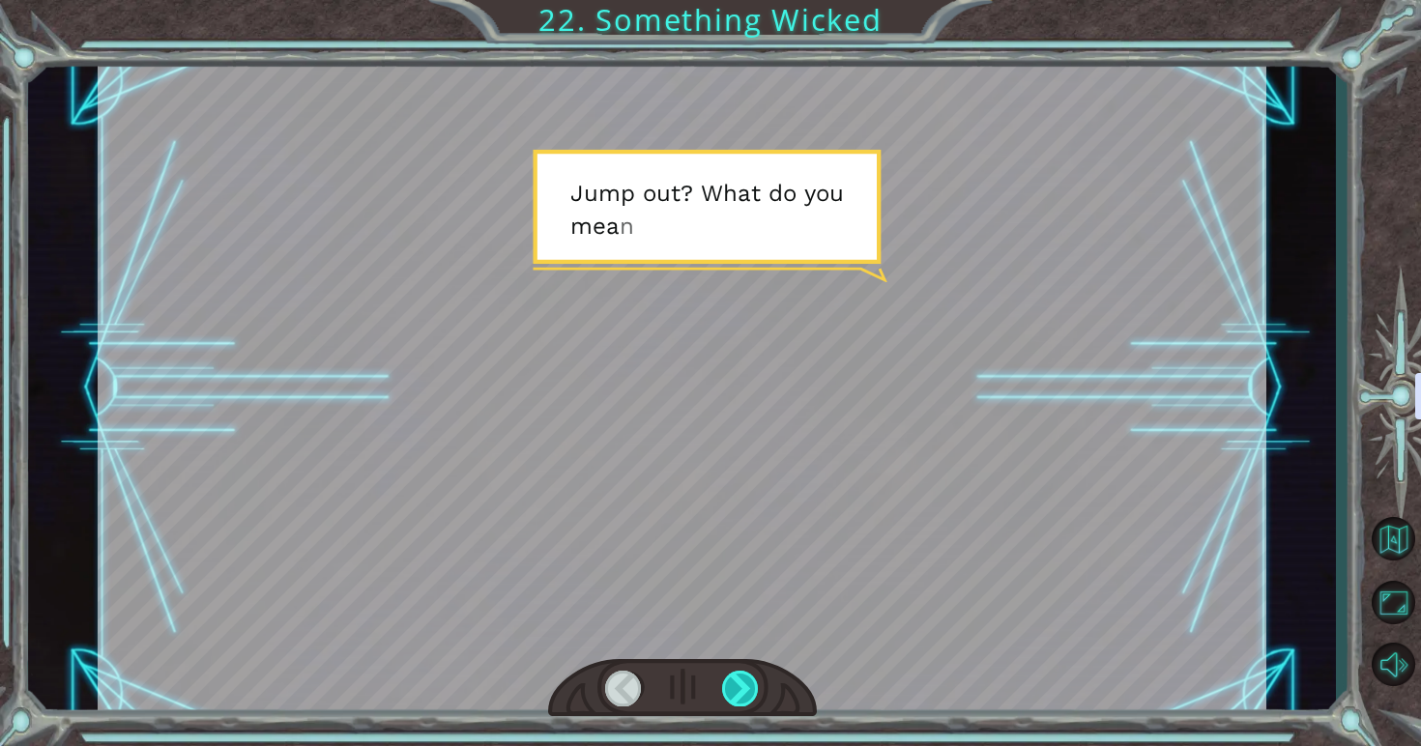
click at [743, 692] on div at bounding box center [741, 689] width 38 height 36
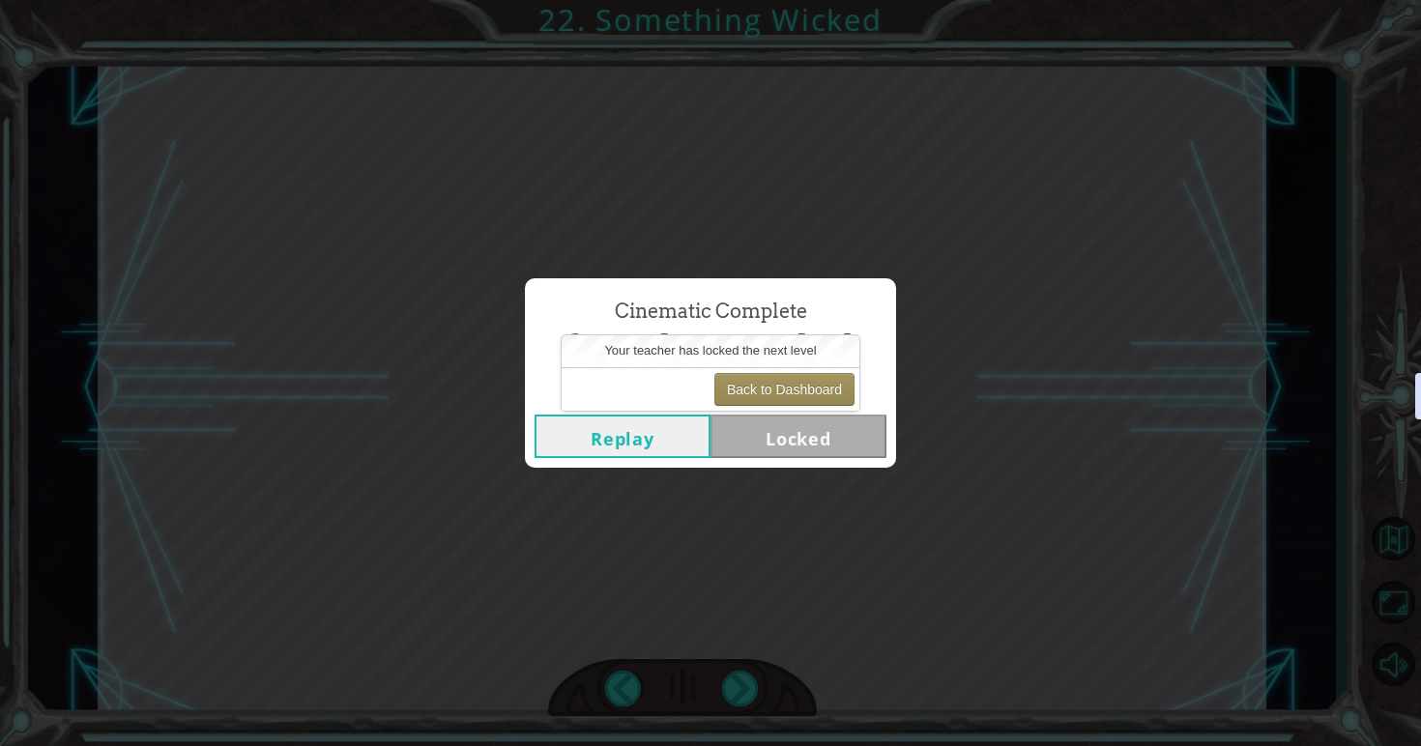
click at [804, 369] on div "Back to Dashboard" at bounding box center [711, 388] width 298 height 43
click at [801, 383] on button "Back to Dashboard" at bounding box center [784, 389] width 140 height 33
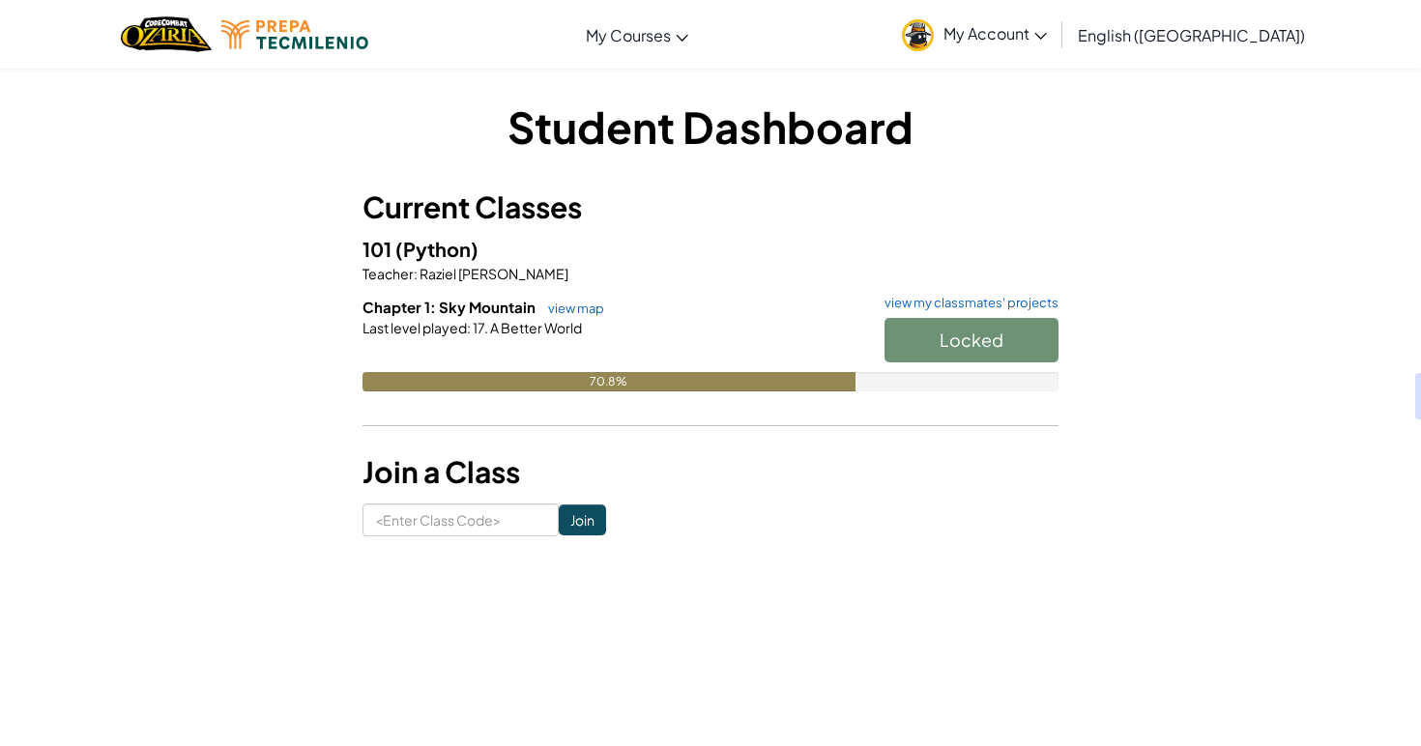
click at [578, 325] on span "A Better World" at bounding box center [535, 327] width 94 height 17
click at [579, 316] on h6 "Chapter 1: Sky Mountain view map view my classmates' projects" at bounding box center [710, 307] width 696 height 21
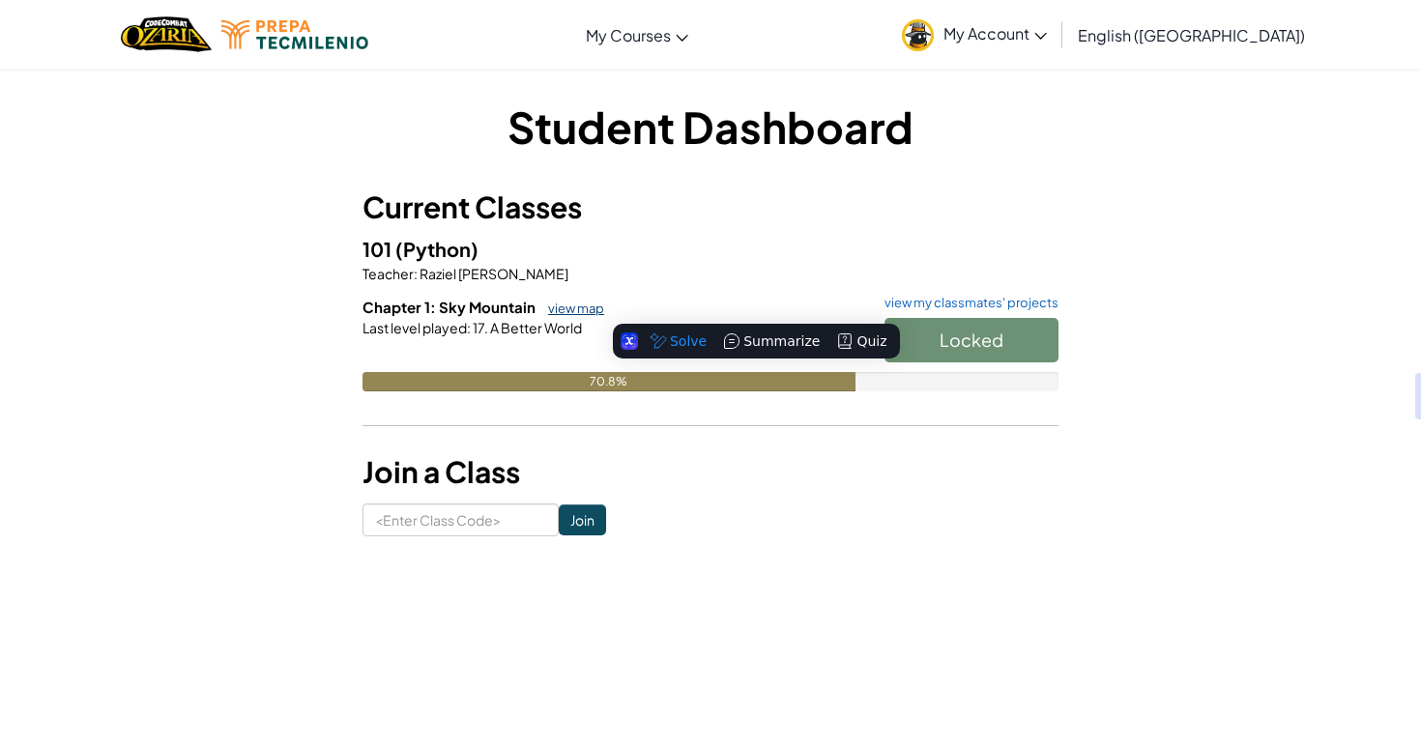
click at [581, 309] on link "view map" at bounding box center [571, 308] width 66 height 15
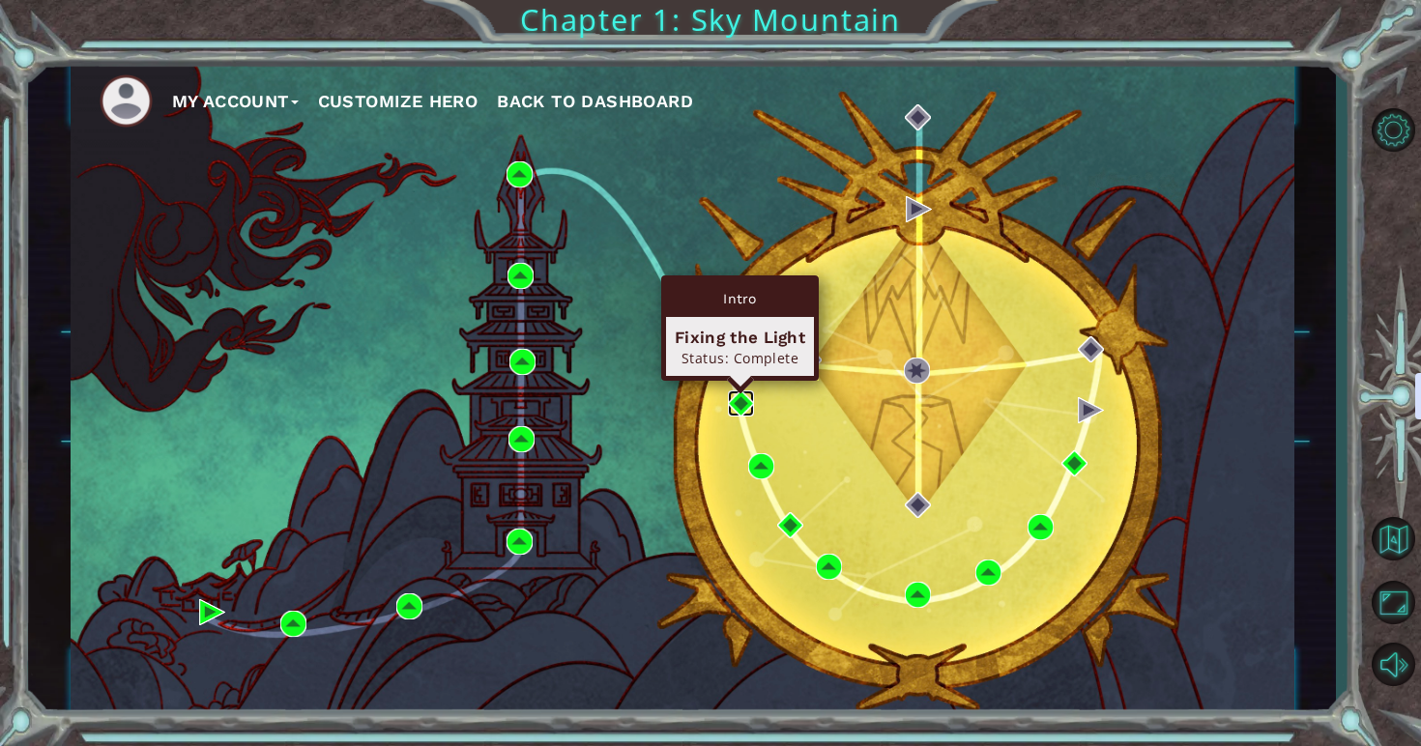
click at [738, 401] on img at bounding box center [741, 403] width 26 height 26
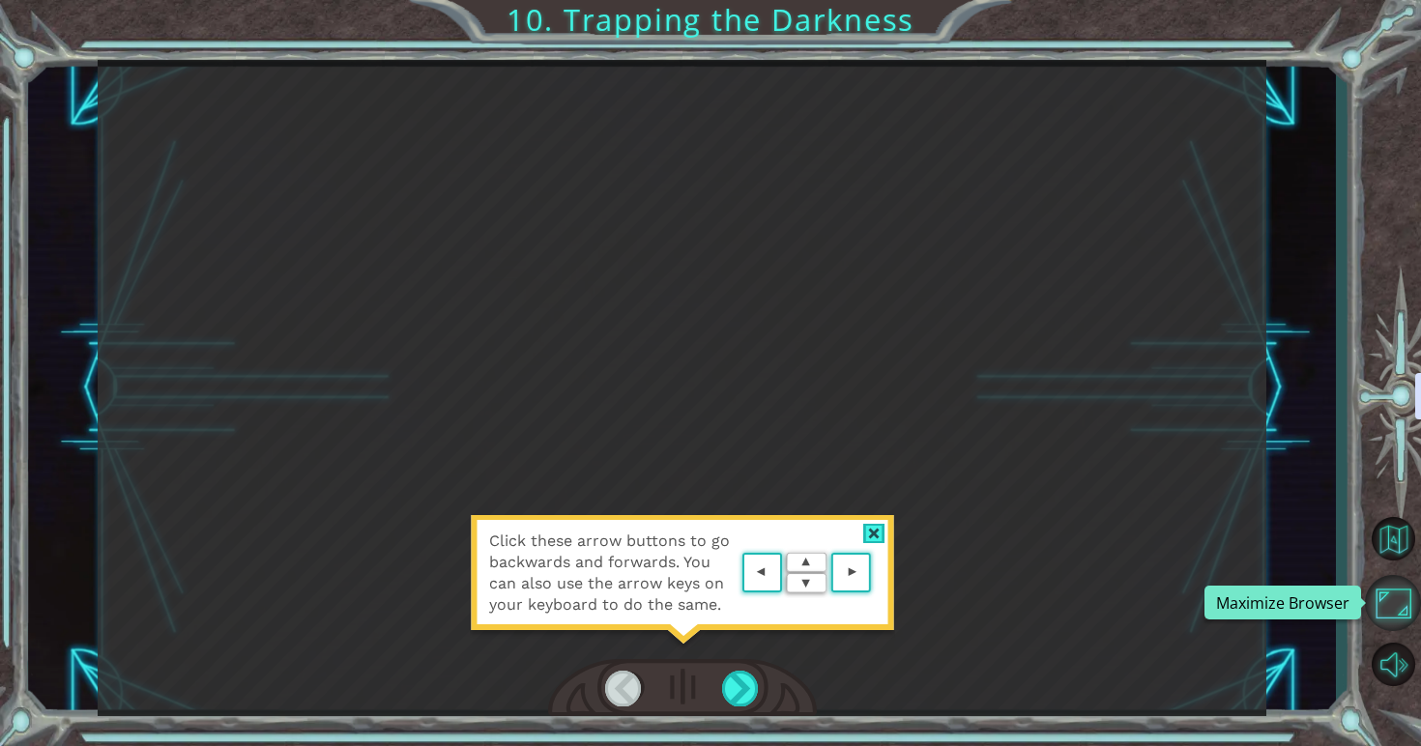
click at [1398, 614] on button "Maximize Browser" at bounding box center [1393, 603] width 56 height 56
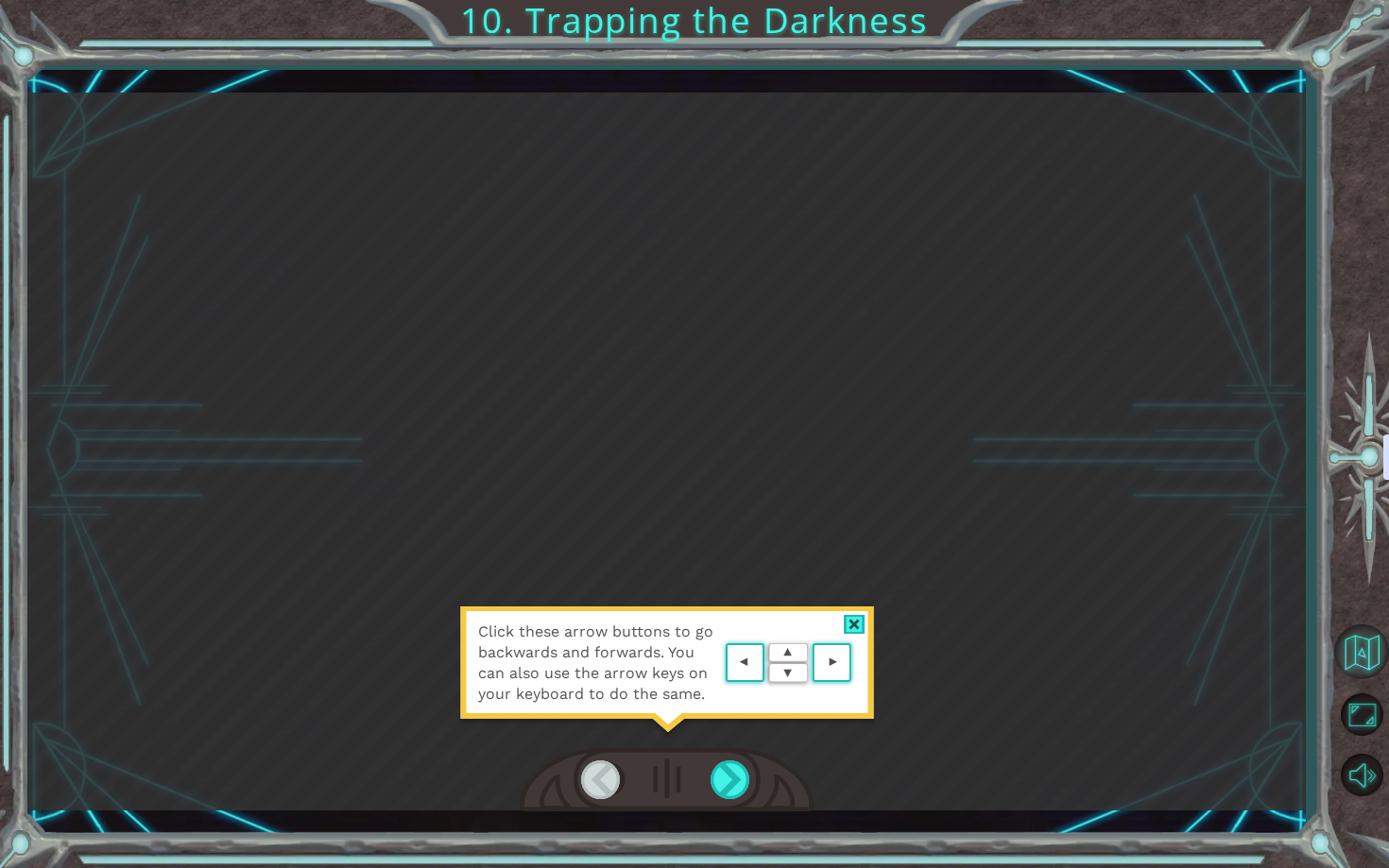
click at [1366, 650] on button "Back to Map" at bounding box center [1362, 652] width 55 height 55
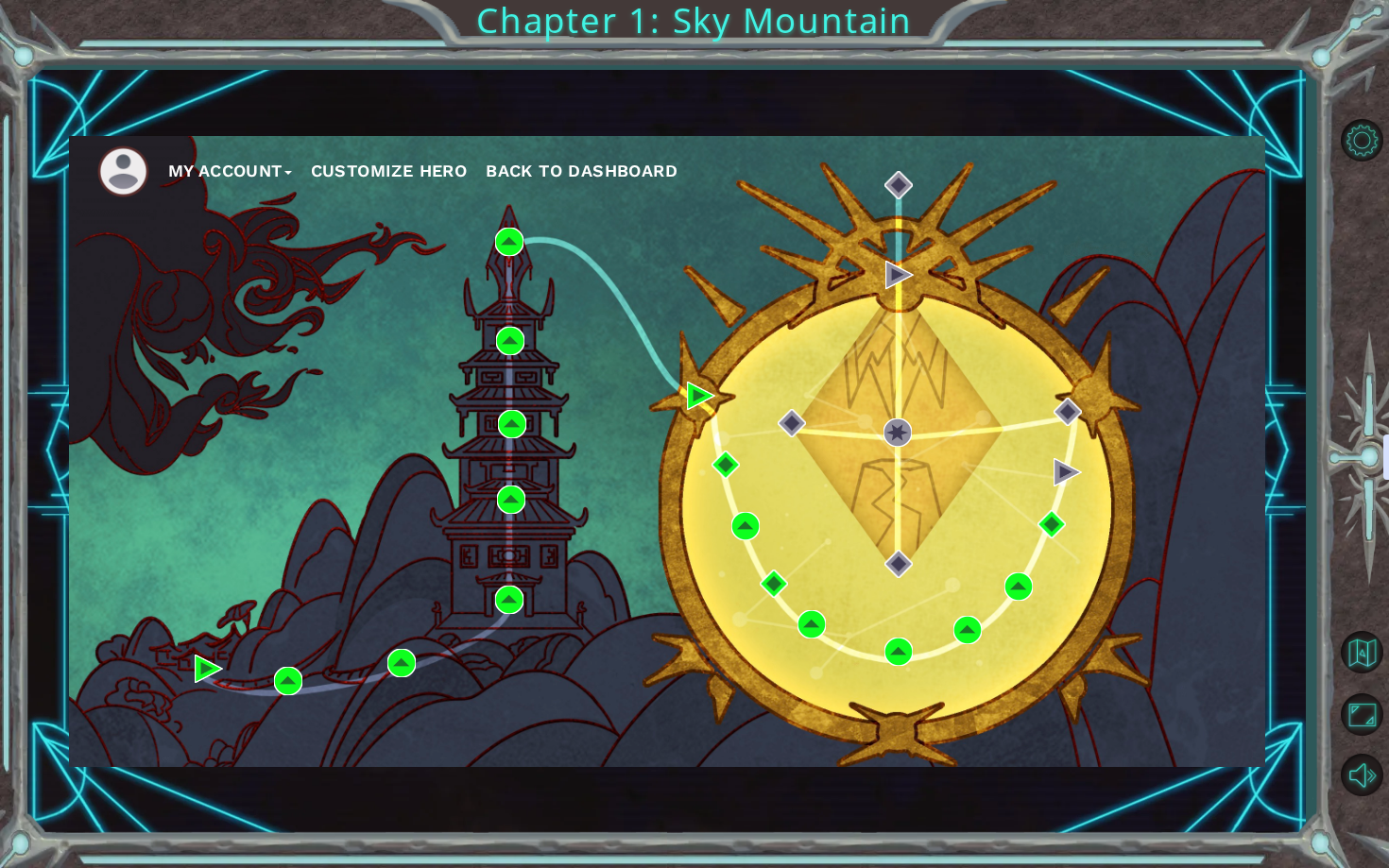
click at [750, 510] on div "My Account Customize Hero Back to Dashboard" at bounding box center [668, 452] width 1196 height 631
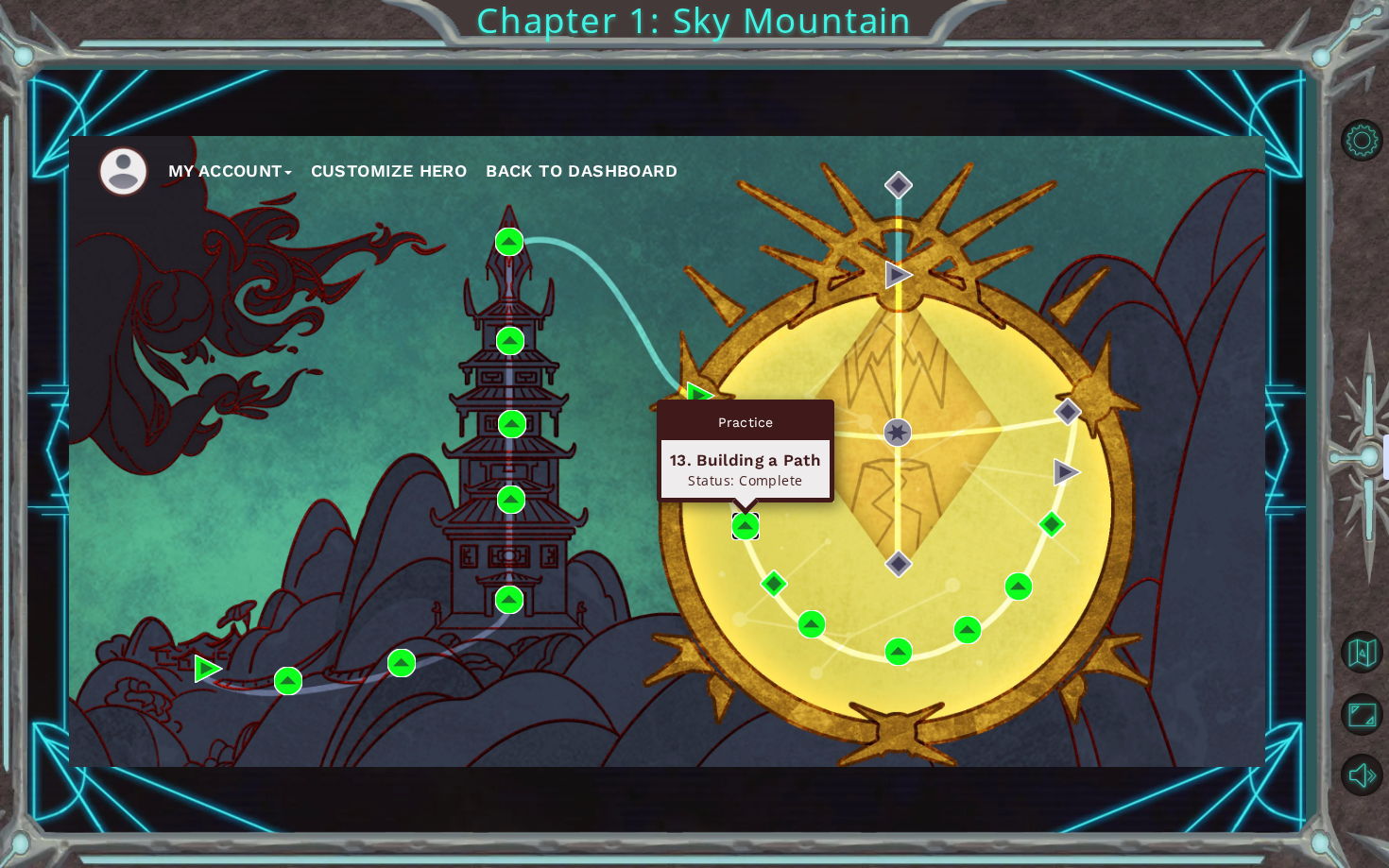
click at [750, 517] on img at bounding box center [745, 526] width 28 height 28
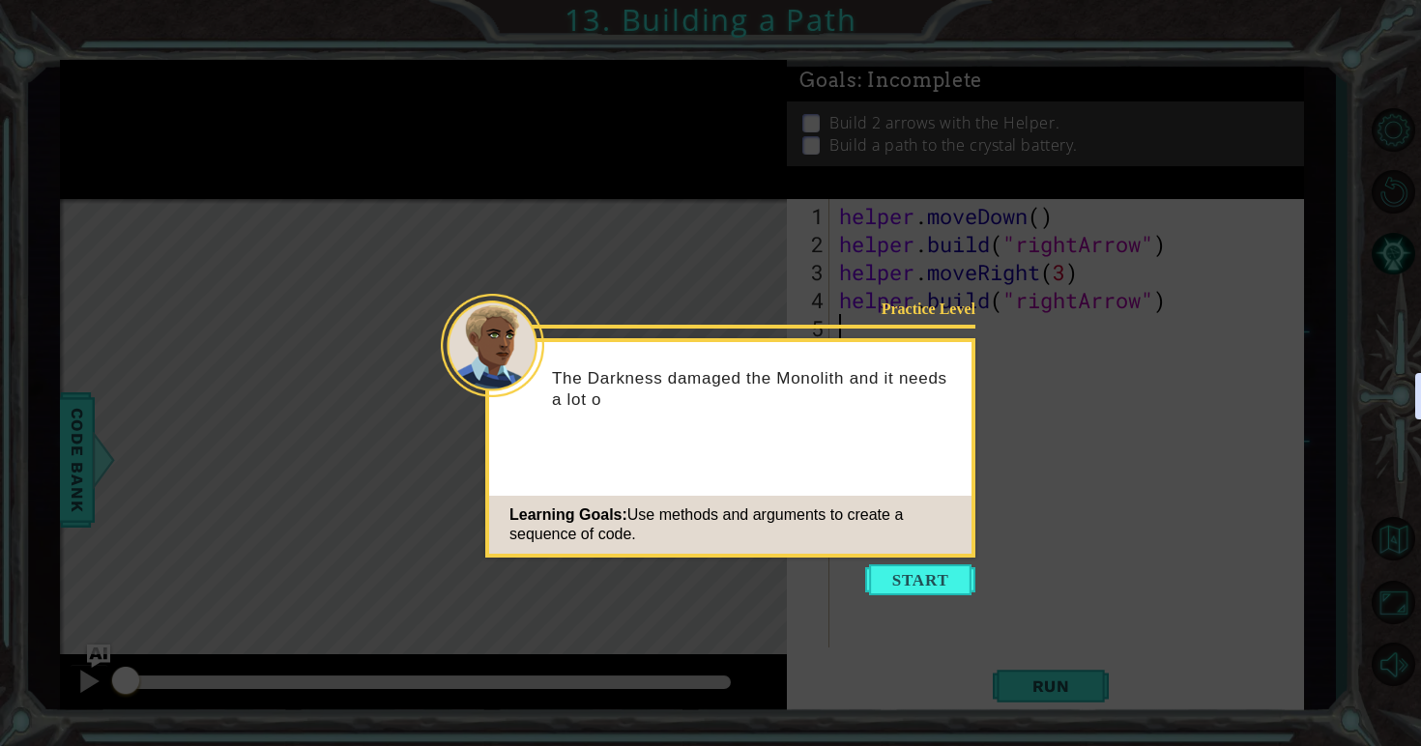
click at [1042, 481] on icon at bounding box center [710, 373] width 1421 height 746
click at [952, 592] on button "Start" at bounding box center [920, 579] width 110 height 31
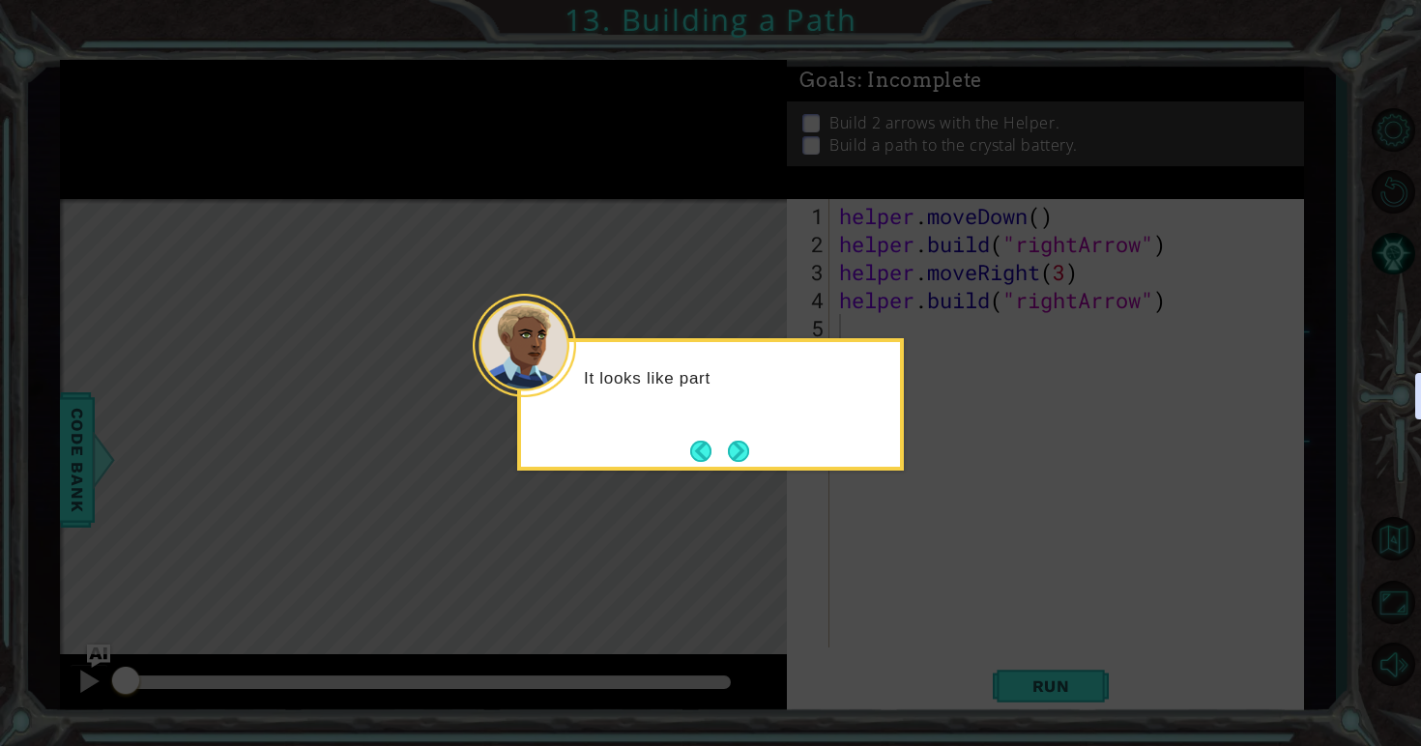
click at [756, 448] on div "It looks like part" at bounding box center [710, 404] width 387 height 132
click at [756, 448] on button "Next" at bounding box center [739, 451] width 36 height 36
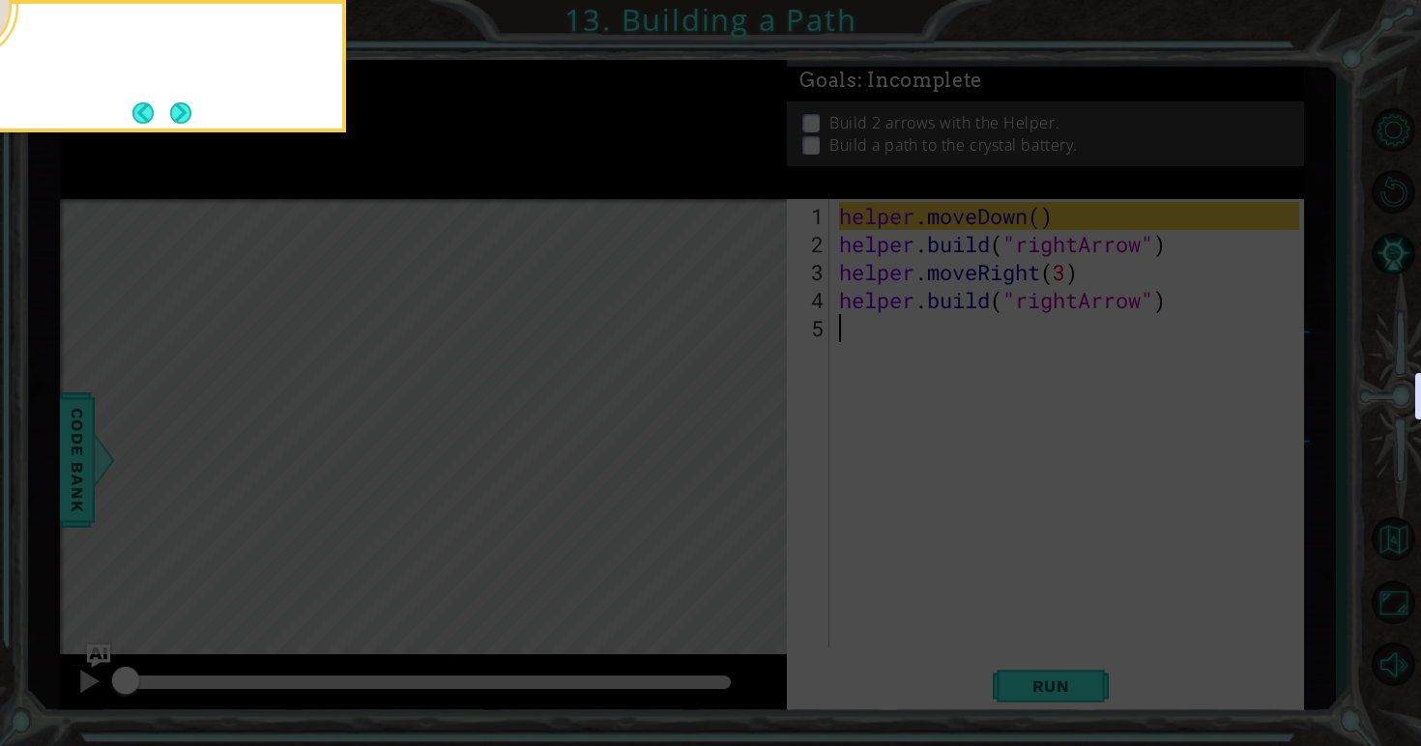
click at [756, 448] on icon at bounding box center [710, 111] width 1421 height 1269
click at [183, 114] on button "Next" at bounding box center [181, 113] width 30 height 30
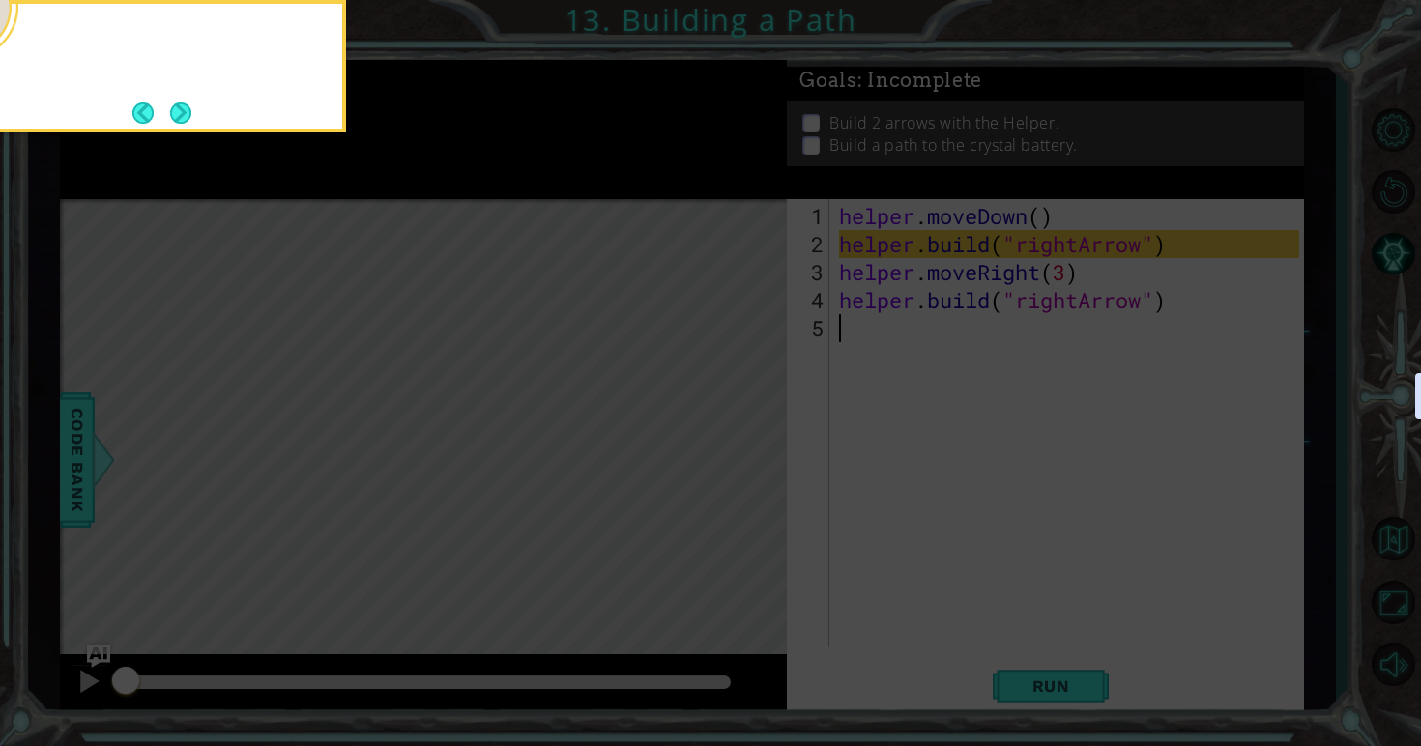
click at [183, 114] on button "Next" at bounding box center [180, 113] width 25 height 25
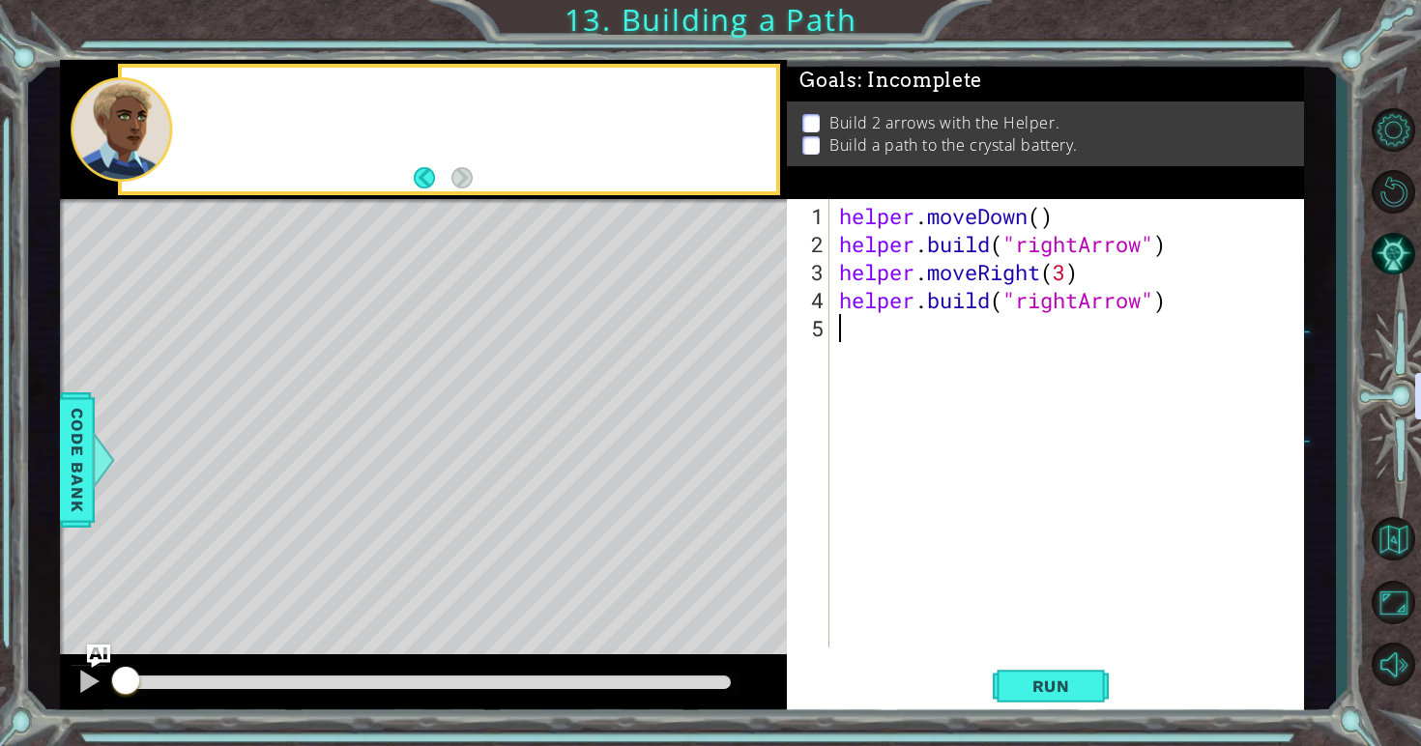
click at [183, 114] on div at bounding box center [475, 129] width 601 height 47
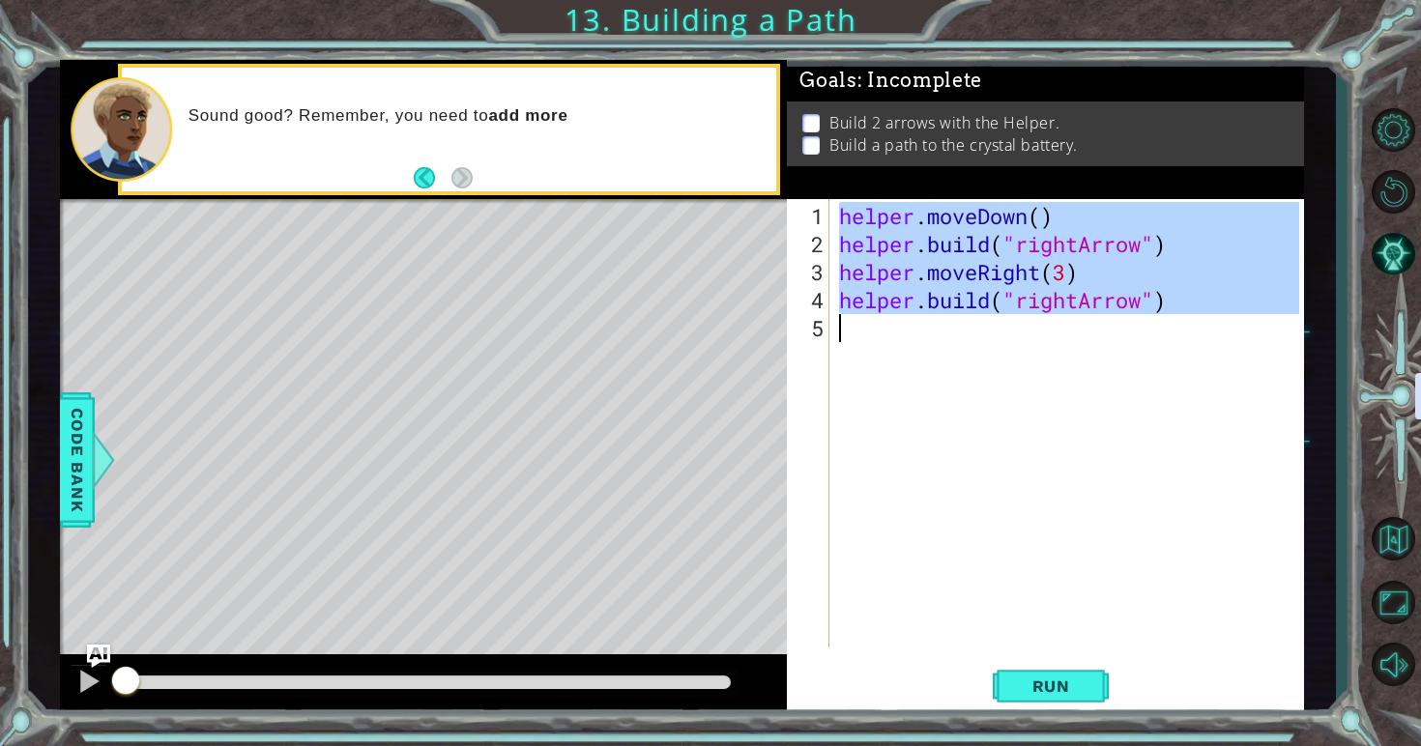
drag, startPoint x: 842, startPoint y: 220, endPoint x: 1268, endPoint y: 322, distance: 438.2
click at [1268, 323] on div "helper . moveDown ( ) helper . build ( "rightArrow" ) helper . moveRight ( 3 ) …" at bounding box center [1072, 454] width 474 height 505
type textarea "[DOMAIN_NAME]("rightArrow")"
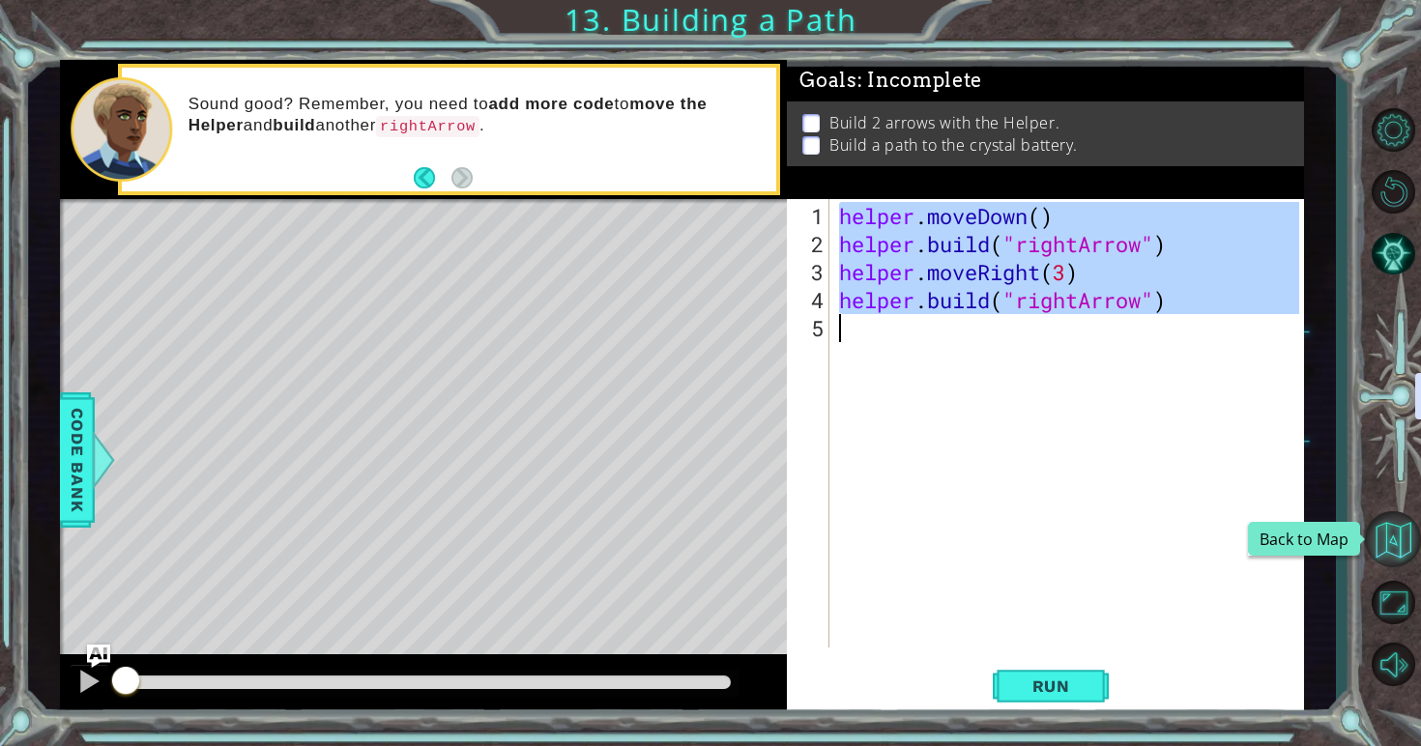
click at [1402, 539] on button "Back to Map" at bounding box center [1393, 539] width 56 height 56
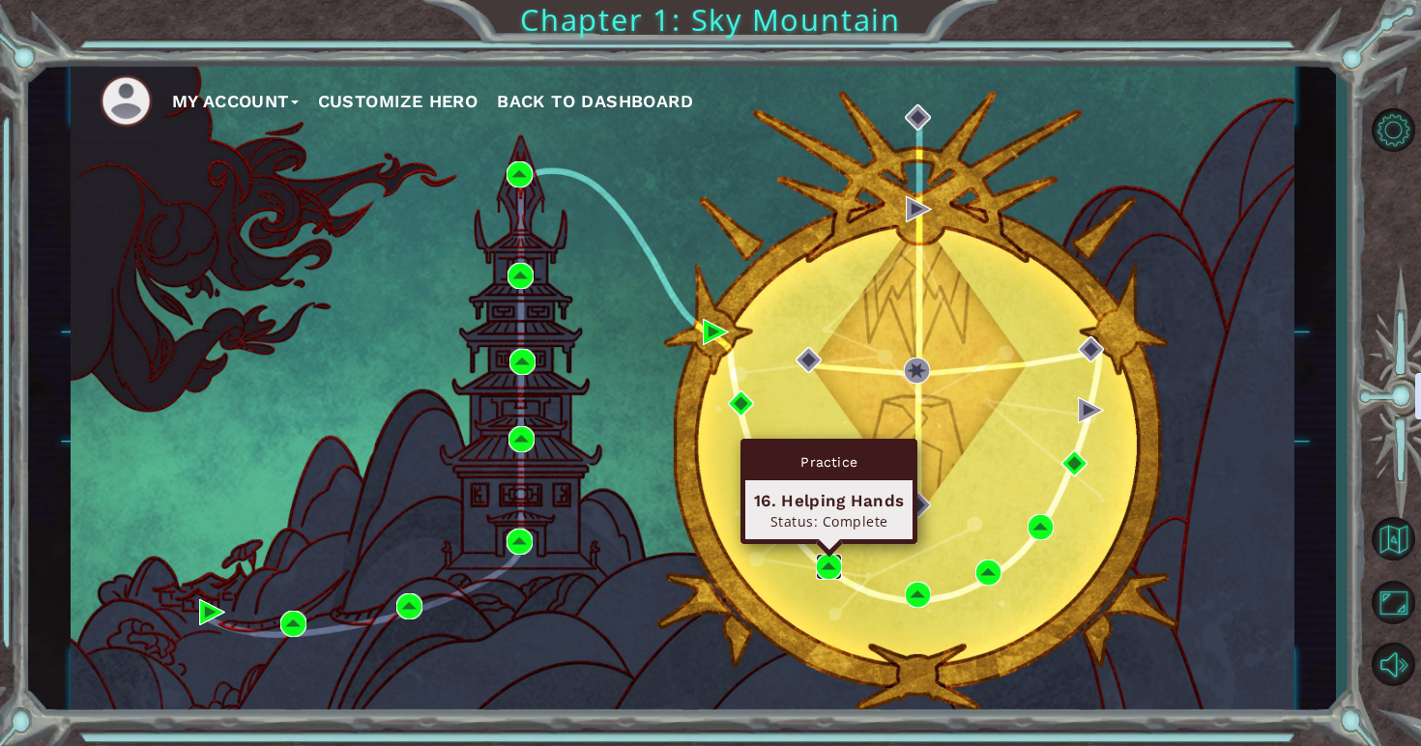
click at [820, 560] on img at bounding box center [829, 567] width 26 height 26
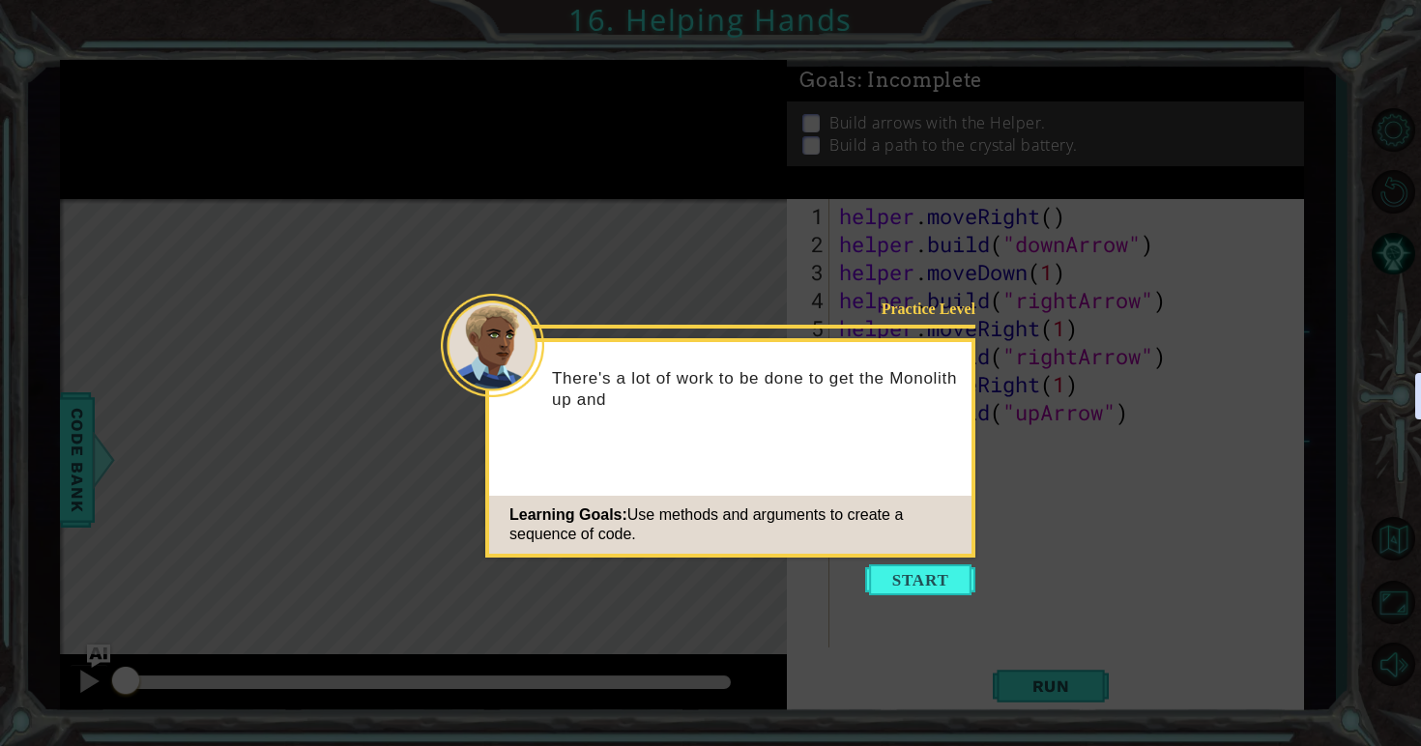
click at [1310, 393] on icon at bounding box center [710, 373] width 1421 height 746
click at [948, 561] on icon at bounding box center [710, 373] width 1421 height 746
click at [944, 571] on button "Start" at bounding box center [920, 579] width 110 height 31
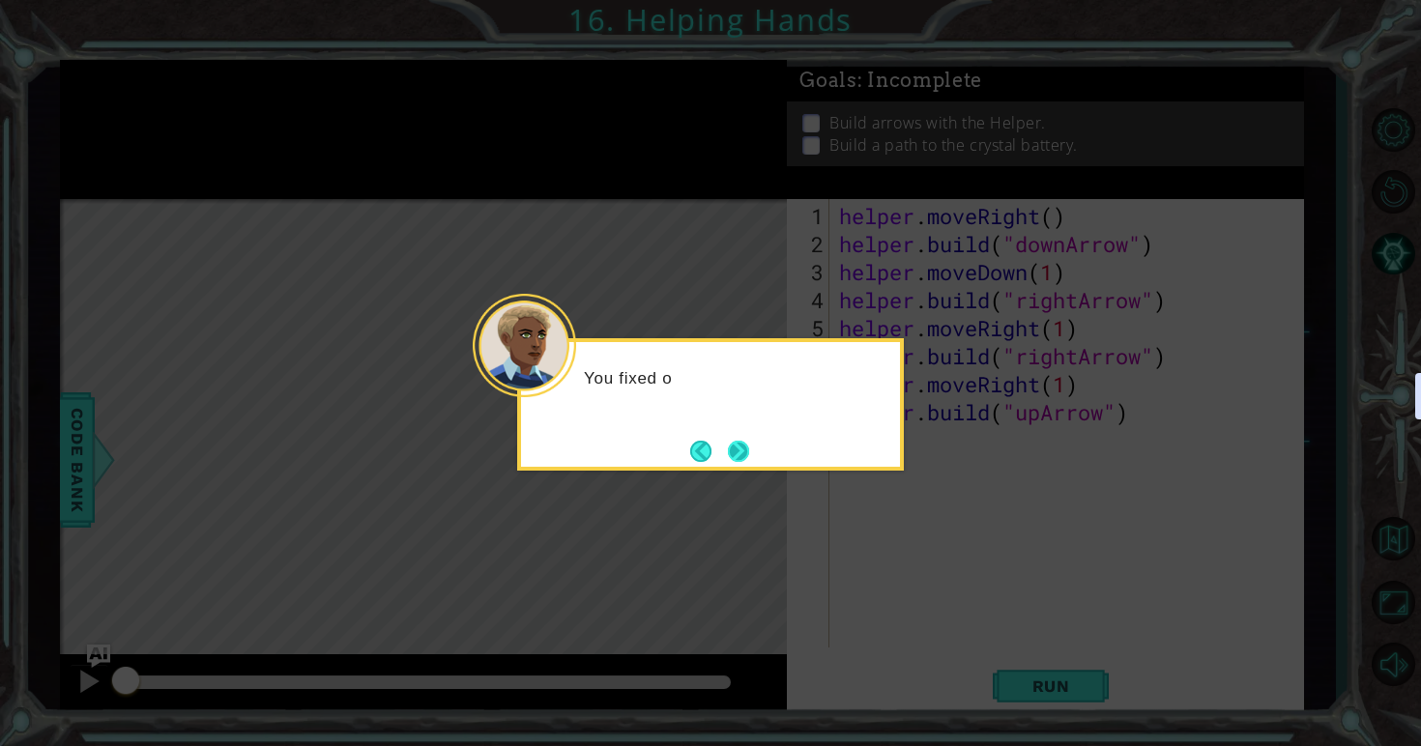
click at [739, 448] on button "Next" at bounding box center [739, 451] width 22 height 22
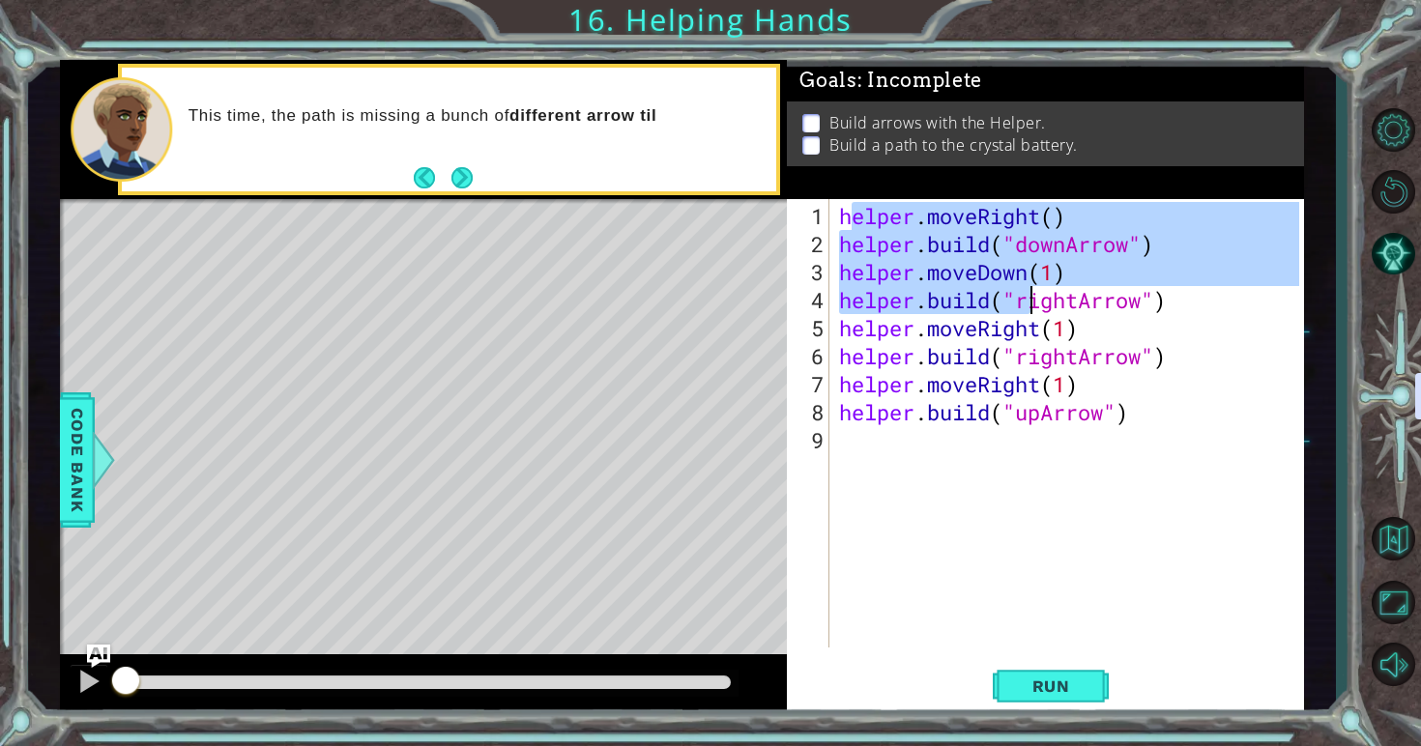
drag, startPoint x: 846, startPoint y: 222, endPoint x: 1029, endPoint y: 281, distance: 192.9
click at [1029, 281] on div "helper . moveRight ( ) helper . build ( "downArrow" ) helper . moveDown ( 1 ) h…" at bounding box center [1072, 454] width 474 height 505
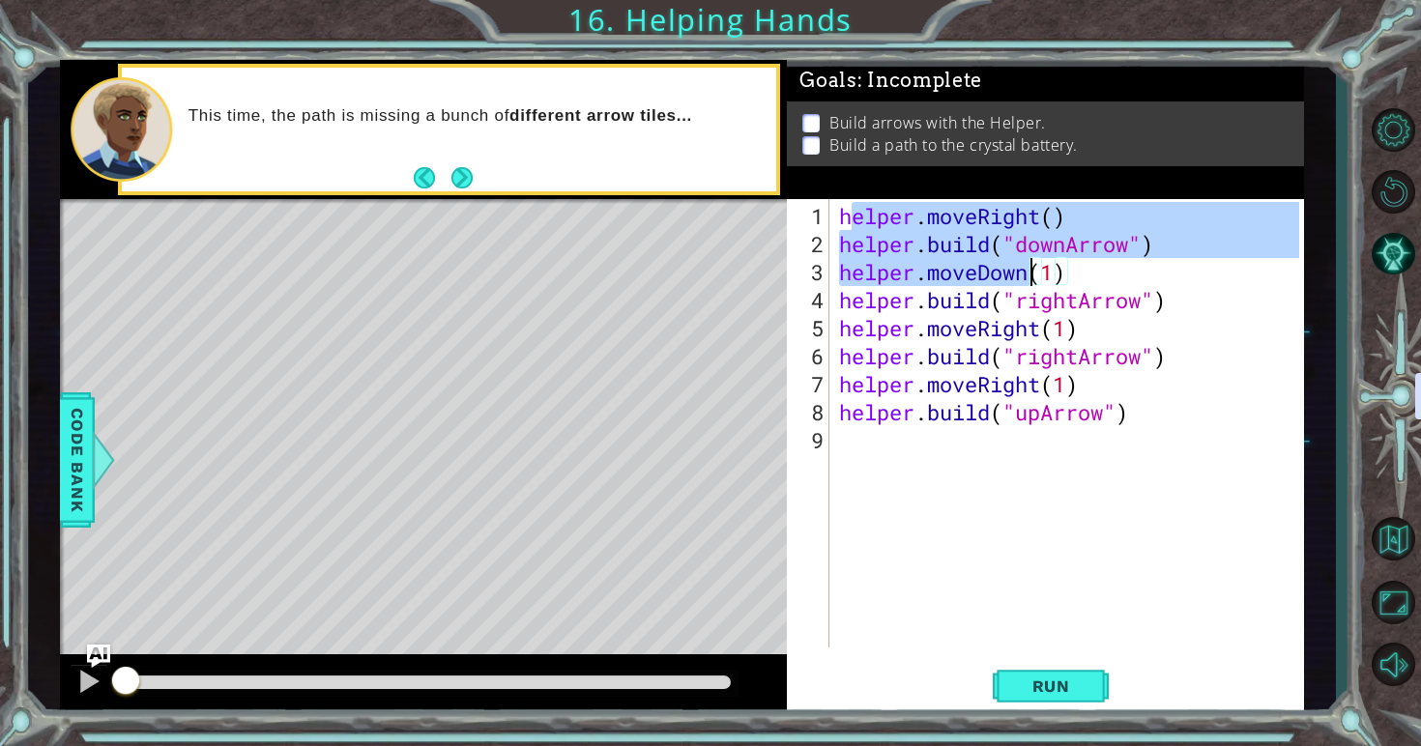
click at [1029, 281] on div "helper . moveRight ( ) helper . build ( "downArrow" ) helper . moveDown ( 1 ) h…" at bounding box center [1072, 454] width 474 height 505
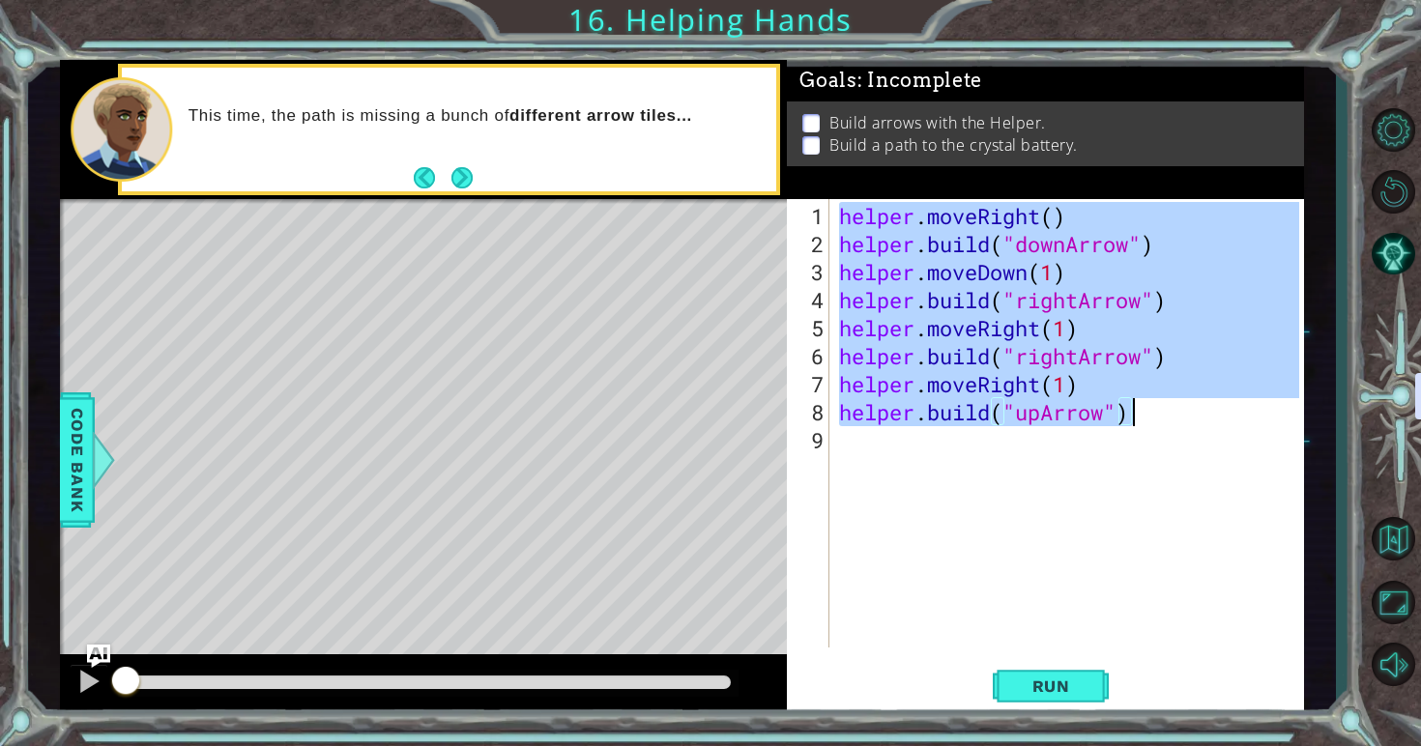
drag, startPoint x: 838, startPoint y: 218, endPoint x: 1184, endPoint y: 417, distance: 398.7
click at [1184, 417] on div "helper . moveRight ( ) helper . build ( "downArrow" ) helper . moveDown ( 1 ) h…" at bounding box center [1072, 454] width 474 height 505
type textarea "helper.moveRight(1) [DOMAIN_NAME]("upArrow")"
click at [1399, 565] on button "Back to Map" at bounding box center [1393, 539] width 56 height 56
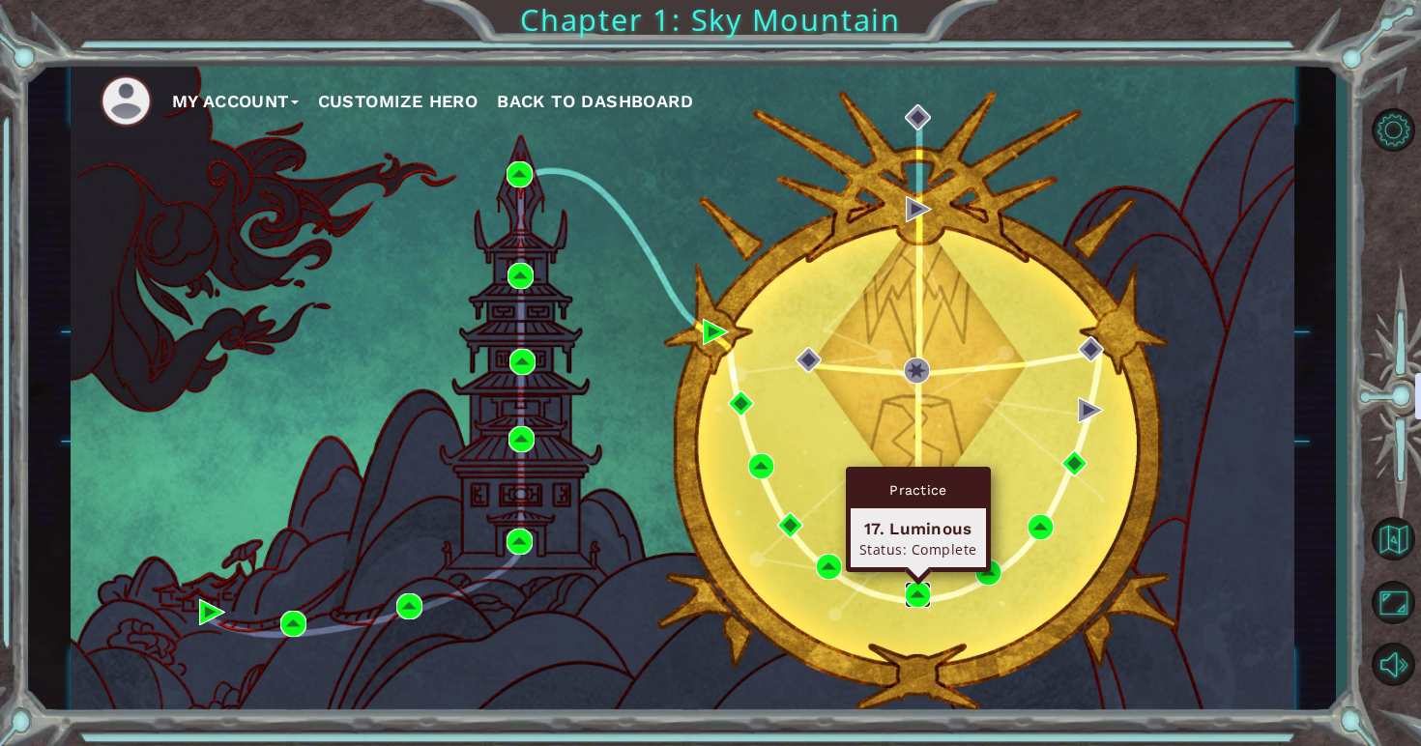
click at [927, 599] on img at bounding box center [918, 595] width 26 height 26
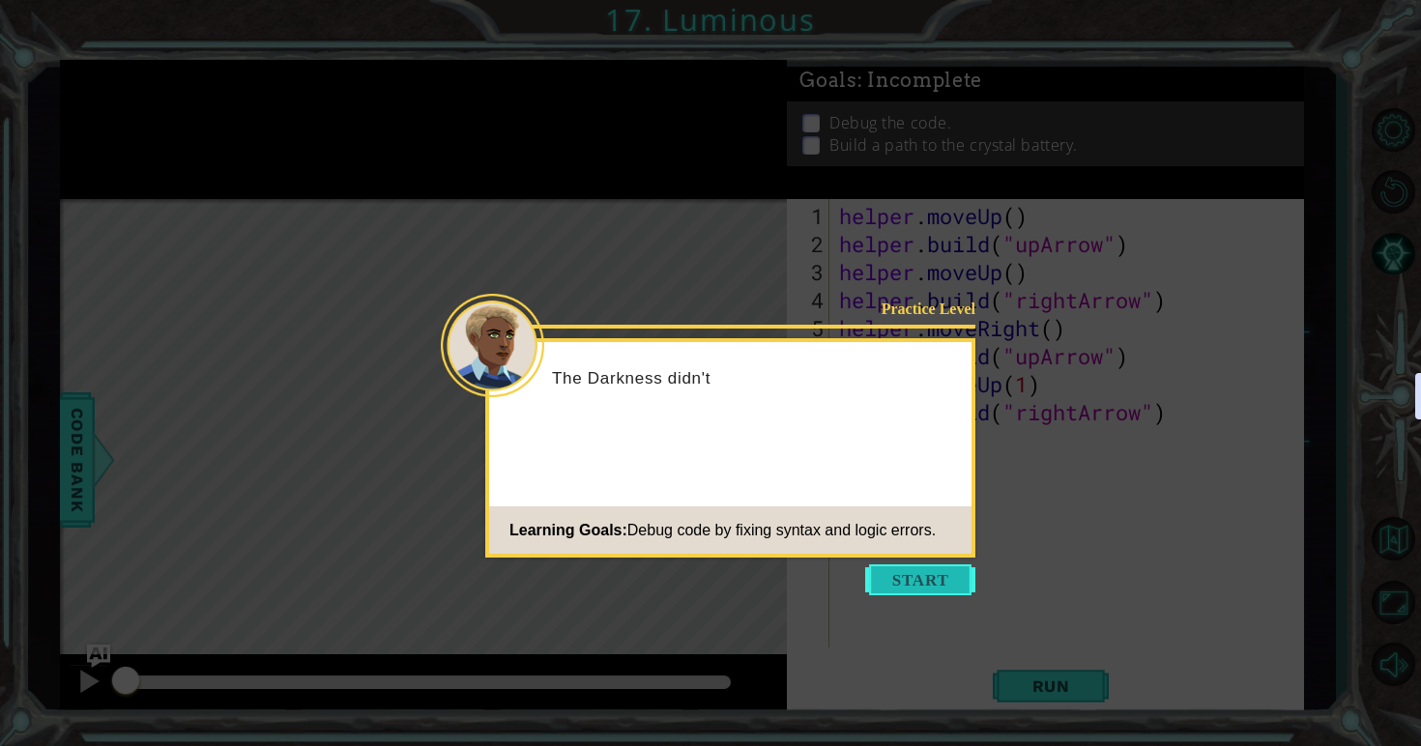
click at [907, 577] on button "Start" at bounding box center [920, 579] width 110 height 31
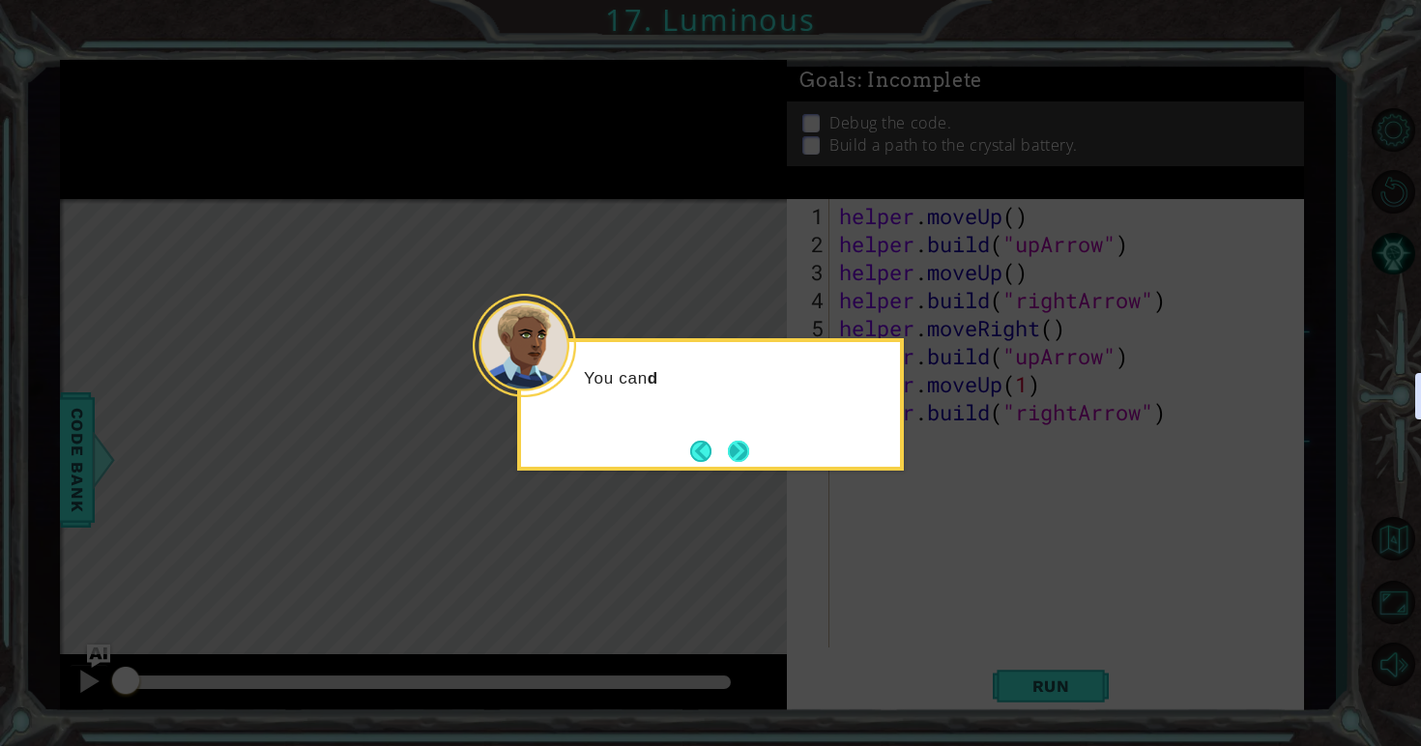
click at [748, 450] on button "Next" at bounding box center [739, 451] width 22 height 22
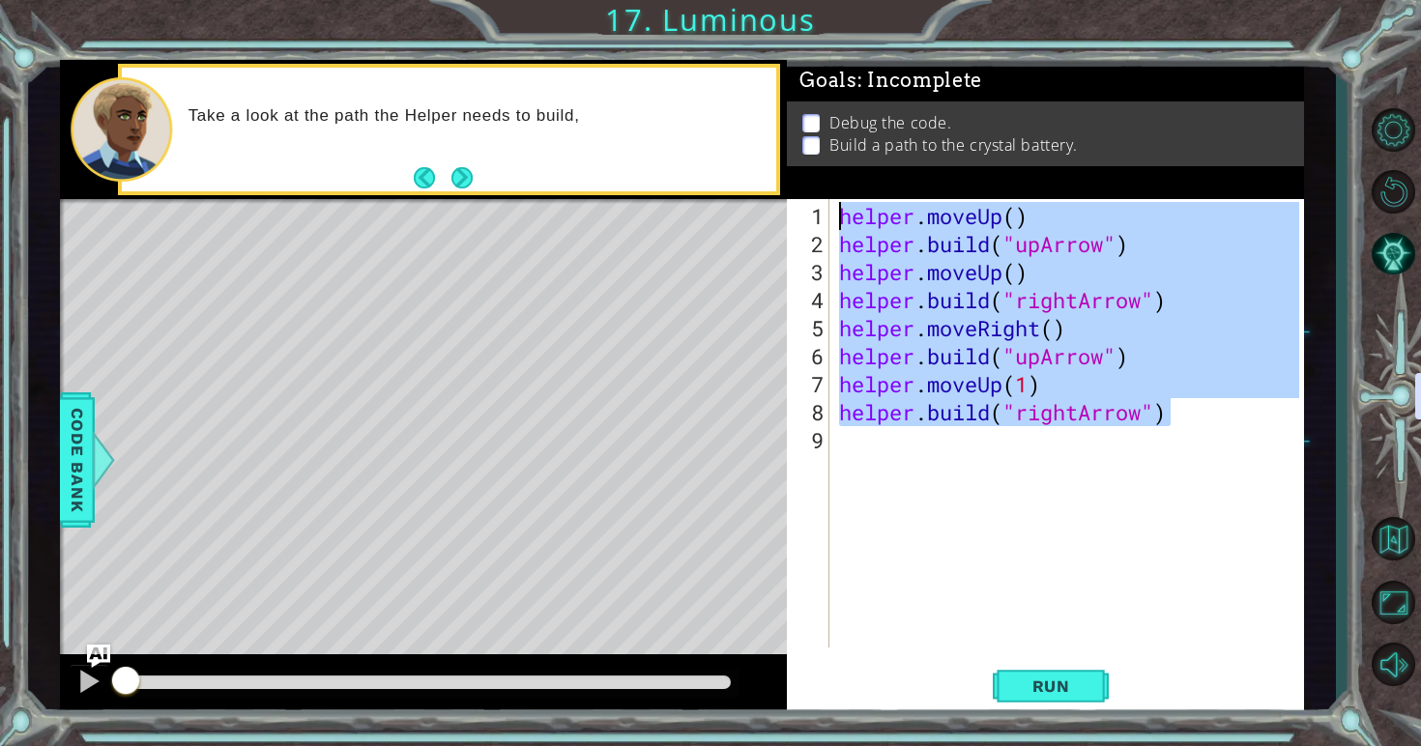
drag, startPoint x: 1175, startPoint y: 418, endPoint x: 816, endPoint y: 220, distance: 410.1
click at [815, 220] on div "1 2 3 4 5 6 7 8 9 helper . moveUp ( ) helper . build ( "upArrow" ) helper . mov…" at bounding box center [1043, 423] width 512 height 448
type textarea "helper.moveUp() [DOMAIN_NAME]("upArrow")"
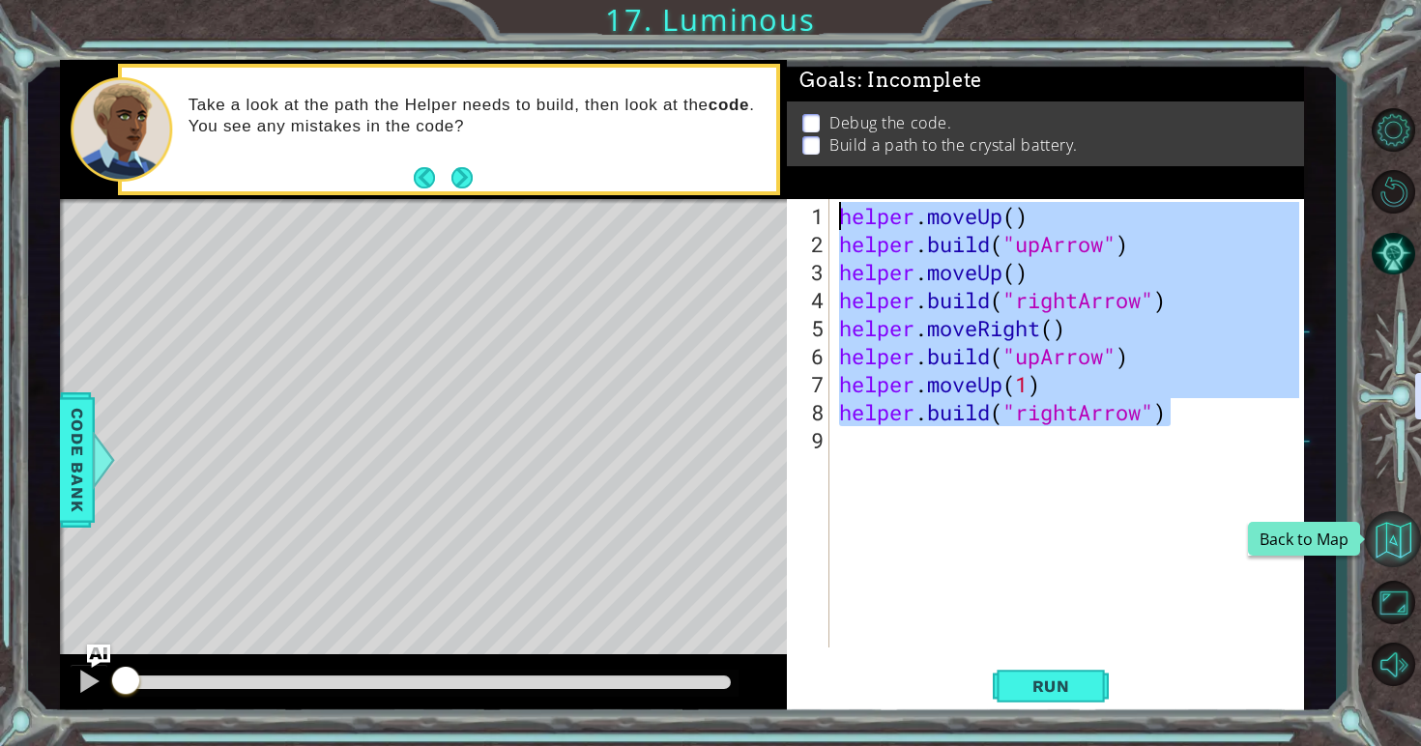
click at [1396, 555] on button "Back to Map" at bounding box center [1393, 539] width 56 height 56
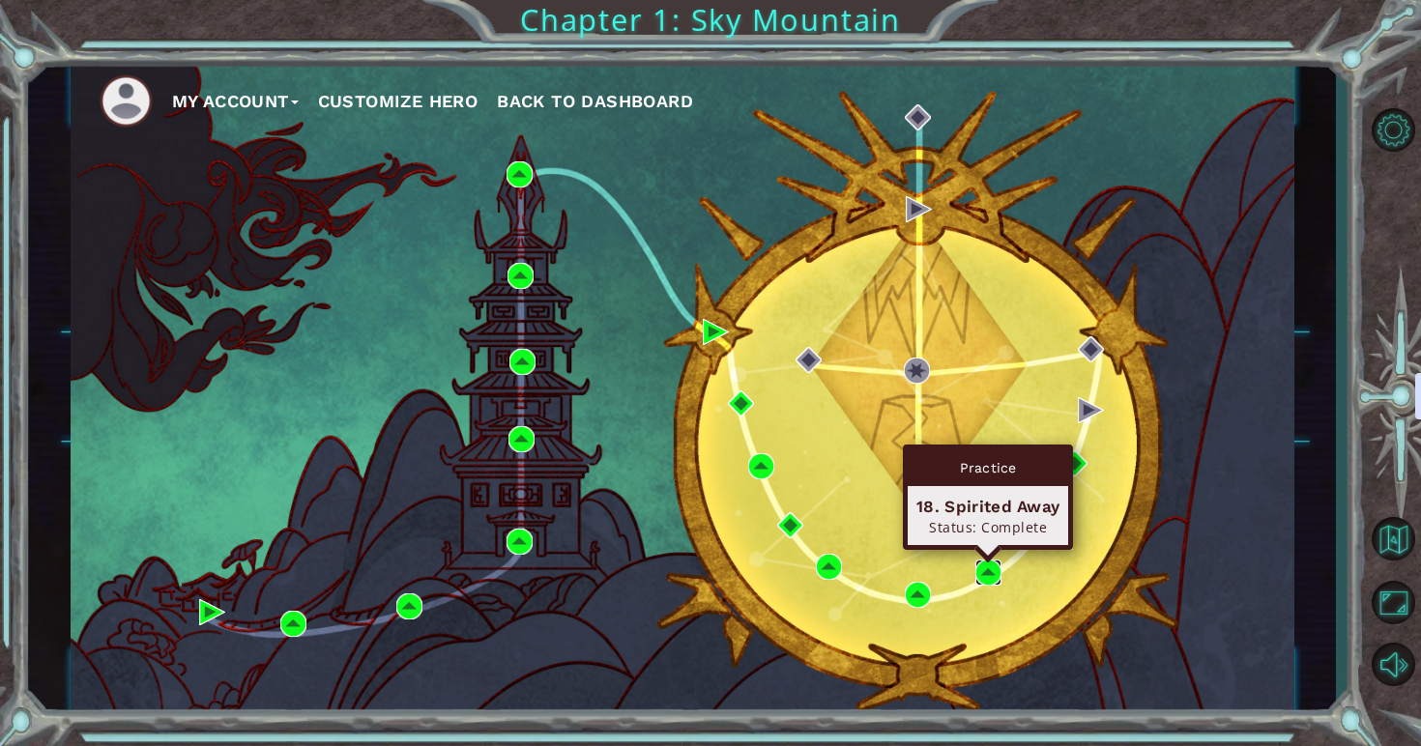
click at [985, 571] on img at bounding box center [988, 573] width 26 height 26
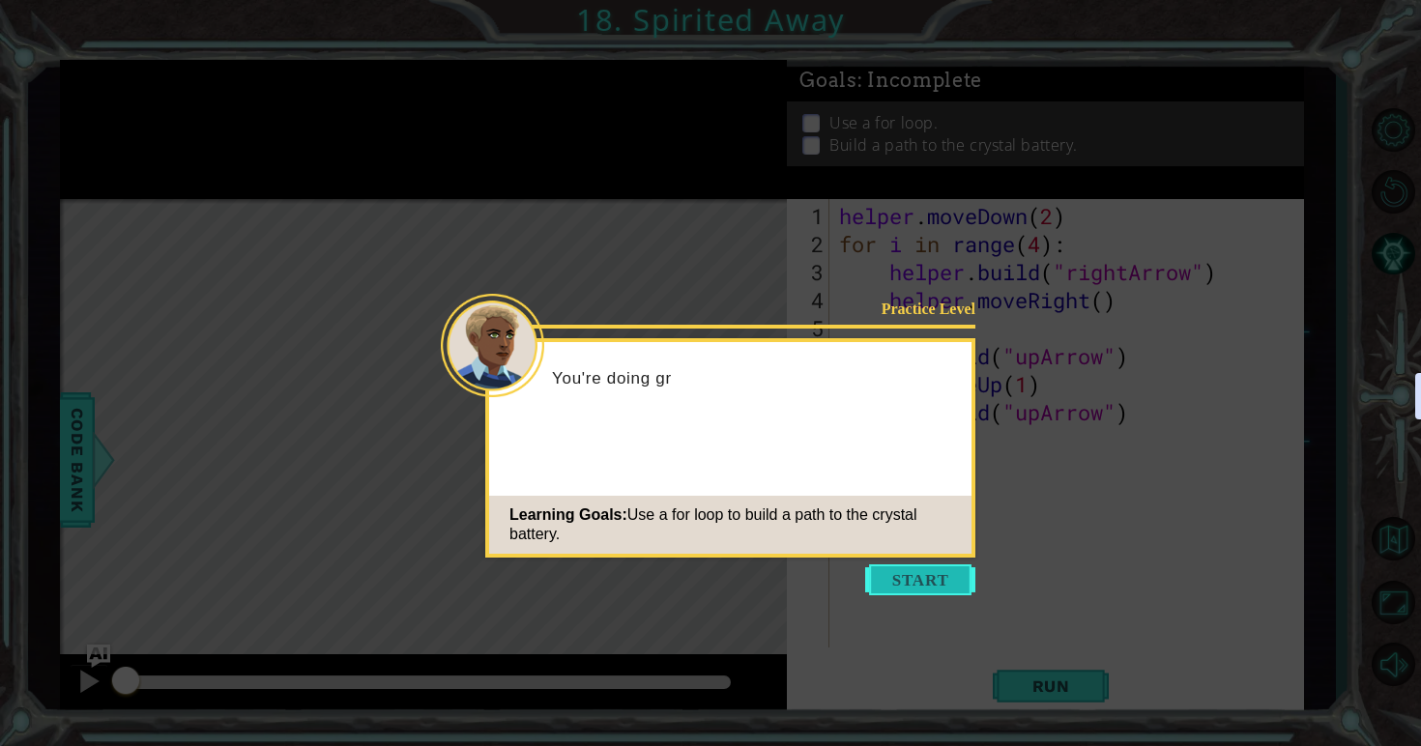
click at [891, 573] on button "Start" at bounding box center [920, 579] width 110 height 31
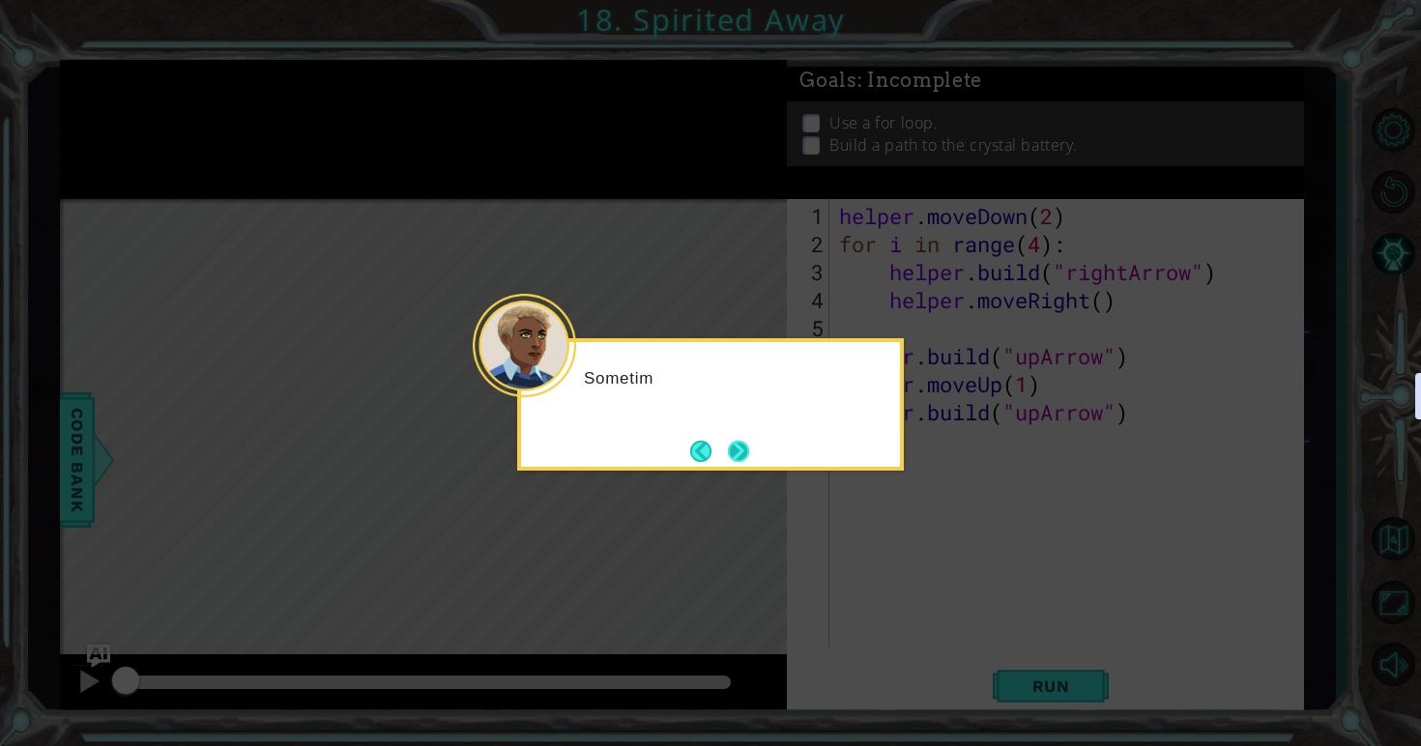
click at [741, 454] on button "Next" at bounding box center [739, 451] width 26 height 26
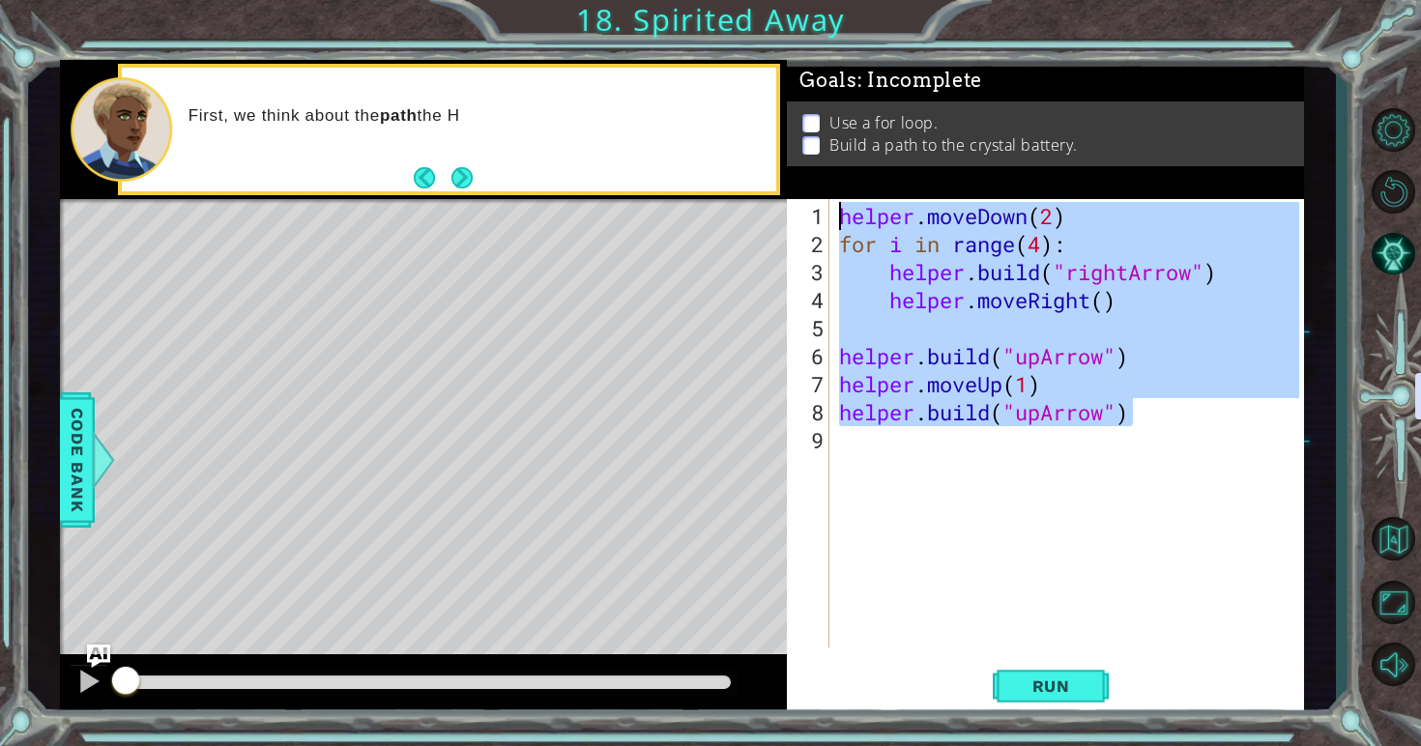
drag, startPoint x: 1162, startPoint y: 413, endPoint x: 825, endPoint y: 217, distance: 388.9
click at [825, 217] on div "1 2 3 4 5 6 7 8 9 helper . moveDown ( 2 ) for i in range ( 4 ) : helper . build…" at bounding box center [1043, 423] width 512 height 448
type textarea "helper.moveDown(2) for i in range(4):"
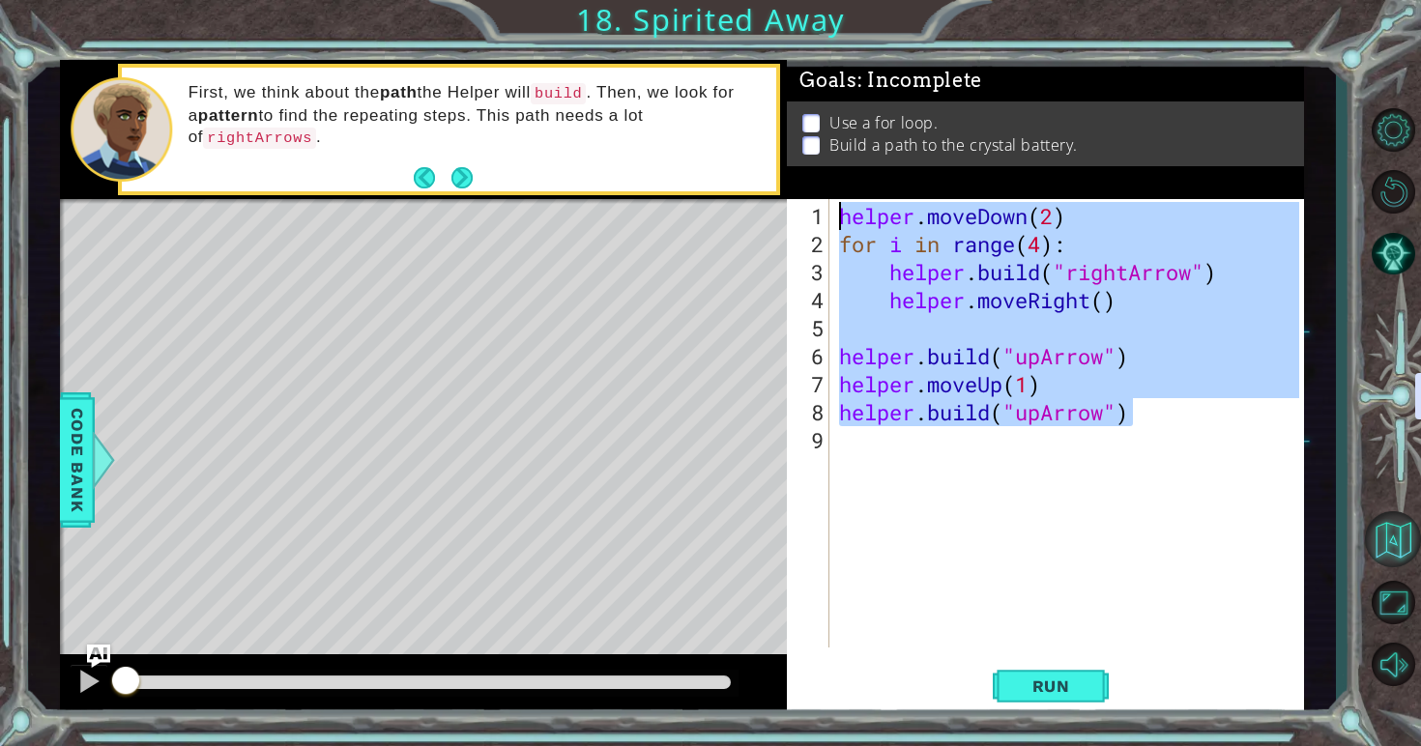
click at [1390, 561] on button "Back to Map" at bounding box center [1393, 539] width 56 height 56
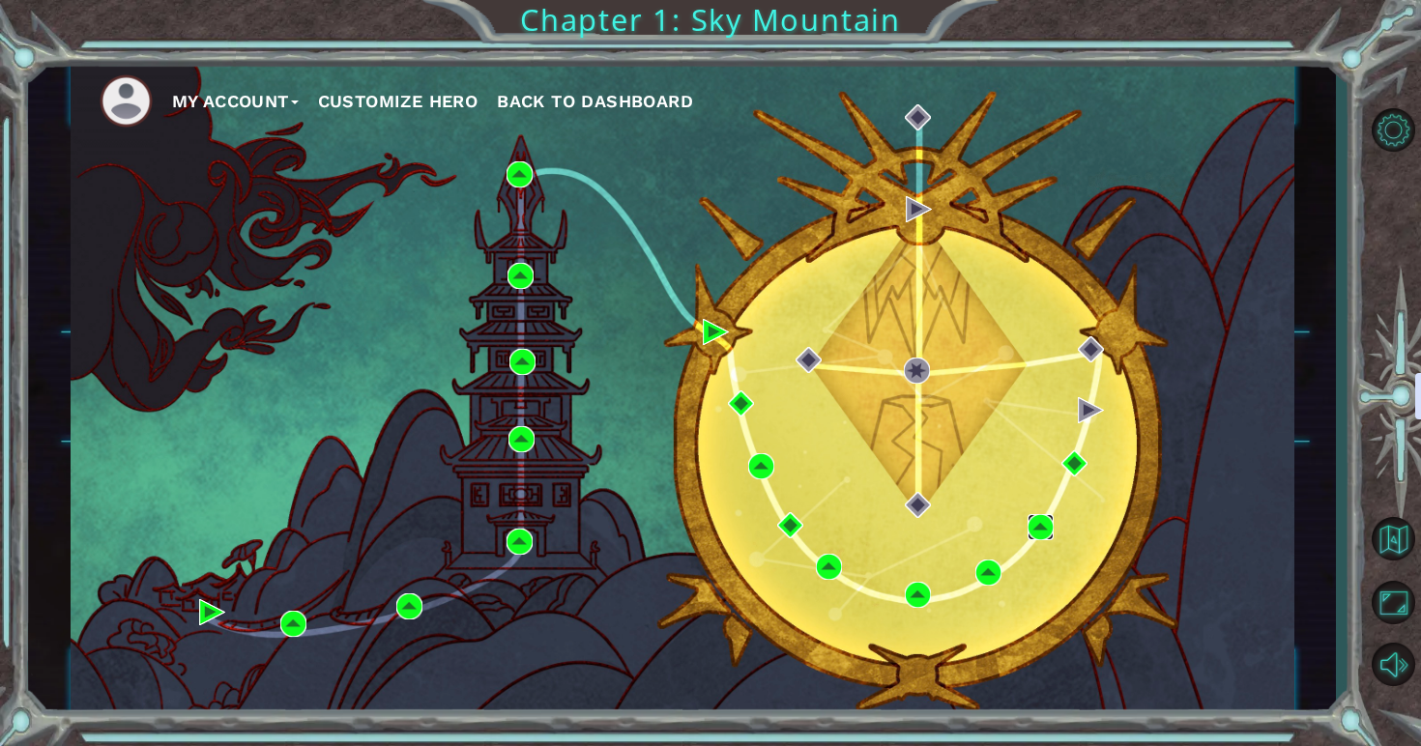
click at [1047, 515] on img at bounding box center [1040, 527] width 26 height 26
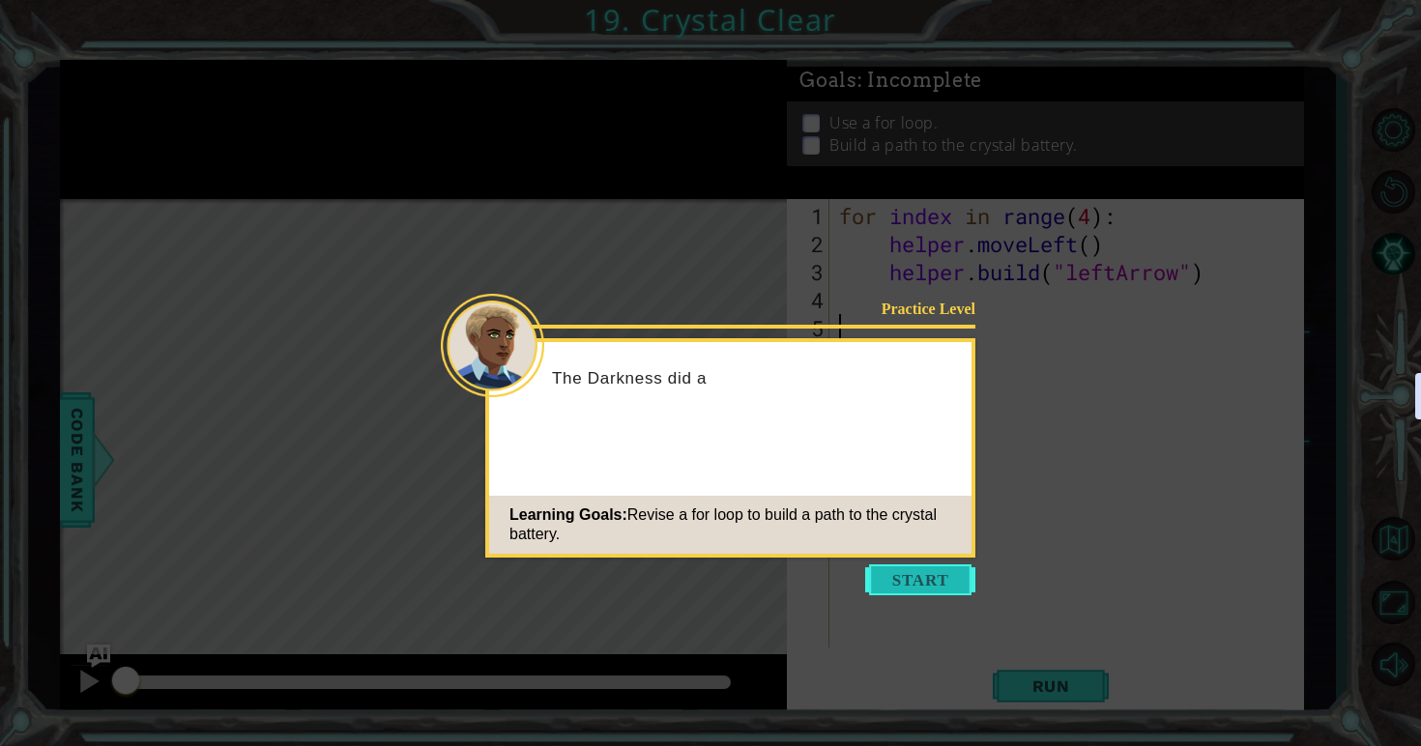
click at [890, 575] on button "Start" at bounding box center [920, 579] width 110 height 31
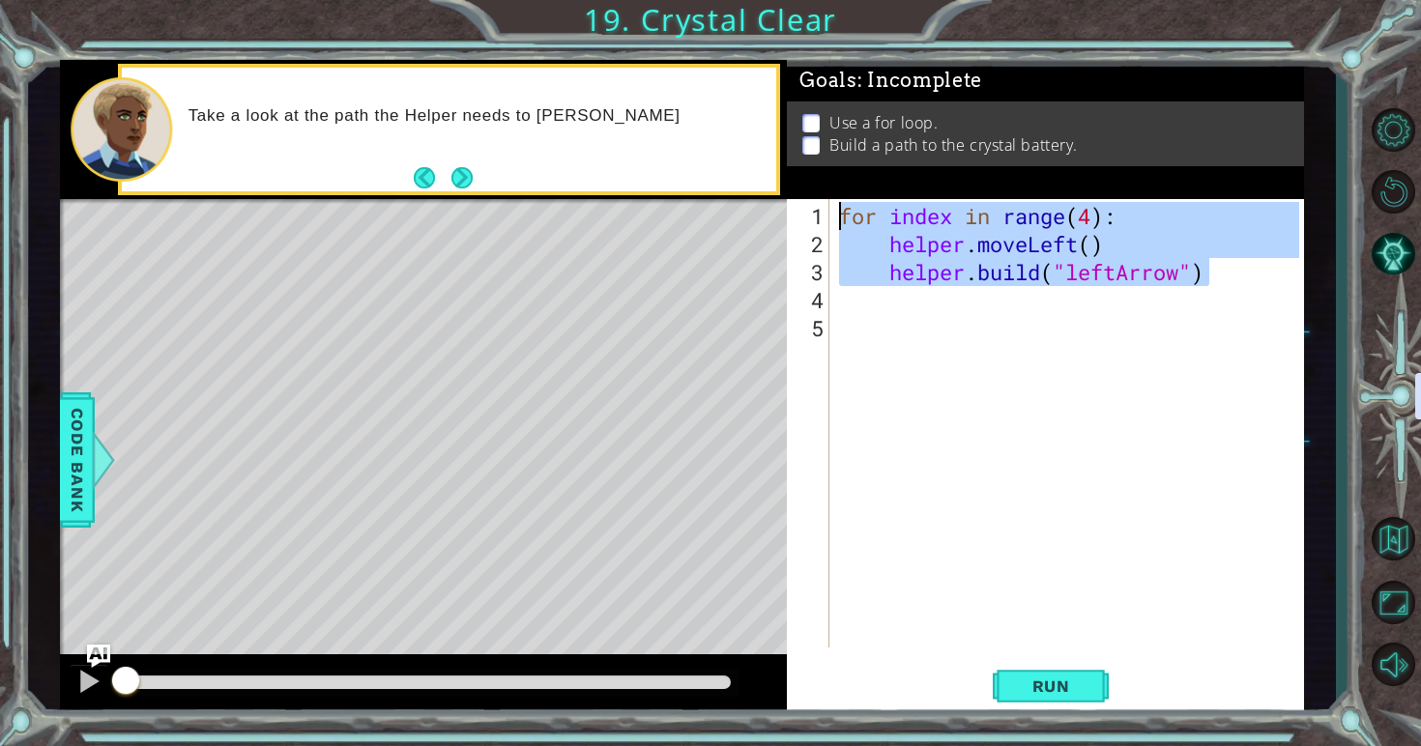
drag, startPoint x: 1222, startPoint y: 273, endPoint x: 840, endPoint y: 210, distance: 386.9
click at [840, 210] on div "for index in range ( 4 ) : helper . moveLeft ( ) helper . build ( "leftArrow" )" at bounding box center [1072, 454] width 474 height 505
type textarea "for index in range(4): helper.moveLeft()"
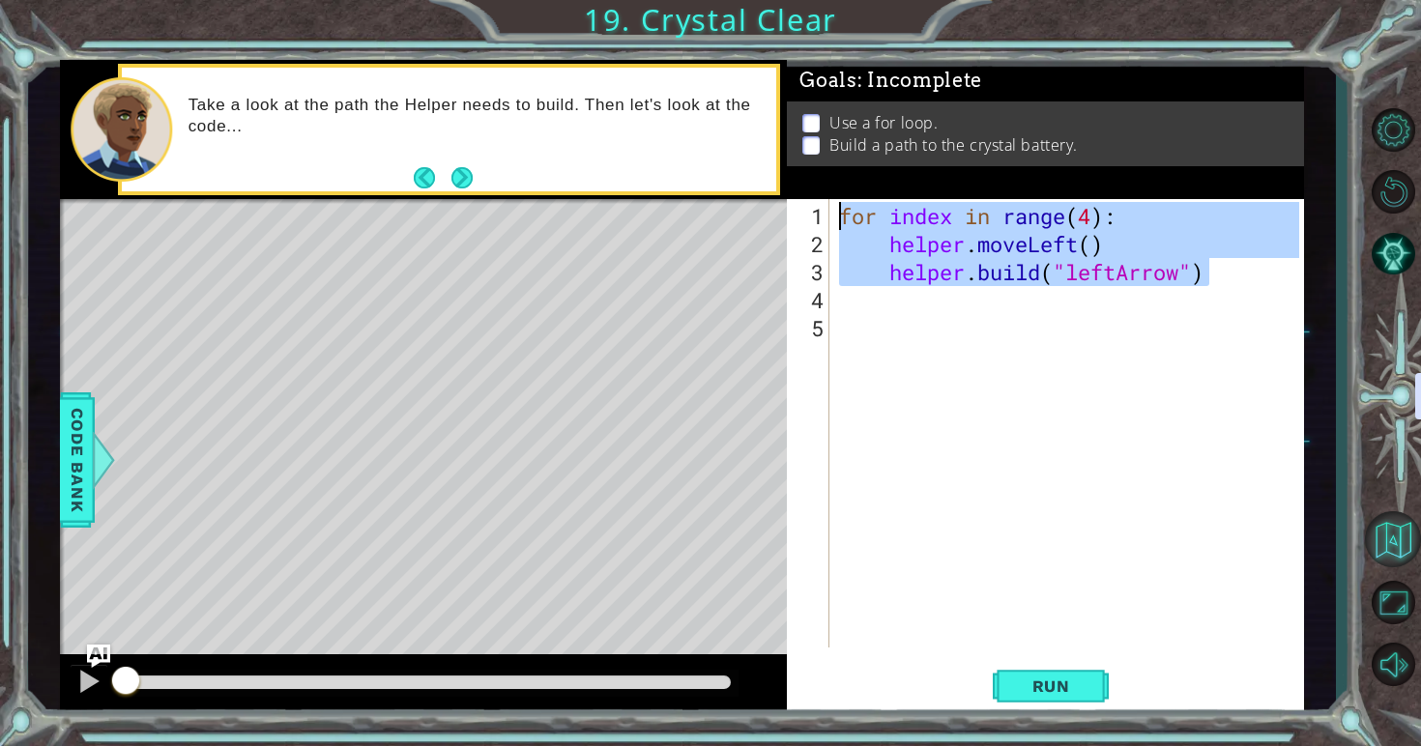
click at [1400, 559] on button "Back to Map" at bounding box center [1393, 539] width 56 height 56
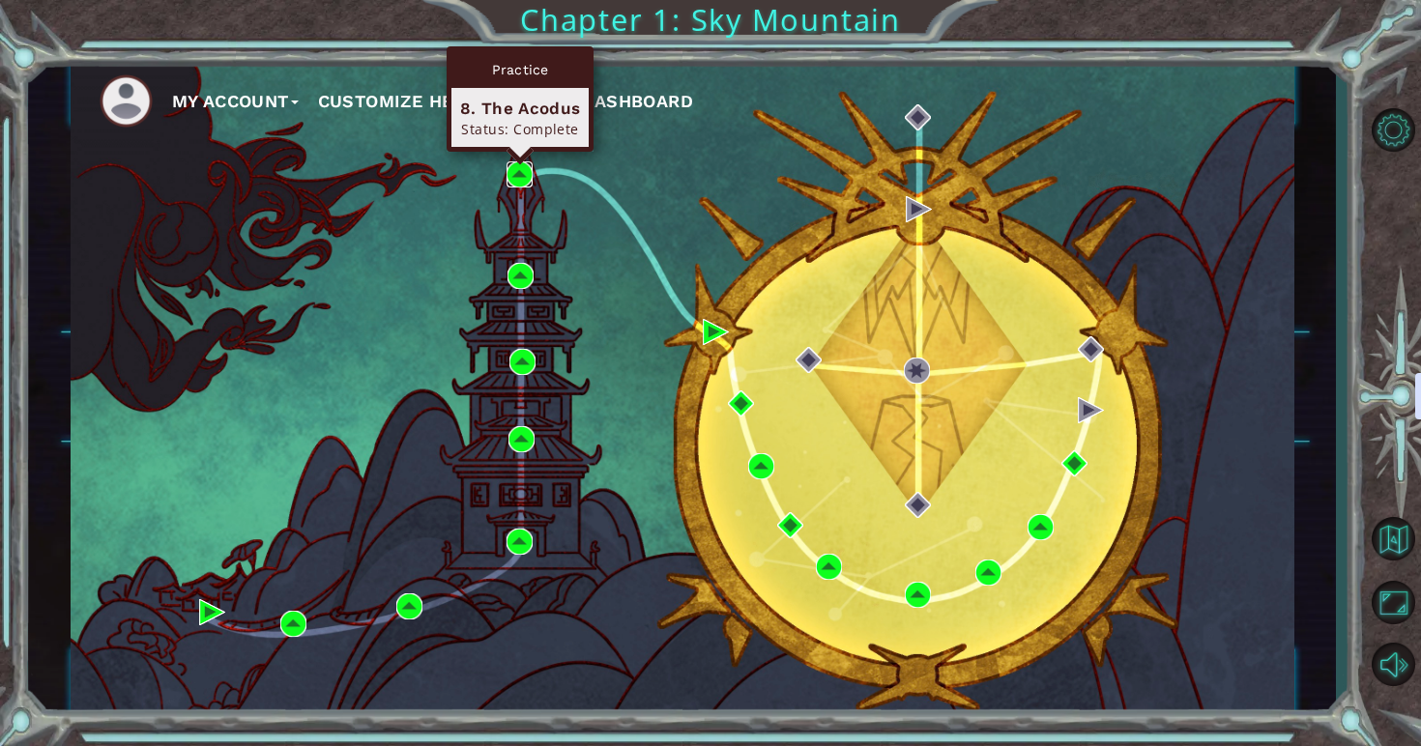
click at [520, 180] on img at bounding box center [519, 174] width 26 height 26
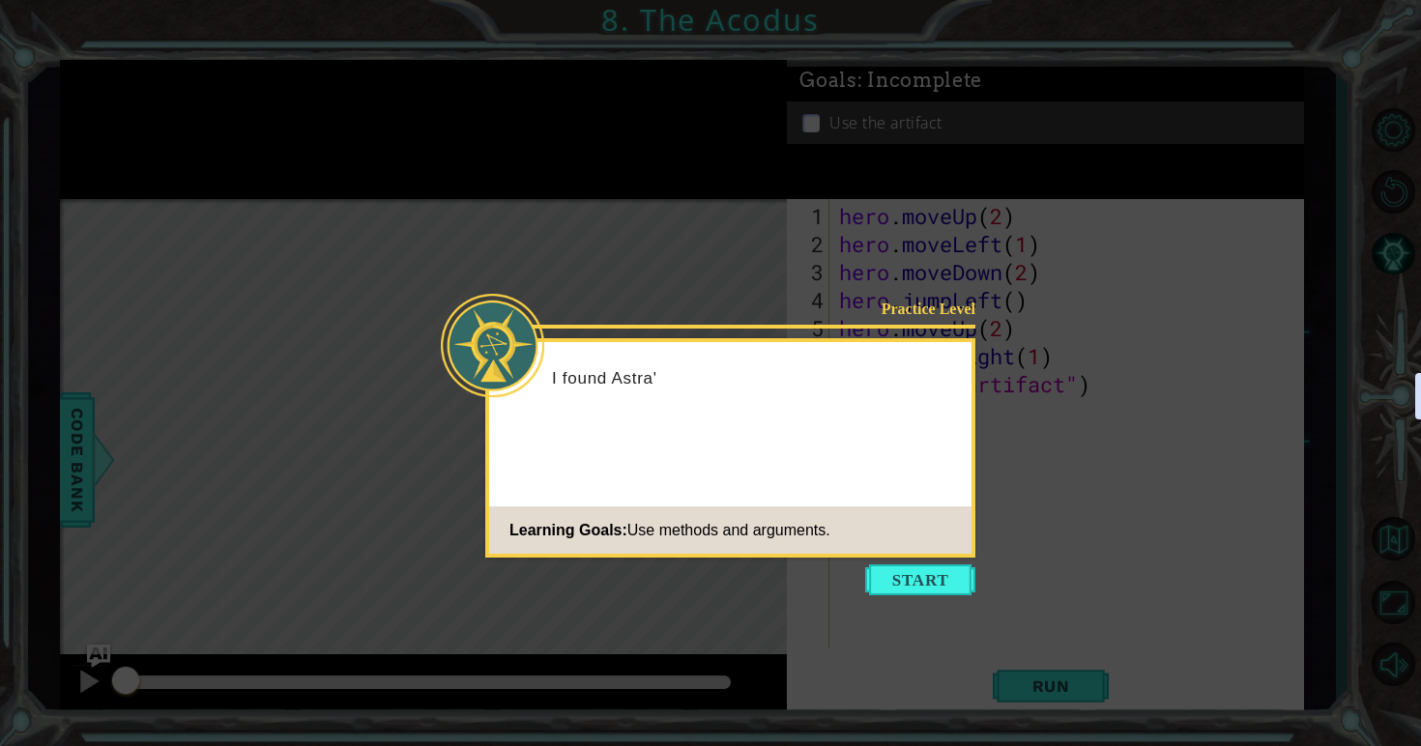
click at [967, 562] on icon at bounding box center [710, 373] width 1421 height 746
click at [963, 566] on button "Start" at bounding box center [920, 579] width 110 height 31
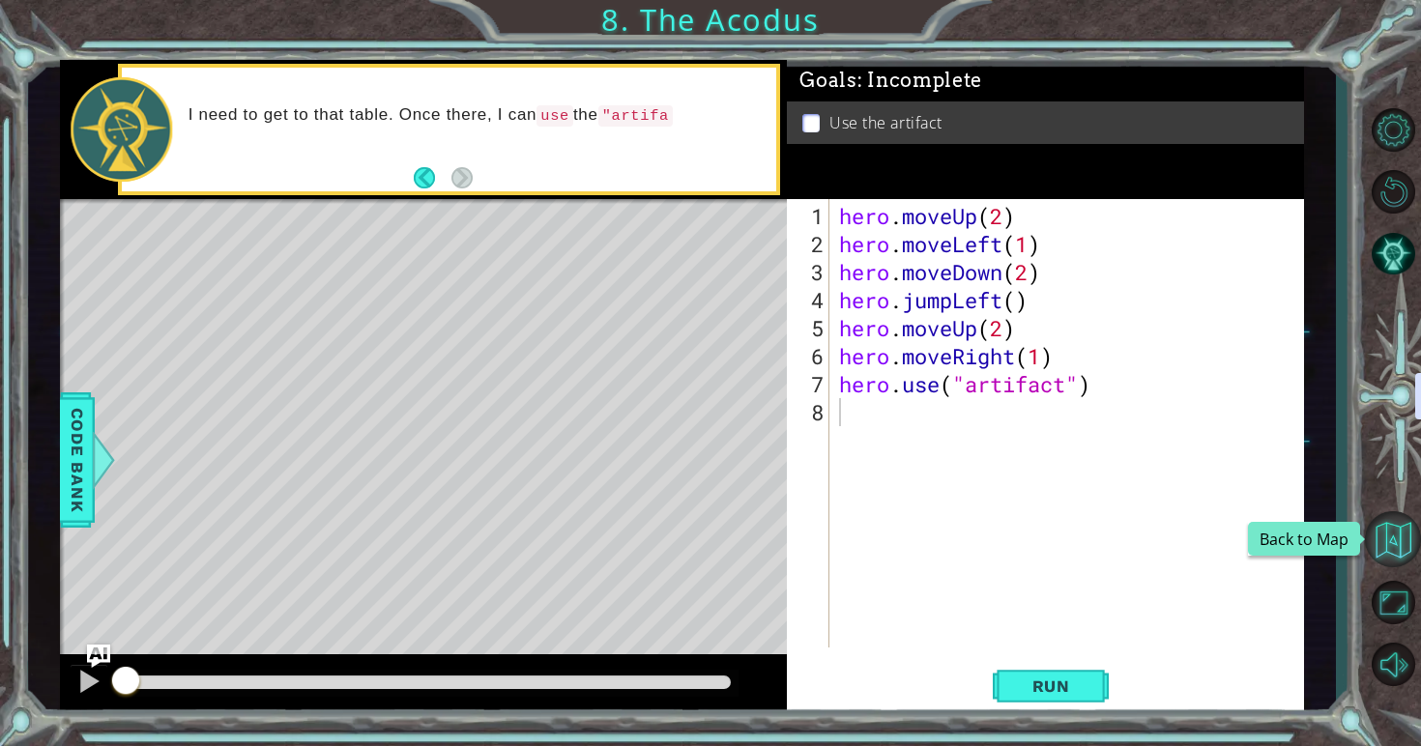
click at [1393, 553] on button "Back to Map" at bounding box center [1393, 539] width 56 height 56
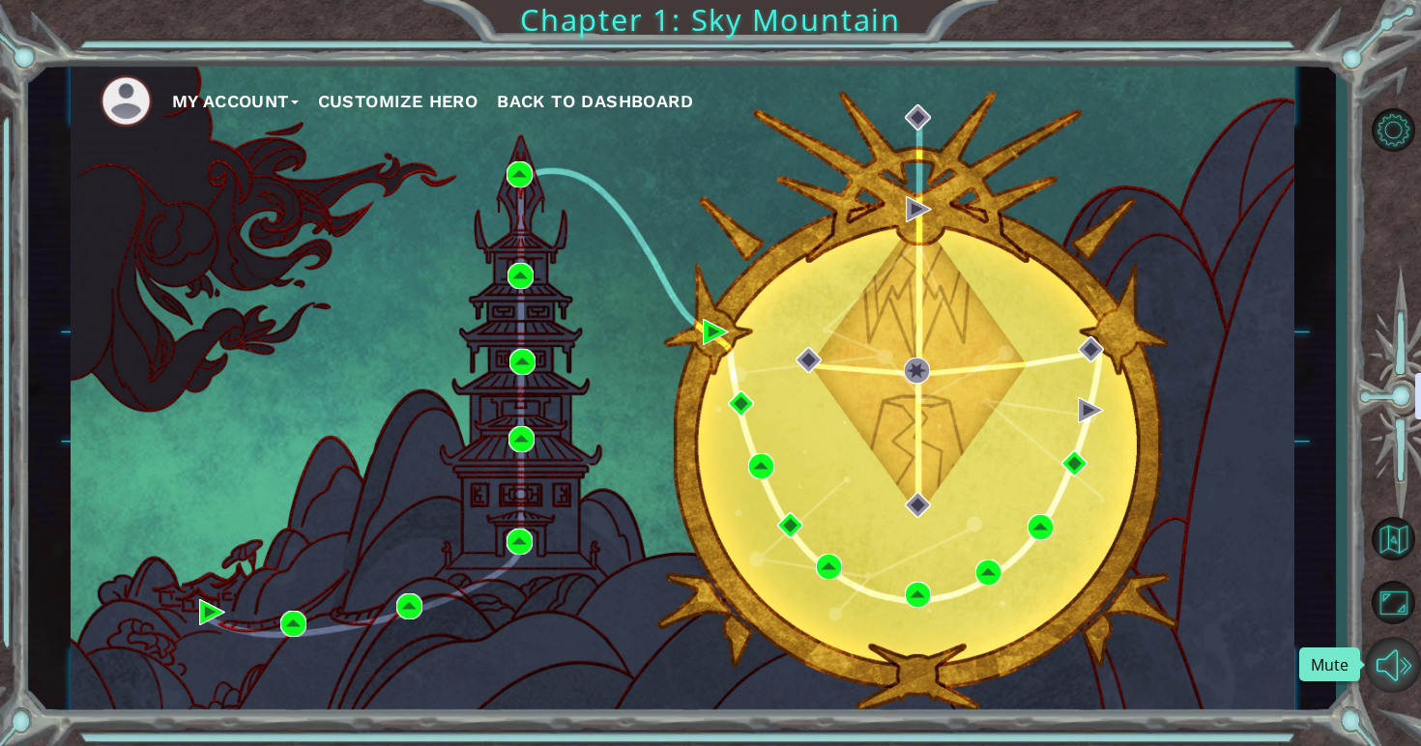
click at [1396, 663] on button "Mute" at bounding box center [1393, 665] width 56 height 56
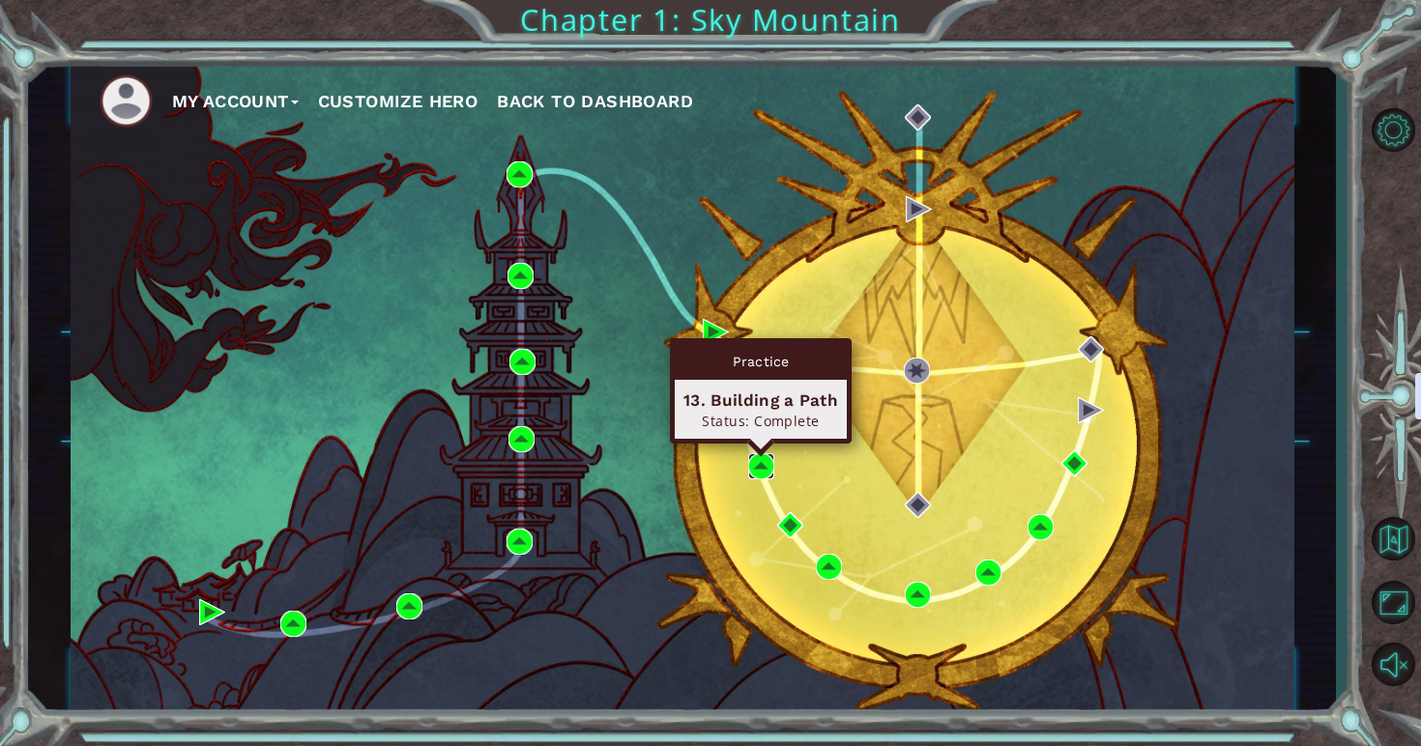
click at [760, 462] on img at bounding box center [761, 466] width 26 height 26
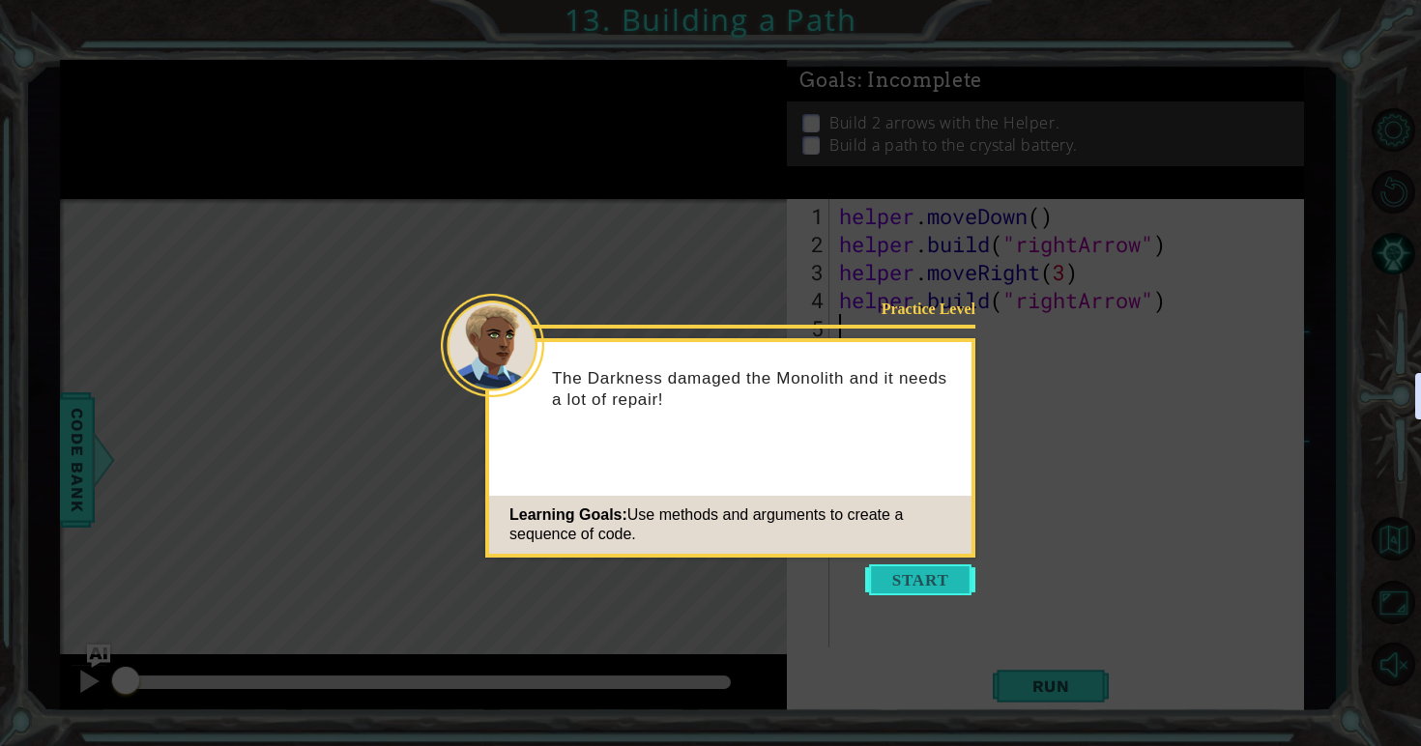
click at [962, 584] on button "Start" at bounding box center [920, 579] width 110 height 31
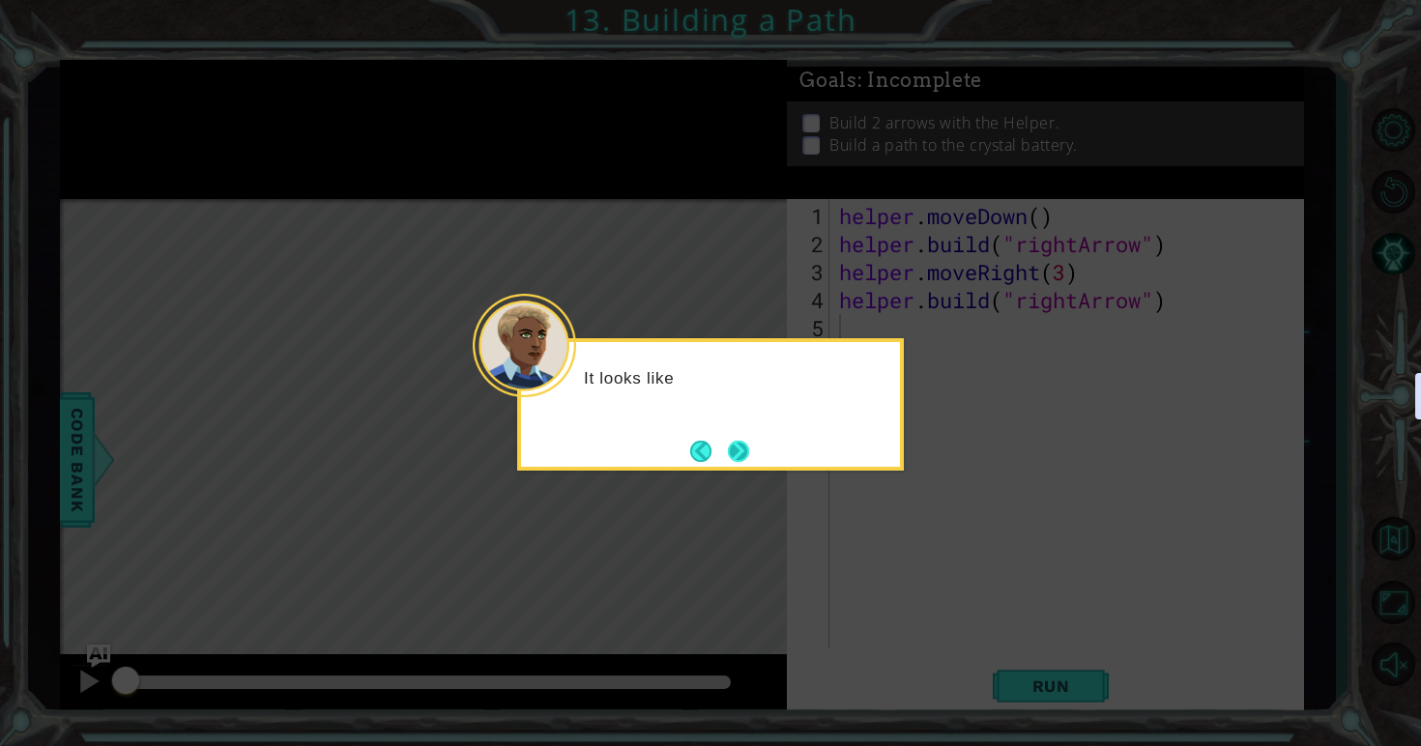
click at [730, 437] on button "Next" at bounding box center [738, 451] width 29 height 29
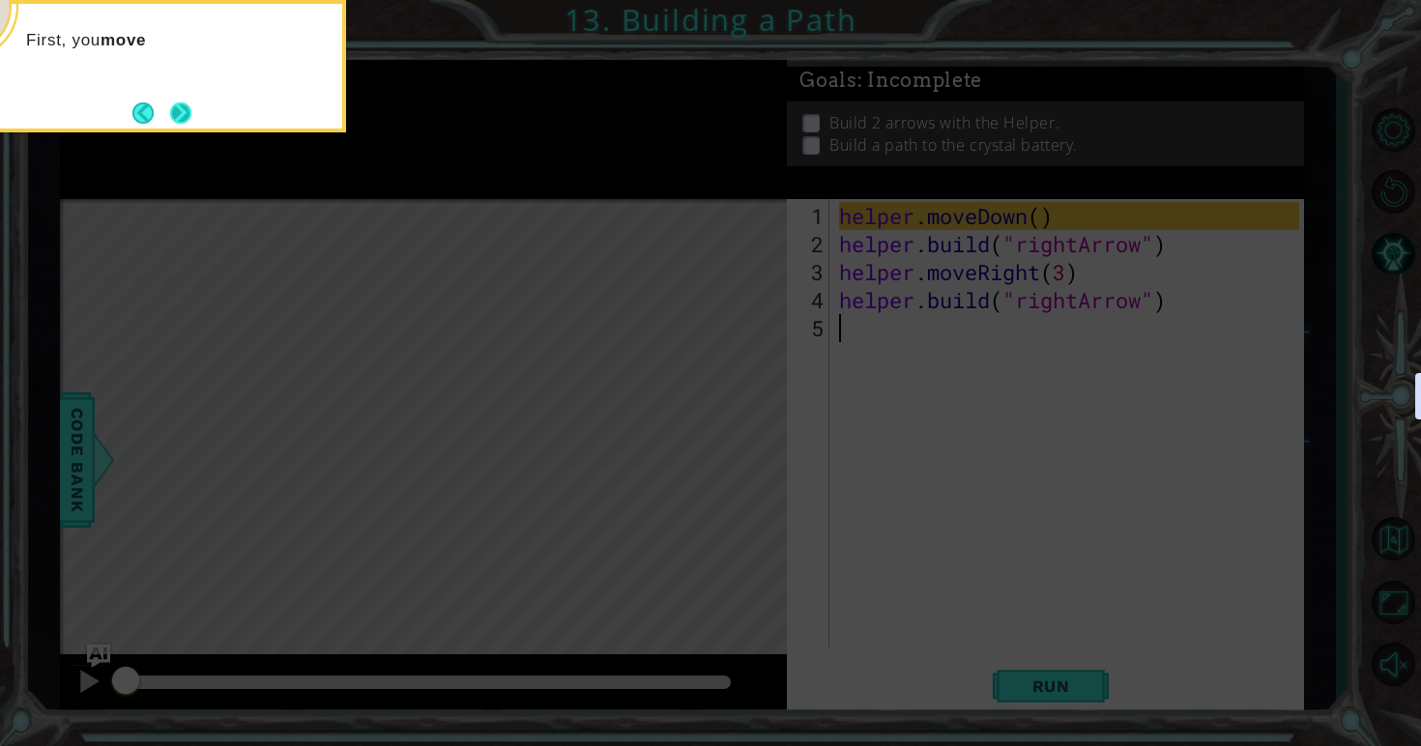
click at [191, 109] on button "Next" at bounding box center [180, 112] width 22 height 22
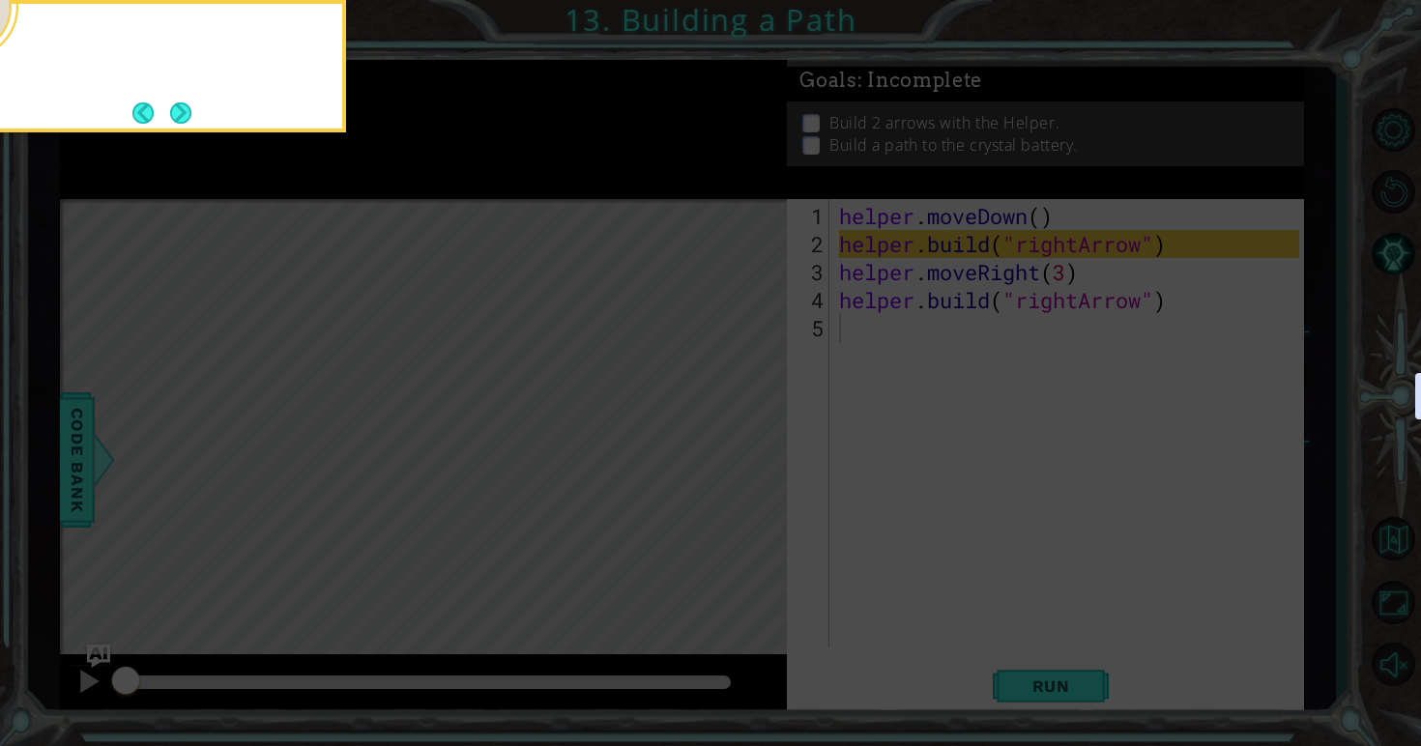
click at [195, 109] on div at bounding box center [152, 66] width 387 height 132
click at [194, 109] on div "Then you" at bounding box center [152, 66] width 387 height 132
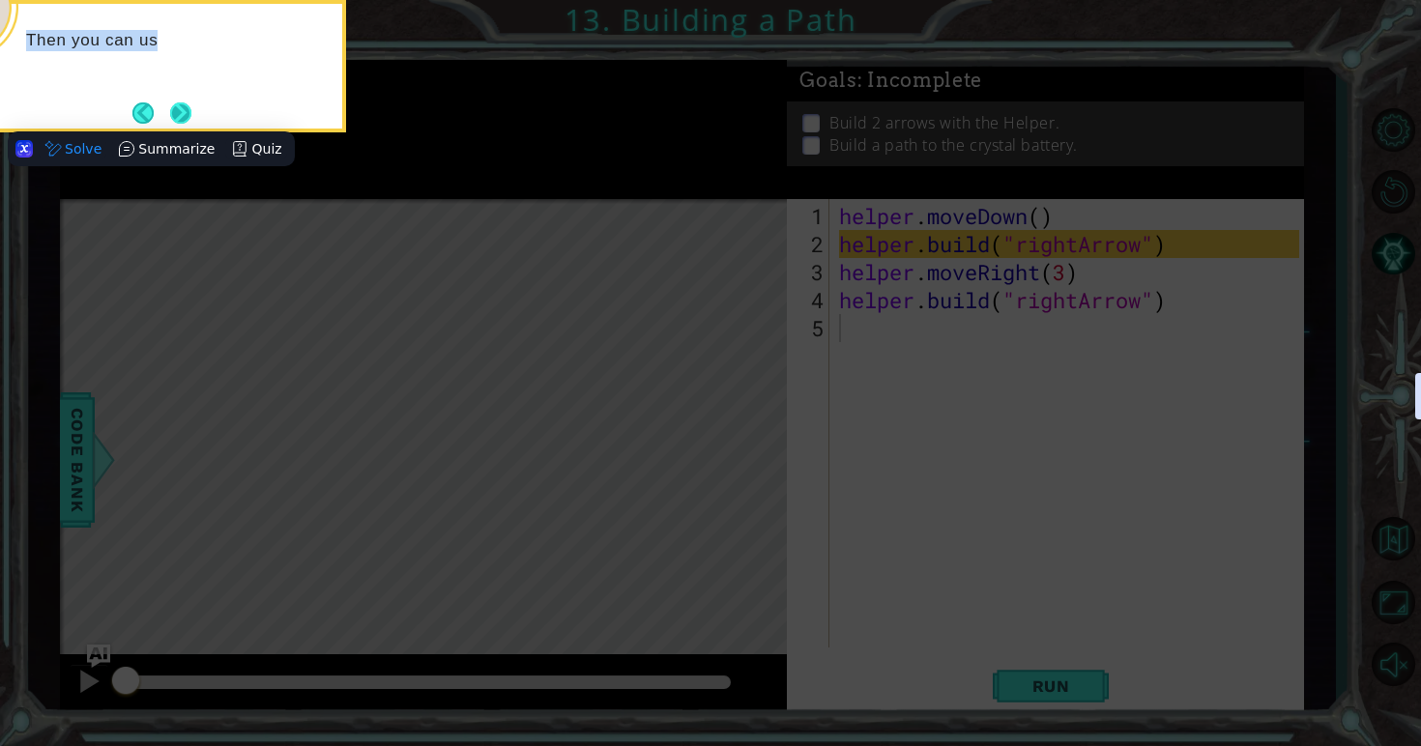
click at [192, 109] on button "Next" at bounding box center [181, 112] width 22 height 22
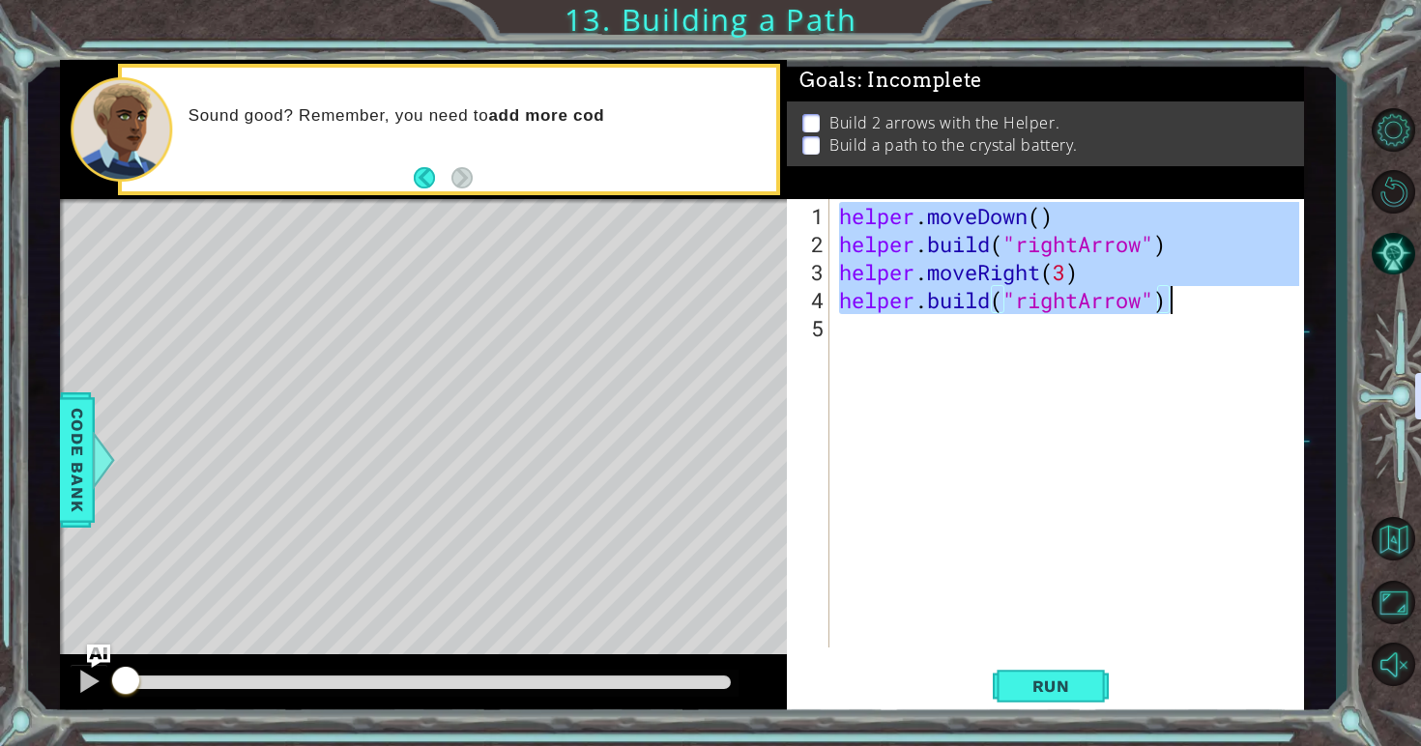
drag, startPoint x: 844, startPoint y: 217, endPoint x: 1179, endPoint y: 308, distance: 347.5
click at [1179, 308] on div "helper . moveDown ( ) helper . build ( "rightArrow" ) helper . moveRight ( 3 ) …" at bounding box center [1072, 454] width 474 height 505
type textarea "helper.moveRight(3) [DOMAIN_NAME]("rightArrow")"
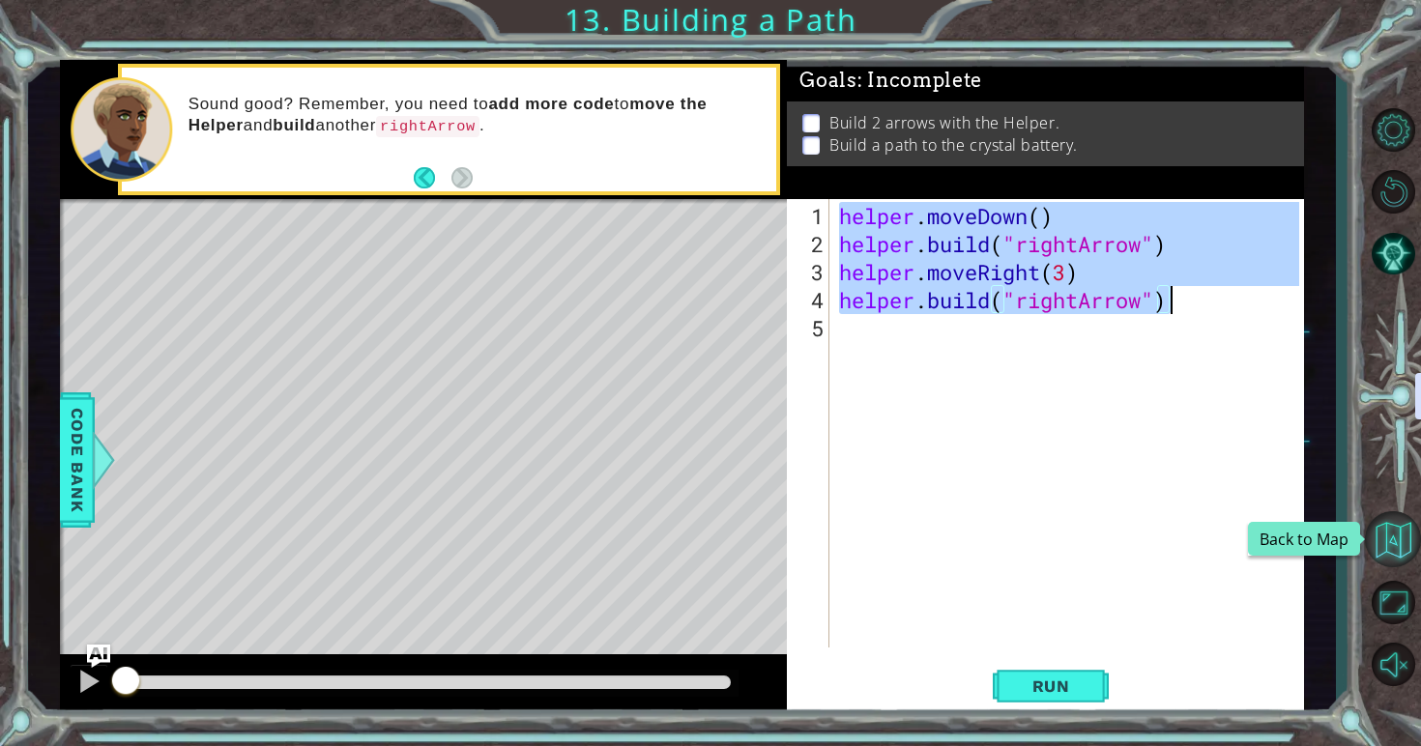
click at [1405, 547] on button "Back to Map" at bounding box center [1393, 539] width 56 height 56
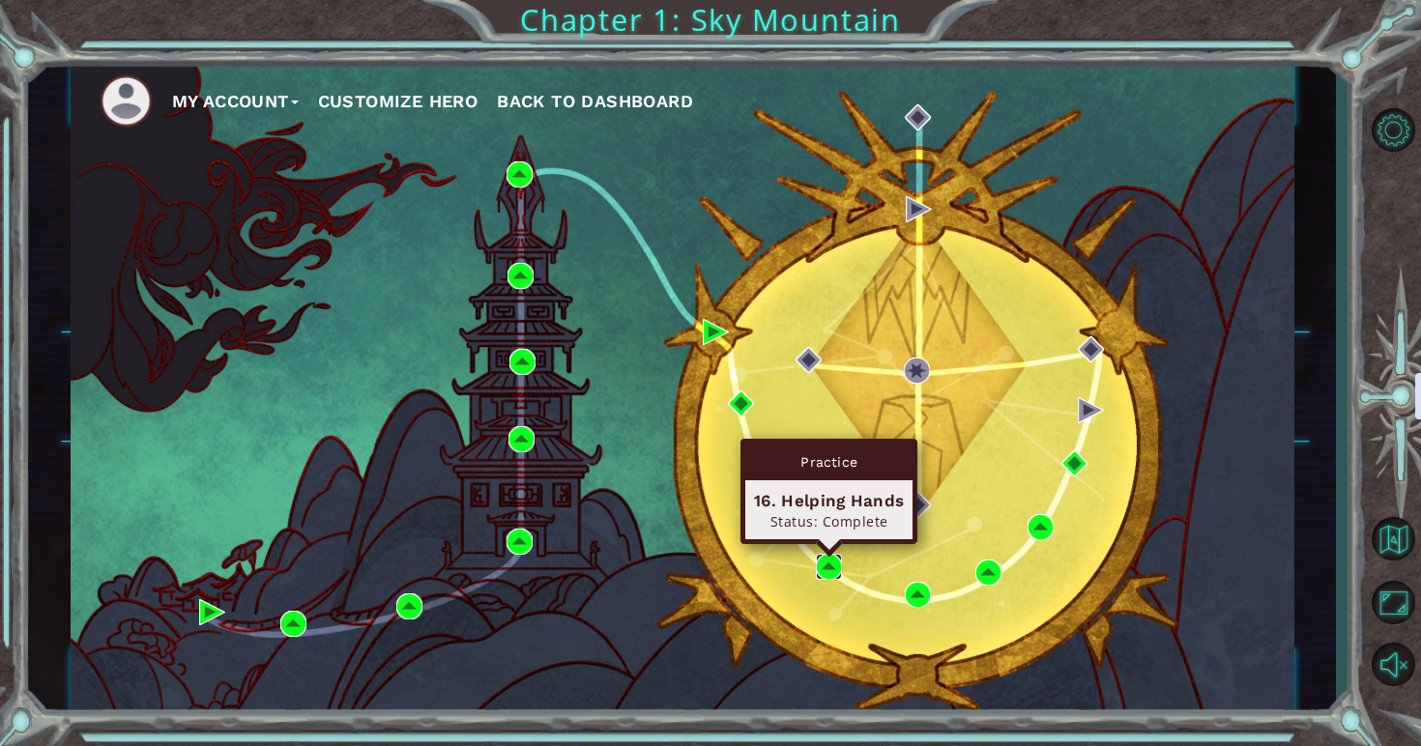
click at [826, 565] on img at bounding box center [829, 567] width 26 height 26
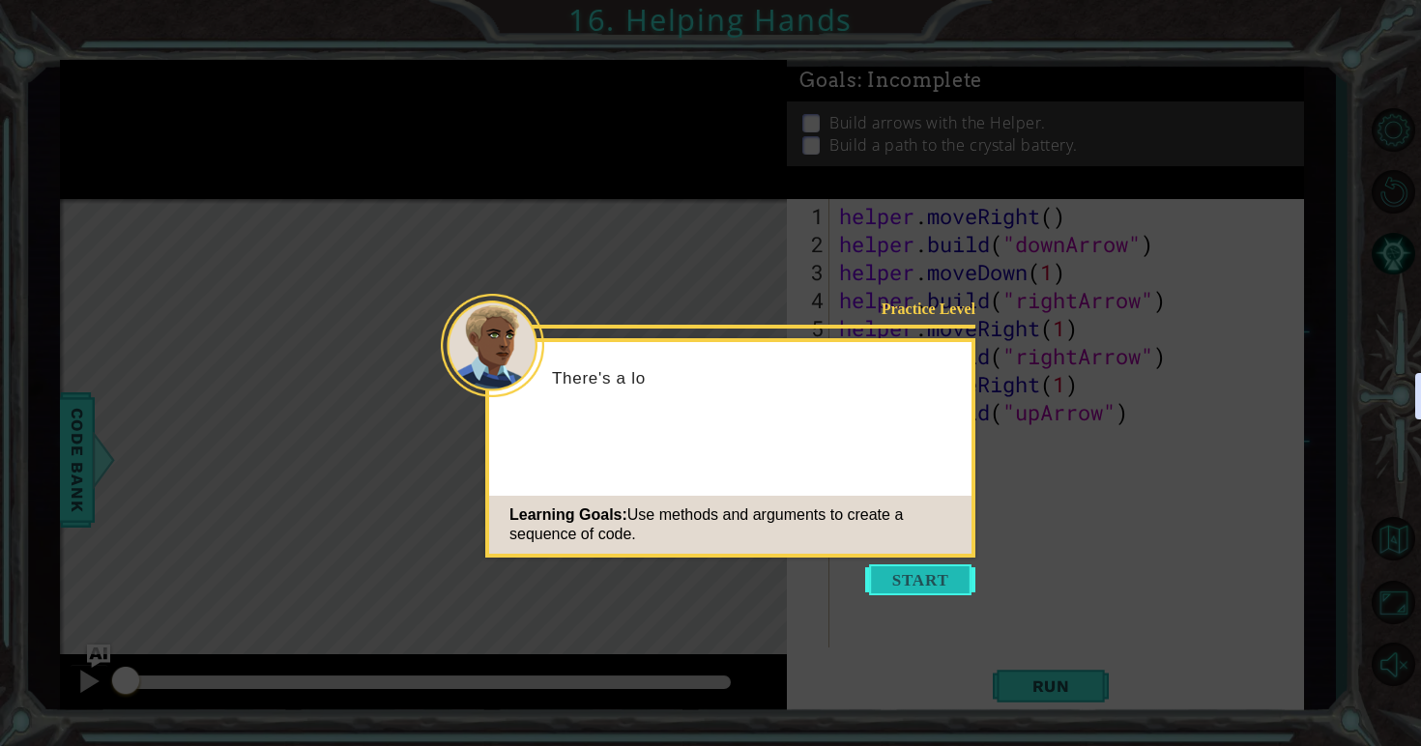
click at [904, 592] on button "Start" at bounding box center [920, 579] width 110 height 31
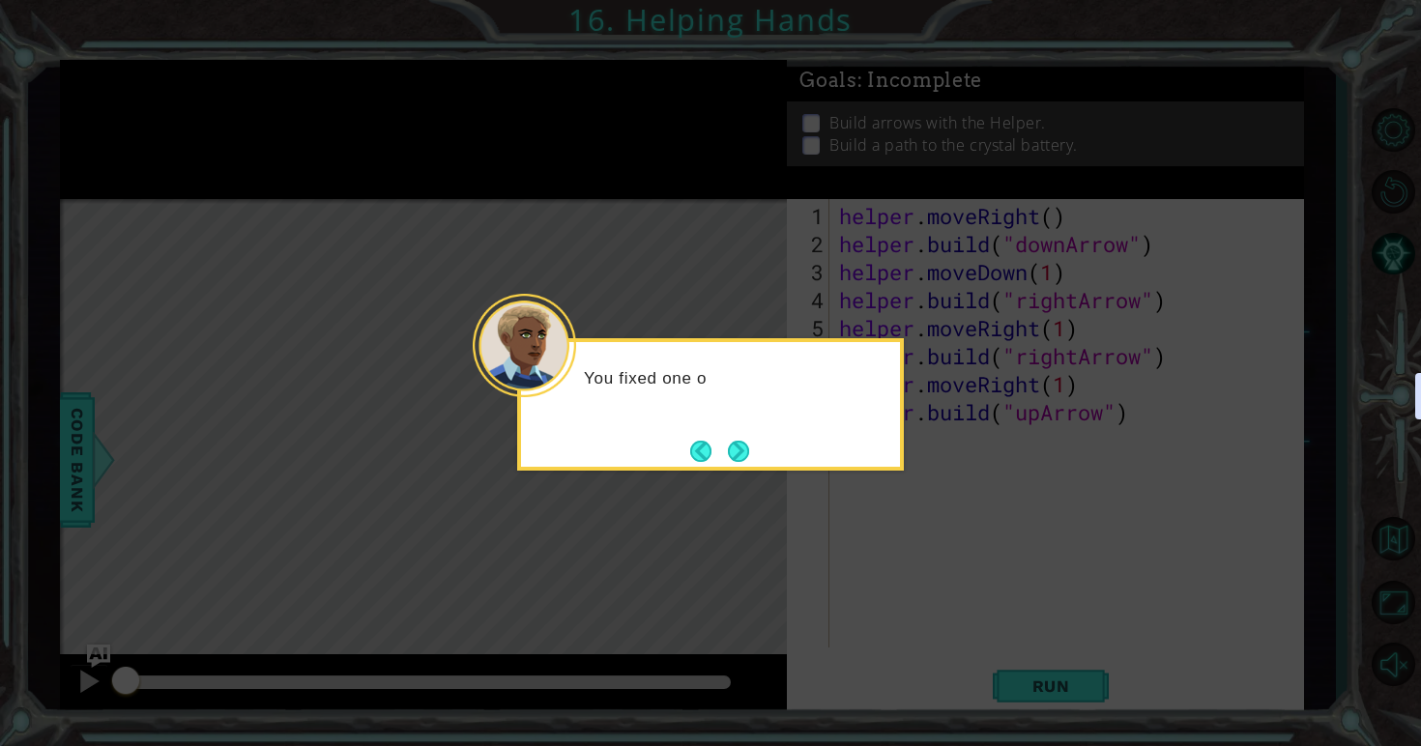
click at [728, 470] on div "You fixed one o" at bounding box center [710, 404] width 387 height 132
click at [734, 456] on button "Next" at bounding box center [739, 451] width 22 height 22
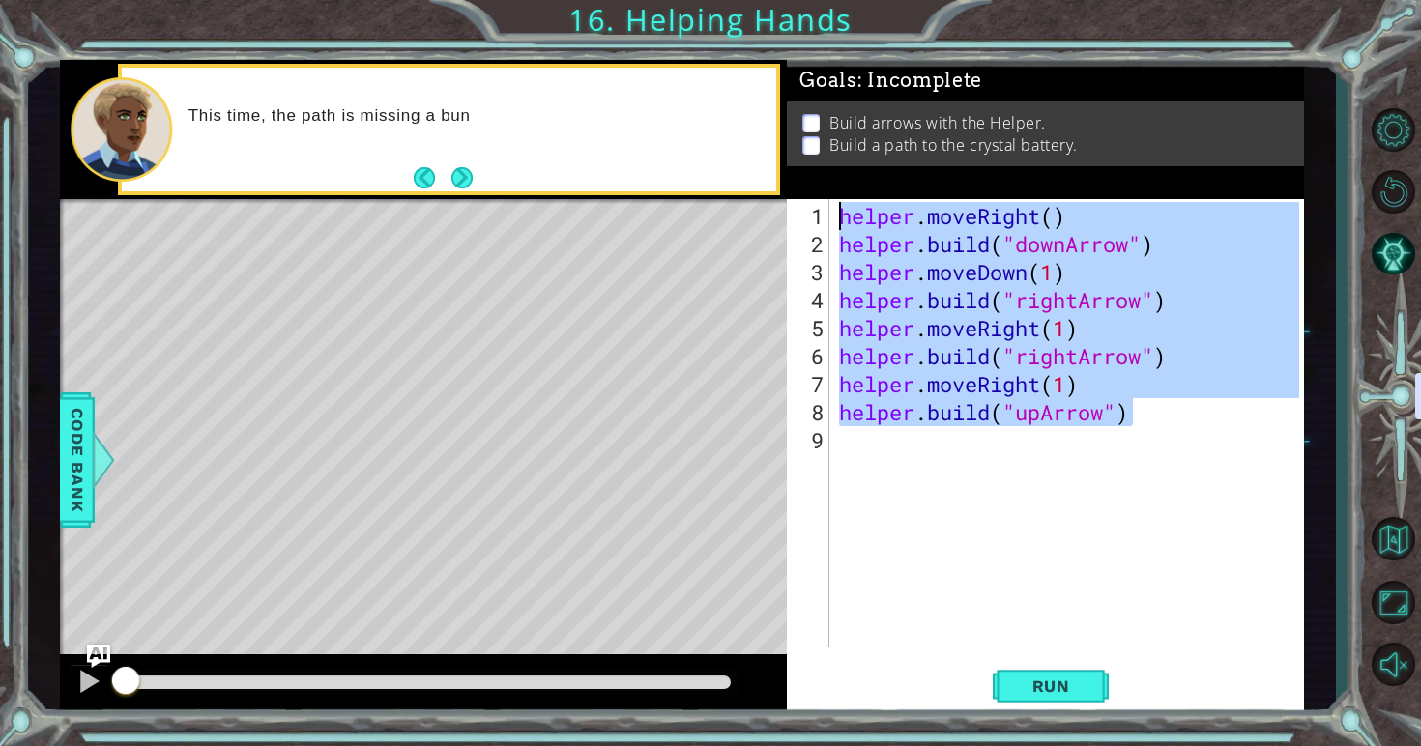
drag, startPoint x: 1140, startPoint y: 406, endPoint x: 822, endPoint y: 192, distance: 383.1
click at [822, 192] on div "Goals : Incomplete Build arrows with the Helper. Build a path to the crystal ba…" at bounding box center [1045, 388] width 517 height 656
type textarea "helper.moveRight() [DOMAIN_NAME]("downArrow")"
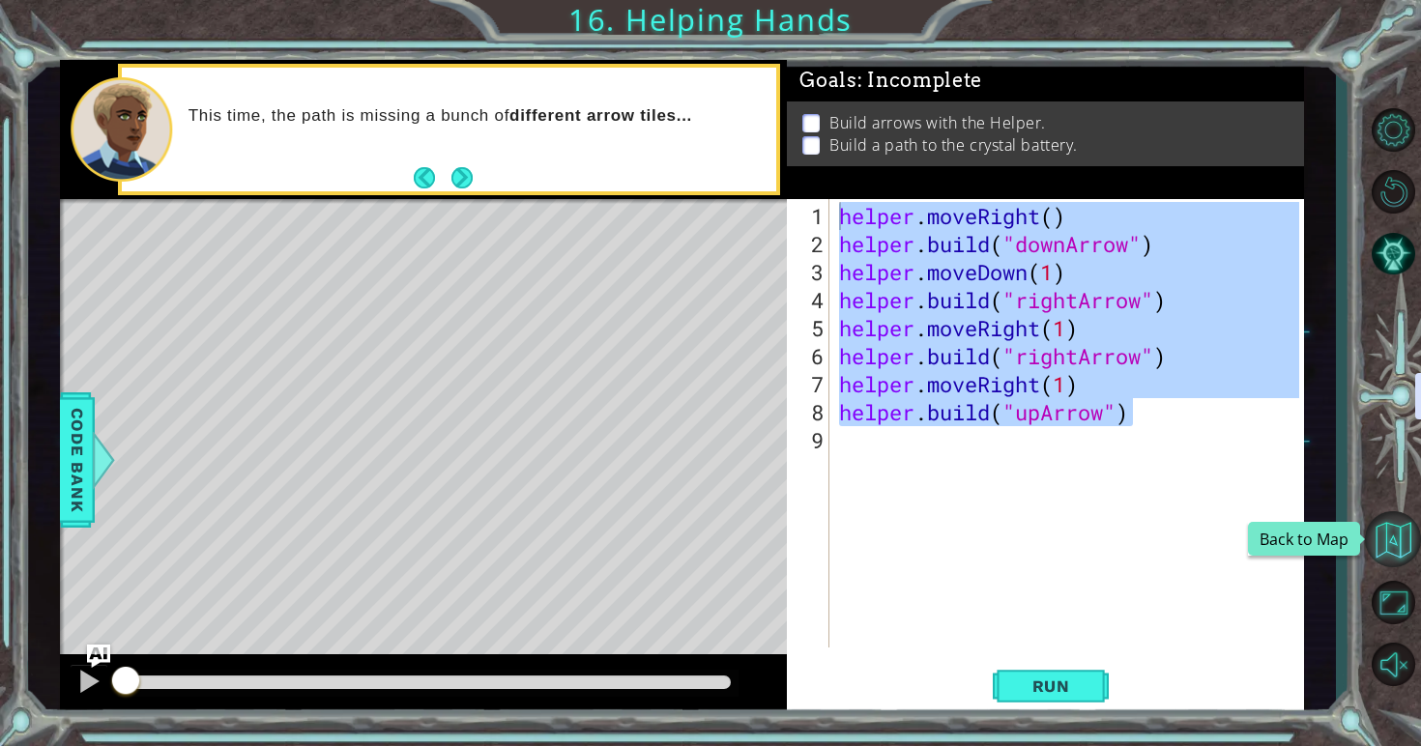
click at [1401, 540] on button "Back to Map" at bounding box center [1393, 539] width 56 height 56
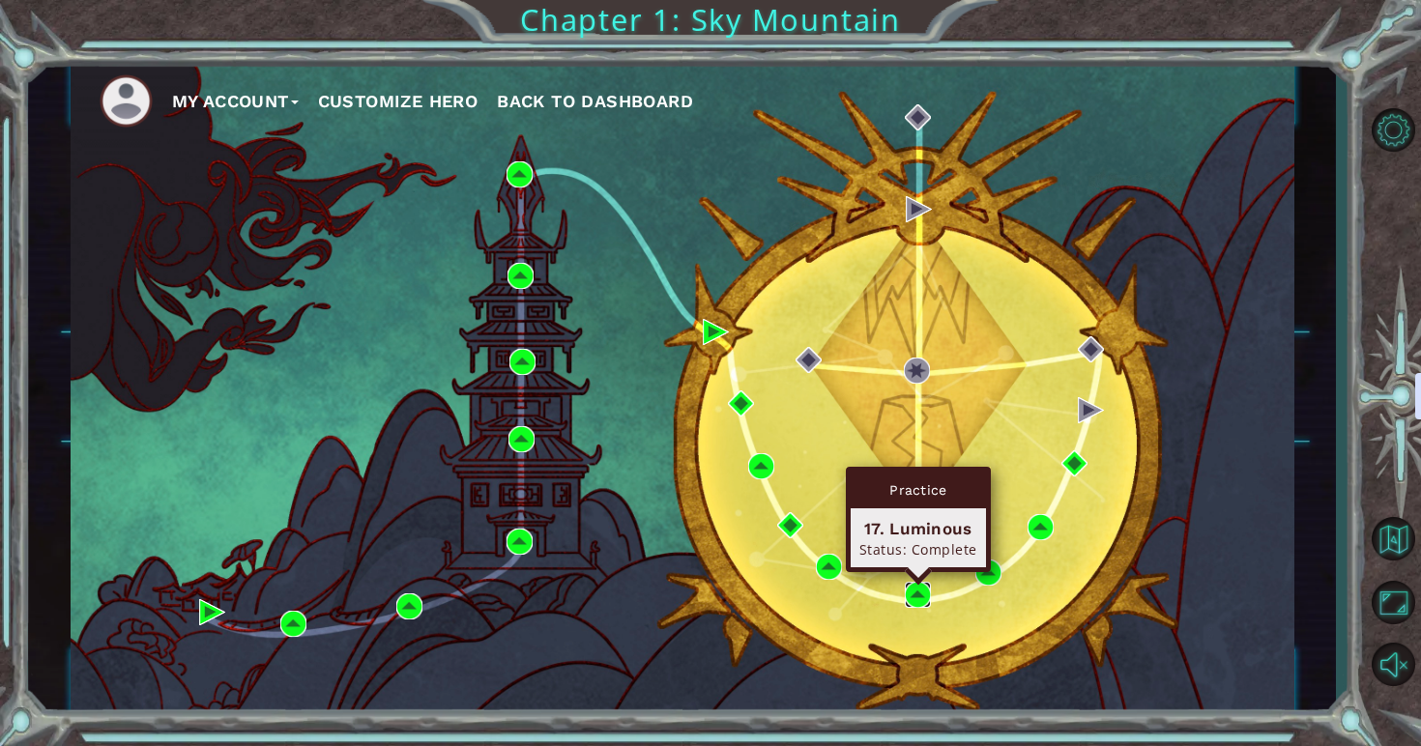
click at [928, 587] on img at bounding box center [918, 595] width 26 height 26
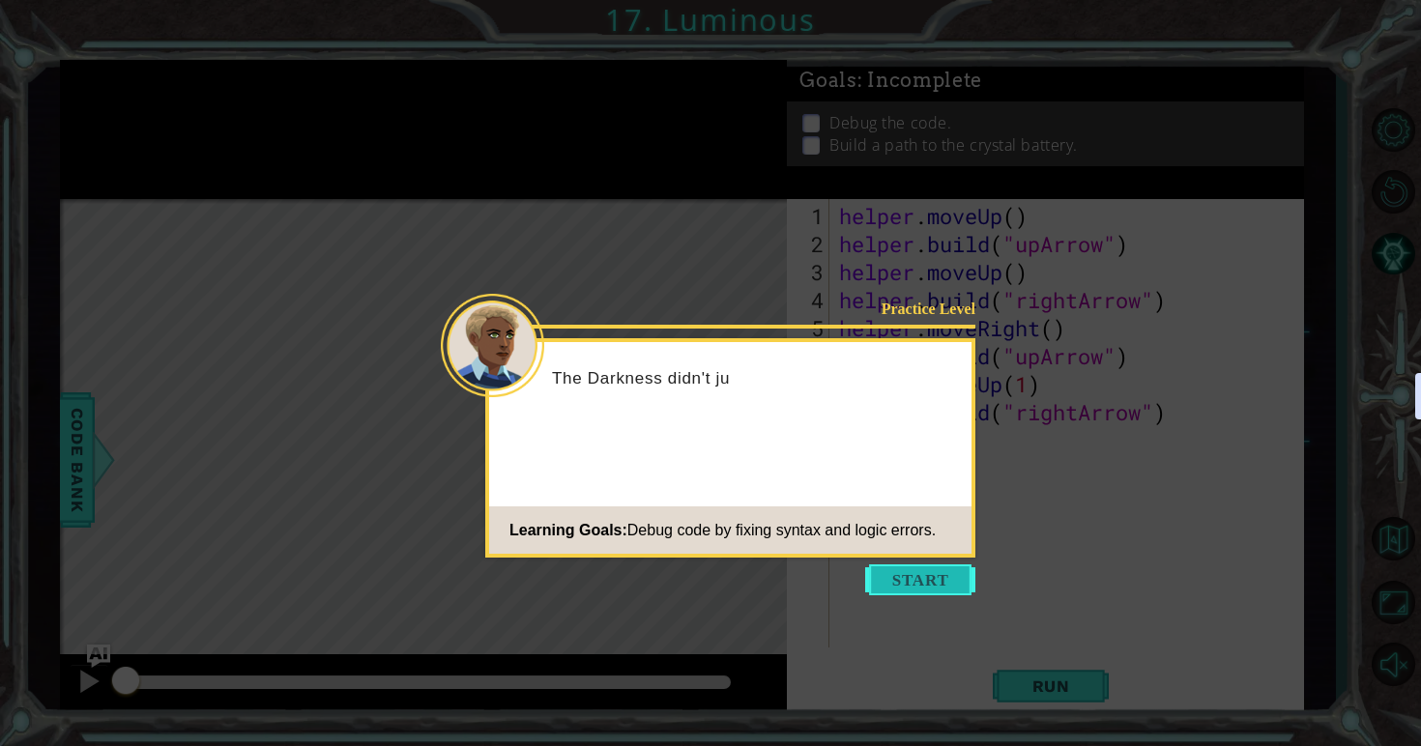
click at [895, 572] on button "Start" at bounding box center [920, 579] width 110 height 31
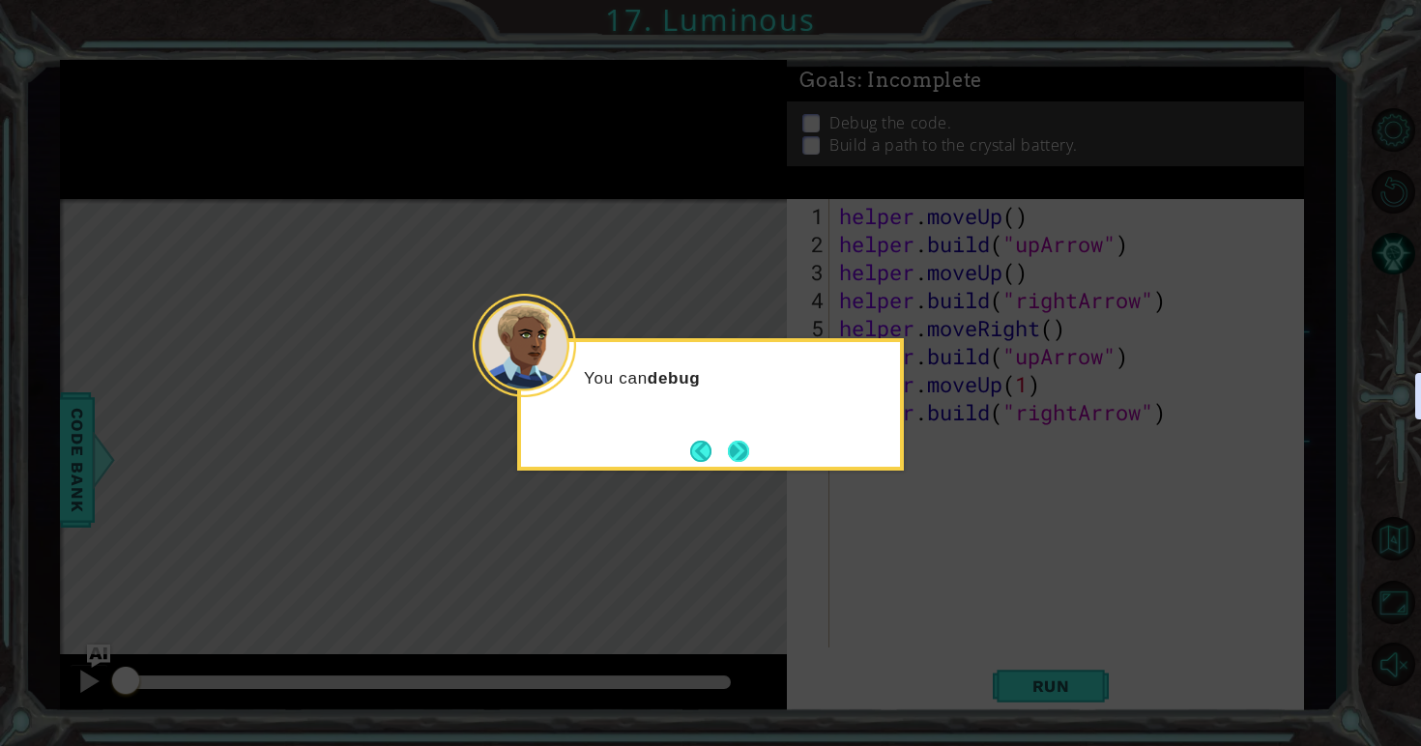
click at [734, 458] on button "Next" at bounding box center [738, 451] width 21 height 21
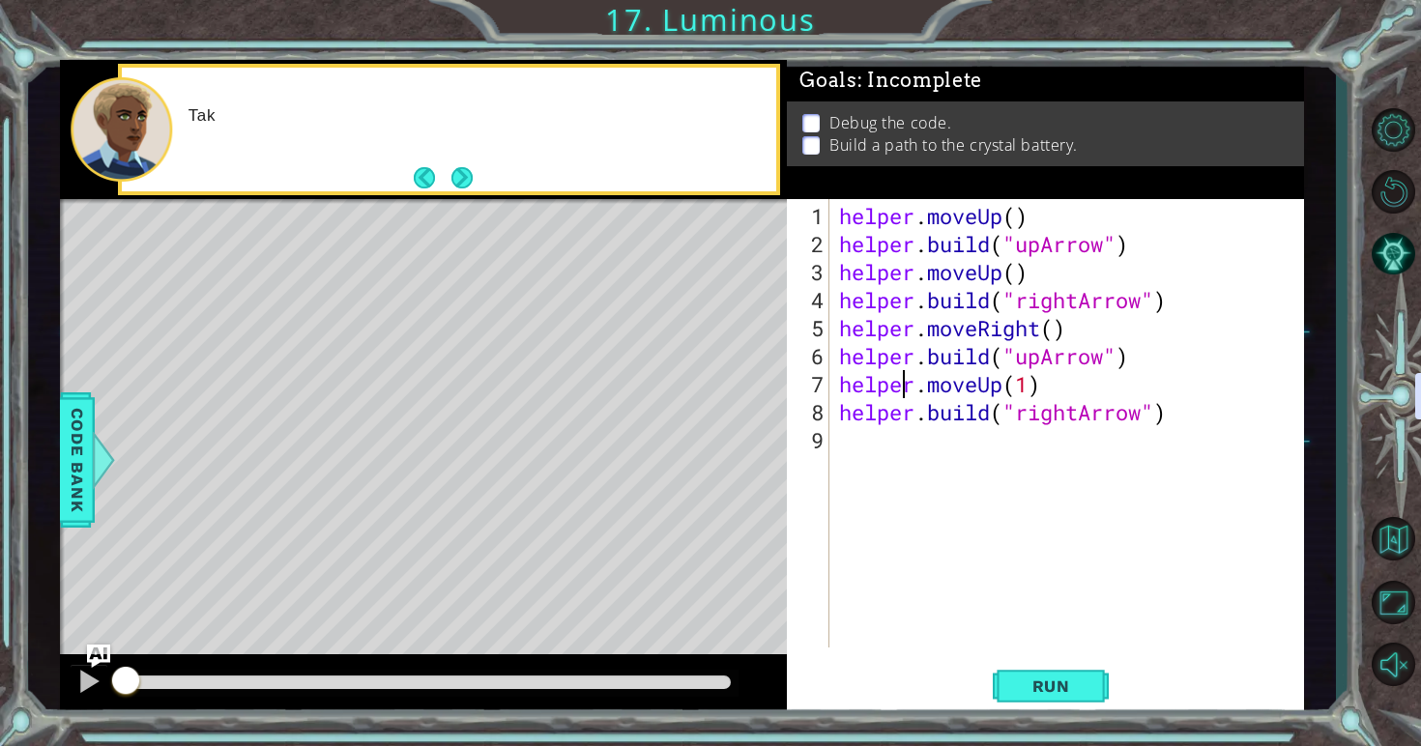
click at [902, 390] on div "helper . moveUp ( ) helper . build ( "upArrow" ) helper . moveUp ( ) helper . b…" at bounding box center [1072, 454] width 474 height 505
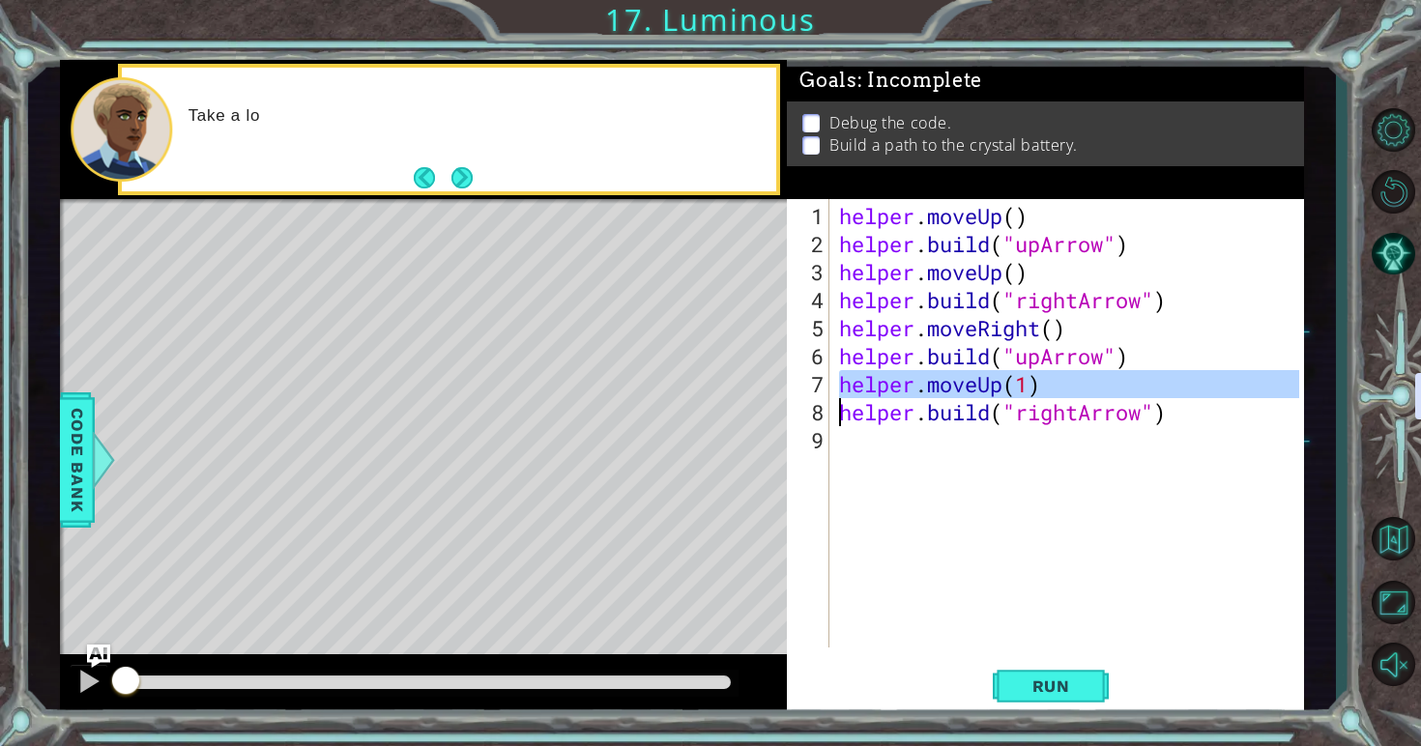
click at [902, 390] on div "helper . moveUp ( ) helper . build ( "upArrow" ) helper . moveUp ( ) helper . b…" at bounding box center [1072, 454] width 474 height 505
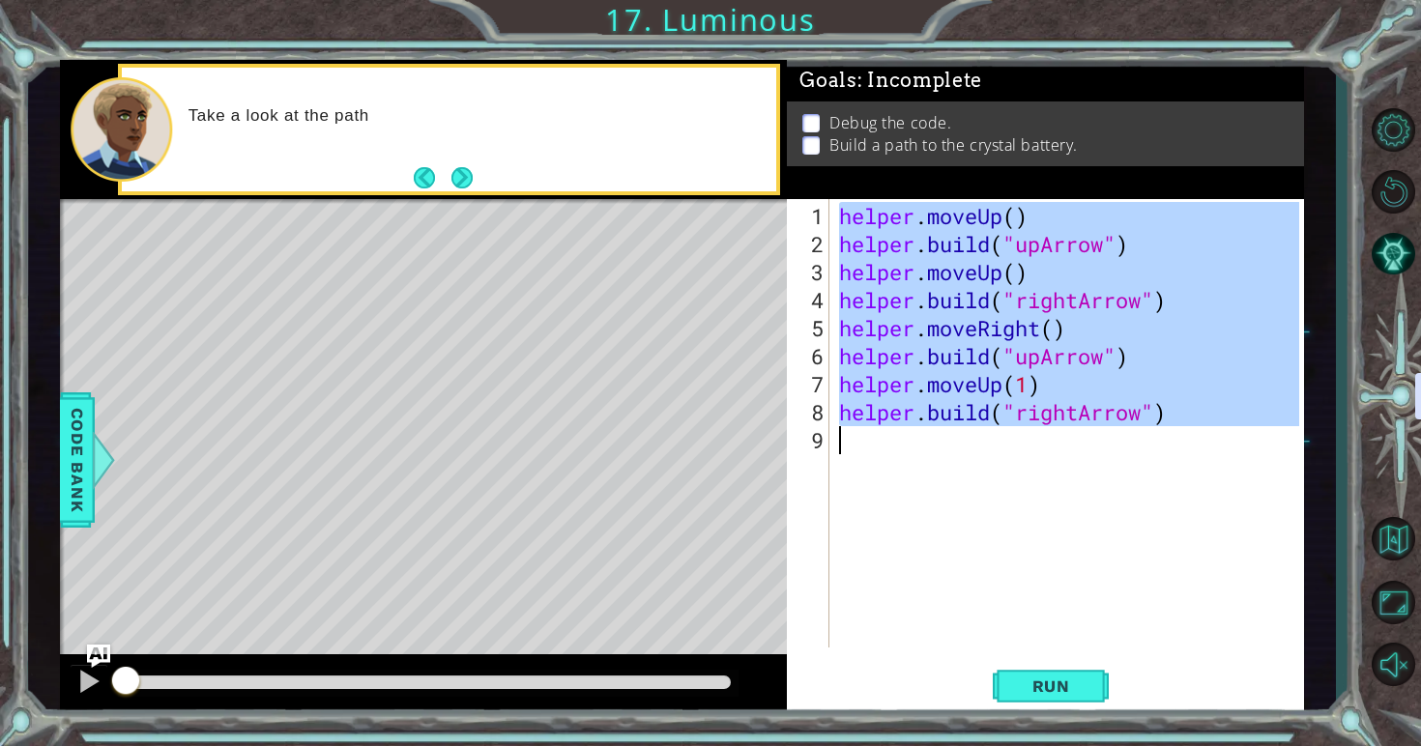
click at [902, 390] on div "helper . moveUp ( ) helper . build ( "upArrow" ) helper . moveUp ( ) helper . b…" at bounding box center [1072, 454] width 474 height 505
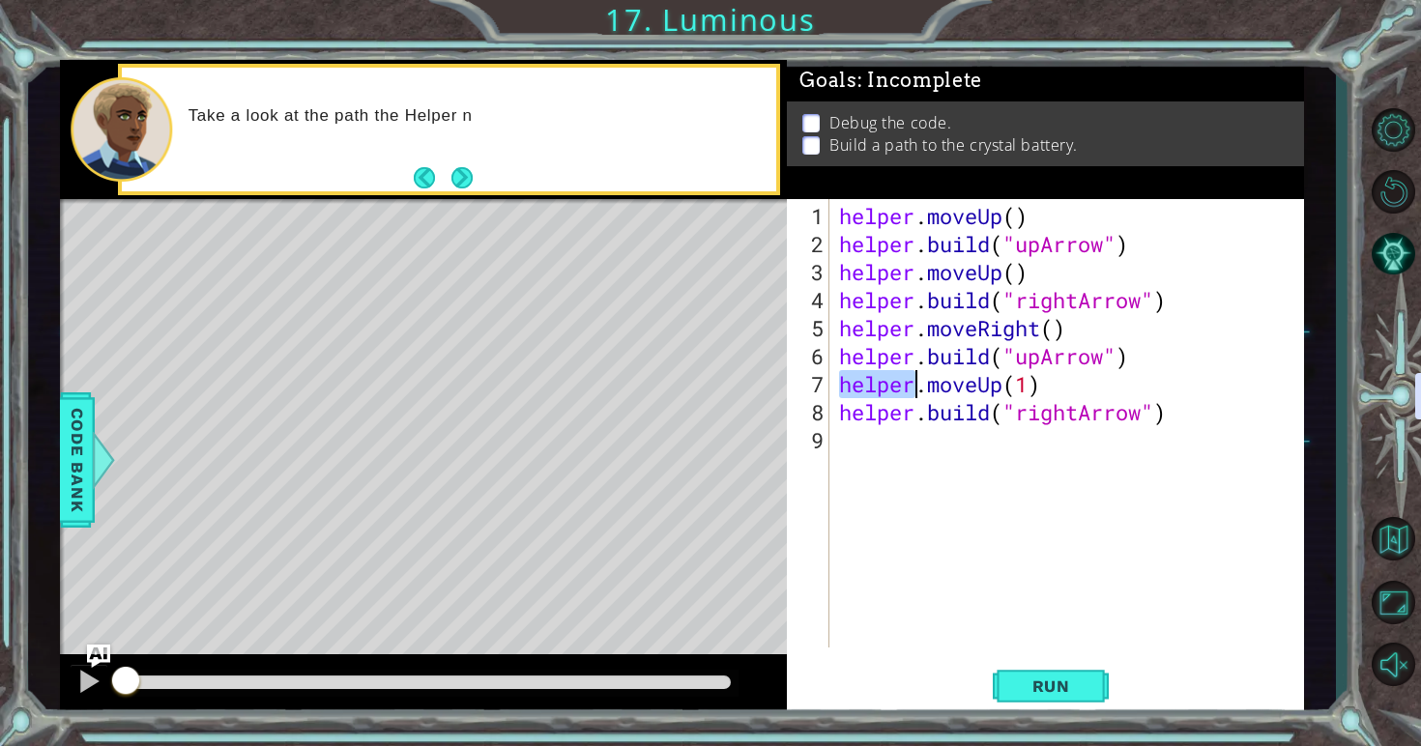
click at [902, 390] on div "helper . moveUp ( ) helper . build ( "upArrow" ) helper . moveUp ( ) helper . b…" at bounding box center [1072, 454] width 474 height 505
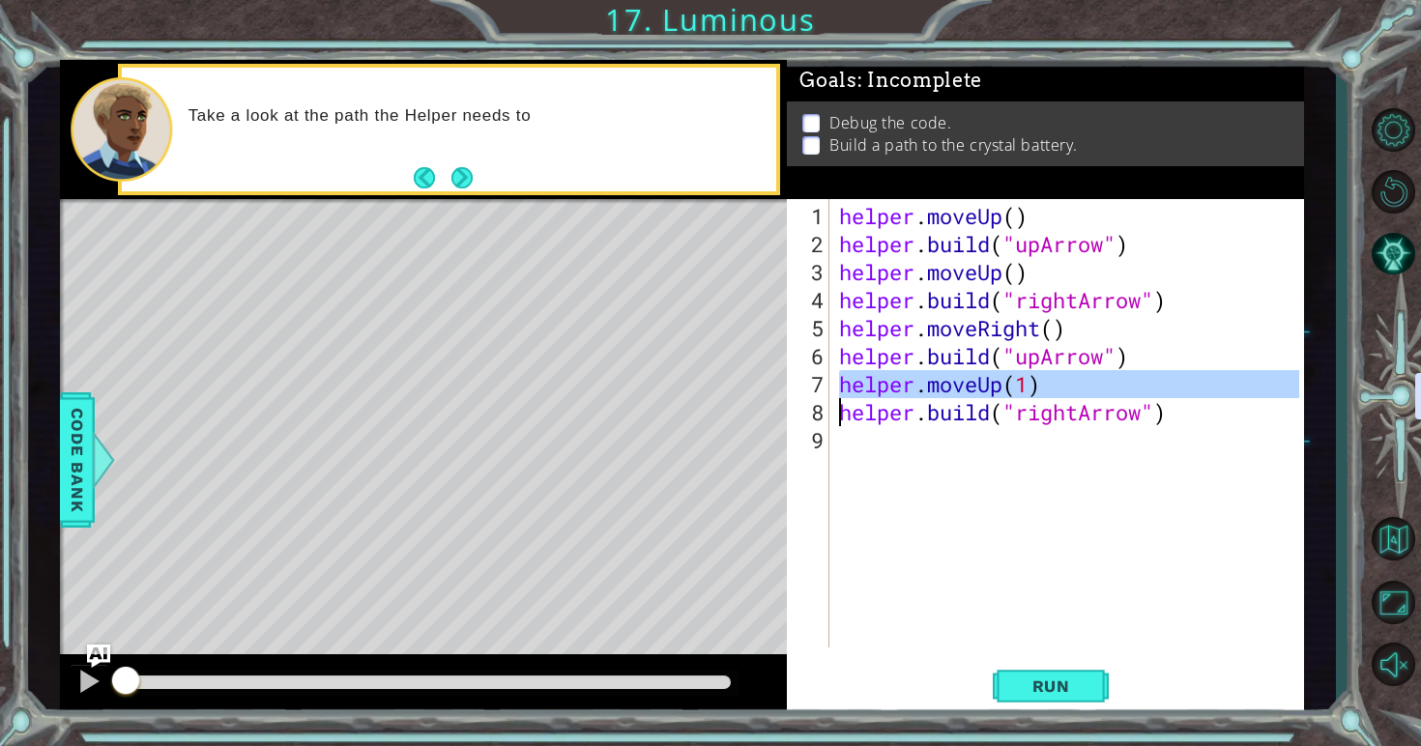
type textarea "[DOMAIN_NAME]("rightArrow")"
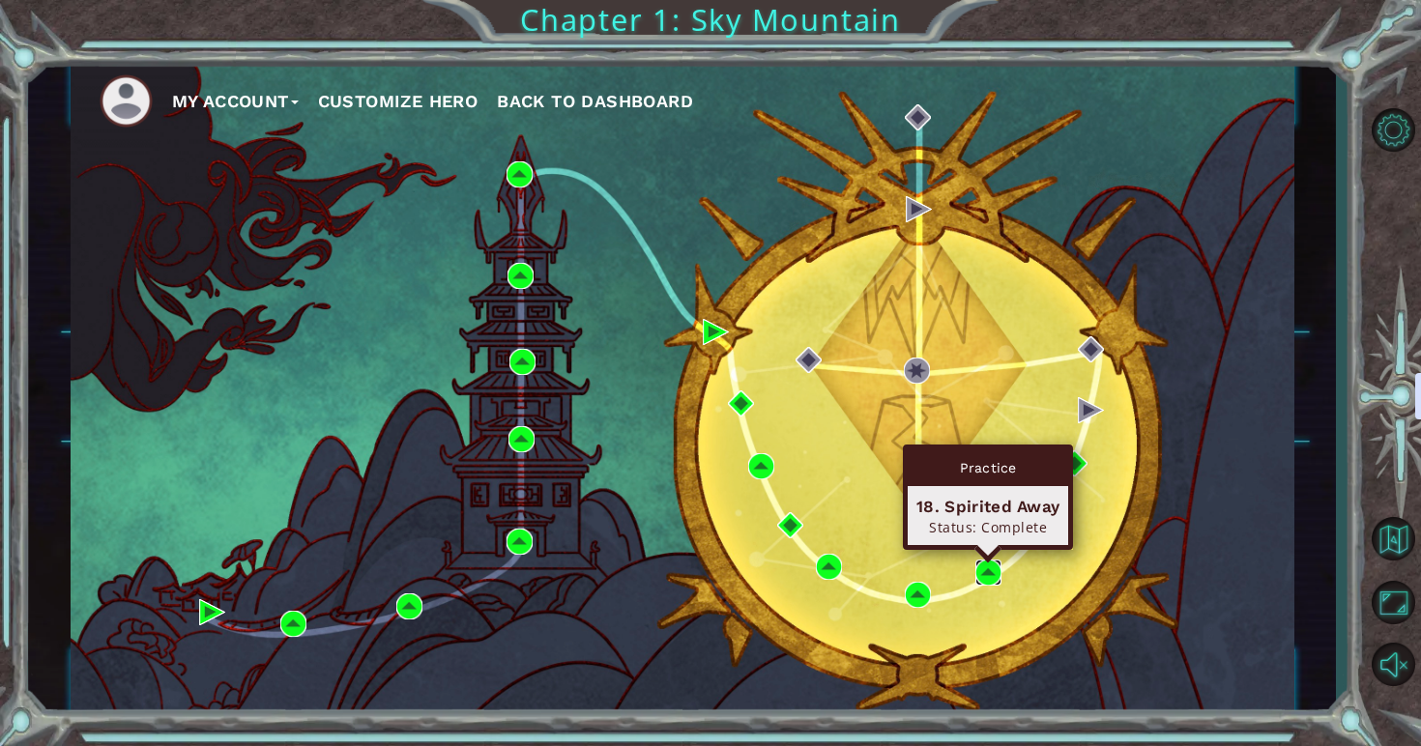
click at [993, 578] on img at bounding box center [988, 573] width 26 height 26
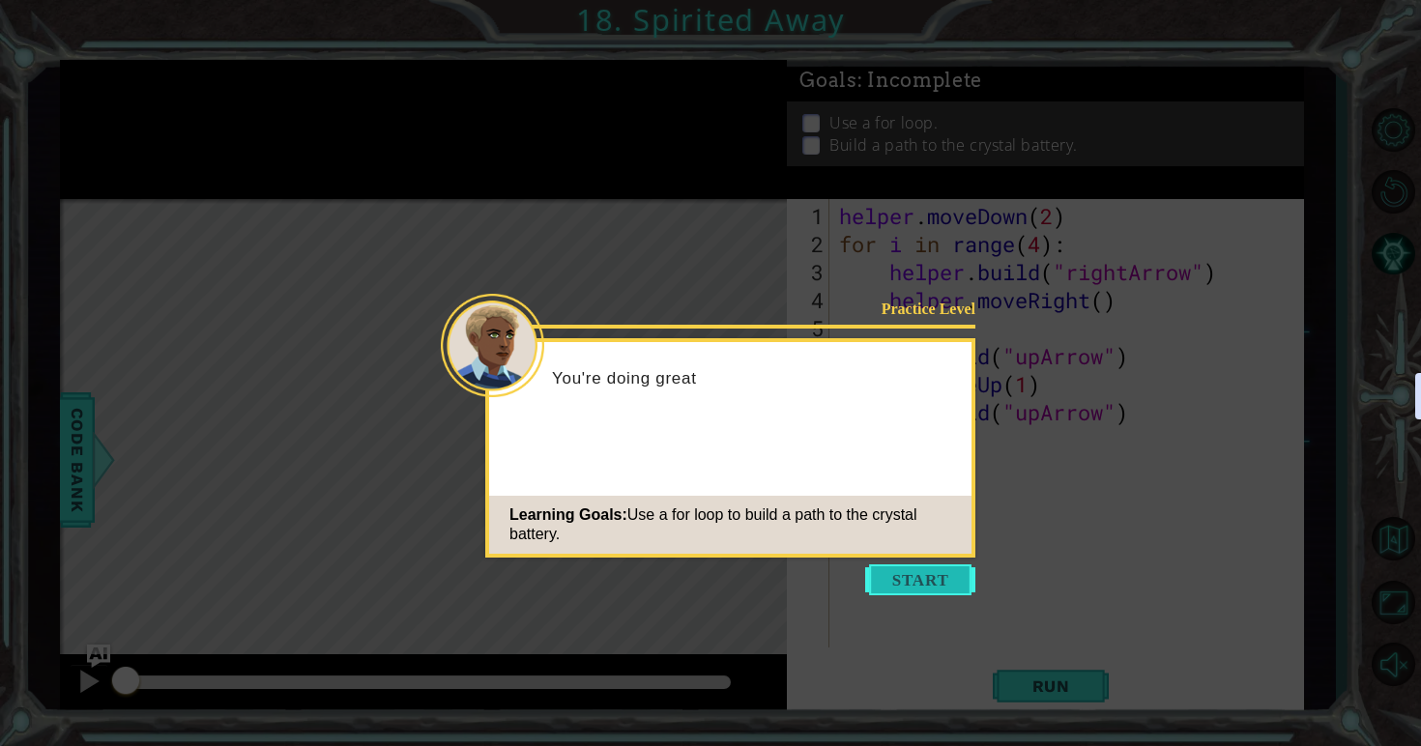
click at [912, 566] on button "Start" at bounding box center [920, 579] width 110 height 31
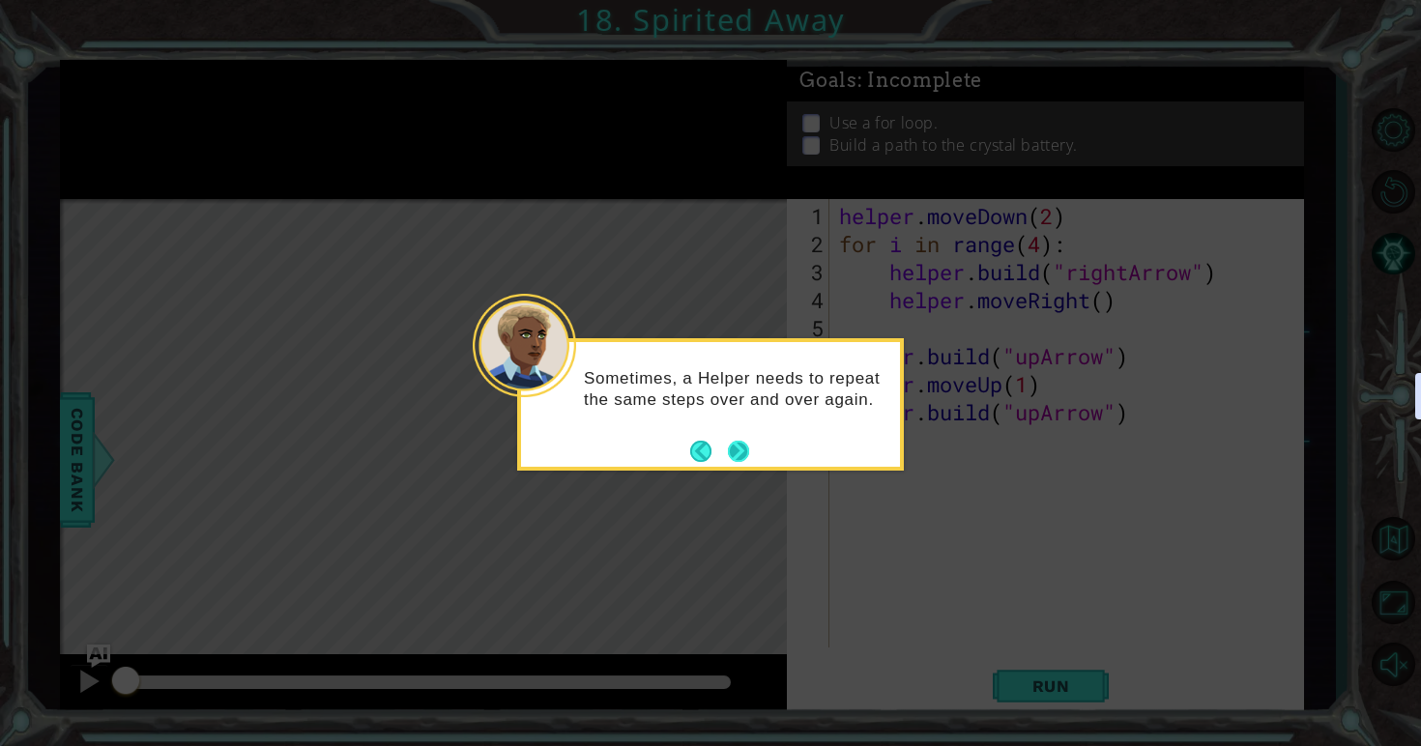
click at [741, 452] on button "Next" at bounding box center [738, 451] width 21 height 21
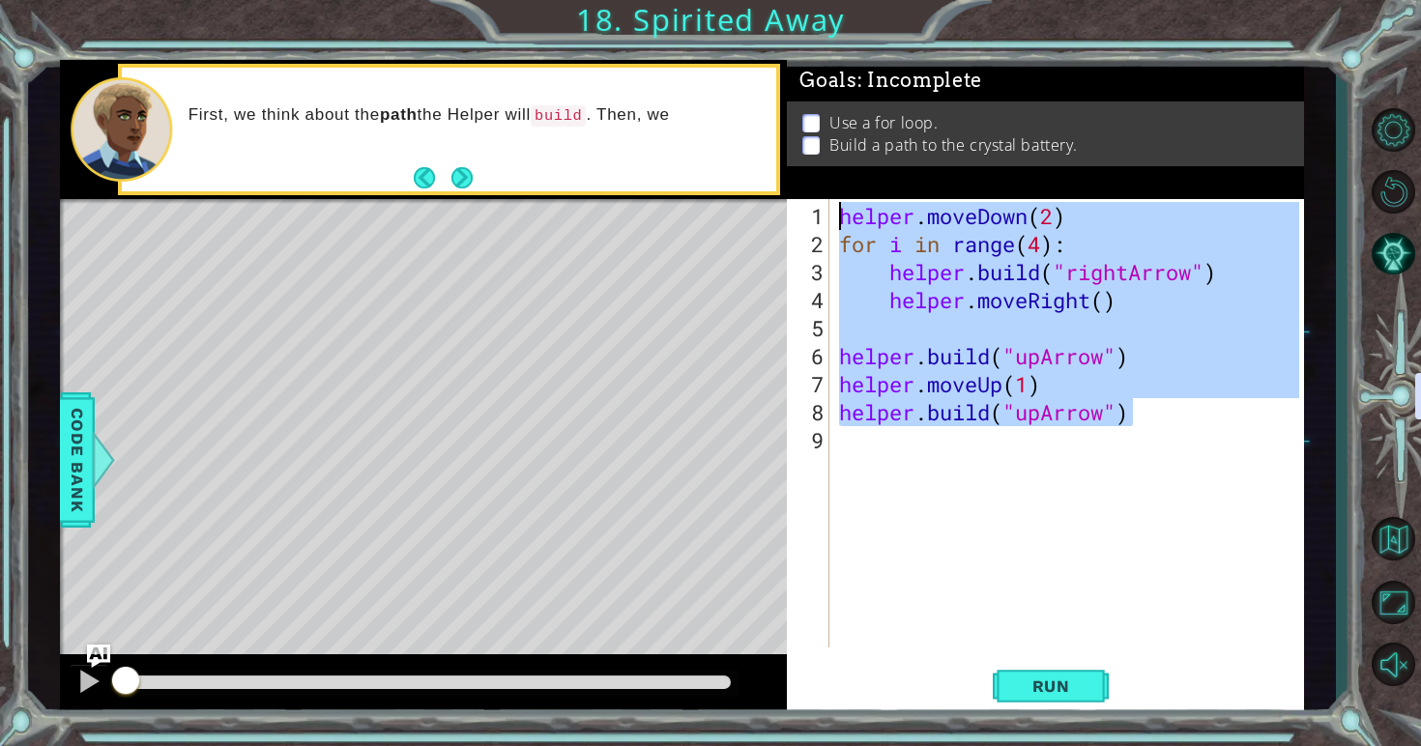
drag, startPoint x: 1151, startPoint y: 421, endPoint x: 836, endPoint y: 203, distance: 383.4
click at [835, 203] on div "helper . moveDown ( 2 ) for i in range ( 4 ) : helper . build ( "rightArrow" ) …" at bounding box center [1072, 454] width 474 height 505
type textarea "helper.moveDown(2) for i in range(4):"
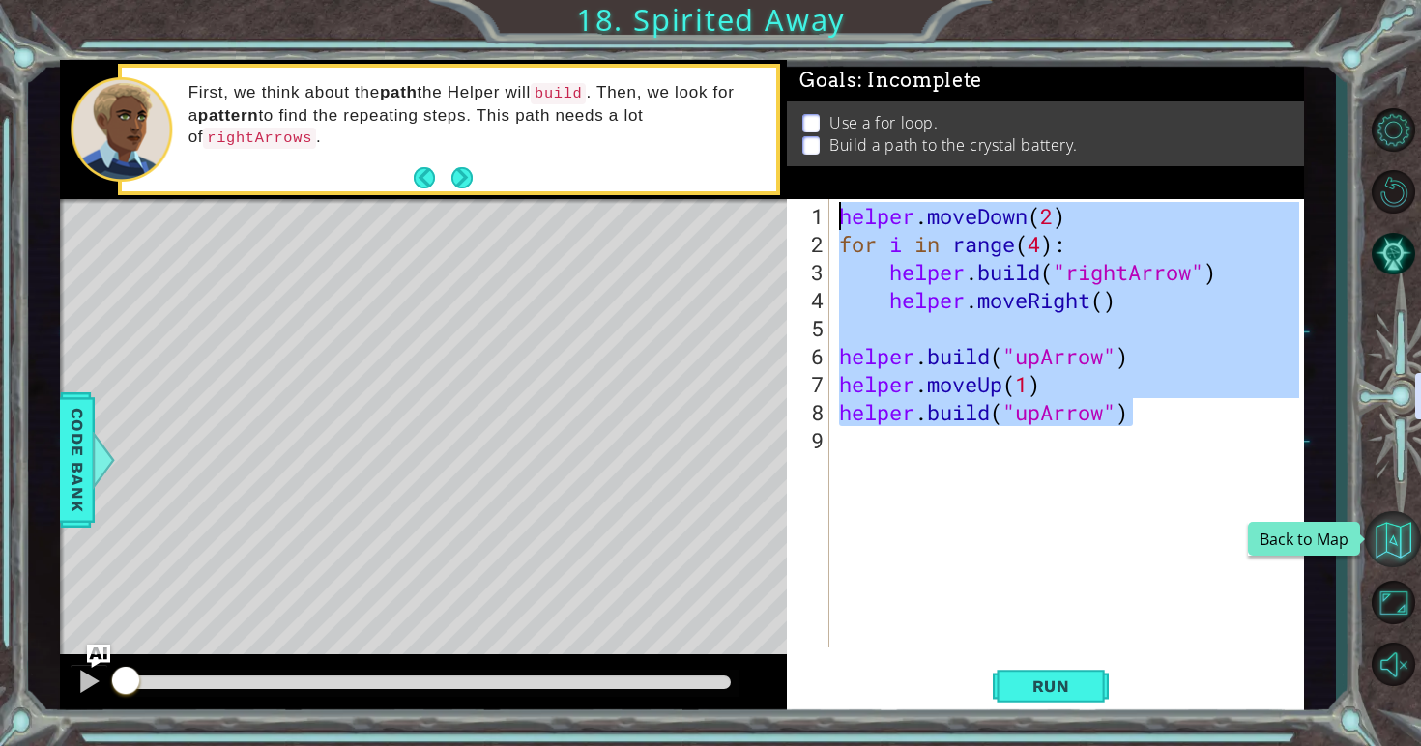
click at [1402, 554] on button "Back to Map" at bounding box center [1393, 539] width 56 height 56
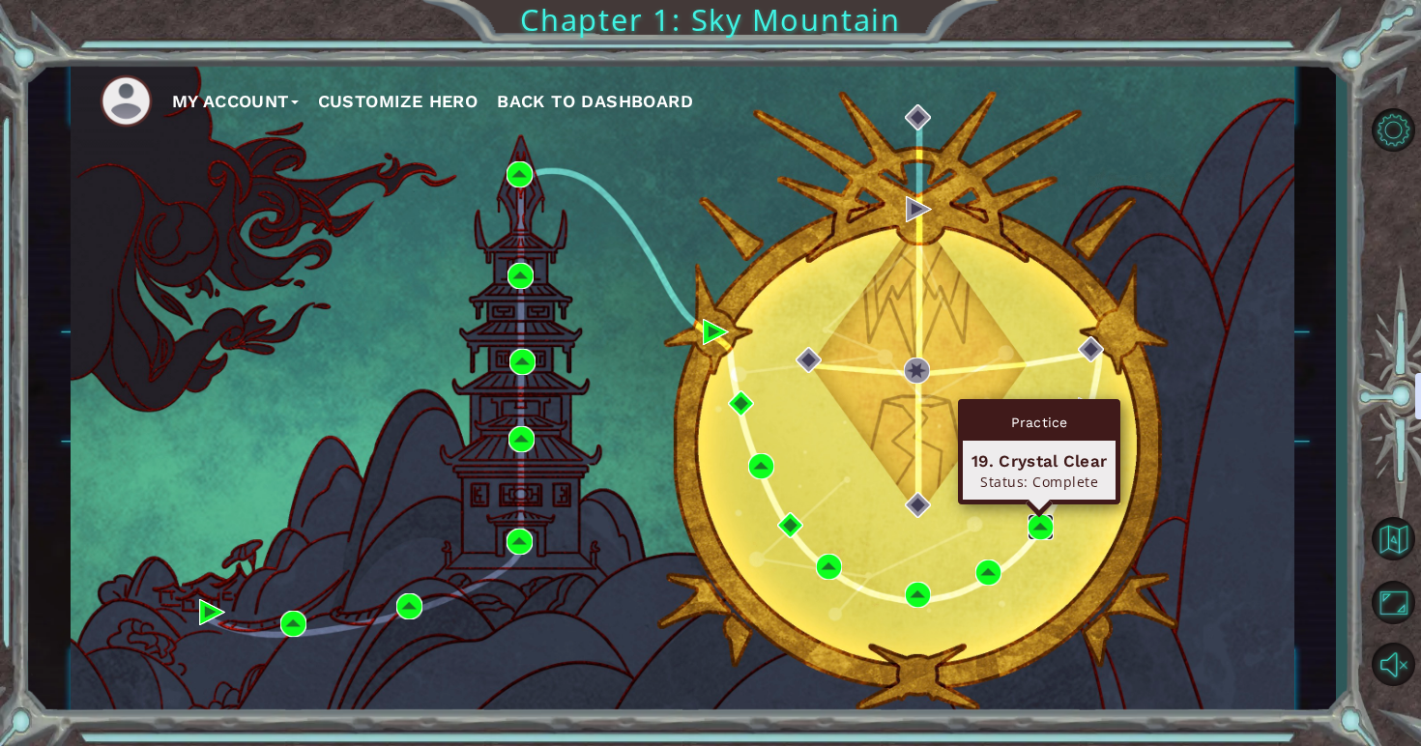
click at [1033, 527] on img at bounding box center [1040, 527] width 26 height 26
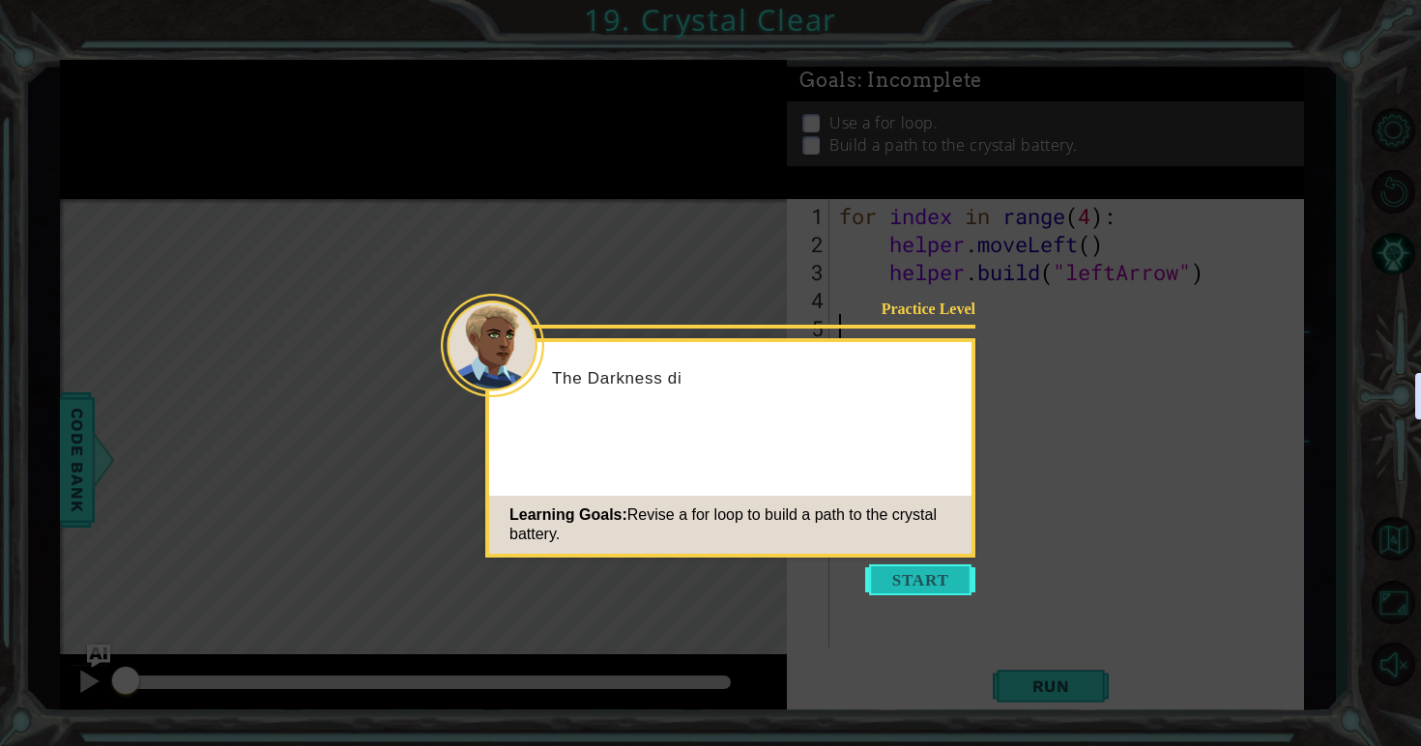
click at [890, 576] on button "Start" at bounding box center [920, 579] width 110 height 31
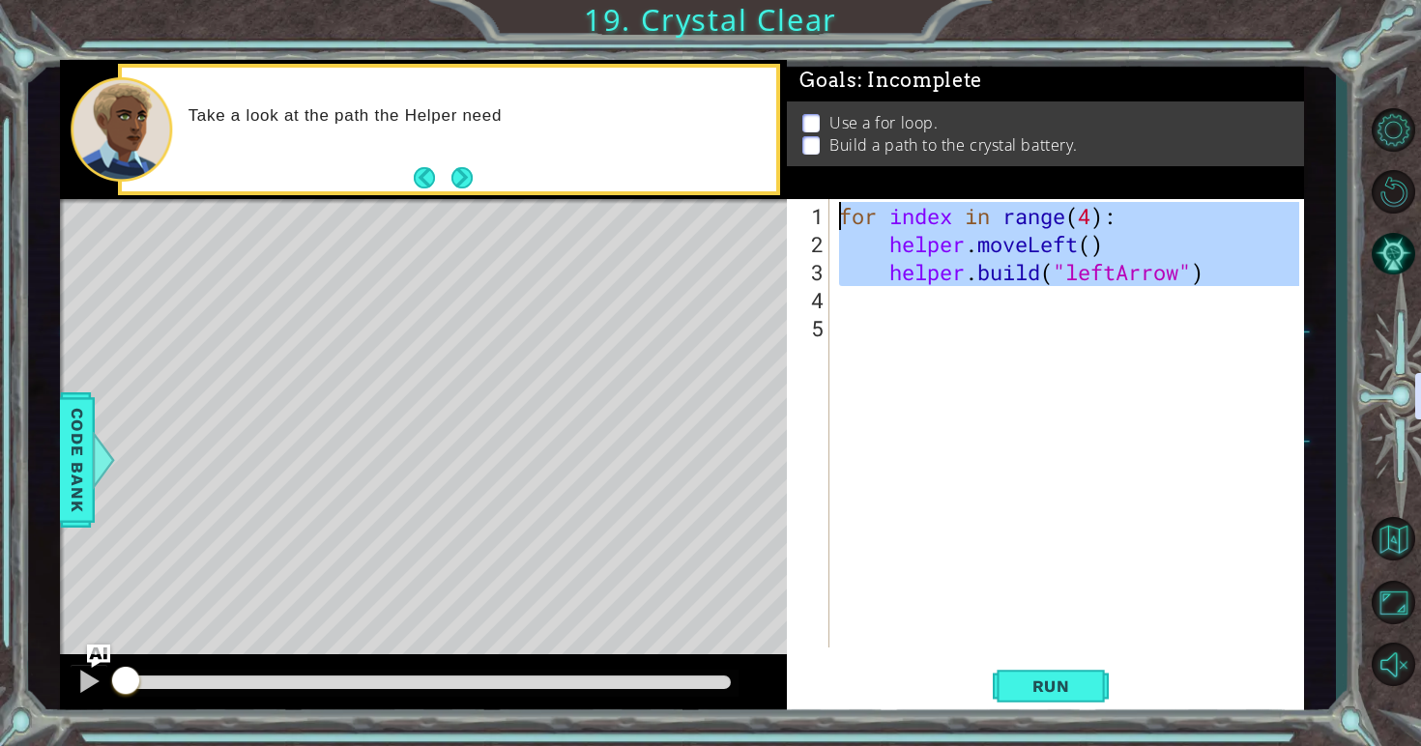
drag, startPoint x: 1210, startPoint y: 289, endPoint x: 804, endPoint y: 222, distance: 411.4
click at [804, 222] on div "1 2 3 4 5 for index in range ( 4 ) : helper . moveLeft ( ) helper . build ( "le…" at bounding box center [1043, 423] width 512 height 448
type textarea "for index in range(4): helper.moveLeft()"
